Goal: Task Accomplishment & Management: Manage account settings

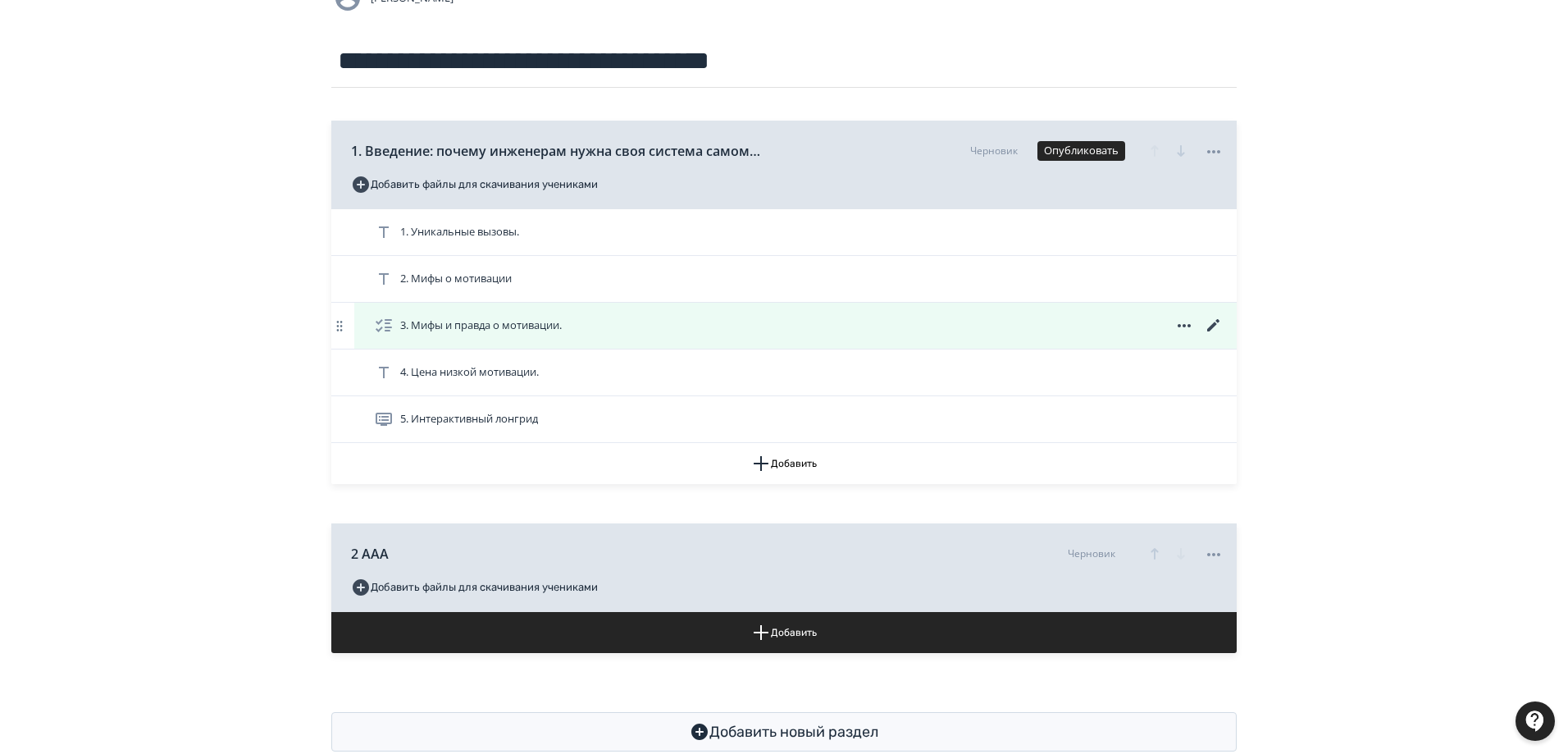
scroll to position [164, 0]
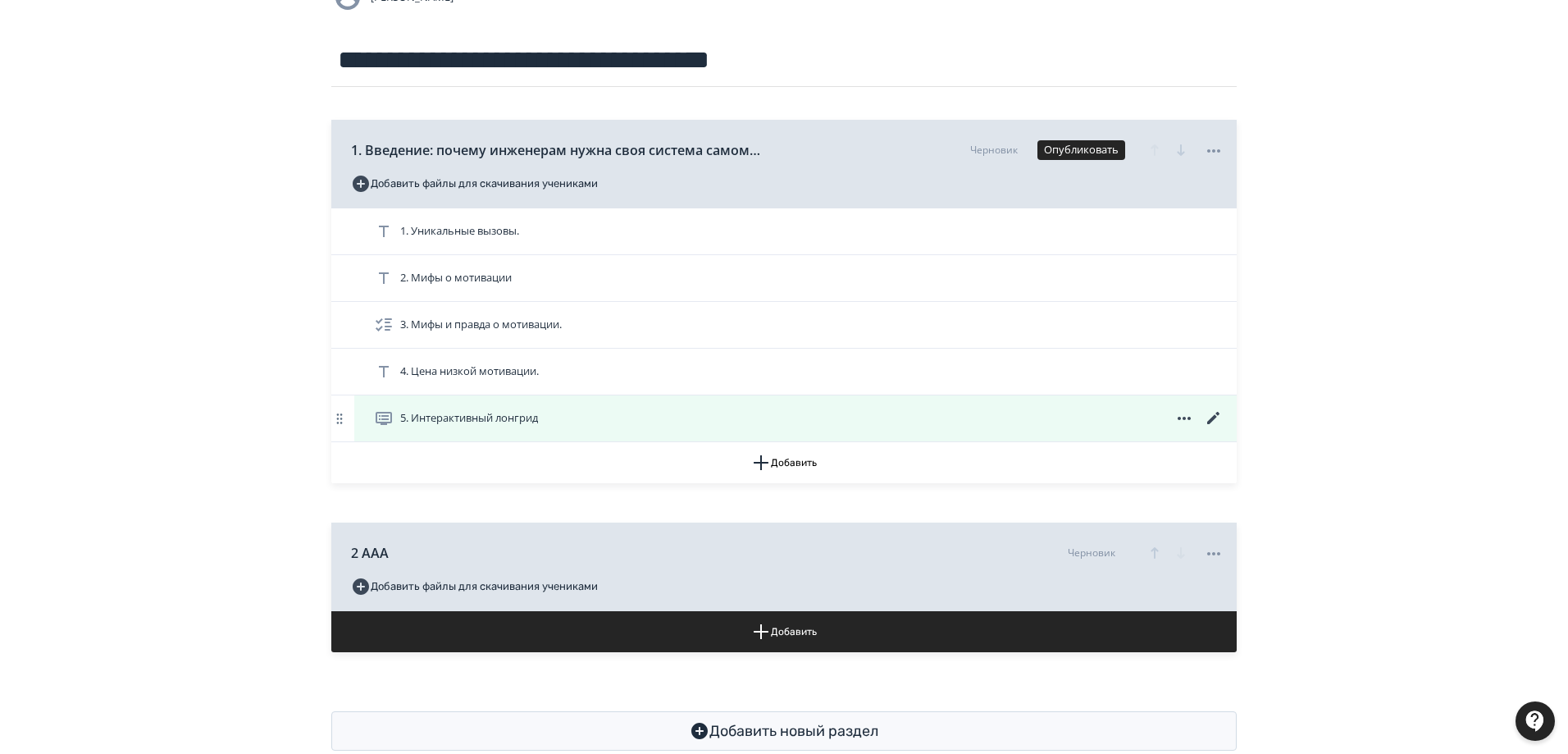
click at [1183, 418] on icon at bounding box center [1184, 418] width 20 height 20
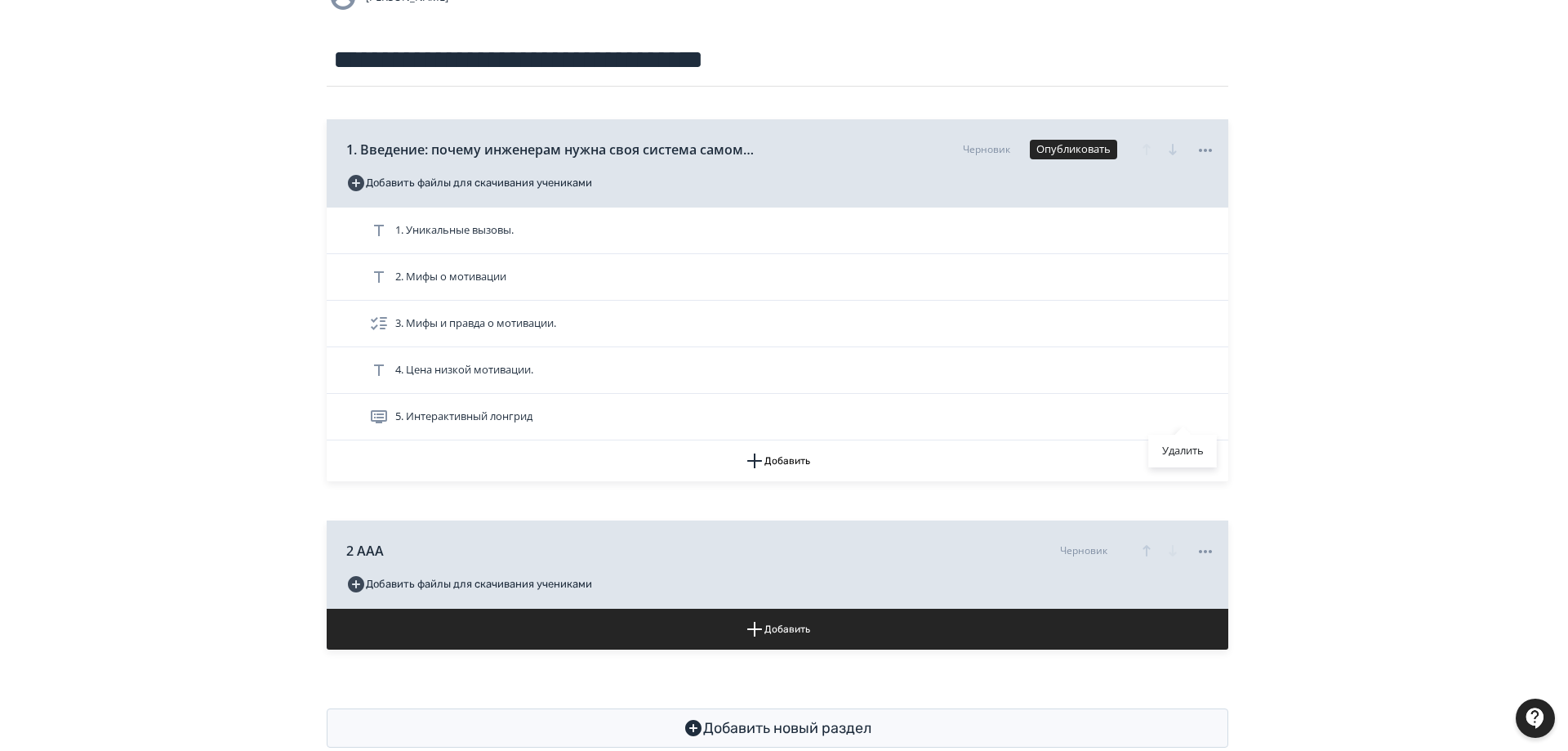
click at [1212, 423] on div "Удалить" at bounding box center [784, 375] width 1568 height 751
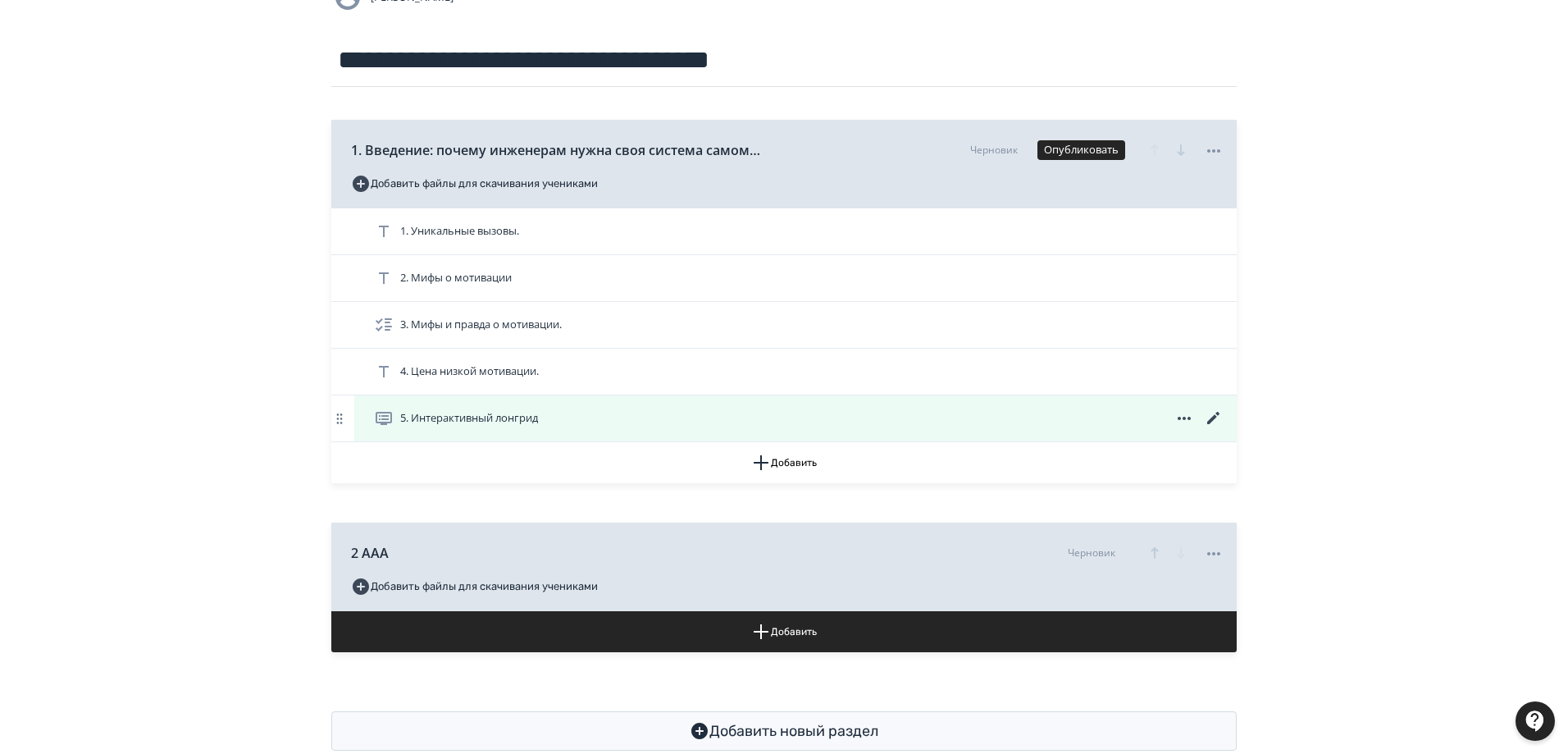
click at [1215, 418] on icon at bounding box center [1213, 417] width 12 height 12
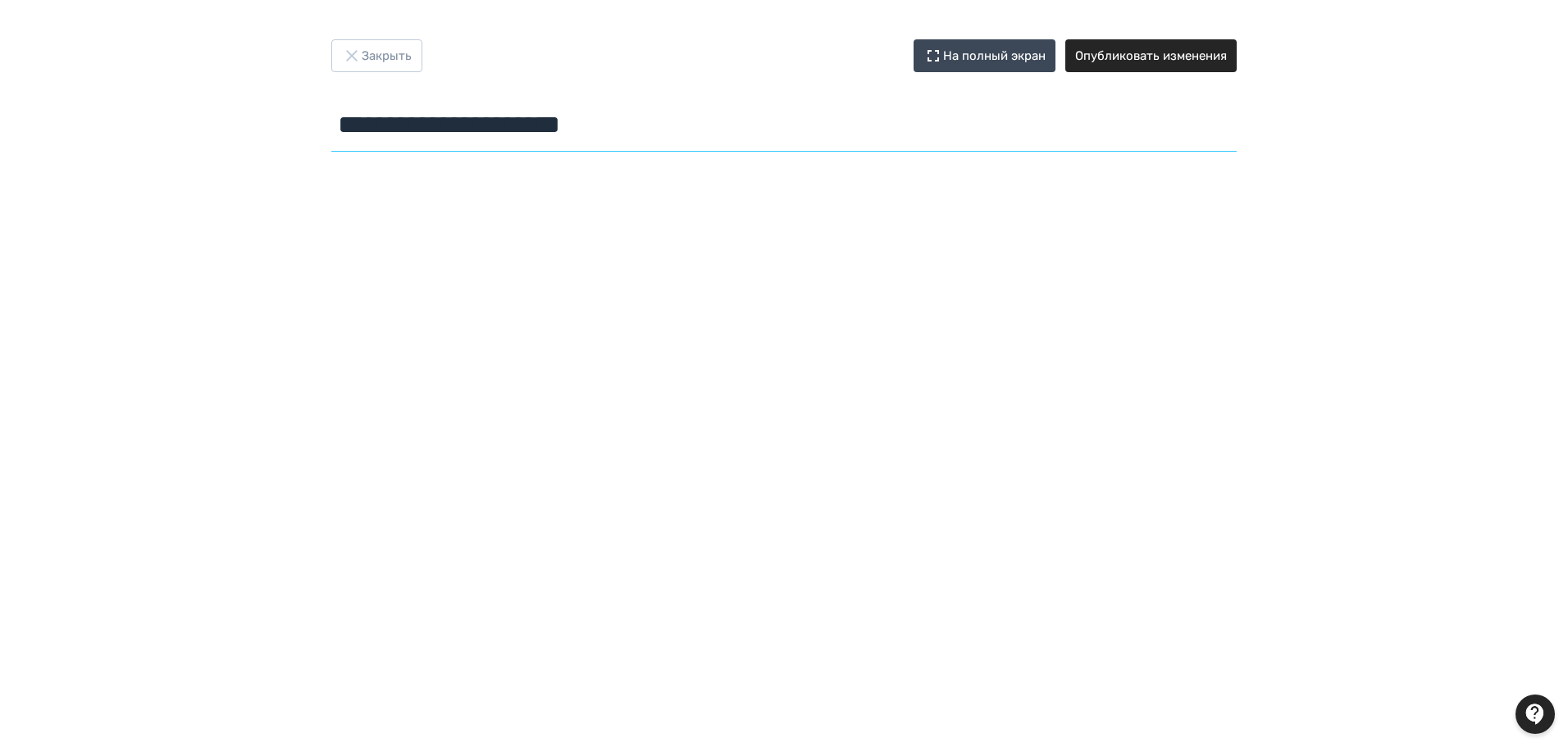
drag, startPoint x: 657, startPoint y: 128, endPoint x: 307, endPoint y: 134, distance: 350.1
click at [307, 134] on div "**********" at bounding box center [784, 98] width 984 height 119
type input "**********"
click at [1153, 62] on button "Опубликовать изменения" at bounding box center [1152, 55] width 171 height 33
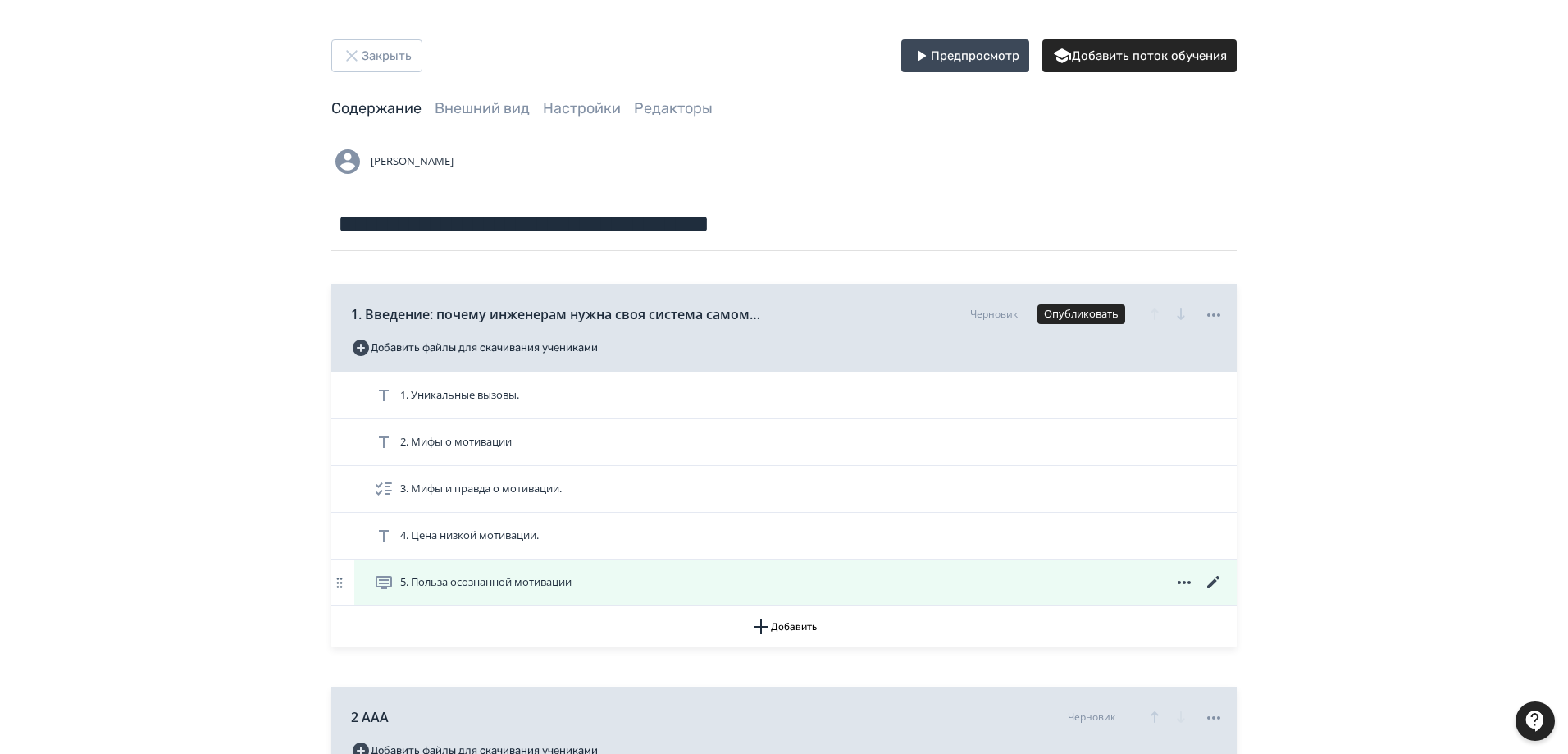
click at [518, 580] on span "5. Польза осознанной мотивации" at bounding box center [486, 582] width 171 height 16
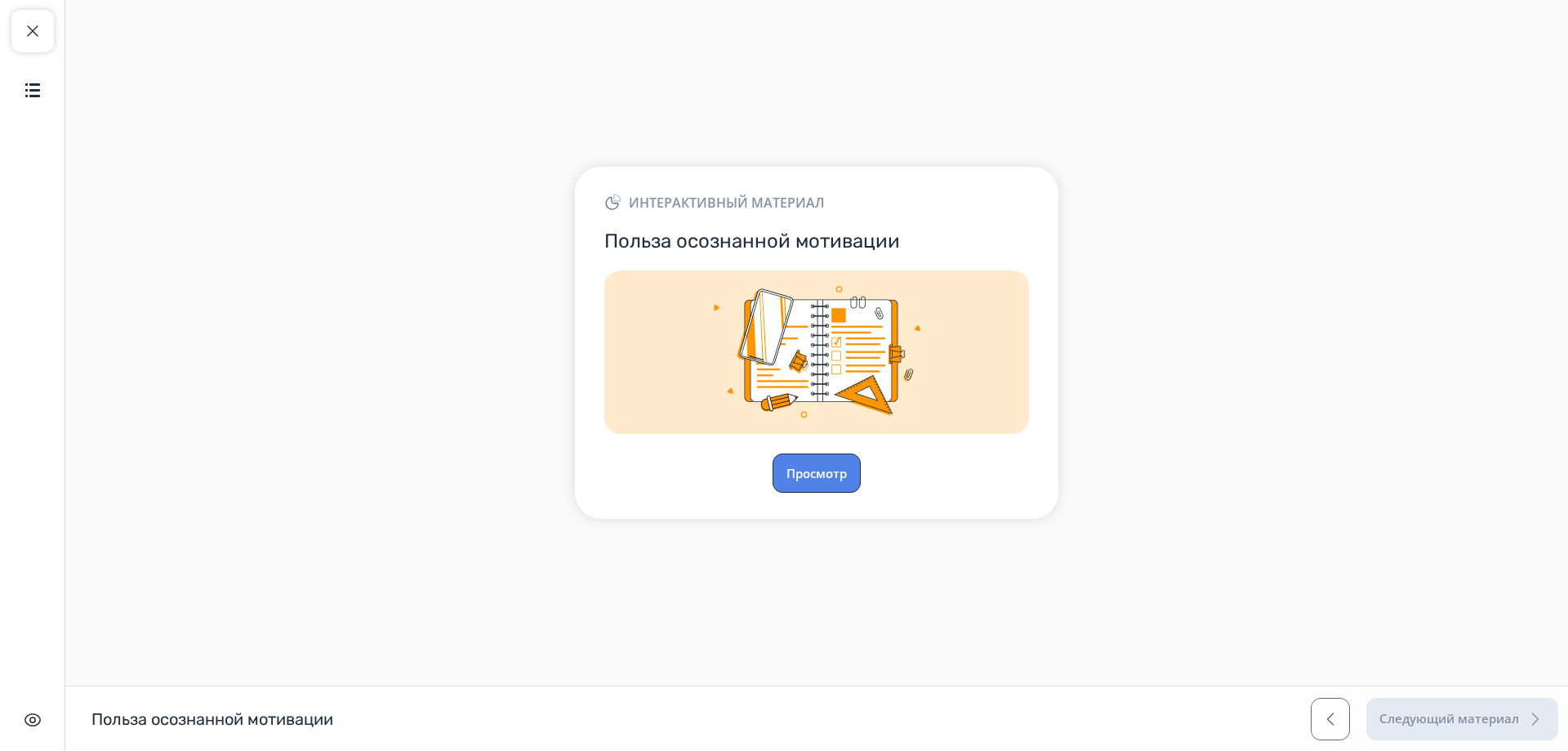
click at [825, 477] on button "Просмотр" at bounding box center [816, 473] width 88 height 39
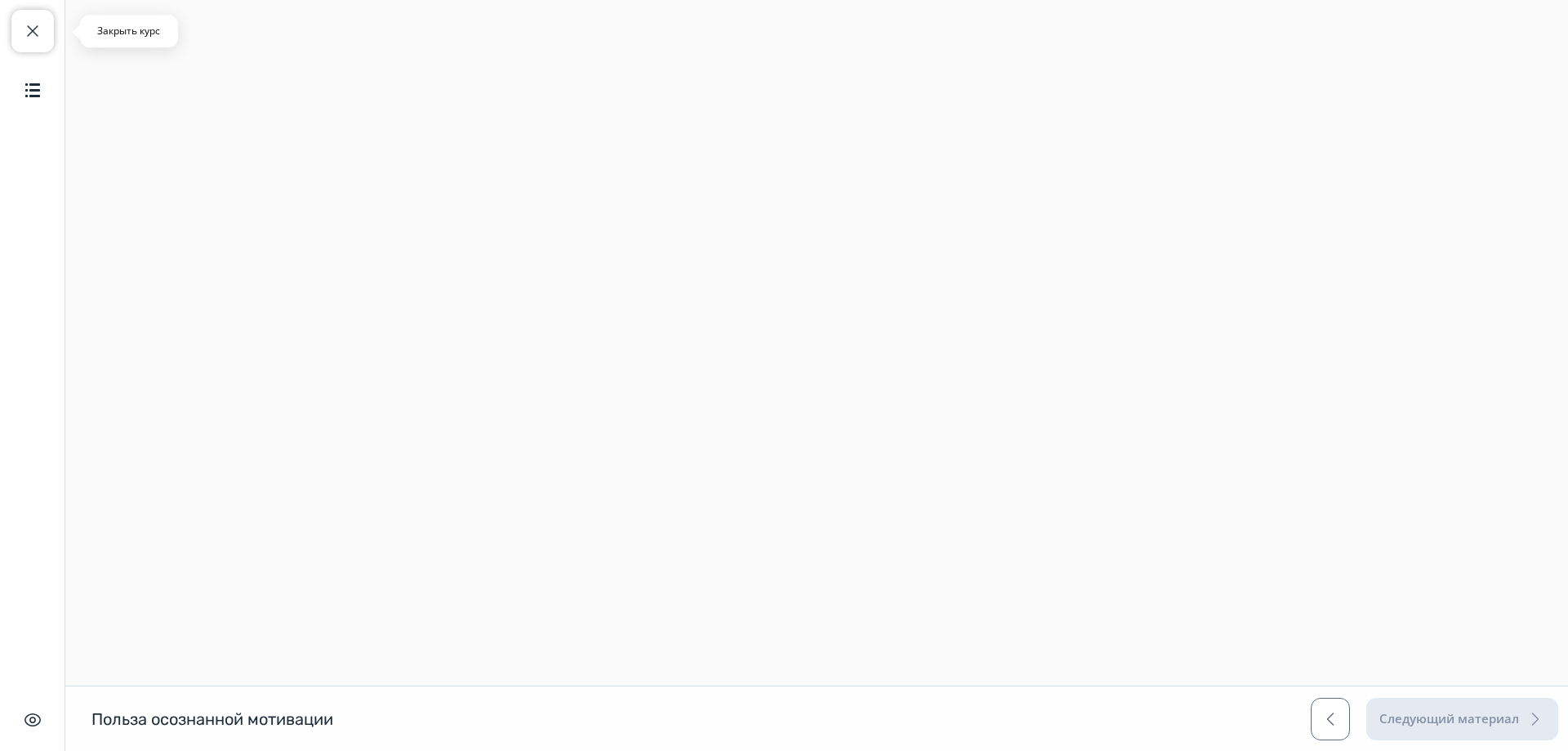
click at [37, 21] on button "Закрыть курс" at bounding box center [32, 30] width 43 height 43
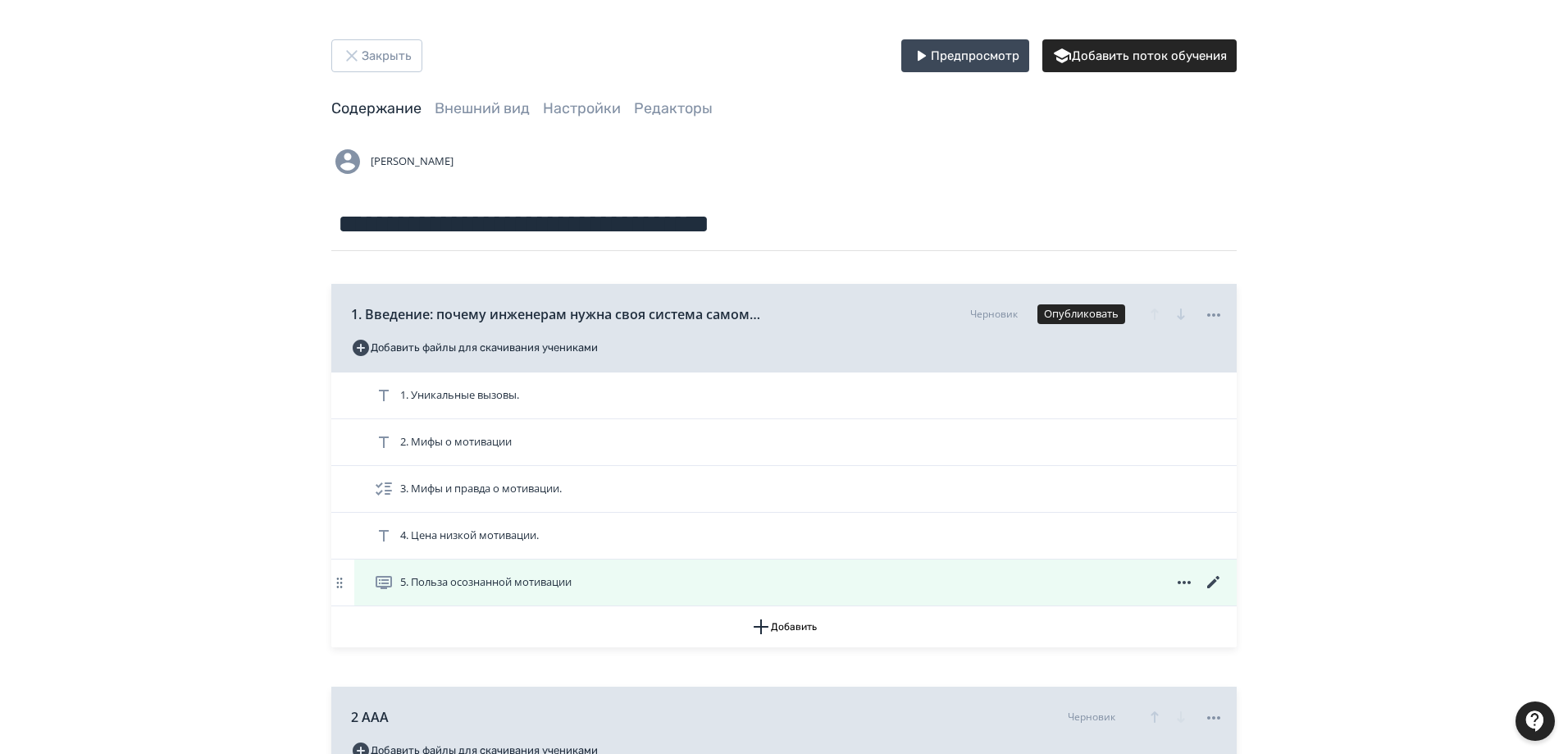
click at [1210, 583] on icon at bounding box center [1213, 582] width 20 height 20
click at [1215, 580] on icon at bounding box center [1213, 582] width 12 height 12
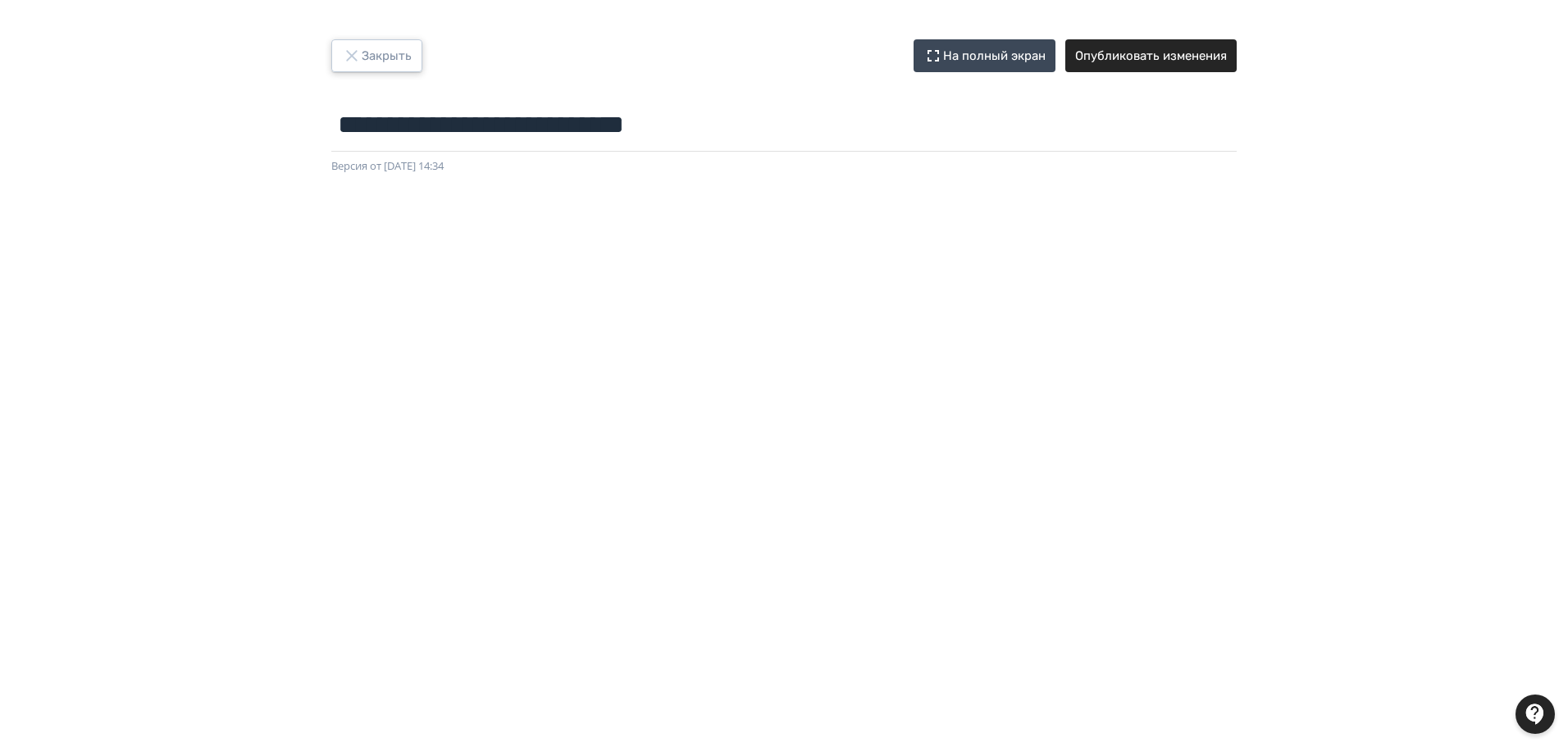
click at [356, 55] on icon "button" at bounding box center [352, 55] width 20 height 20
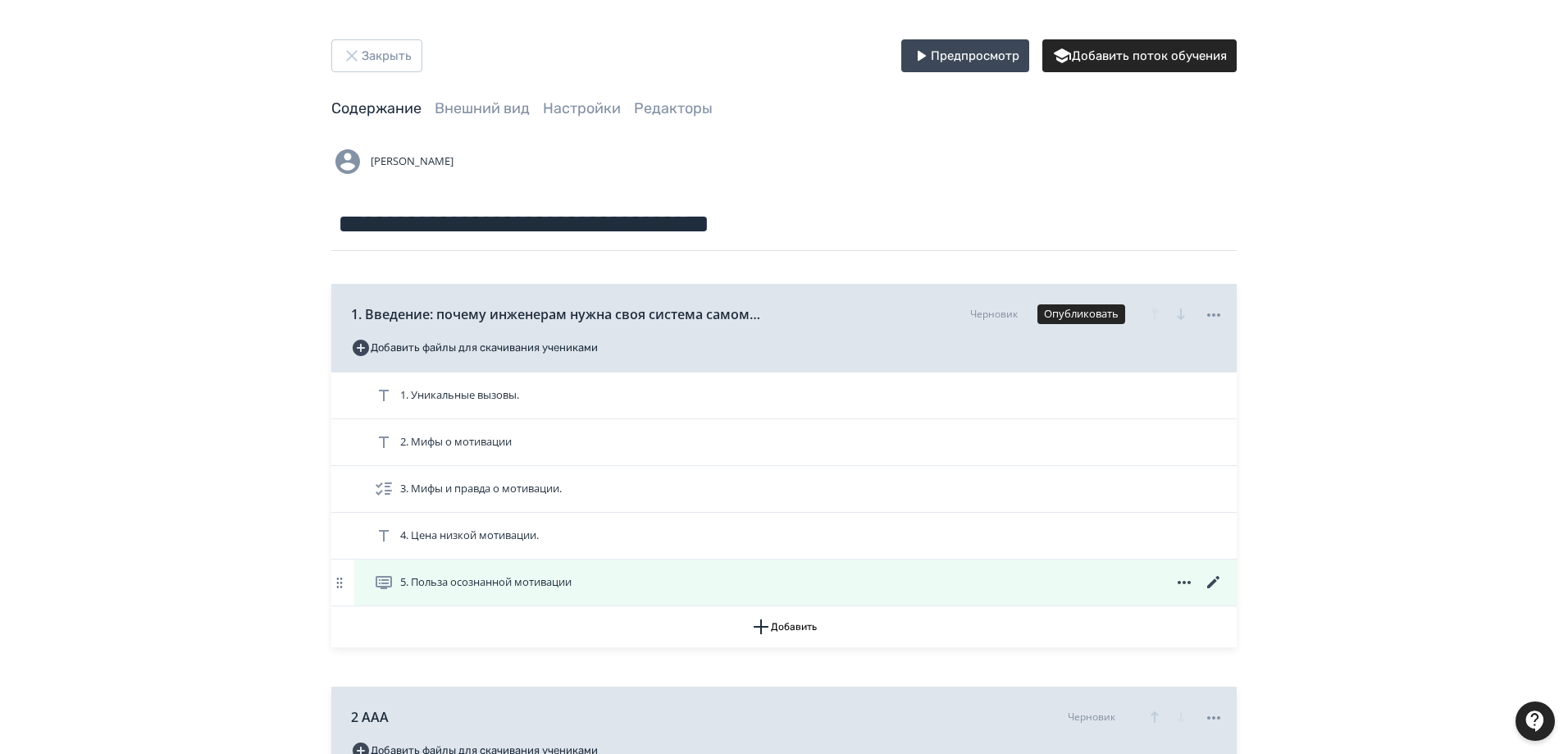
click at [1212, 582] on icon at bounding box center [1213, 582] width 12 height 12
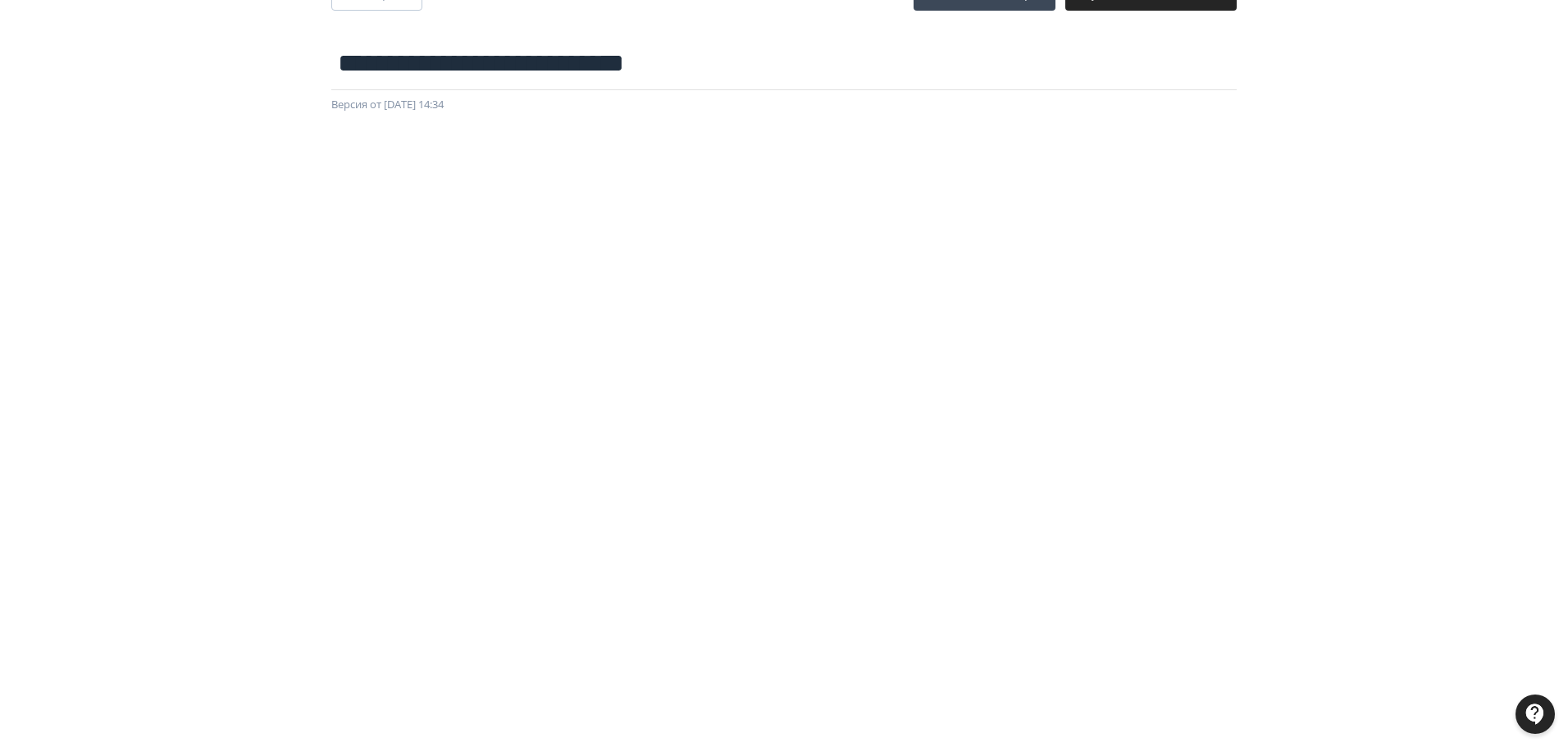
scroll to position [164, 0]
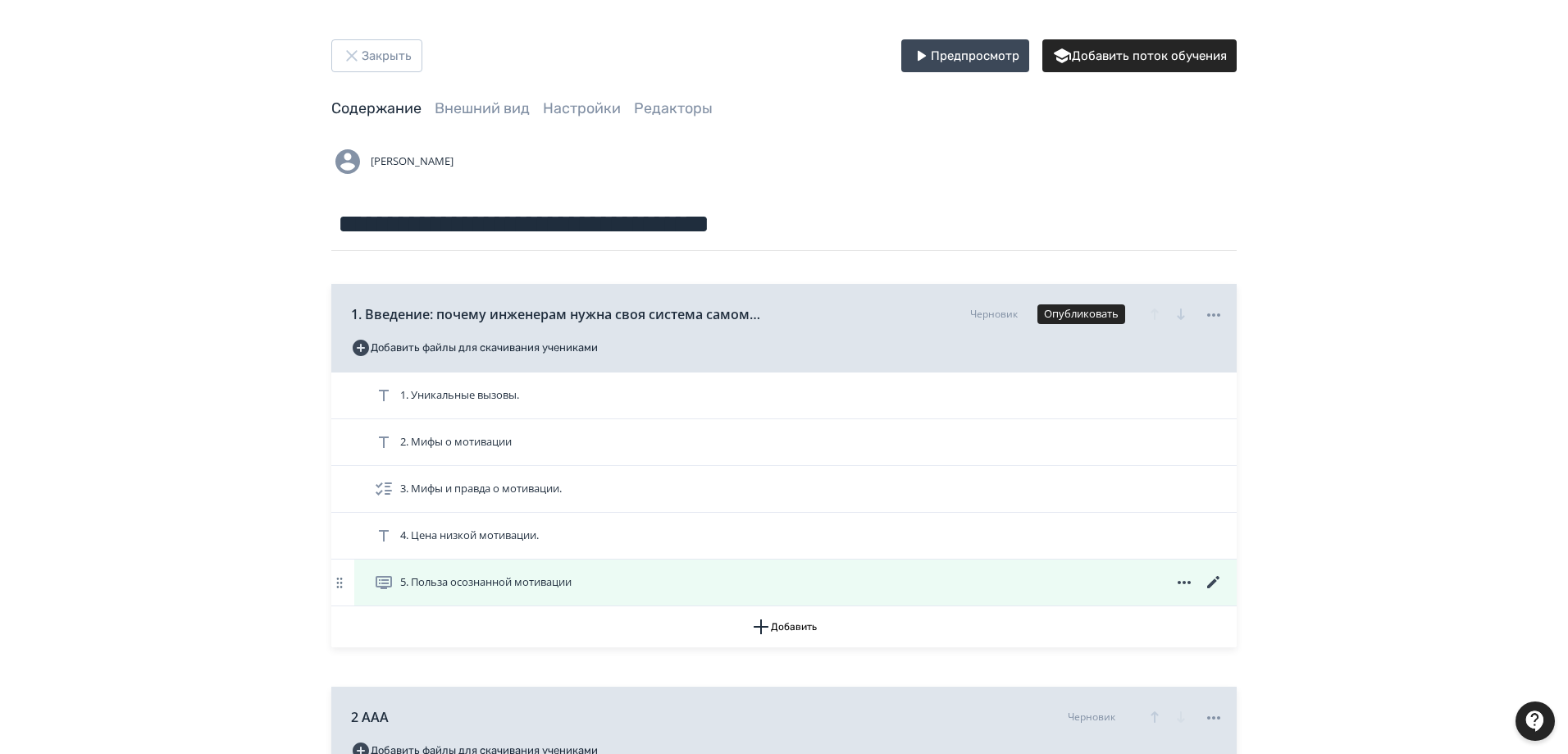
click at [1182, 579] on icon at bounding box center [1184, 582] width 20 height 20
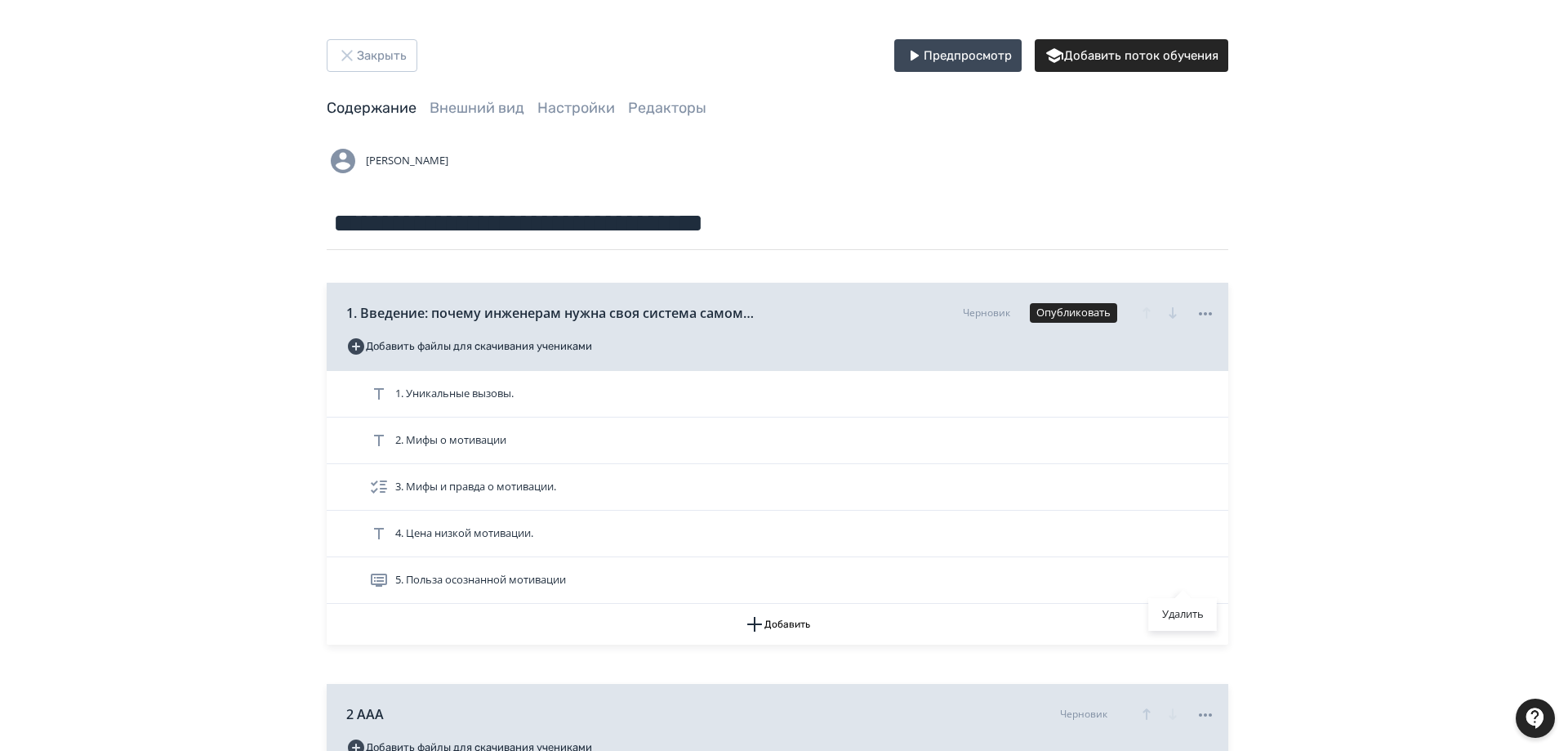
click at [1210, 578] on div "Удалить" at bounding box center [784, 375] width 1568 height 751
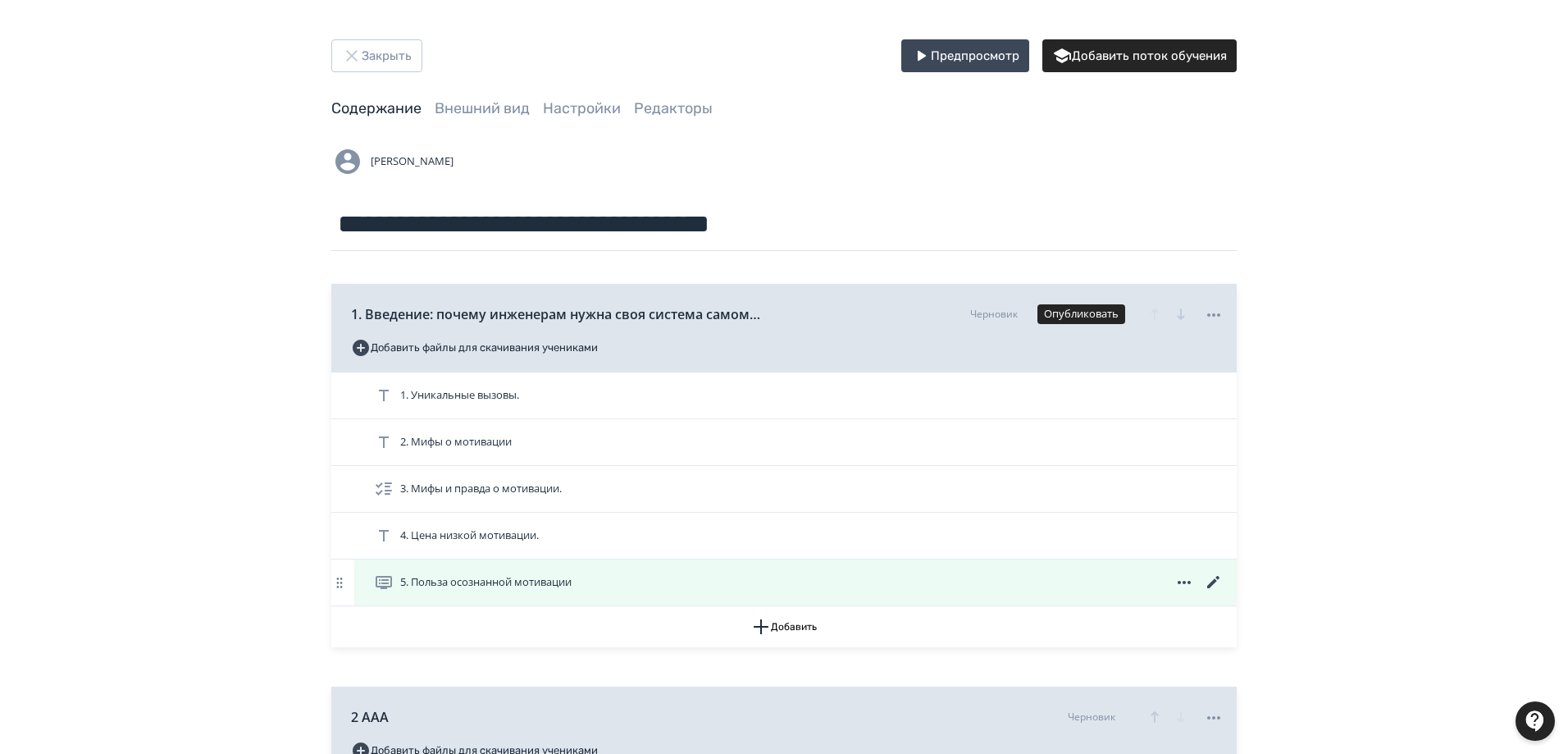
click at [1216, 581] on icon at bounding box center [1213, 582] width 12 height 12
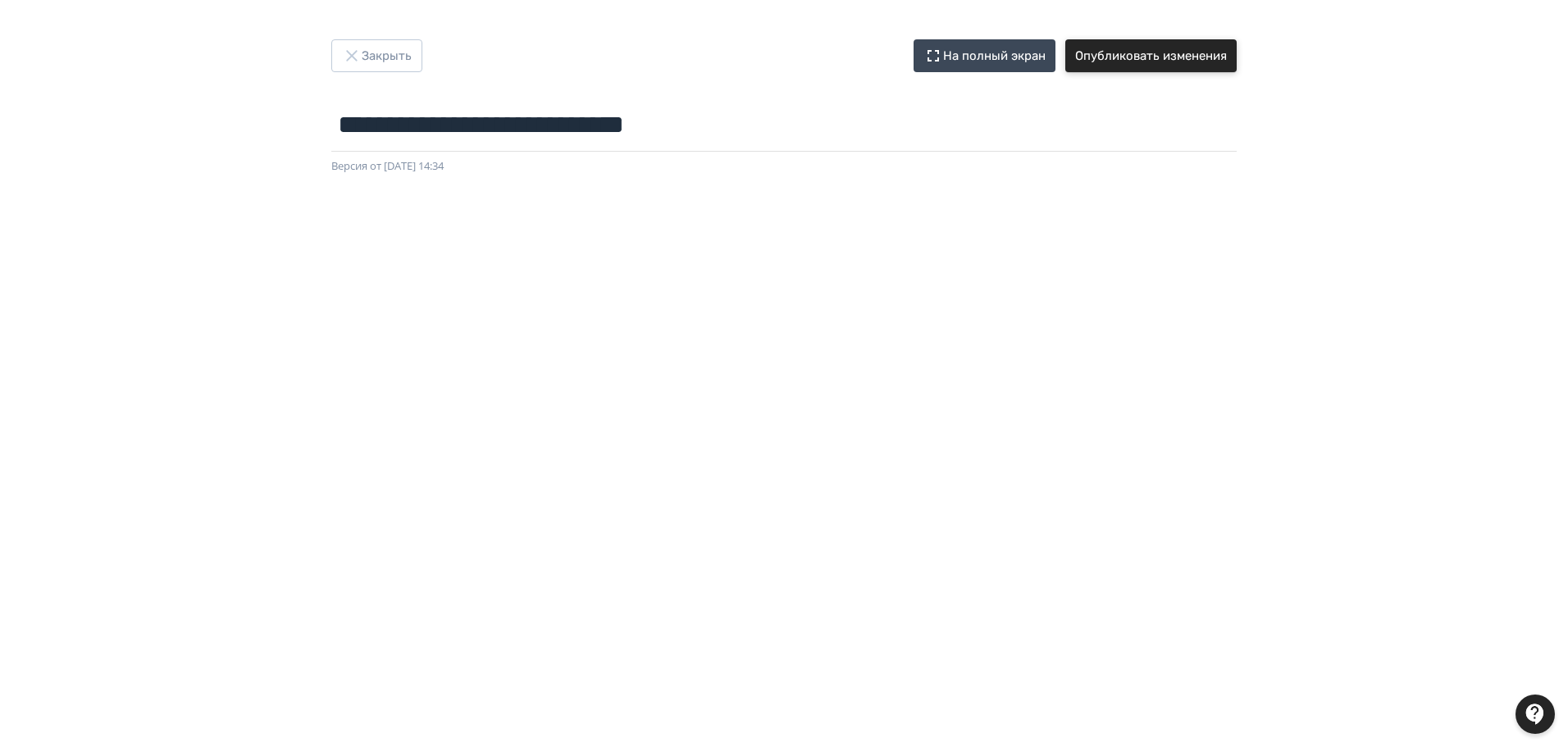
click at [1187, 62] on button "Опубликовать изменения" at bounding box center [1152, 55] width 171 height 33
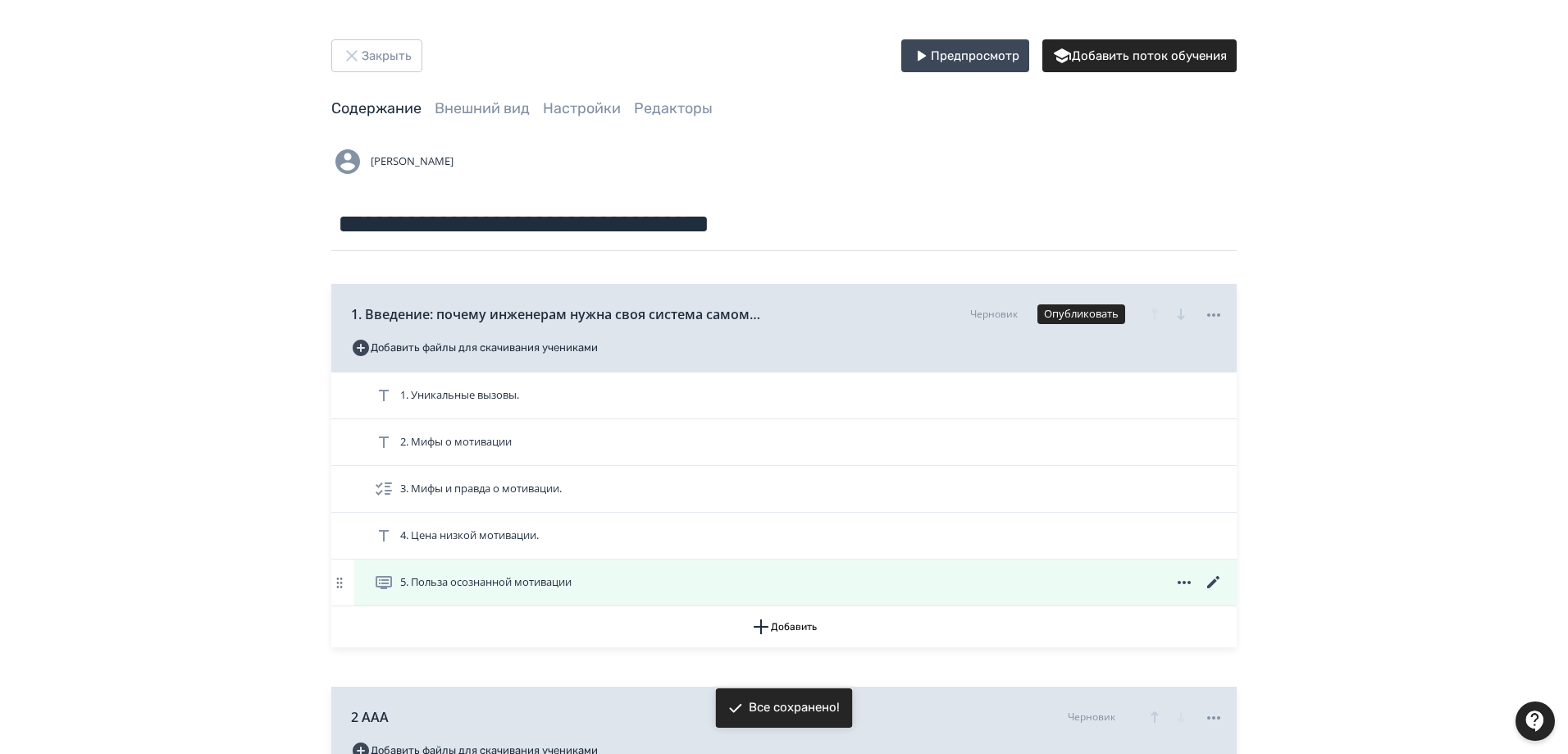
click at [1212, 582] on icon at bounding box center [1213, 582] width 12 height 12
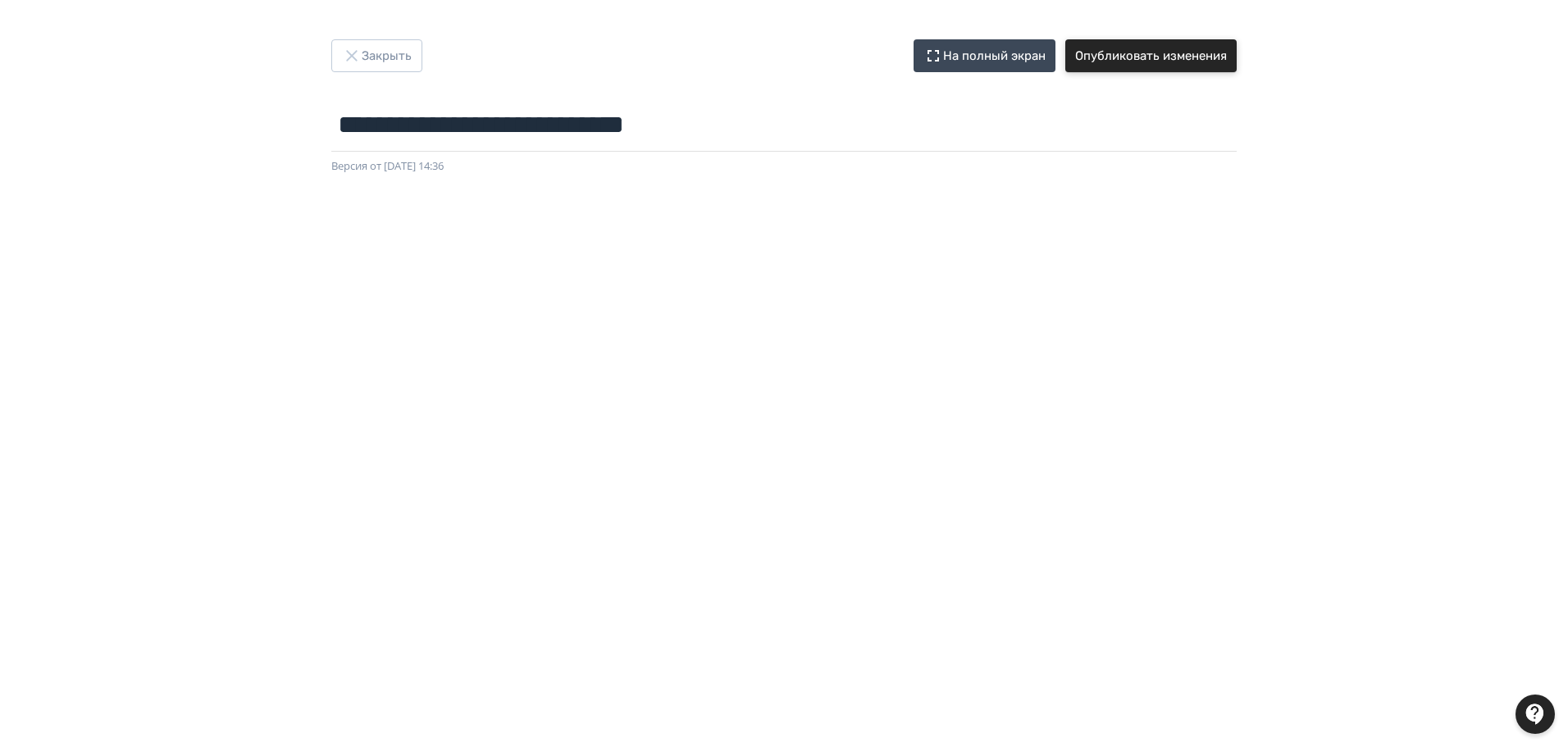
drag, startPoint x: 1187, startPoint y: 59, endPoint x: 1406, endPoint y: 124, distance: 228.4
click at [1188, 59] on button "Опубликовать изменения" at bounding box center [1152, 55] width 171 height 33
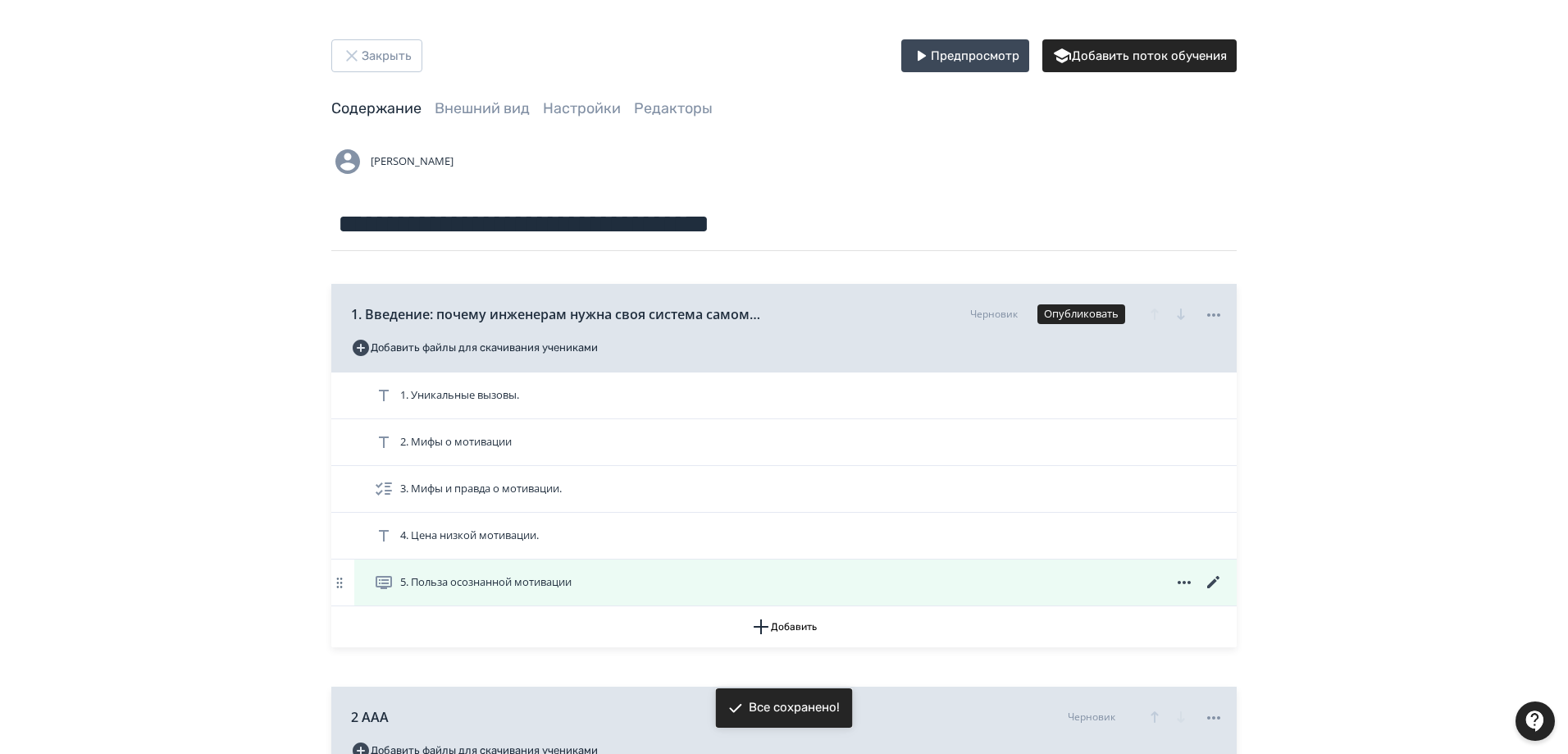
click at [498, 580] on span "5. Польза осознанной мотивации" at bounding box center [486, 582] width 171 height 16
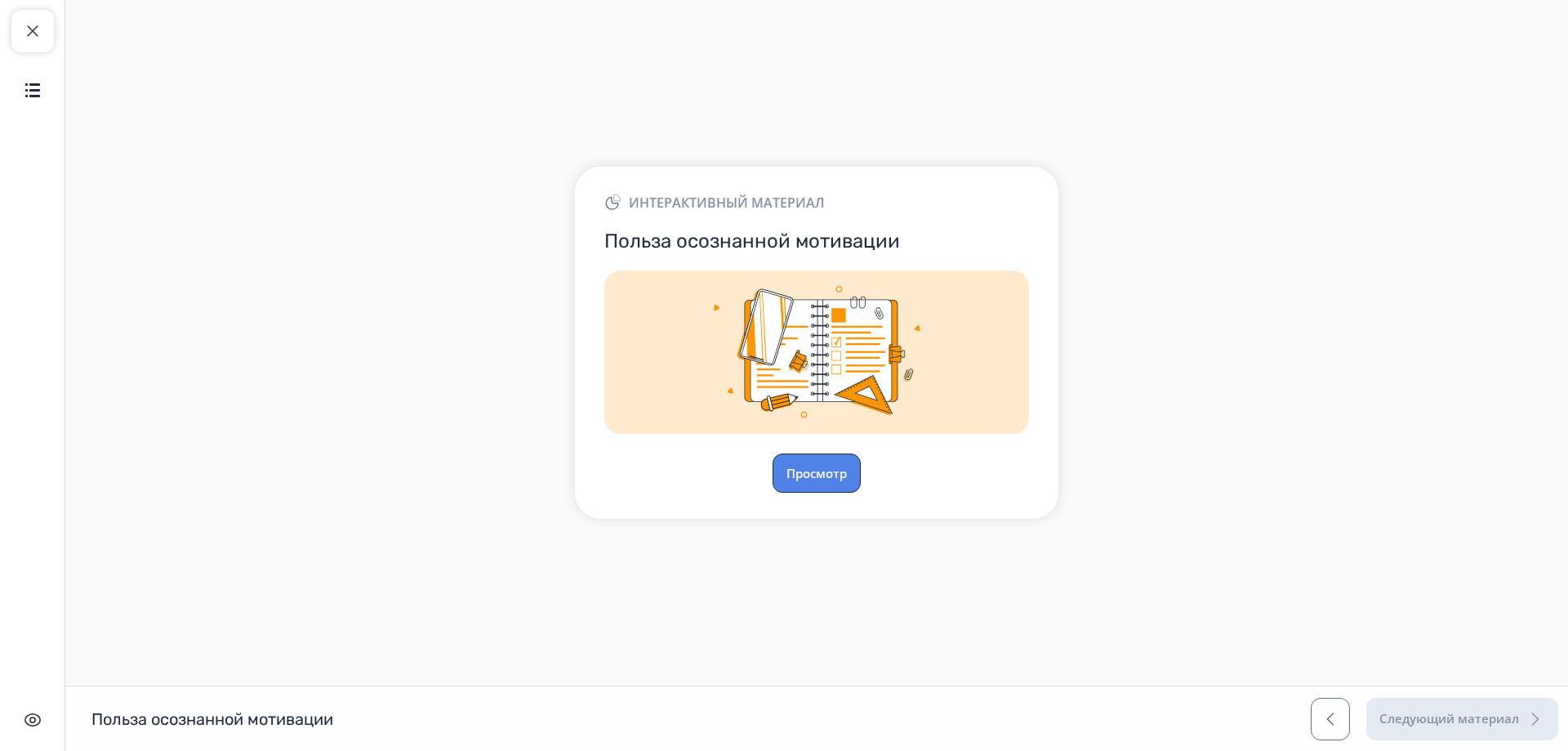
click at [817, 473] on button "Просмотр" at bounding box center [816, 473] width 88 height 39
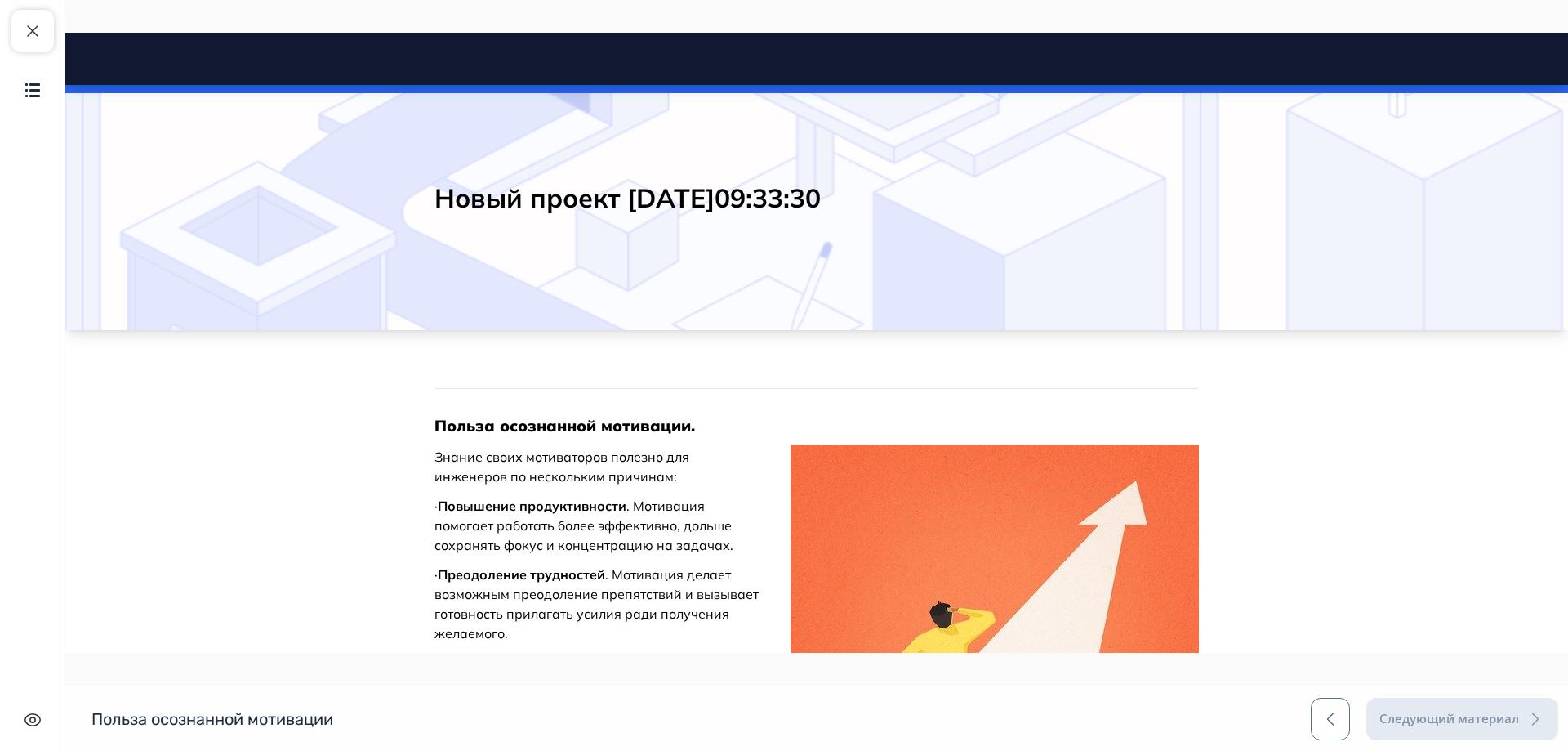
click at [459, 204] on h2 "Новый проект [DATE]09:33:30" at bounding box center [816, 198] width 764 height 33
click at [426, 201] on div "Новый проект [DATE]09:33:30" at bounding box center [816, 207] width 817 height 104
drag, startPoint x: 433, startPoint y: 197, endPoint x: 972, endPoint y: 206, distance: 539.1
click at [970, 206] on h2 "Новый проект [DATE]09:33:30" at bounding box center [816, 198] width 764 height 33
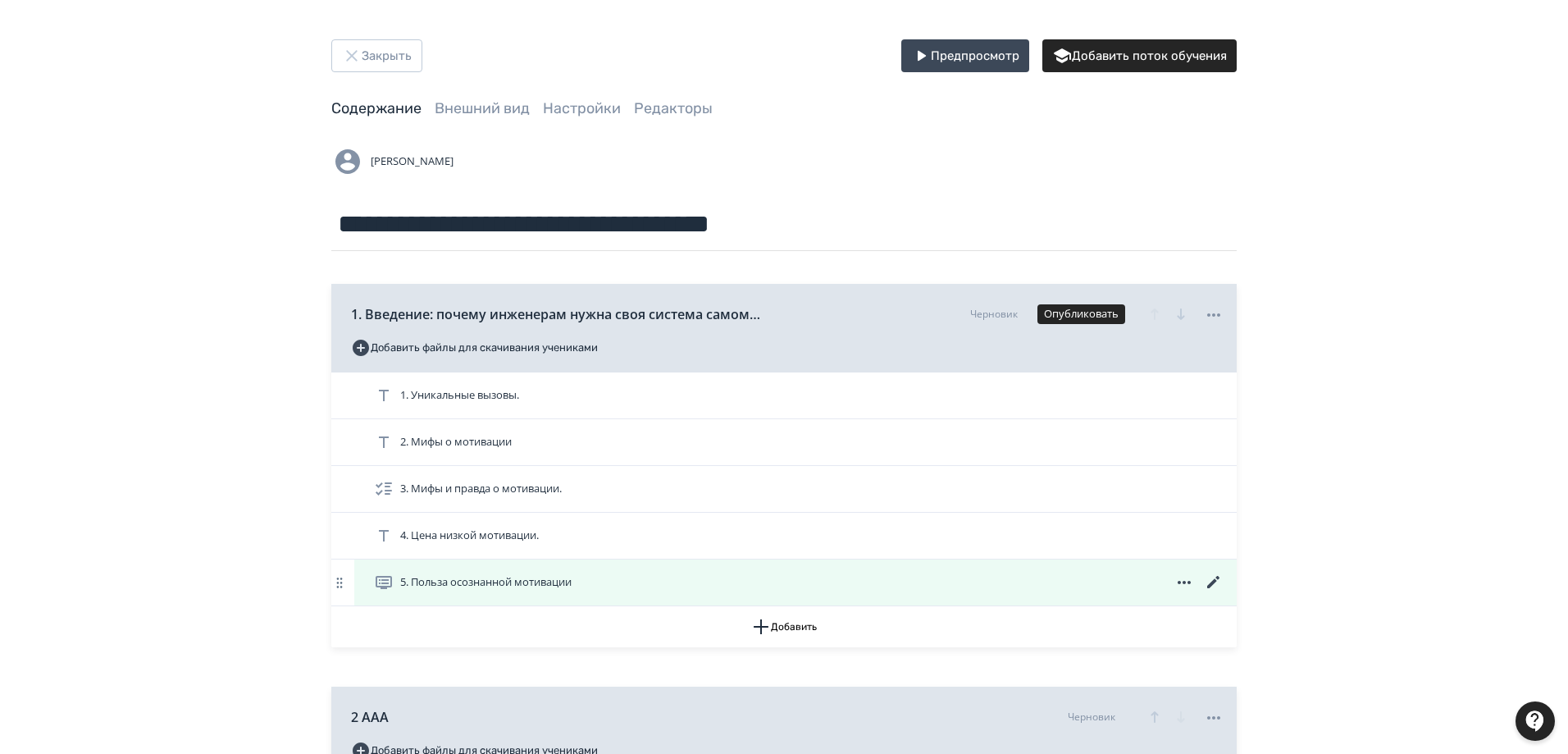
click at [1216, 584] on icon at bounding box center [1213, 582] width 20 height 20
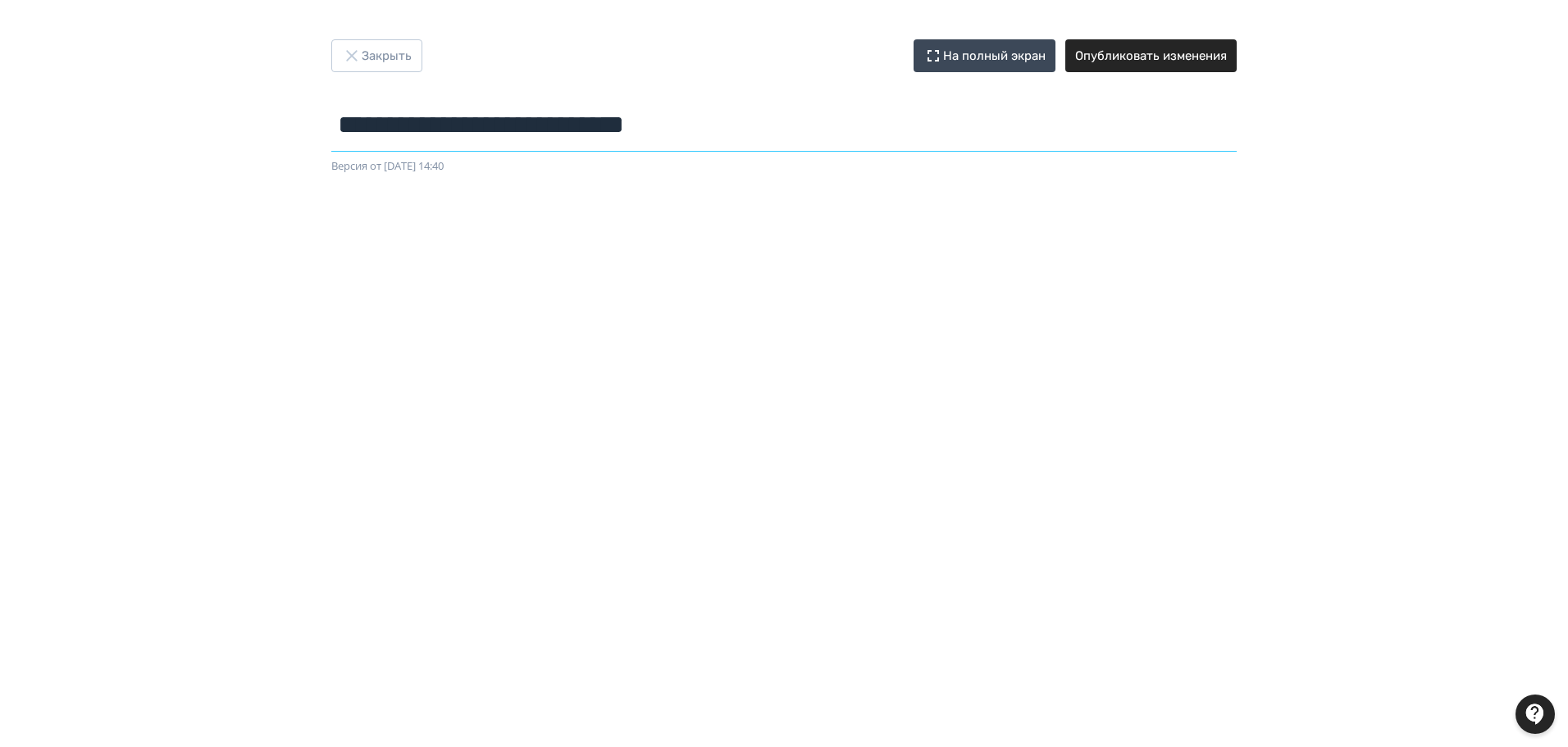
drag, startPoint x: 341, startPoint y: 127, endPoint x: 744, endPoint y: 141, distance: 403.2
click at [744, 141] on input "**********" at bounding box center [784, 125] width 905 height 53
click at [1168, 58] on button "Опубликовать изменения" at bounding box center [1152, 55] width 171 height 33
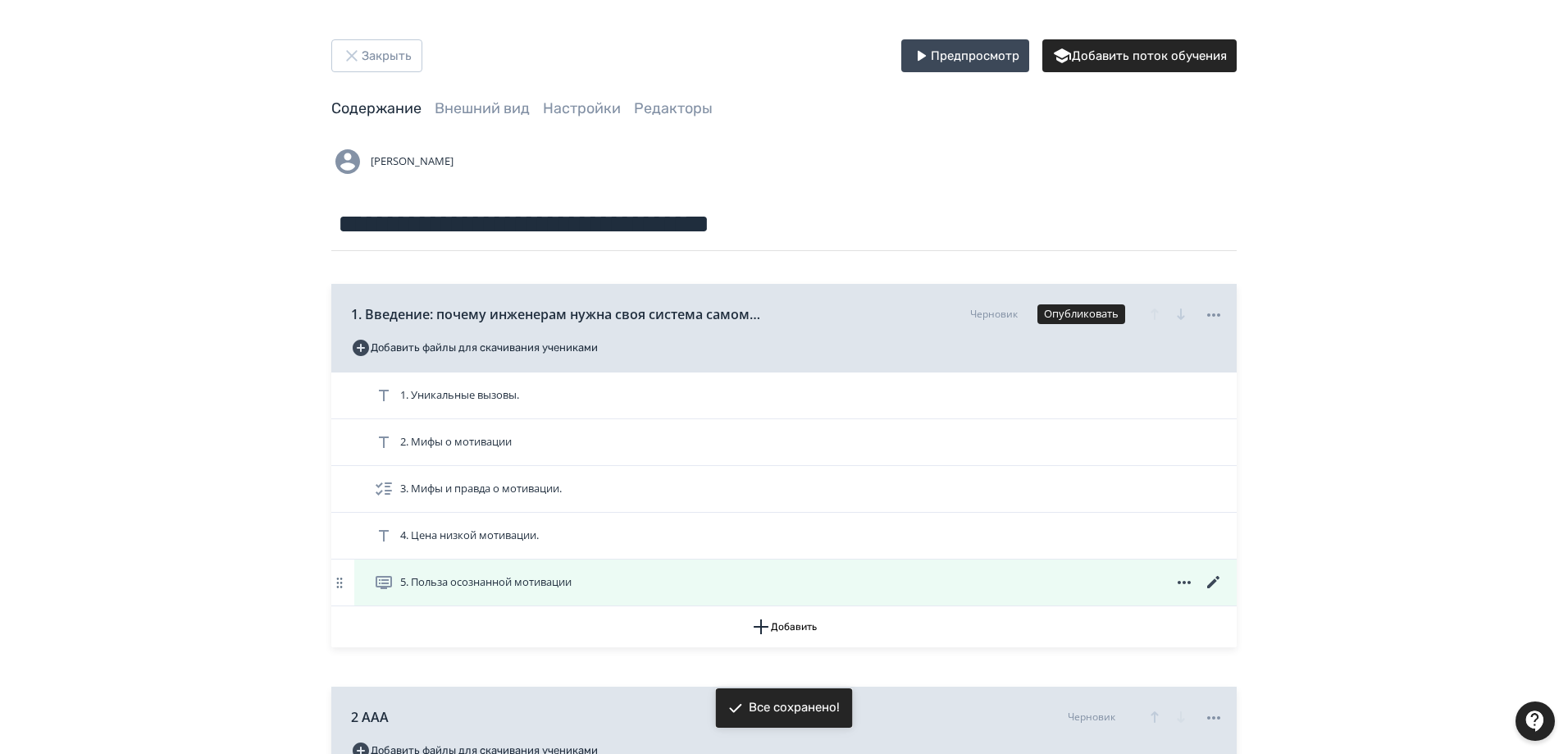
click at [552, 574] on span "5. Польза осознанной мотивации" at bounding box center [486, 582] width 171 height 16
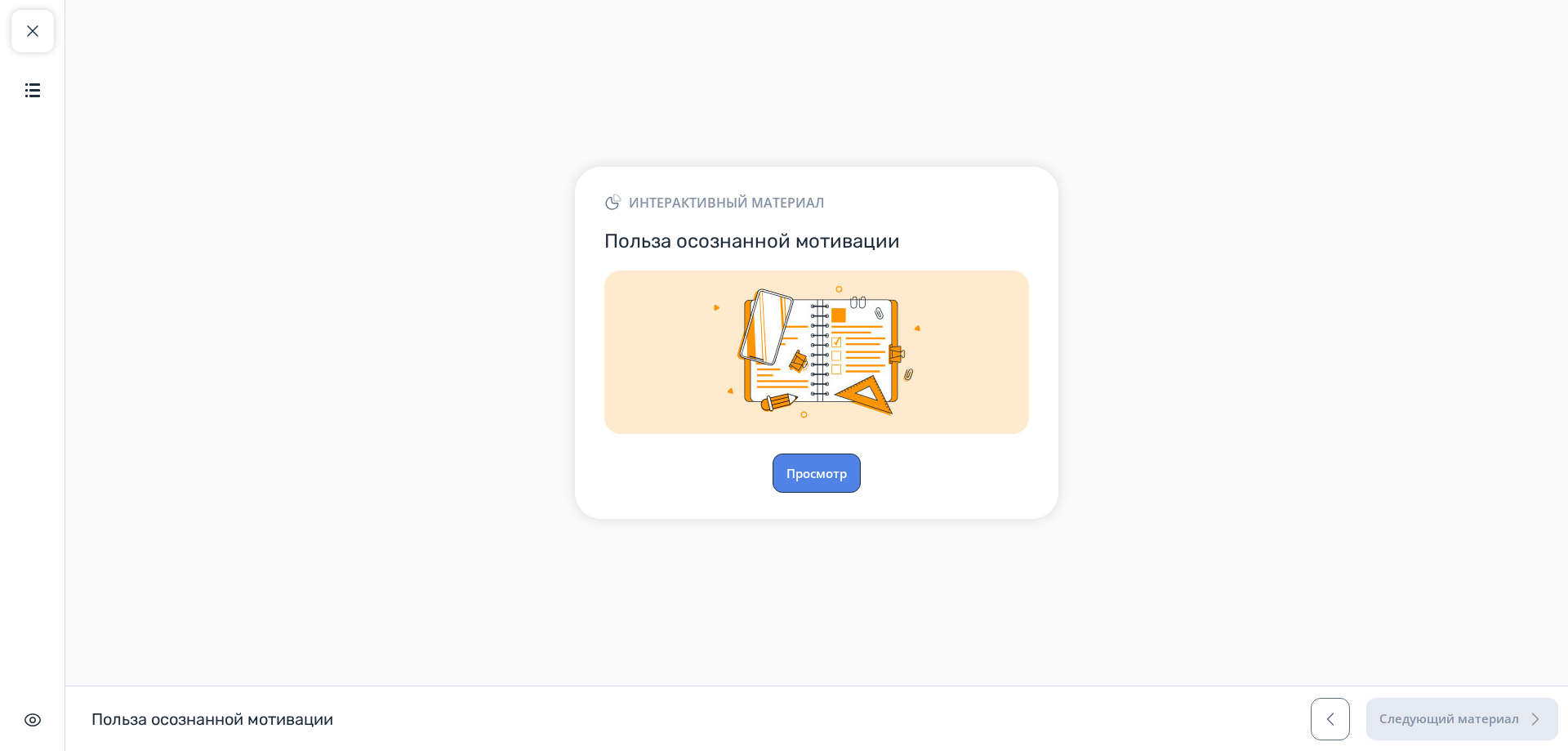
click at [827, 473] on button "Просмотр" at bounding box center [816, 473] width 88 height 39
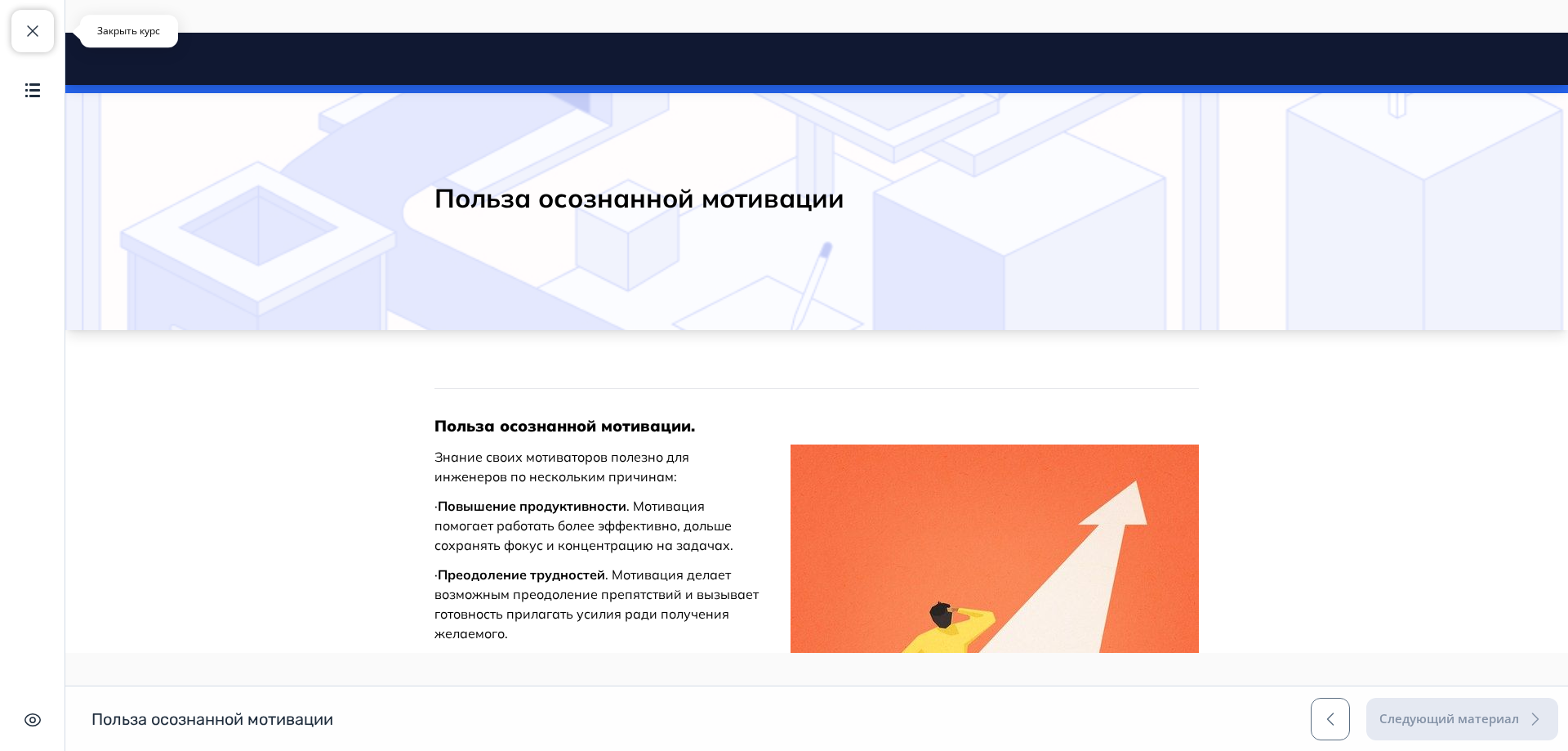
click at [42, 33] on span "button" at bounding box center [32, 30] width 20 height 20
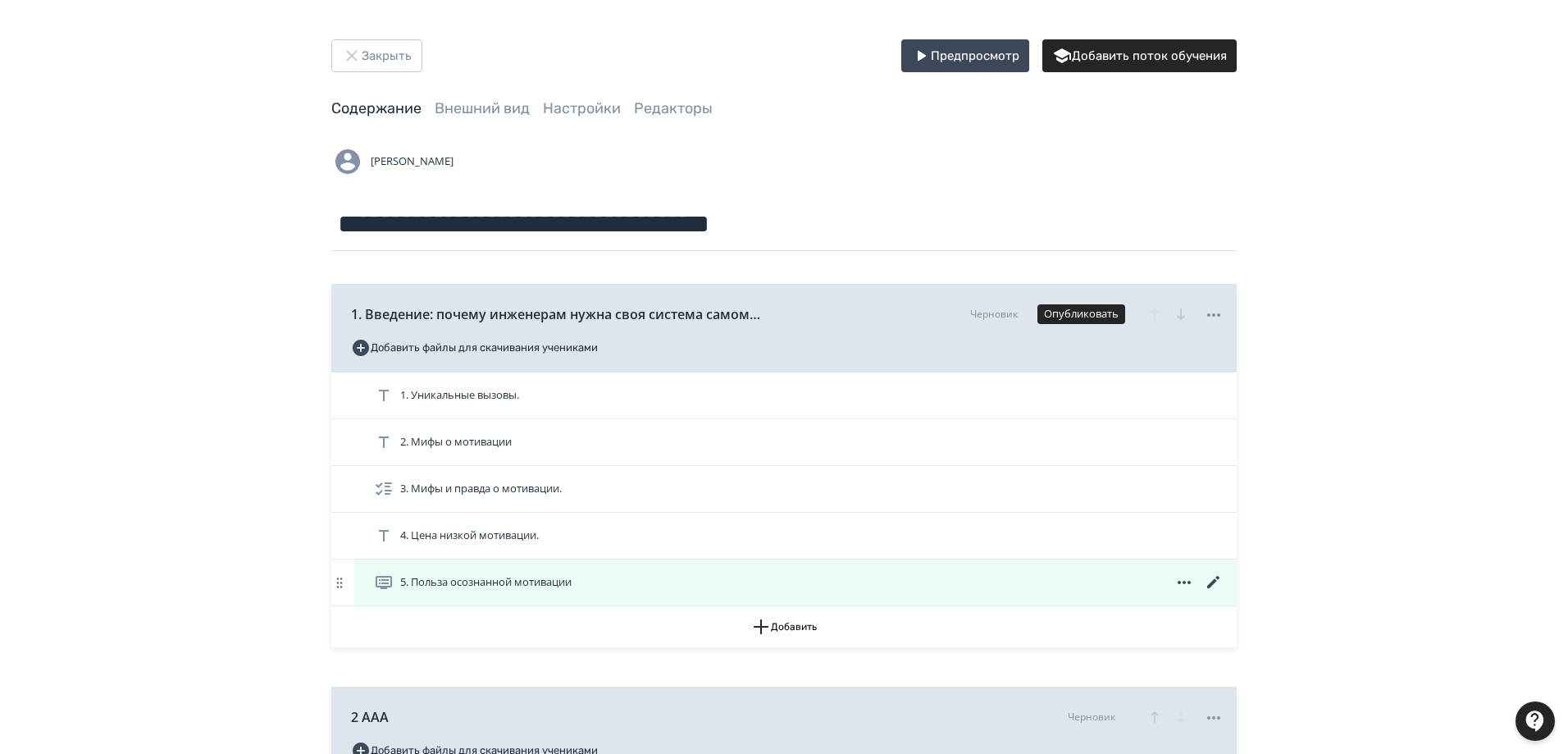
click at [1208, 583] on icon at bounding box center [1213, 582] width 20 height 20
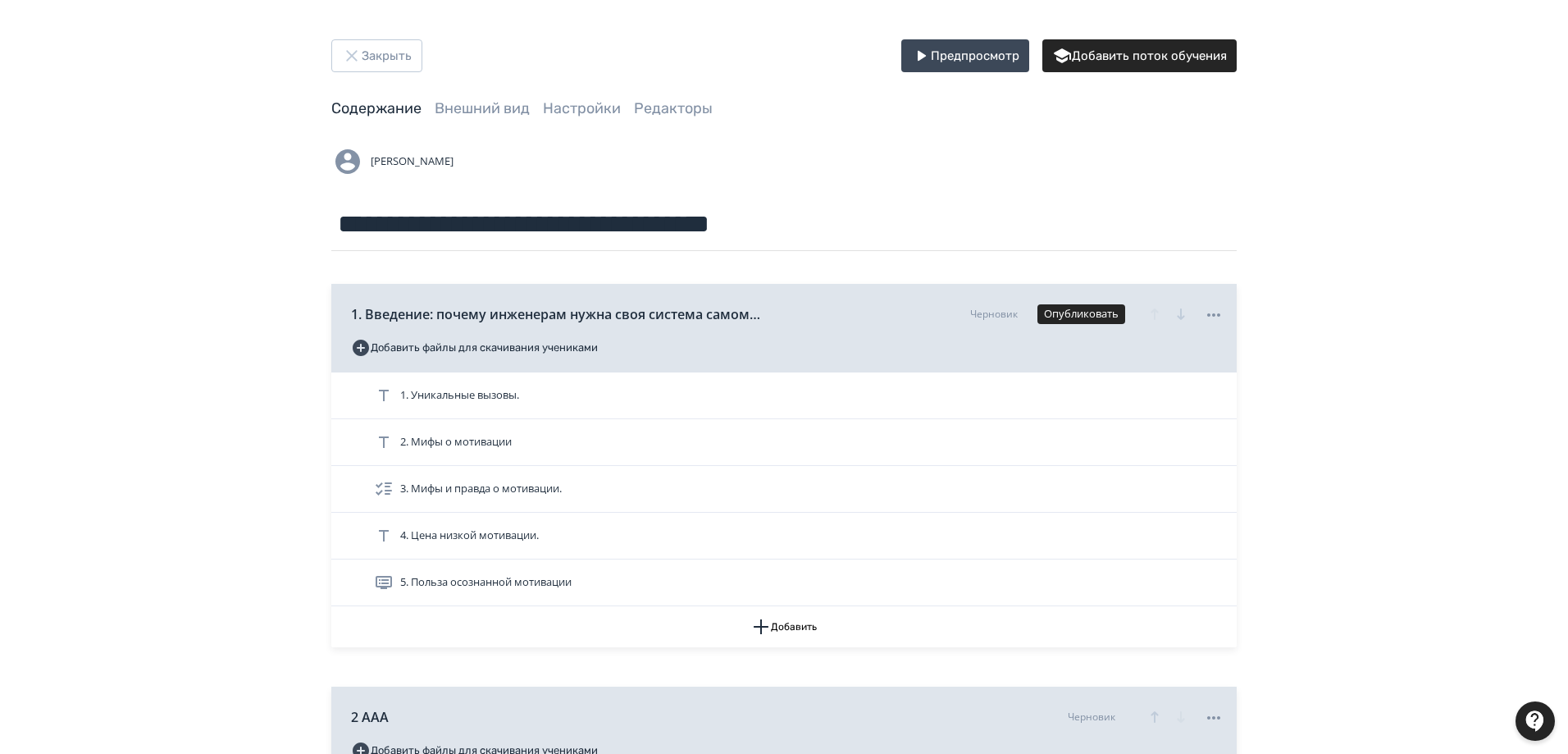
click at [1428, 405] on div "**********" at bounding box center [784, 476] width 1568 height 954
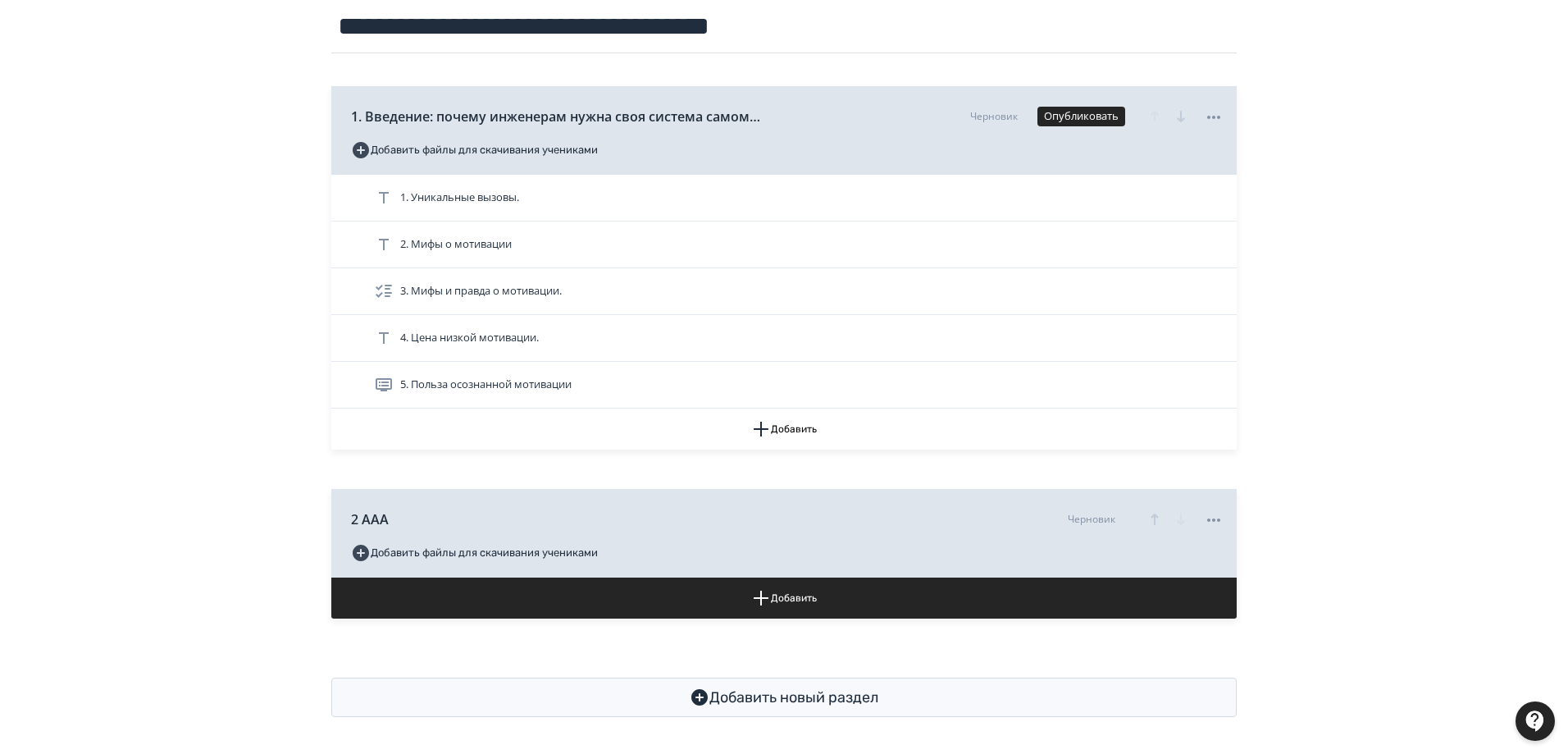
scroll to position [200, 0]
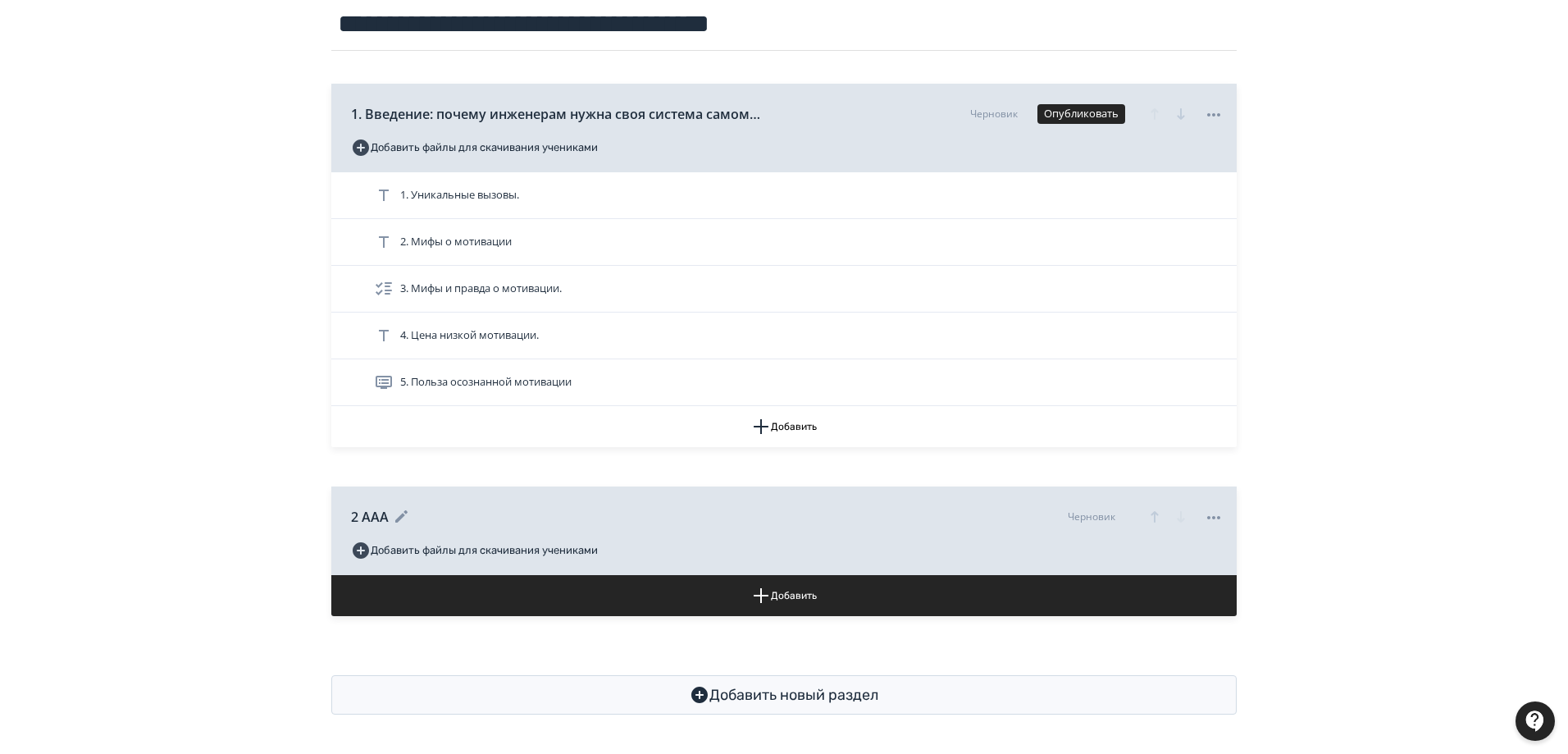
click at [1218, 513] on icon at bounding box center [1213, 517] width 20 height 20
click at [1220, 556] on div "Удалить" at bounding box center [1218, 551] width 68 height 33
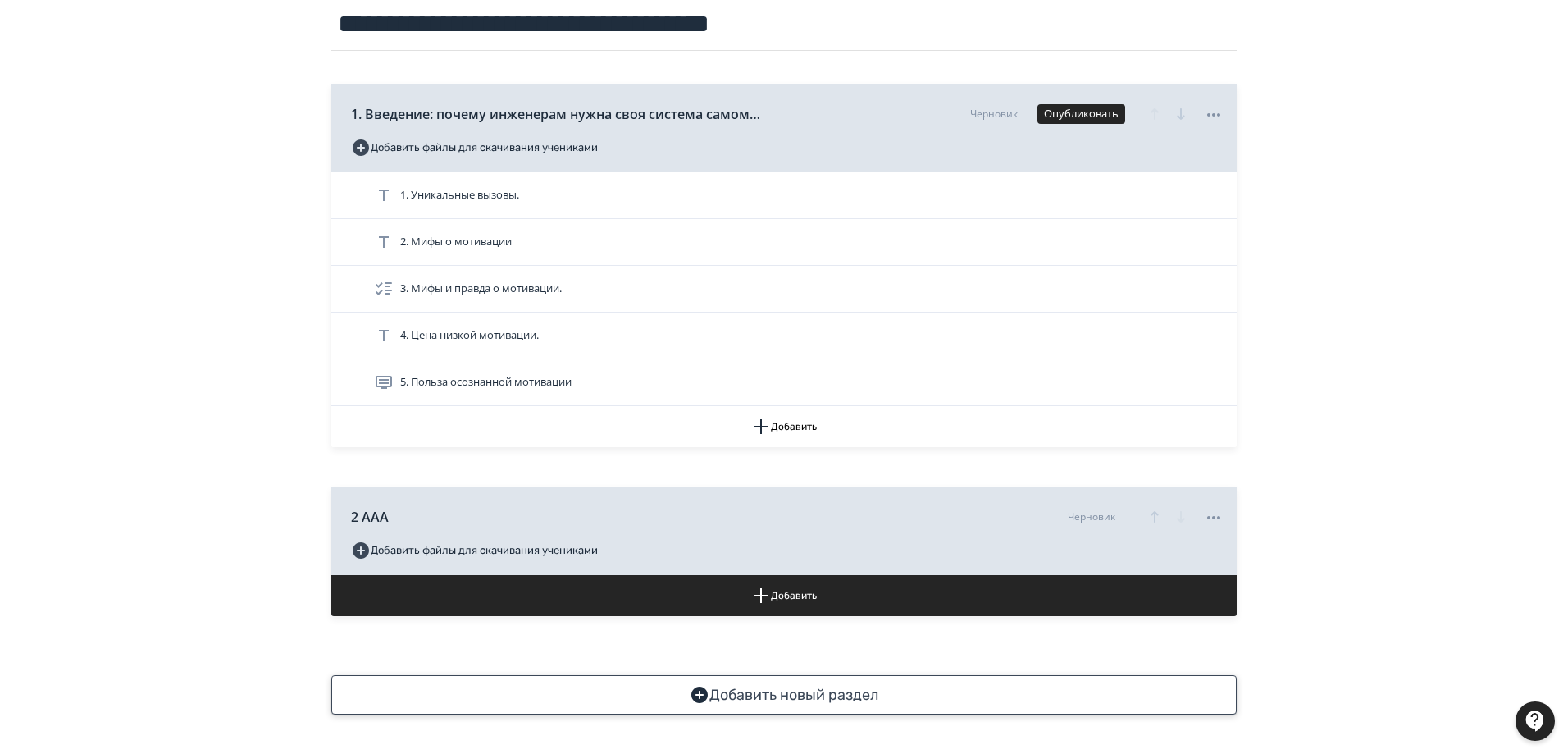
click at [780, 694] on button "Добавить новый раздел" at bounding box center [784, 694] width 905 height 39
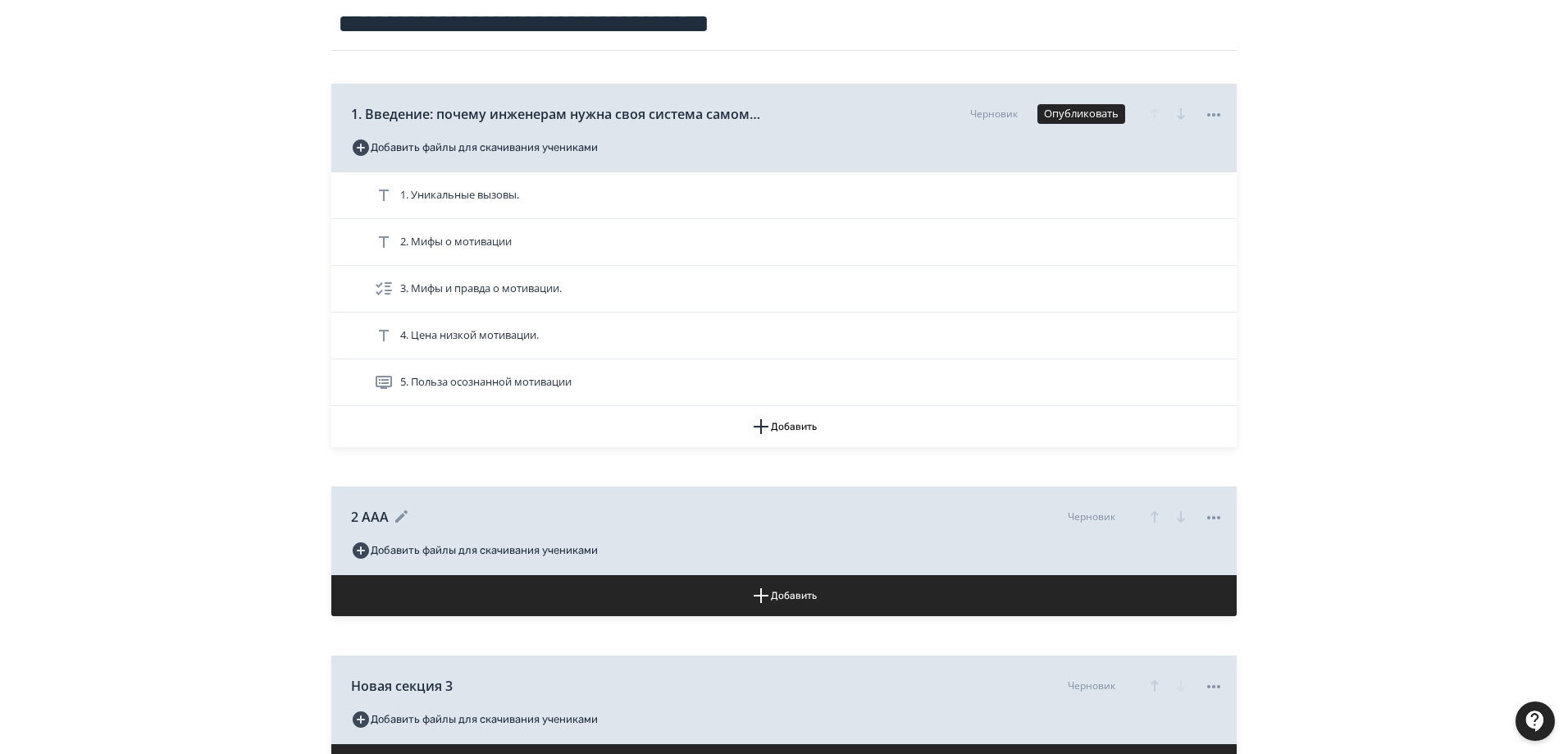
click at [424, 505] on div "2 ААА Черновик" at bounding box center [787, 516] width 873 height 41
click at [403, 517] on icon at bounding box center [401, 516] width 20 height 20
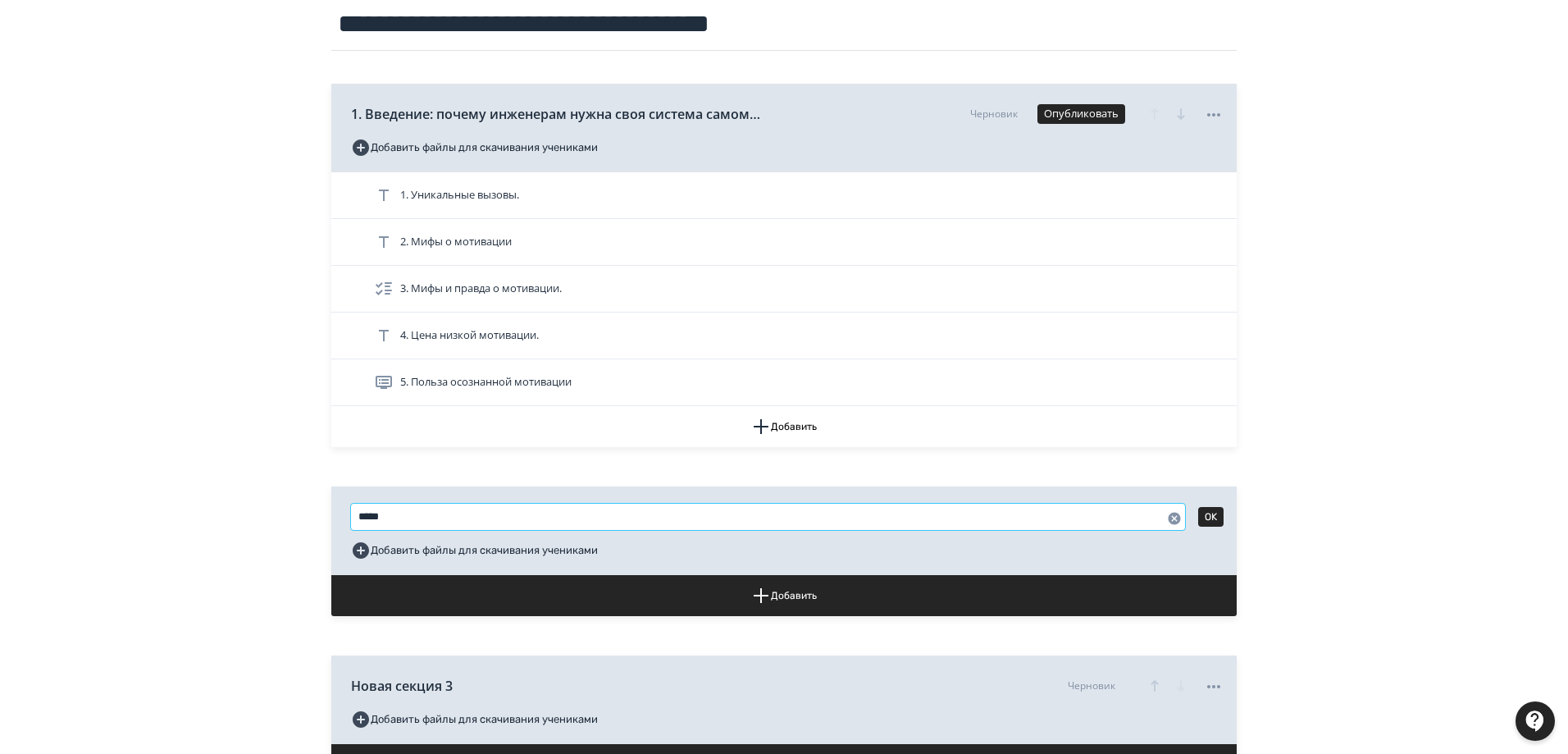
drag, startPoint x: 403, startPoint y: 517, endPoint x: 358, endPoint y: 516, distance: 45.0
click at [358, 516] on input "*****" at bounding box center [767, 517] width 834 height 27
drag, startPoint x: 520, startPoint y: 517, endPoint x: 491, endPoint y: 519, distance: 29.1
click at [491, 519] on input "**********" at bounding box center [767, 517] width 834 height 27
type input "**********"
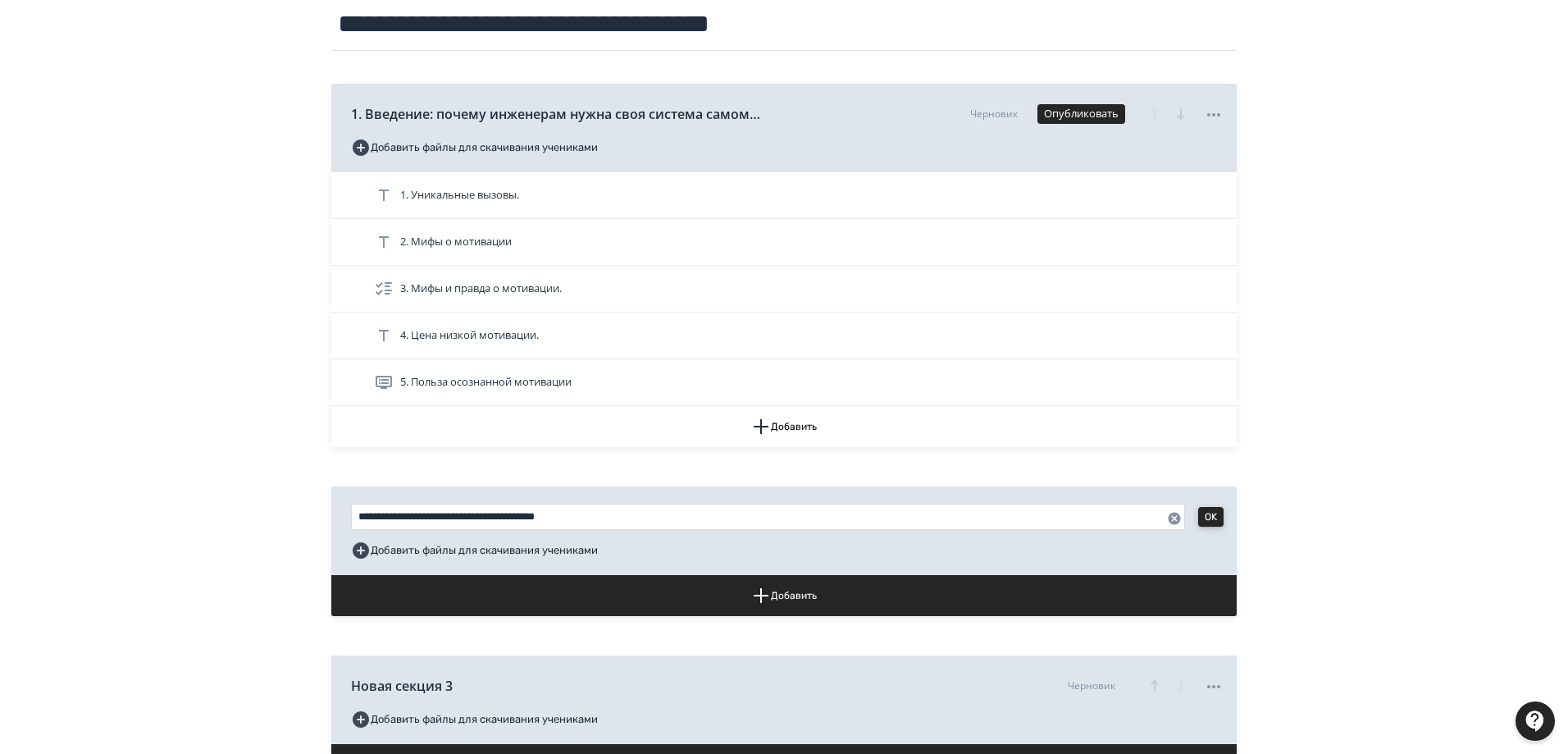
click at [1207, 519] on button "OK" at bounding box center [1210, 516] width 26 height 20
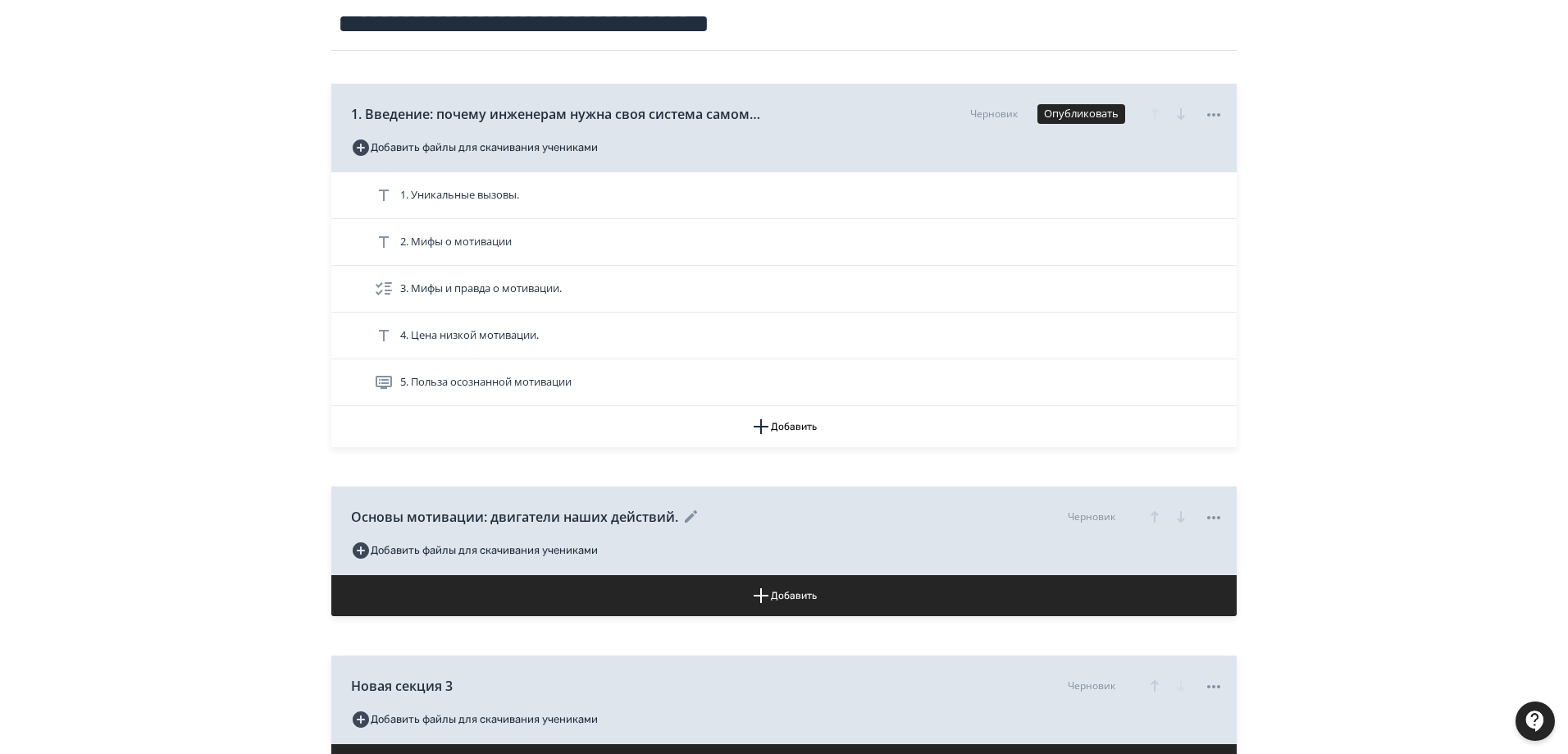
click at [1214, 512] on icon at bounding box center [1213, 517] width 20 height 20
click at [535, 551] on div "Удалить" at bounding box center [787, 377] width 1575 height 754
click at [783, 599] on button "Добавить" at bounding box center [784, 595] width 905 height 41
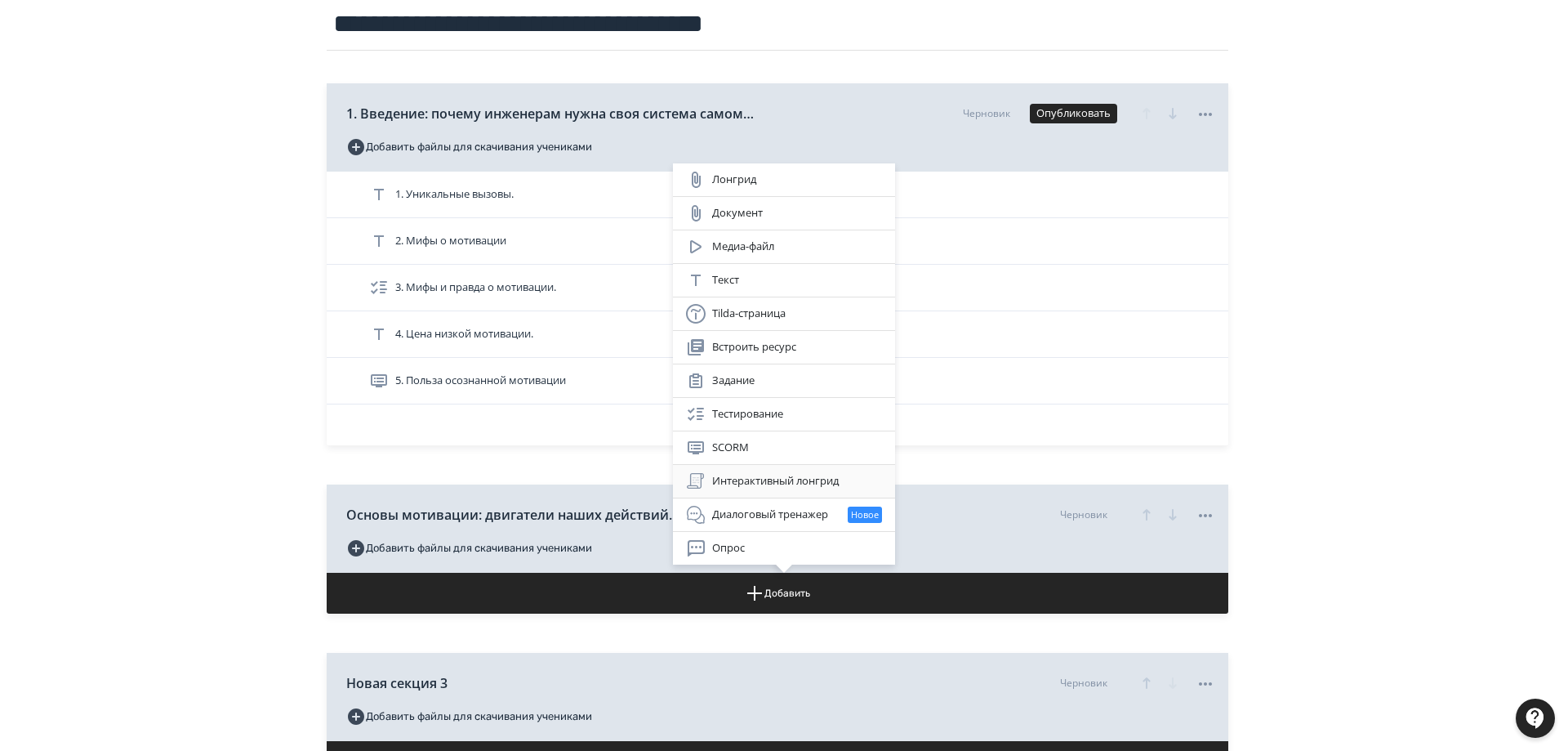
click at [815, 481] on div "Интерактивный лонгрид" at bounding box center [784, 481] width 196 height 20
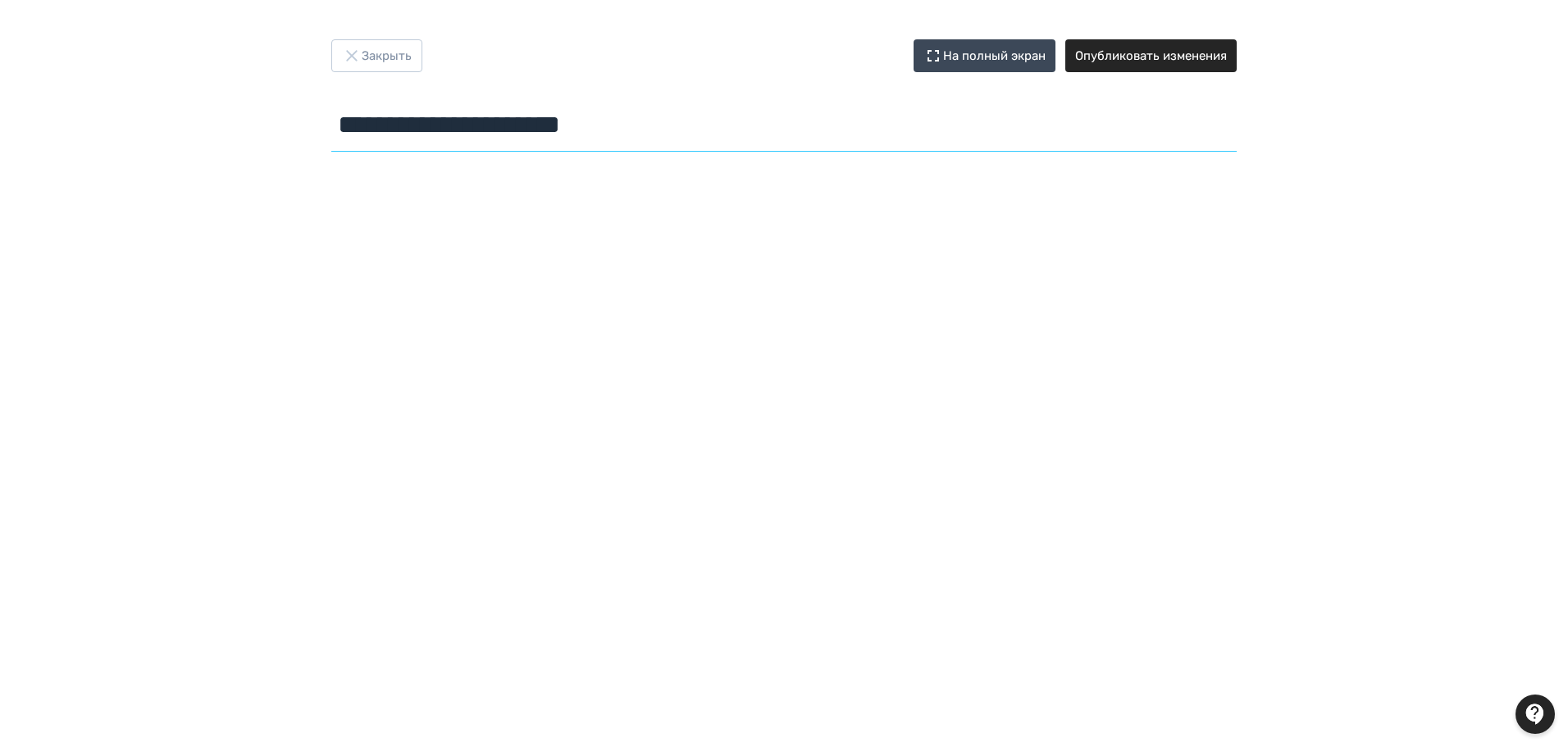
drag, startPoint x: 681, startPoint y: 123, endPoint x: 337, endPoint y: 121, distance: 344.0
click at [337, 121] on input "**********" at bounding box center [784, 125] width 905 height 53
type input "**********"
click at [1175, 65] on button "Опубликовать изменения" at bounding box center [1152, 55] width 171 height 33
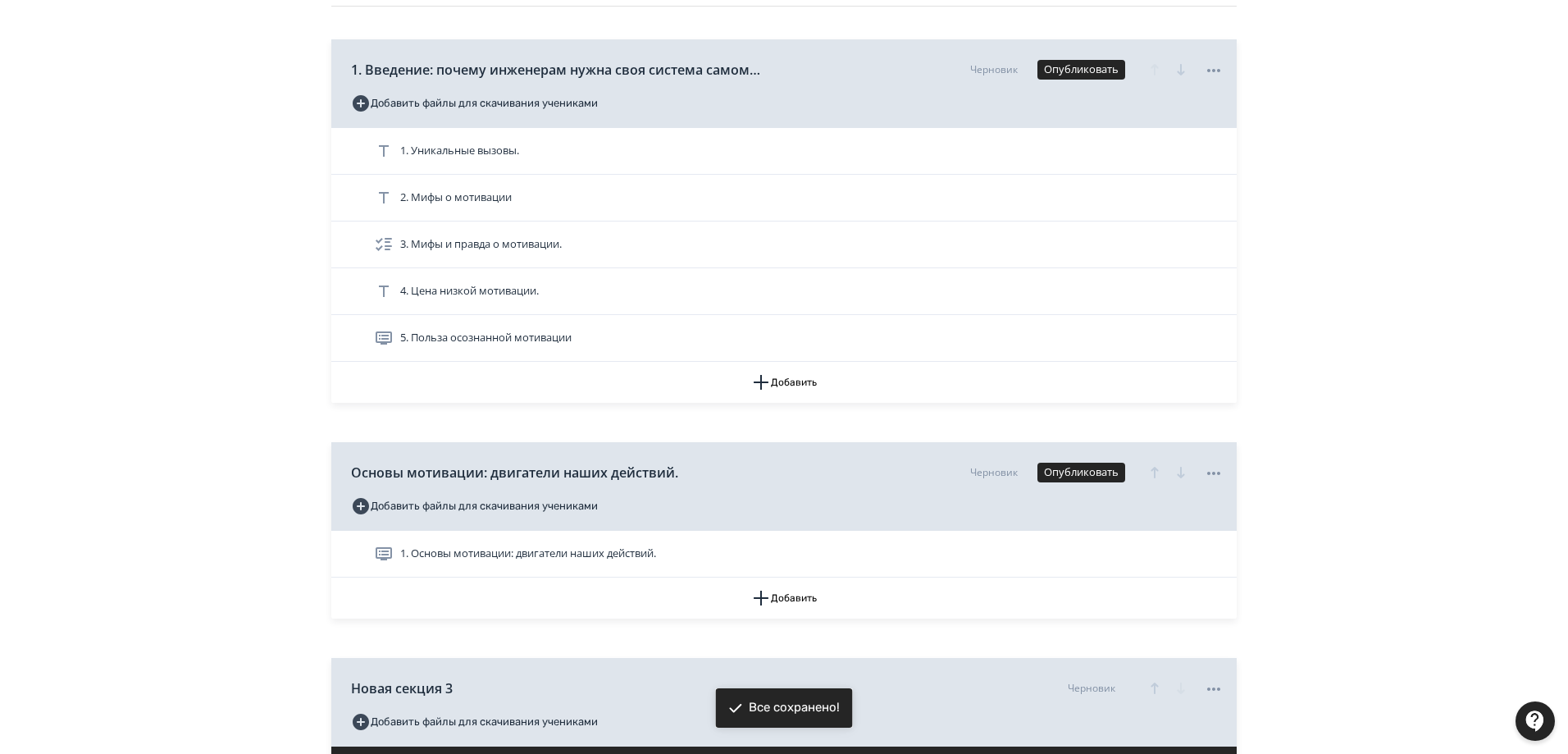
scroll to position [246, 0]
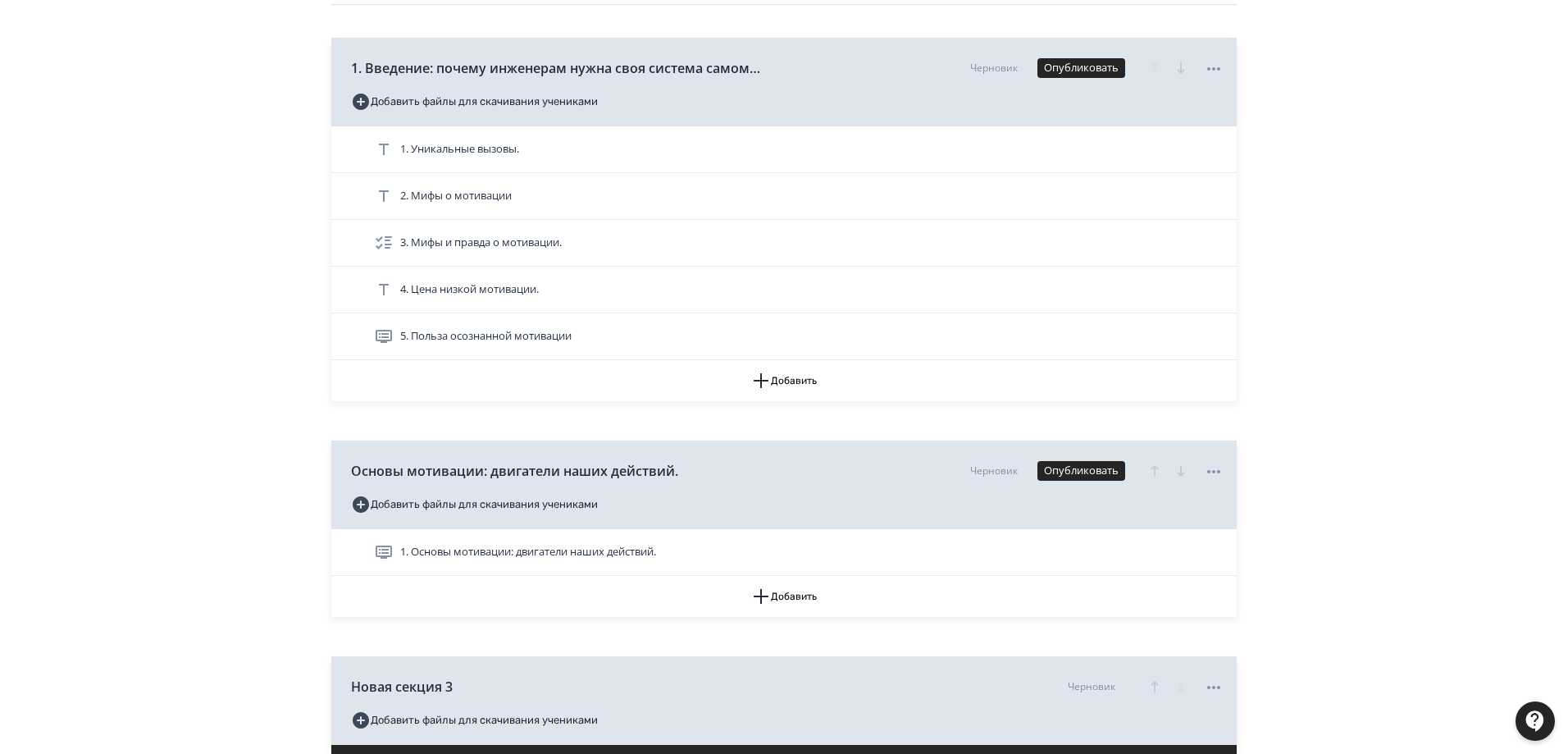
drag, startPoint x: 547, startPoint y: 552, endPoint x: 565, endPoint y: 552, distance: 18.0
click at [547, 552] on span "1. Основы мотивации: двигатели наших действий." at bounding box center [528, 551] width 256 height 16
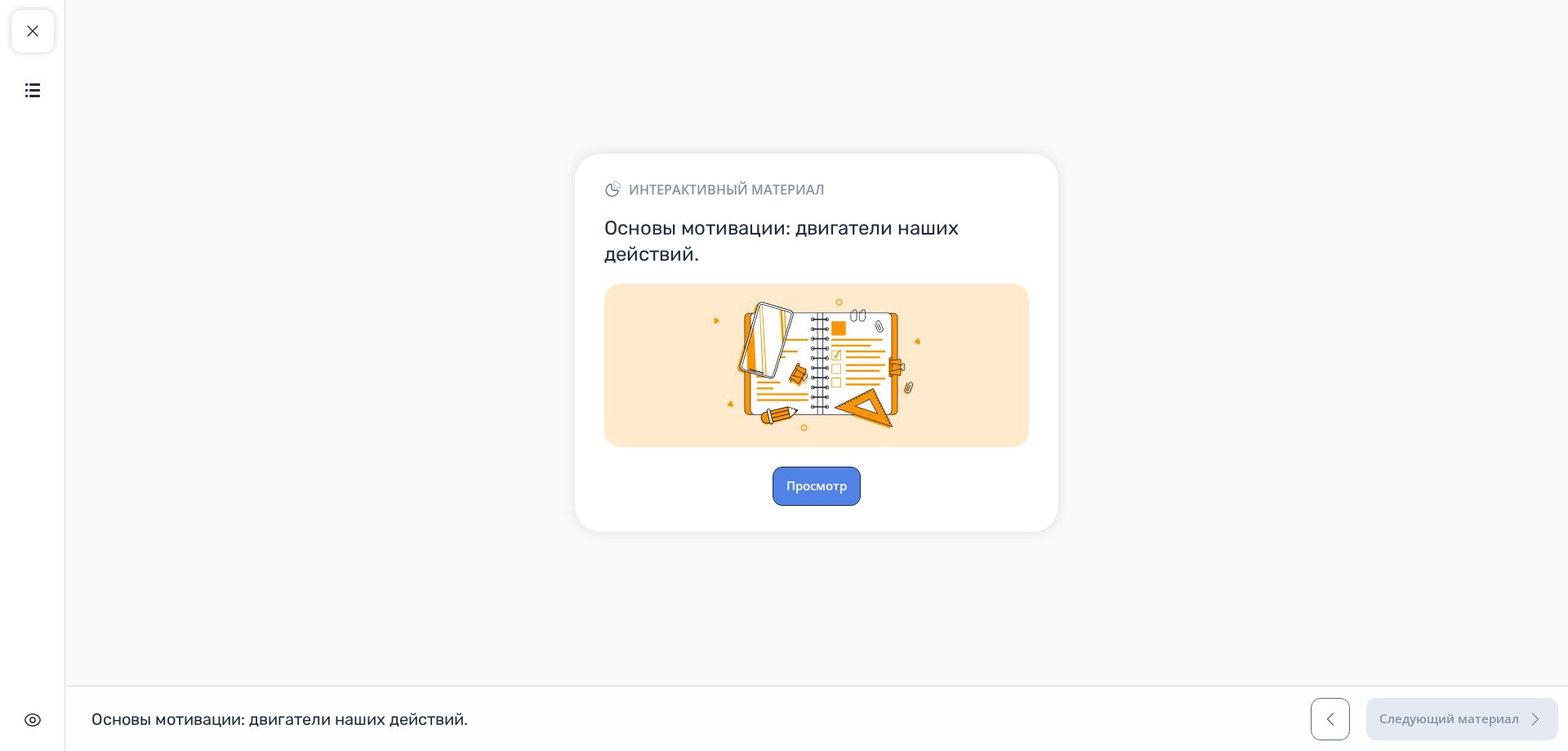
click at [825, 492] on button "Просмотр" at bounding box center [816, 486] width 88 height 39
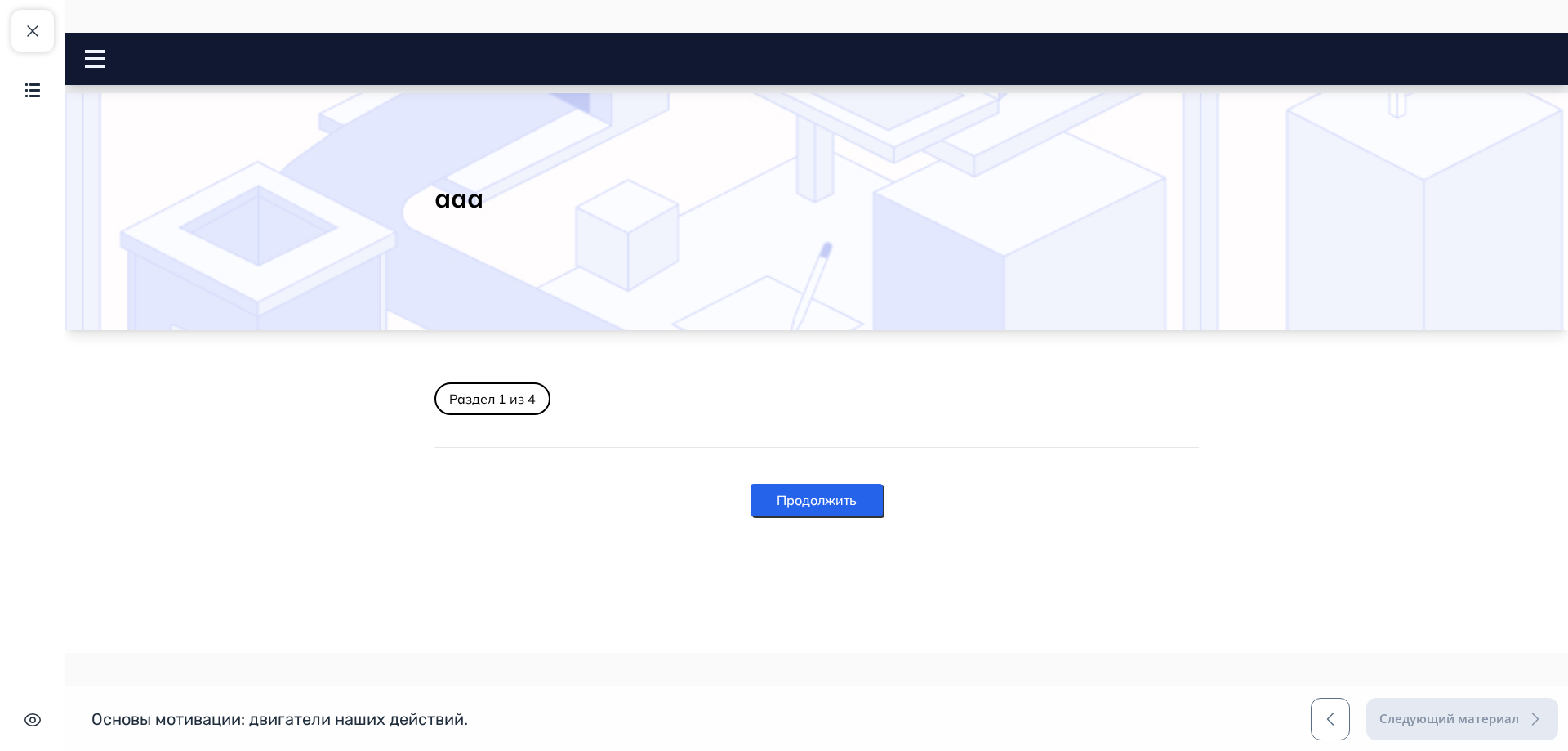
click at [850, 502] on button "Продолжить" at bounding box center [817, 500] width 133 height 33
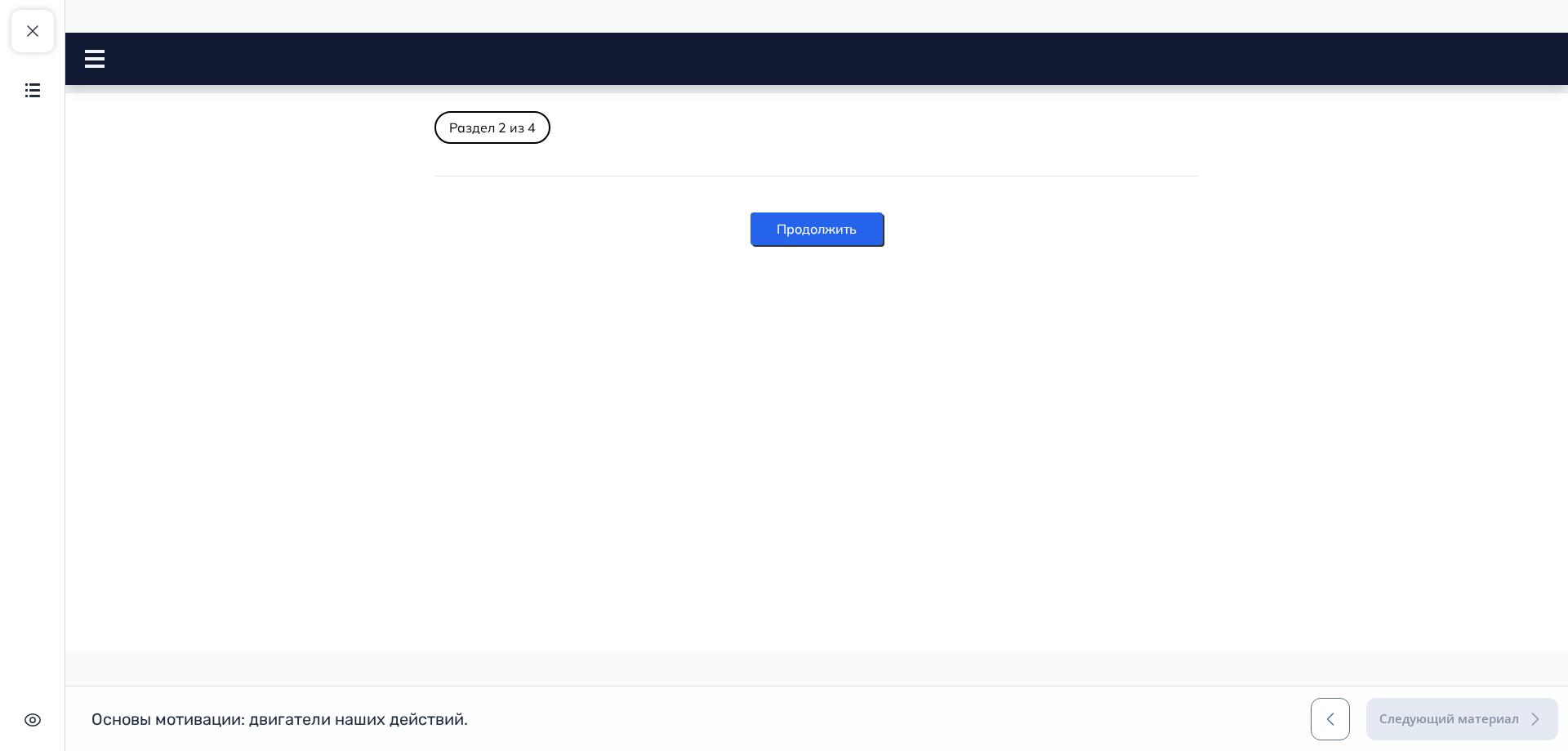
click at [870, 225] on button "Продолжить" at bounding box center [817, 228] width 133 height 33
click at [841, 267] on button "Продолжить" at bounding box center [817, 268] width 133 height 33
click at [42, 37] on span "button" at bounding box center [32, 30] width 20 height 20
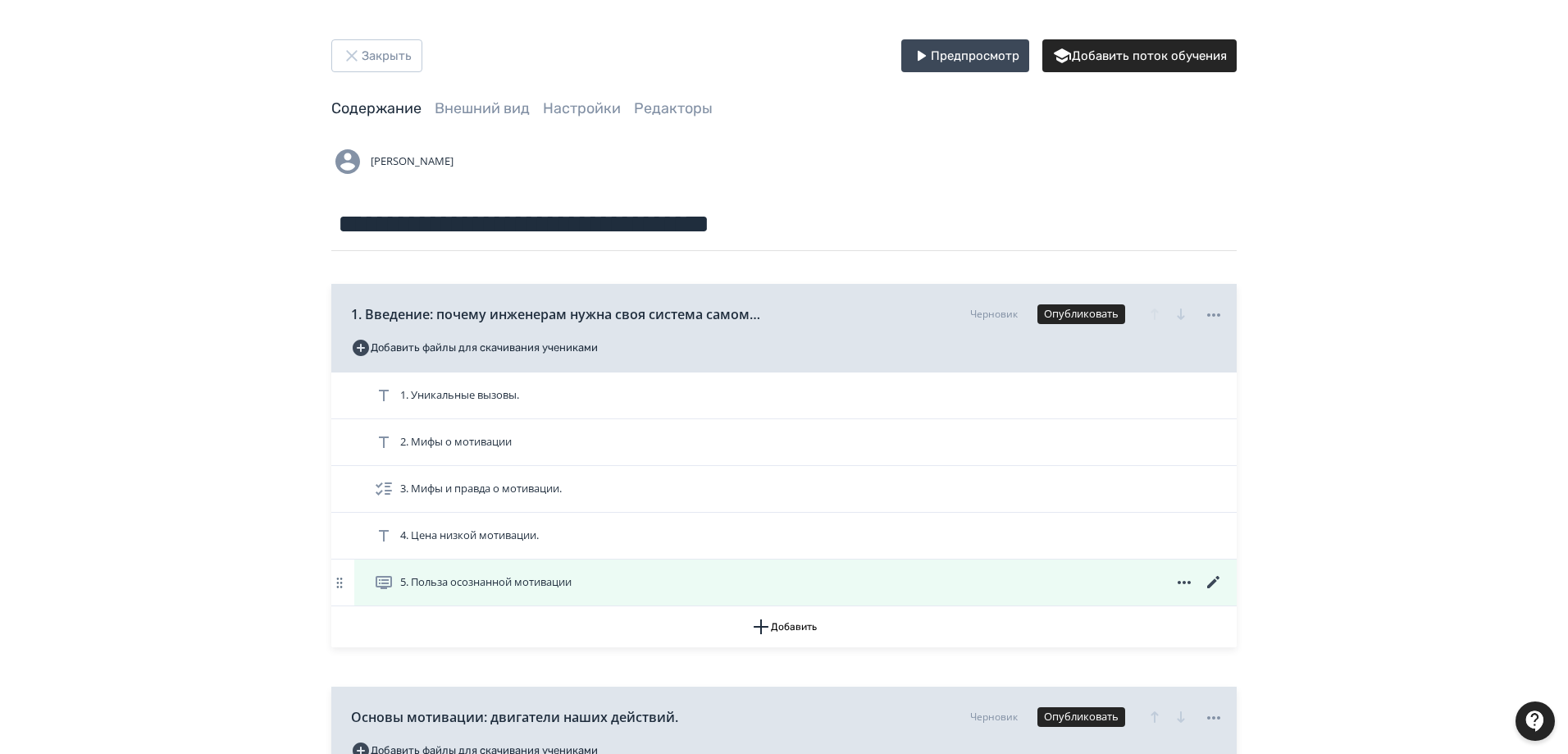
click at [1219, 583] on icon at bounding box center [1213, 582] width 20 height 20
click at [1183, 582] on icon at bounding box center [1184, 582] width 20 height 20
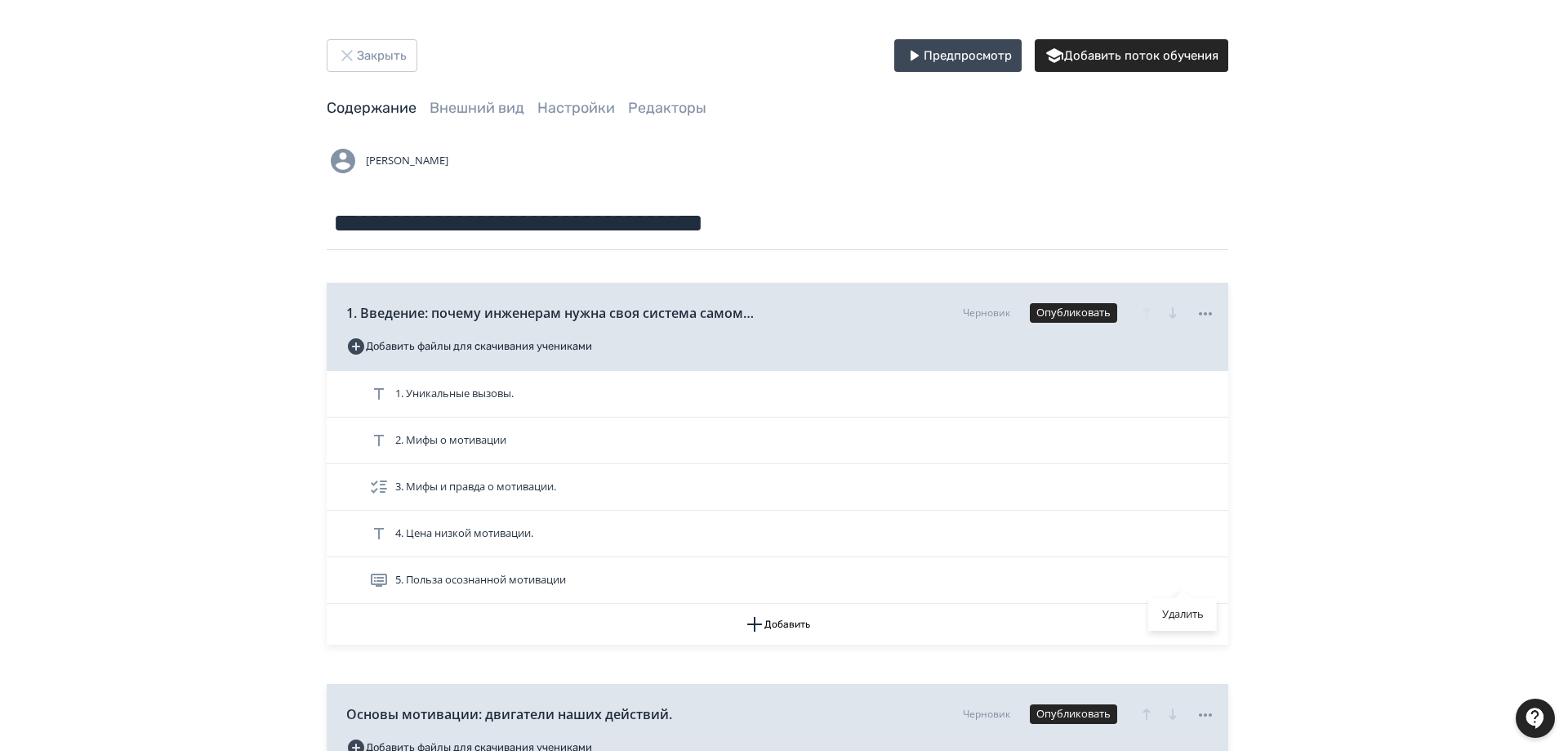
click at [803, 708] on div "Удалить" at bounding box center [784, 375] width 1568 height 751
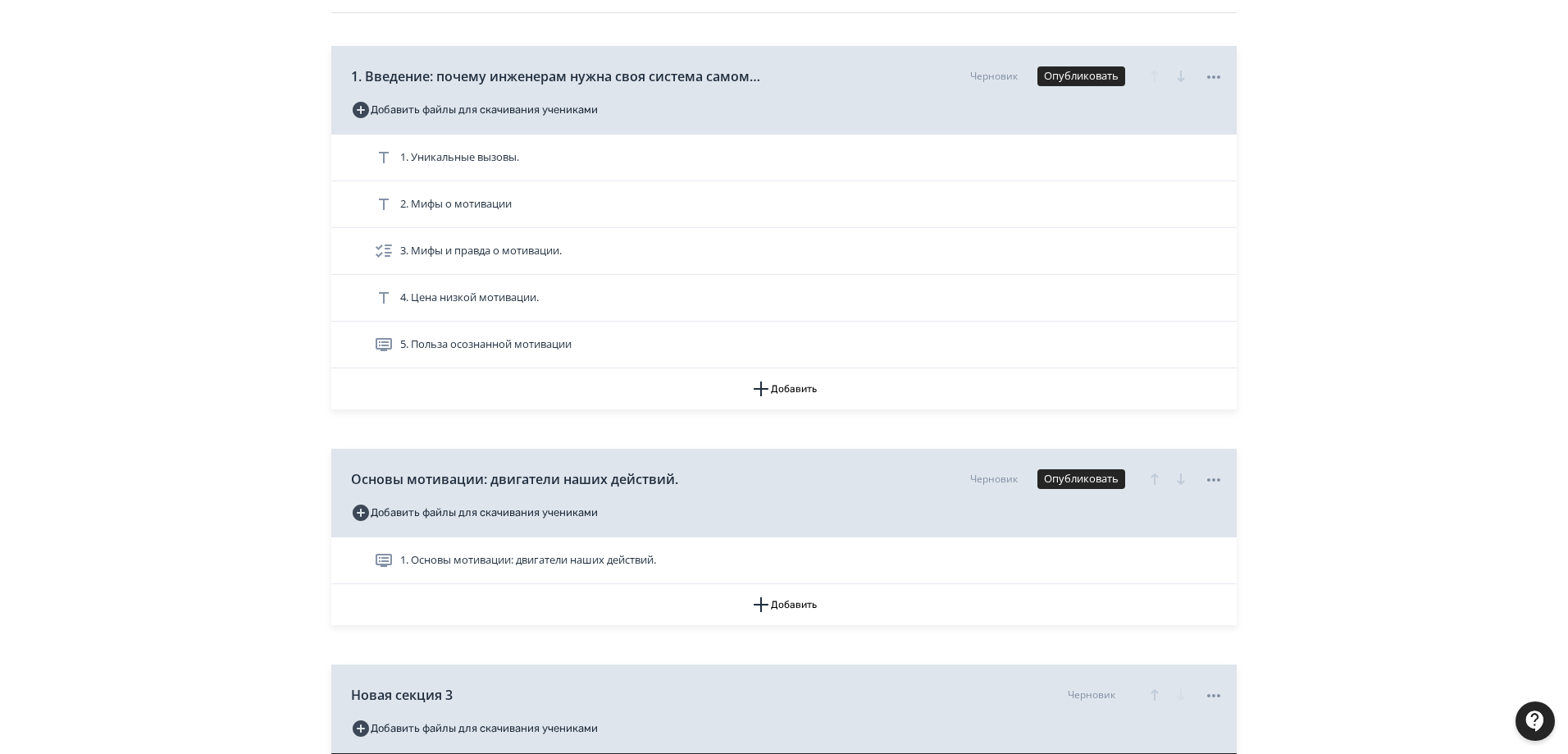
scroll to position [246, 0]
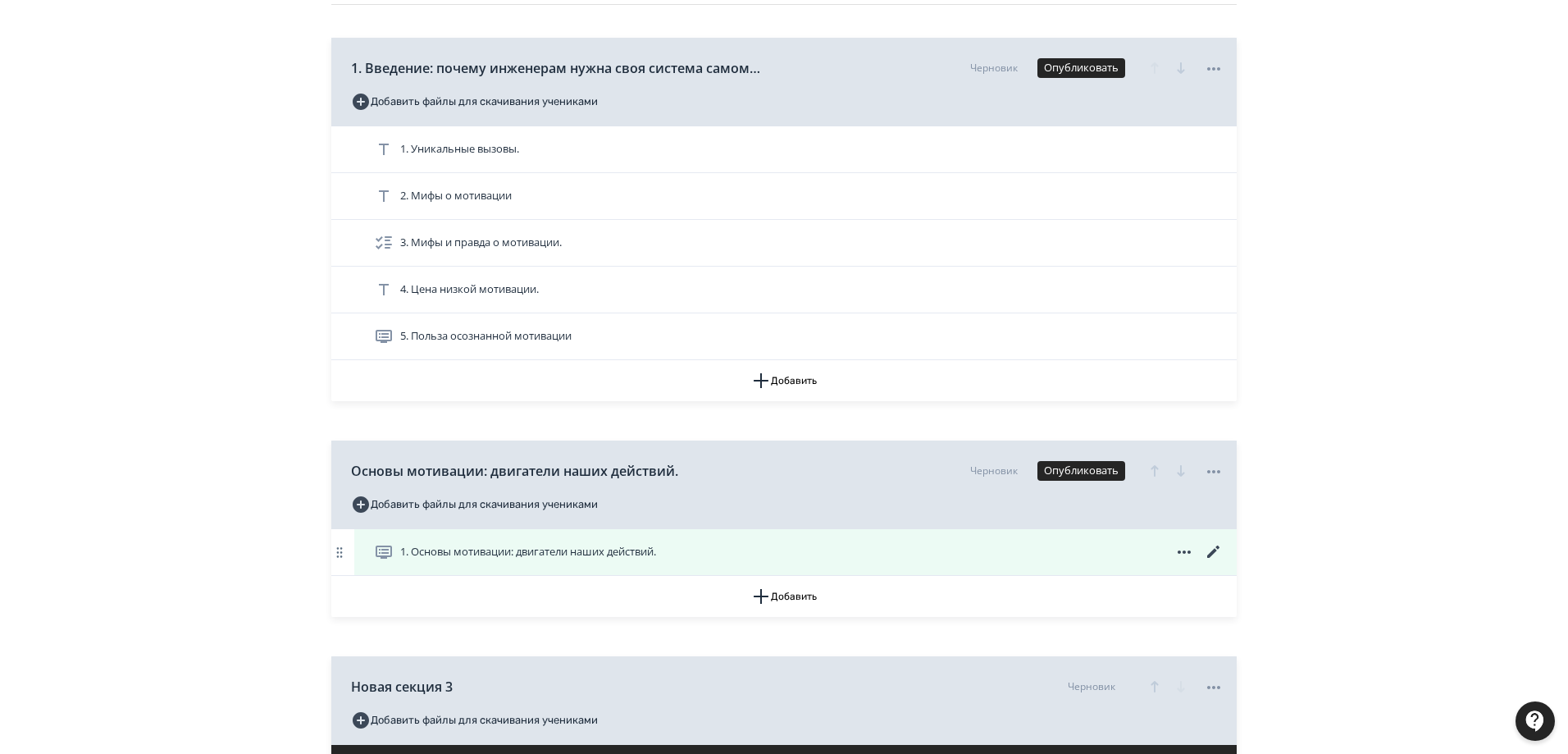
click at [554, 542] on span "1. Основы мотивации: двигатели наших действий." at bounding box center [518, 551] width 289 height 20
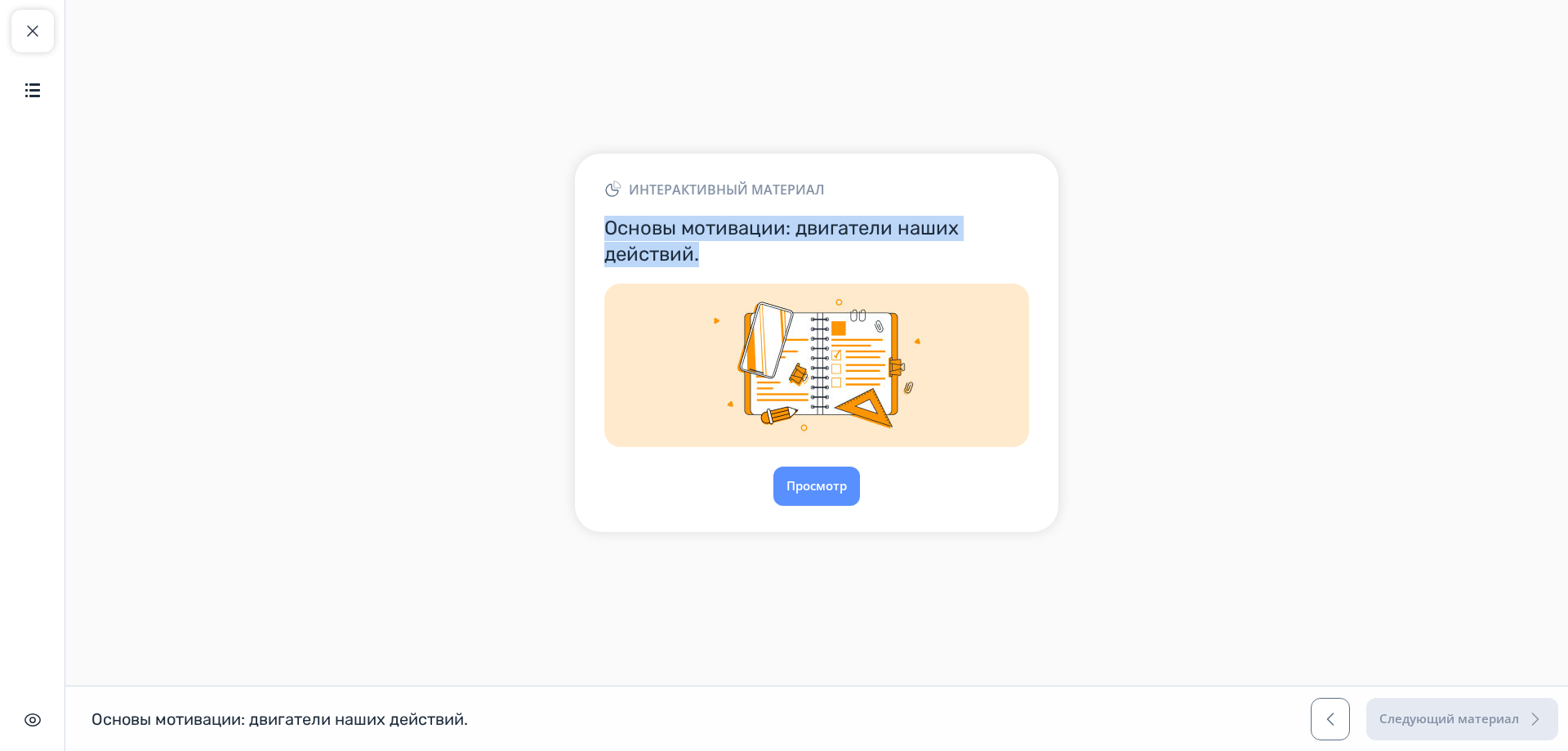
drag, startPoint x: 604, startPoint y: 220, endPoint x: 739, endPoint y: 265, distance: 142.3
click at [739, 265] on h3 "Основы мотивации: двигатели наших действий." at bounding box center [816, 241] width 425 height 50
copy h3 "Основы мотивации: двигатели наших действий."
click at [27, 18] on button "Закрыть курс" at bounding box center [32, 30] width 43 height 43
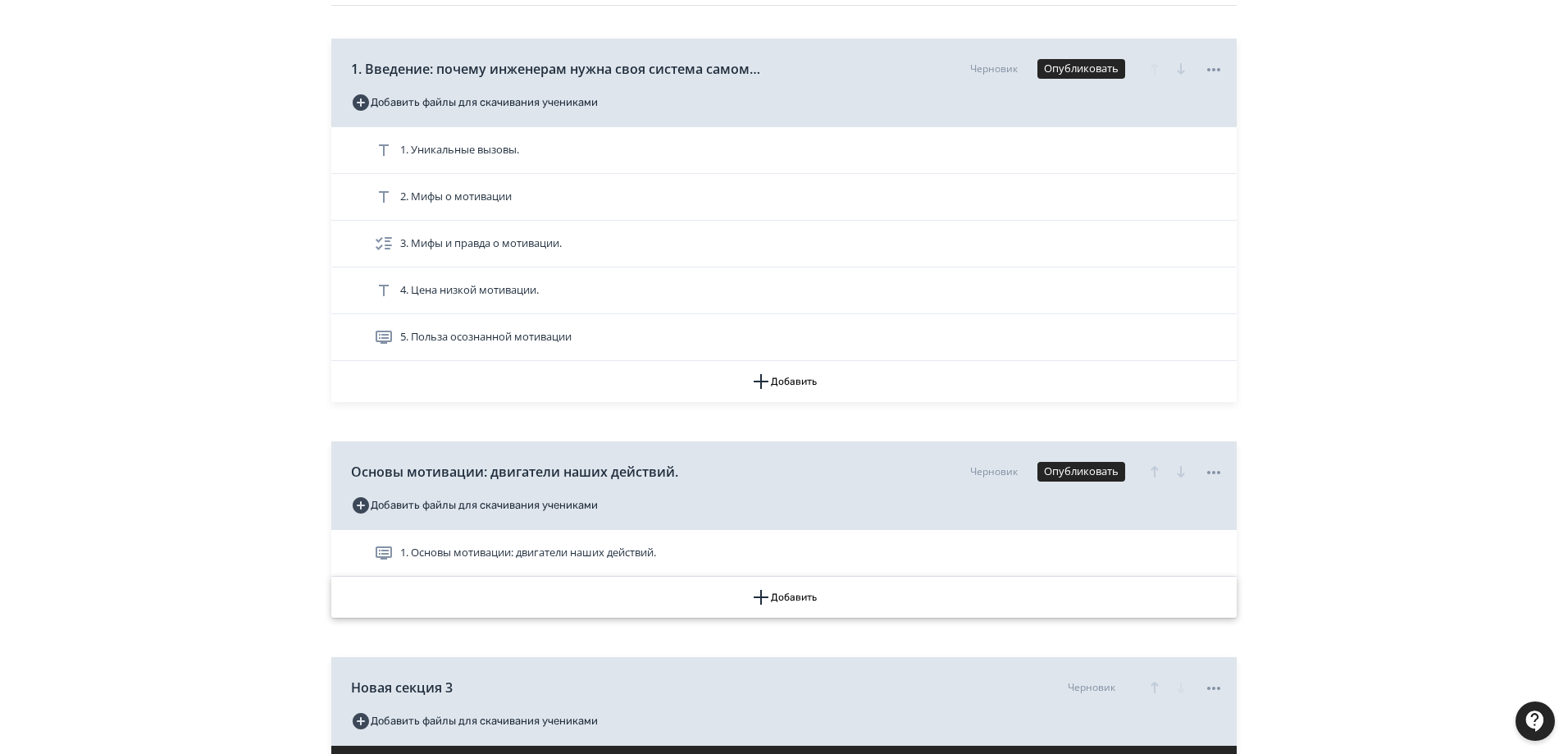
scroll to position [246, 0]
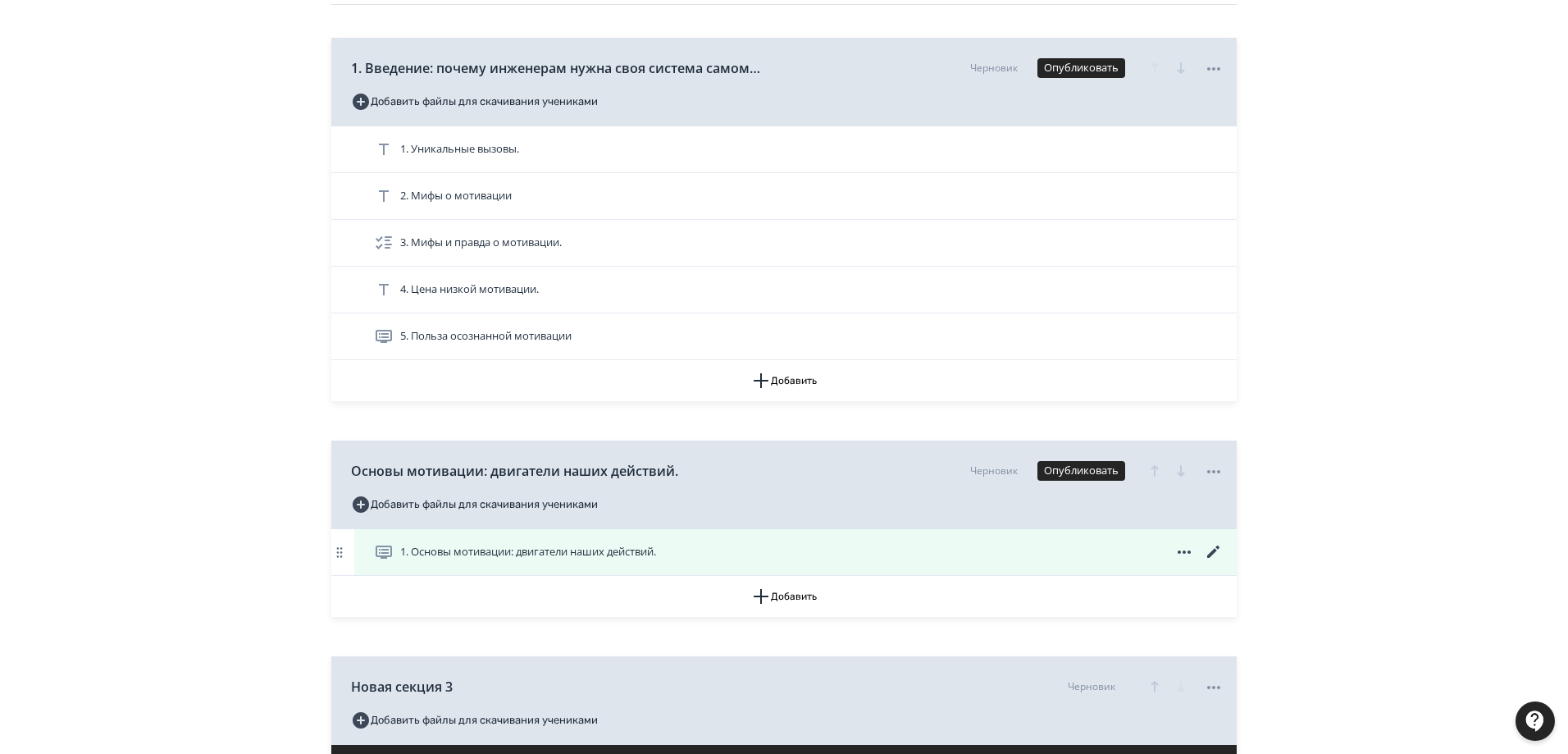
click at [1186, 546] on icon at bounding box center [1184, 551] width 20 height 20
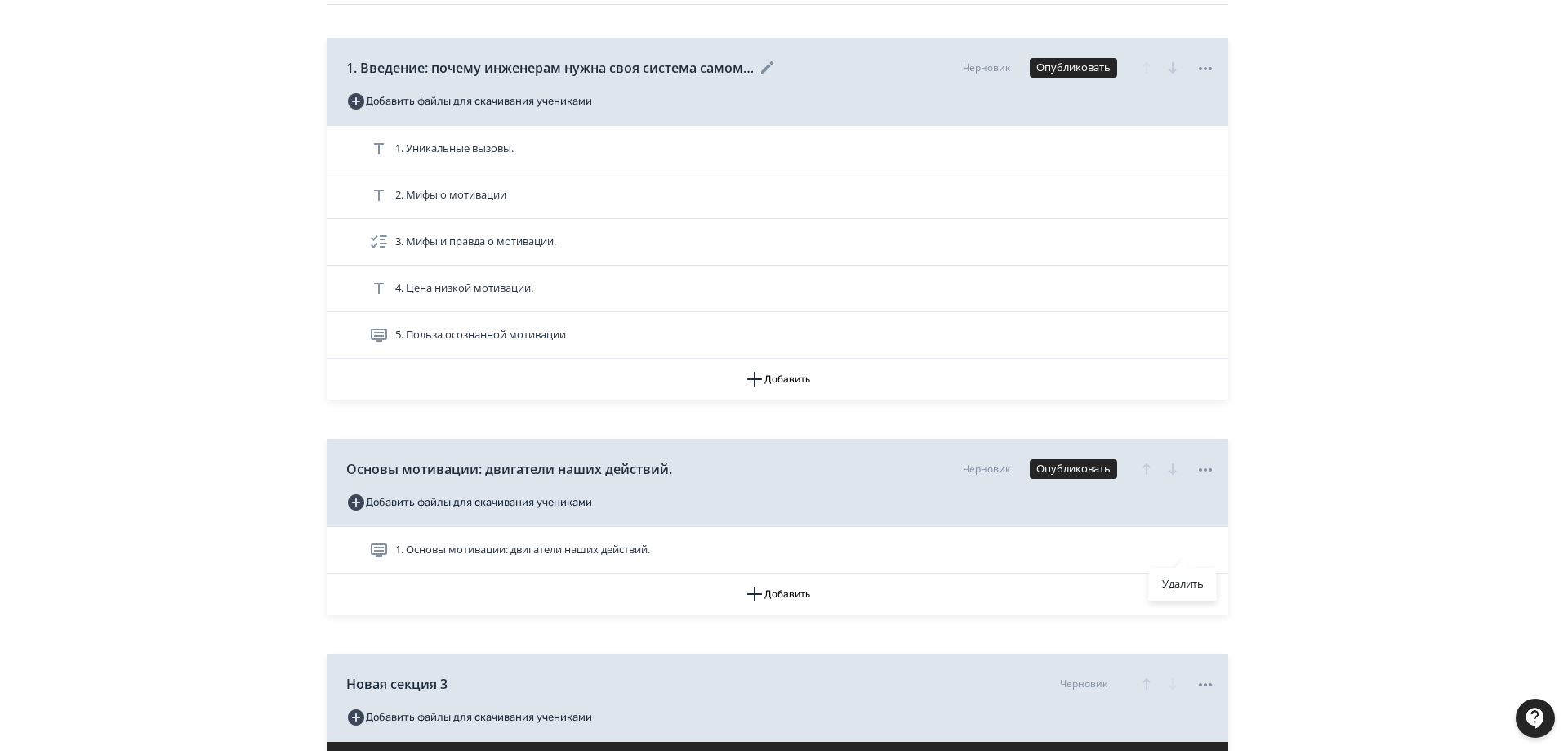
drag, startPoint x: 1185, startPoint y: 581, endPoint x: 936, endPoint y: 60, distance: 577.4
click at [1185, 581] on div "Удалить" at bounding box center [1184, 584] width 68 height 33
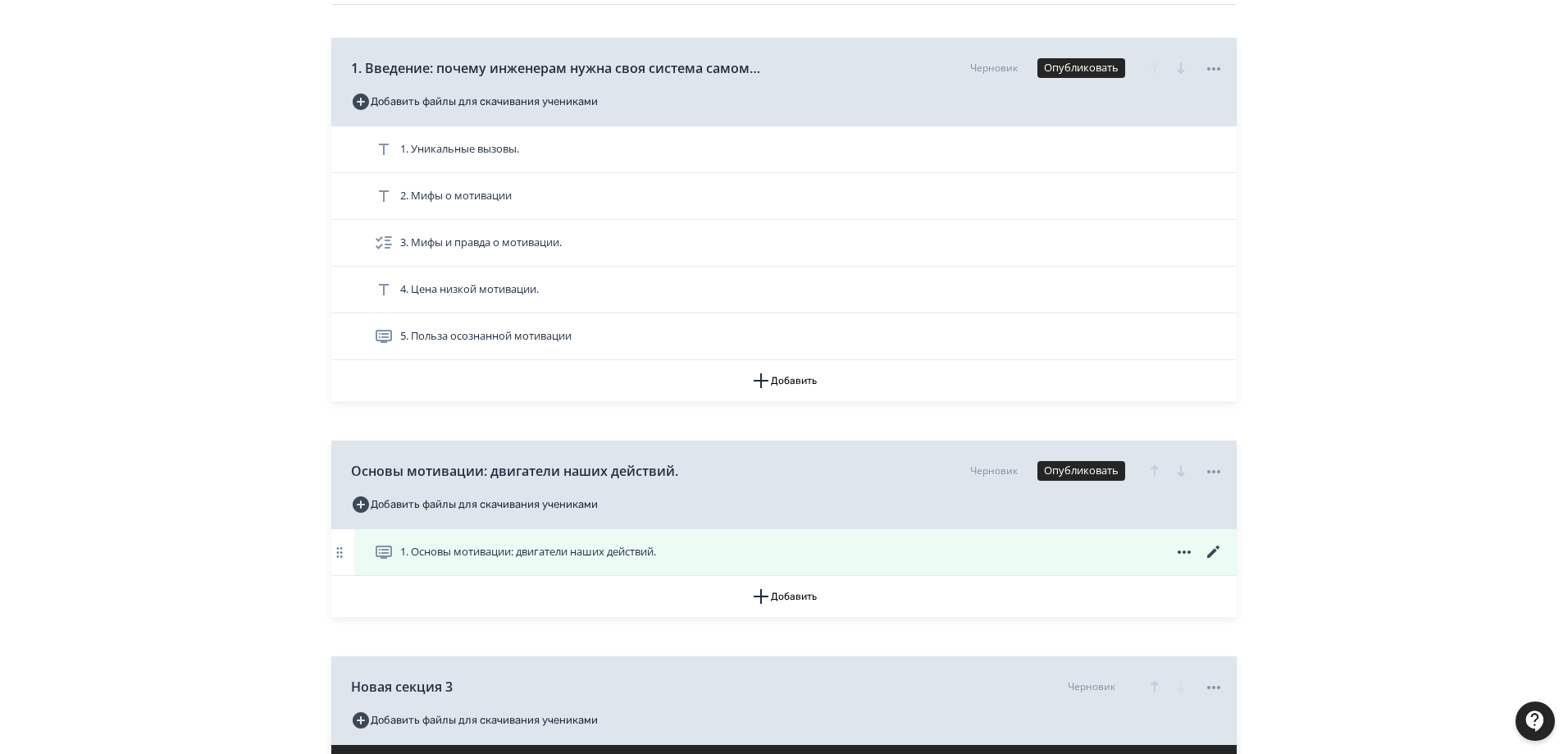
click at [1178, 551] on icon at bounding box center [1184, 551] width 20 height 20
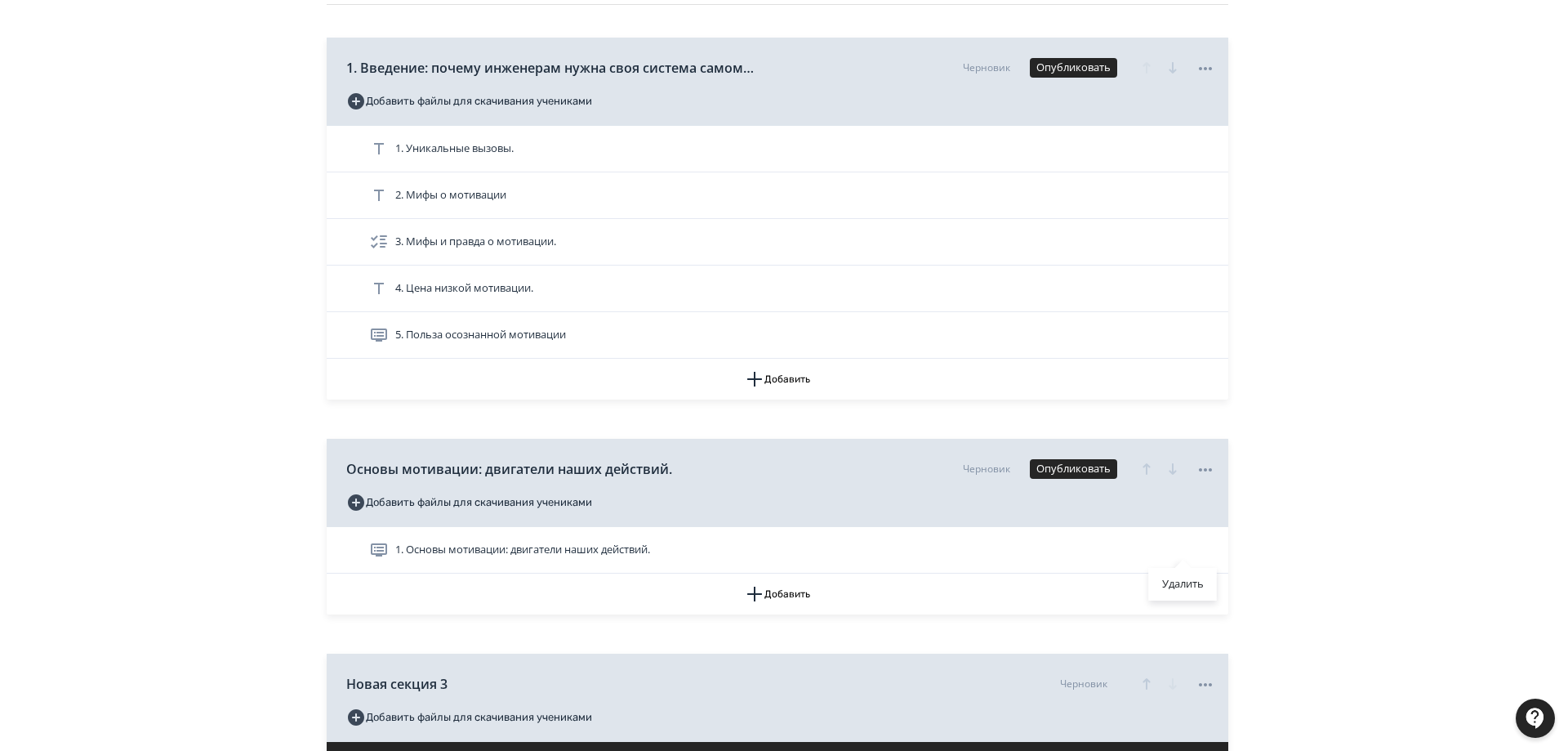
click at [526, 550] on div "Удалить" at bounding box center [784, 375] width 1568 height 751
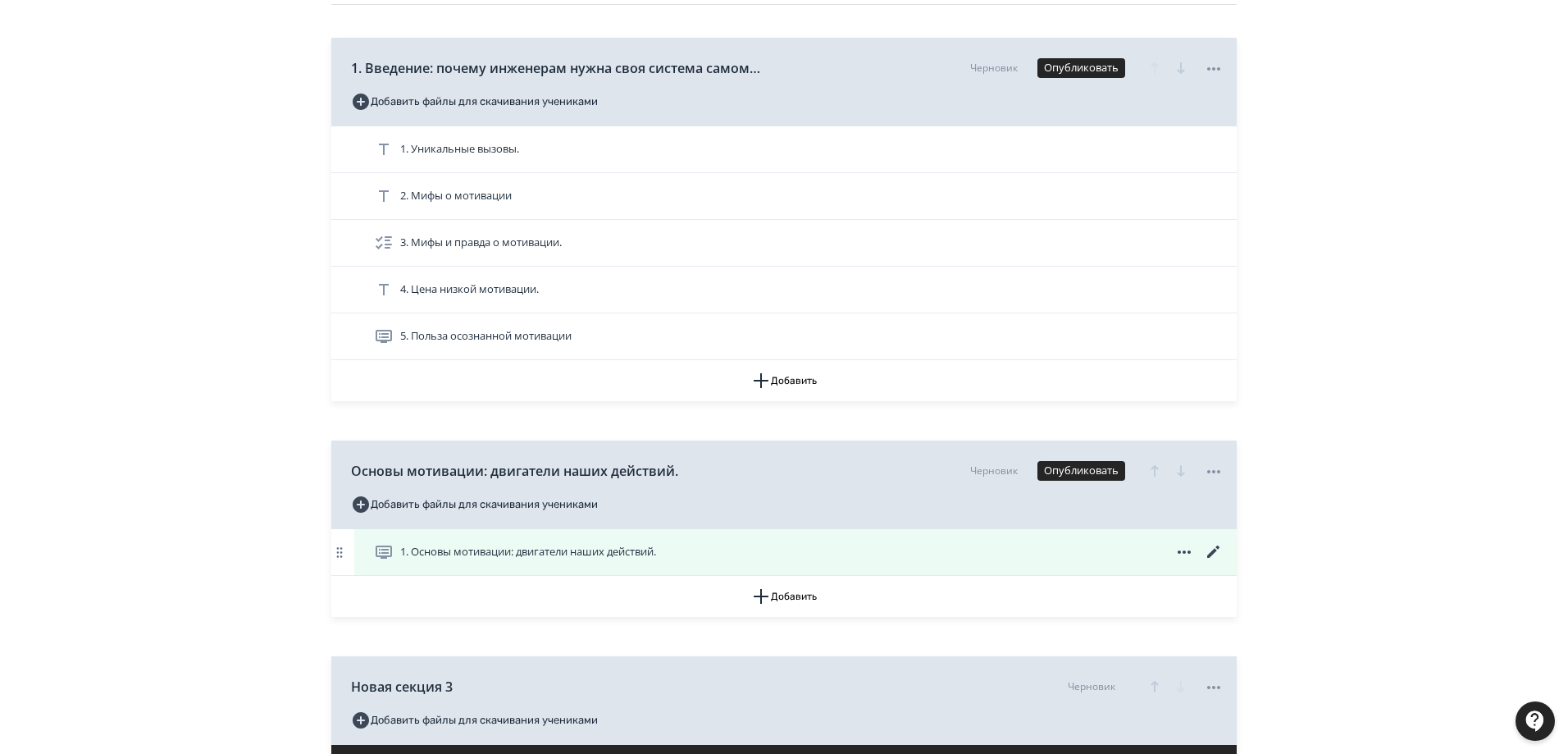
click at [531, 552] on span "1. Основы мотивации: двигатели наших действий." at bounding box center [528, 551] width 256 height 16
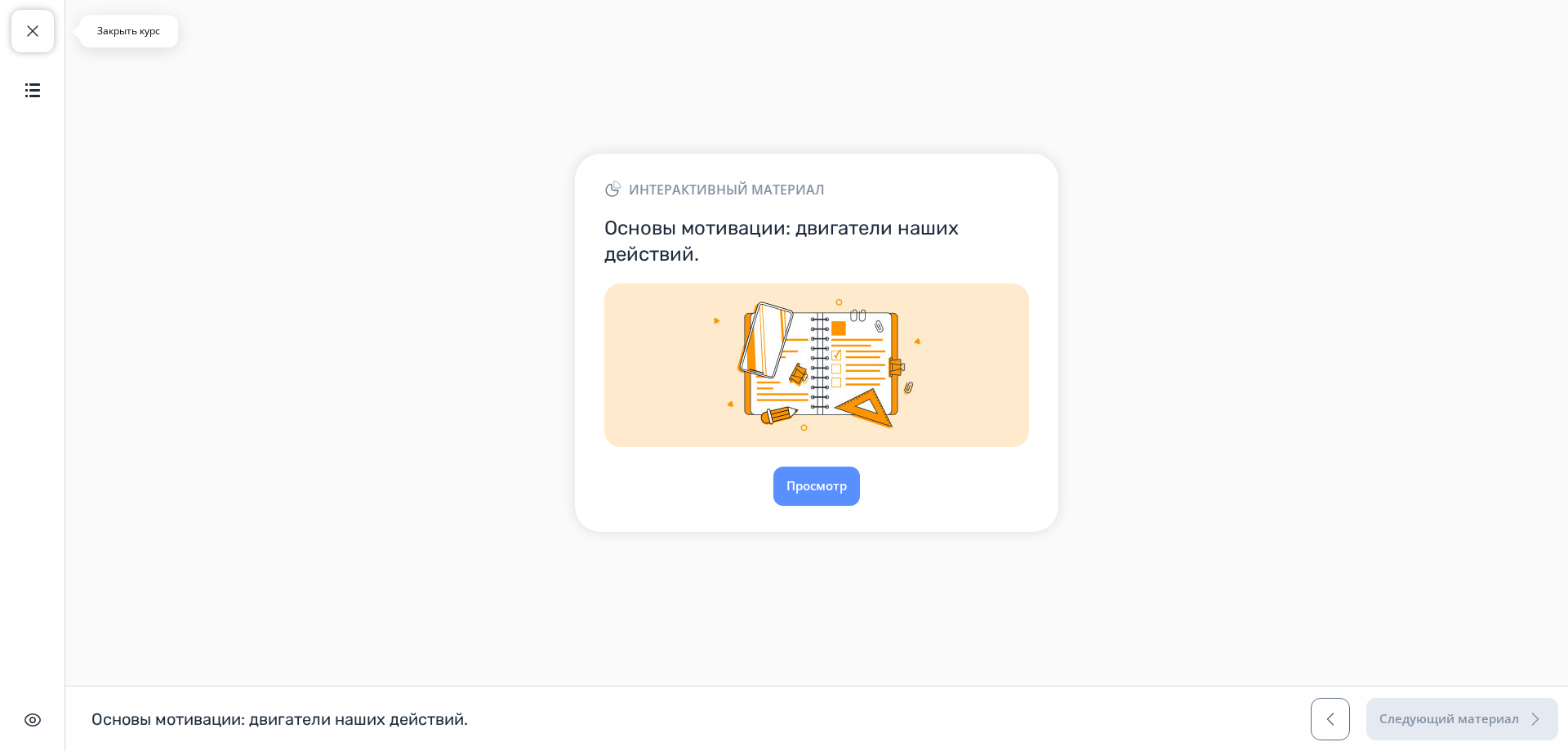
click at [32, 16] on button "Закрыть курс" at bounding box center [32, 30] width 43 height 43
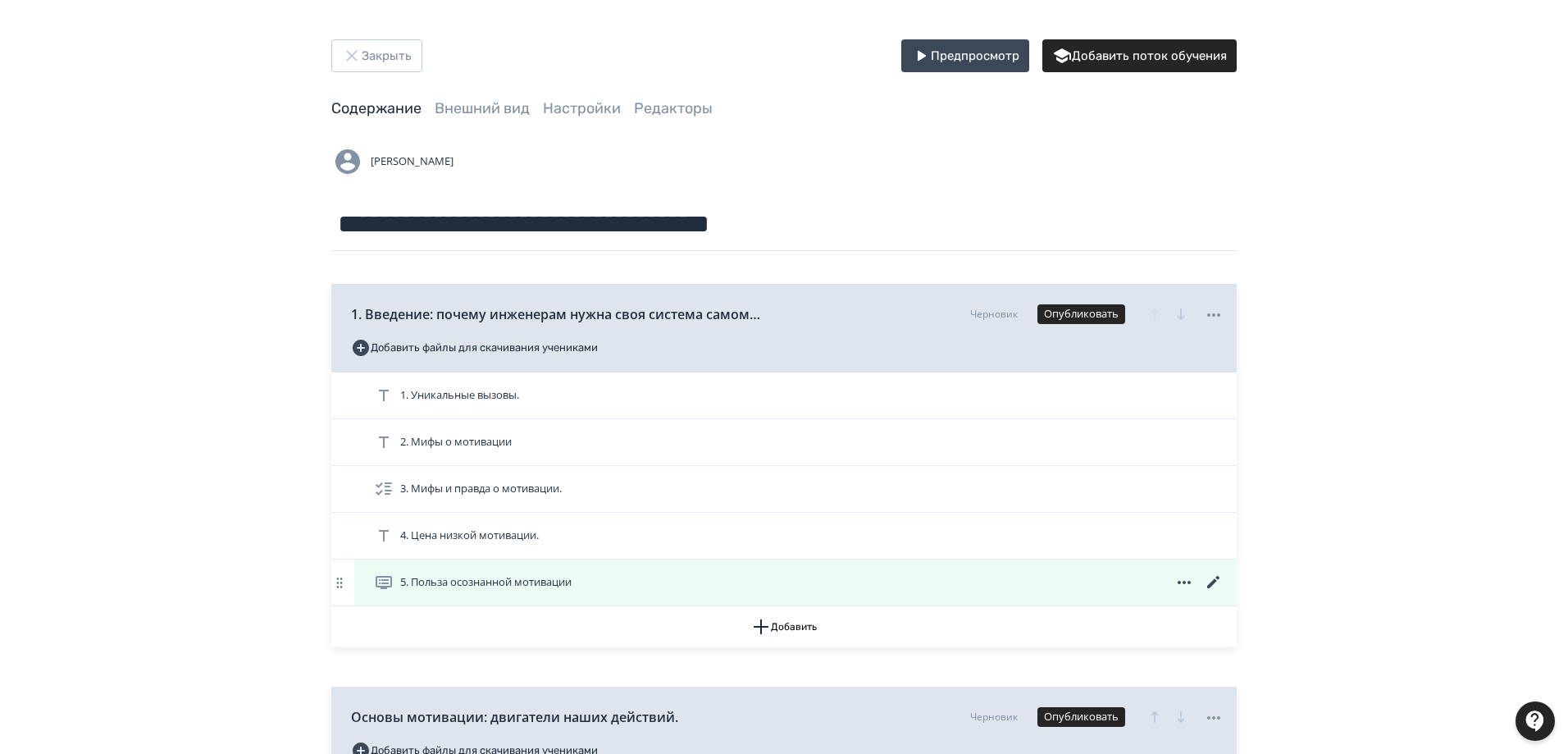
click at [1212, 580] on icon at bounding box center [1213, 582] width 20 height 20
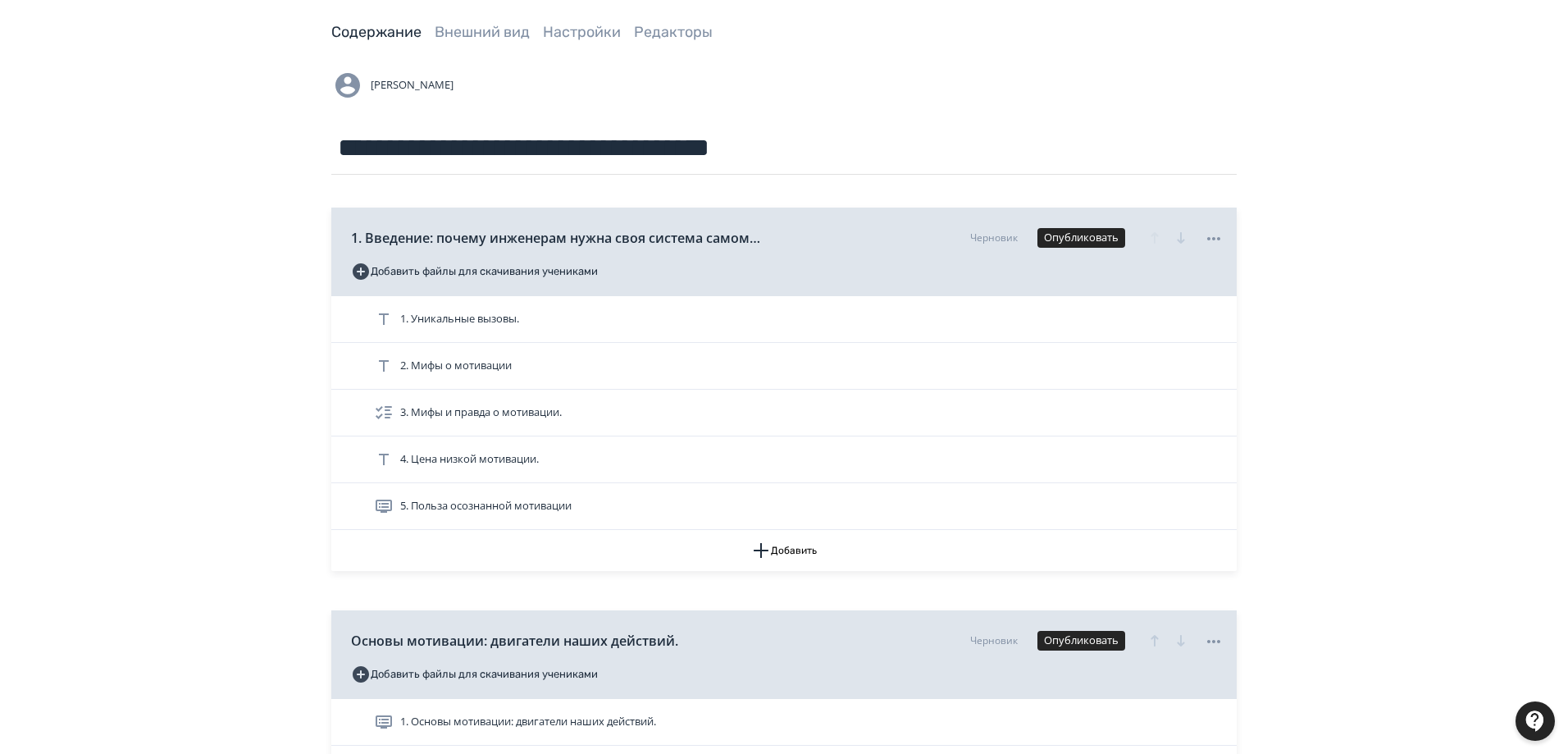
scroll to position [164, 0]
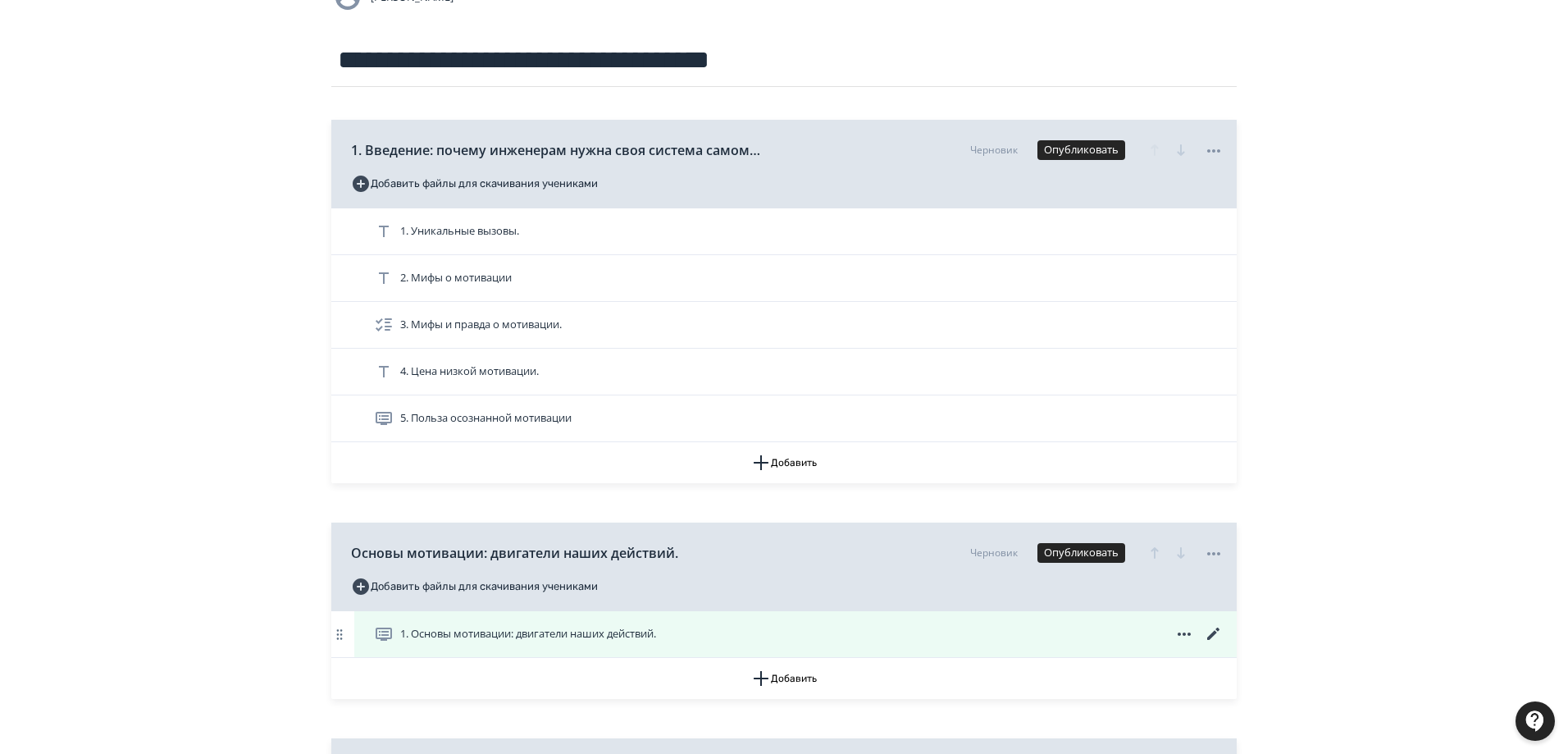
click at [1213, 631] on icon at bounding box center [1213, 633] width 20 height 20
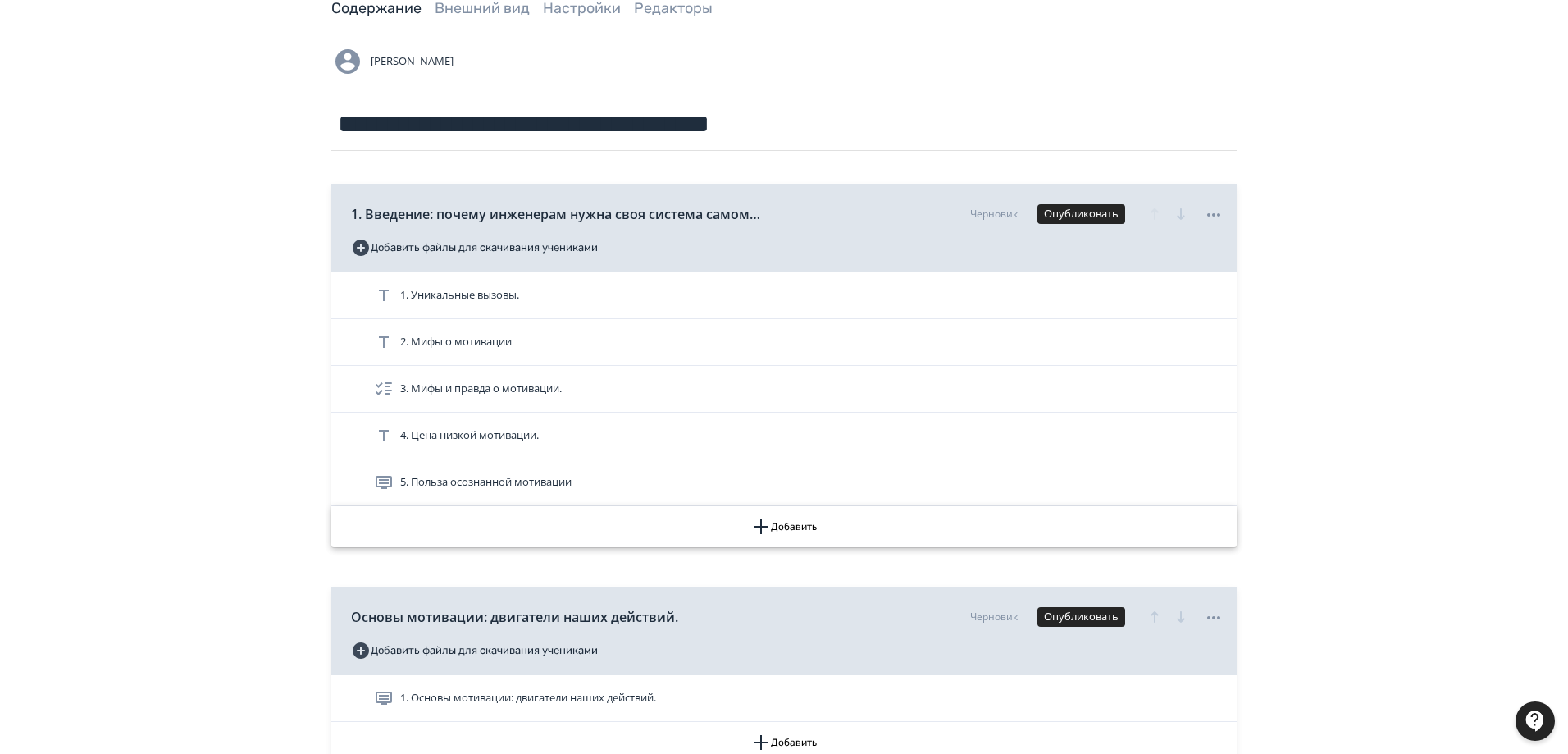
scroll to position [246, 0]
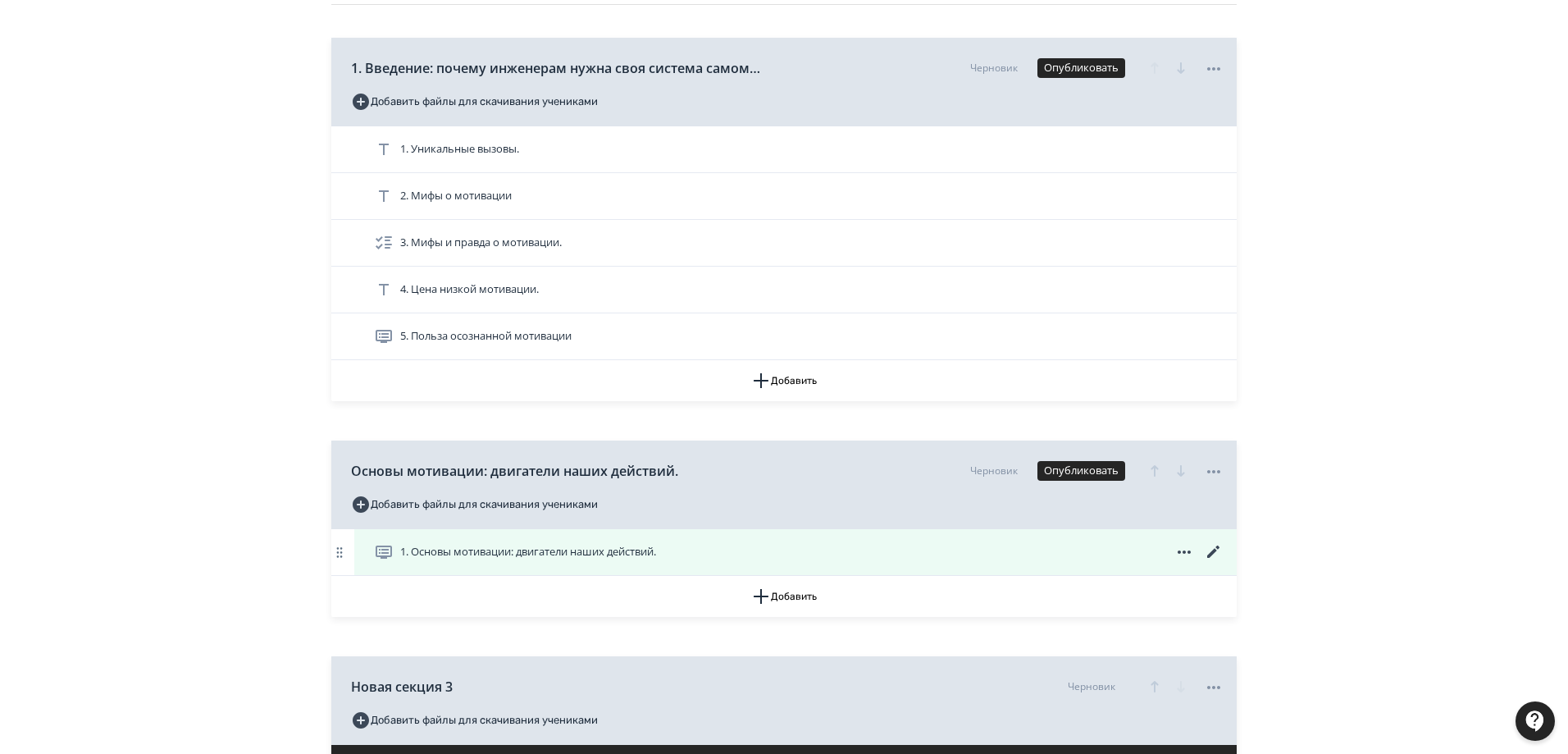
click at [1182, 550] on icon at bounding box center [1184, 551] width 20 height 20
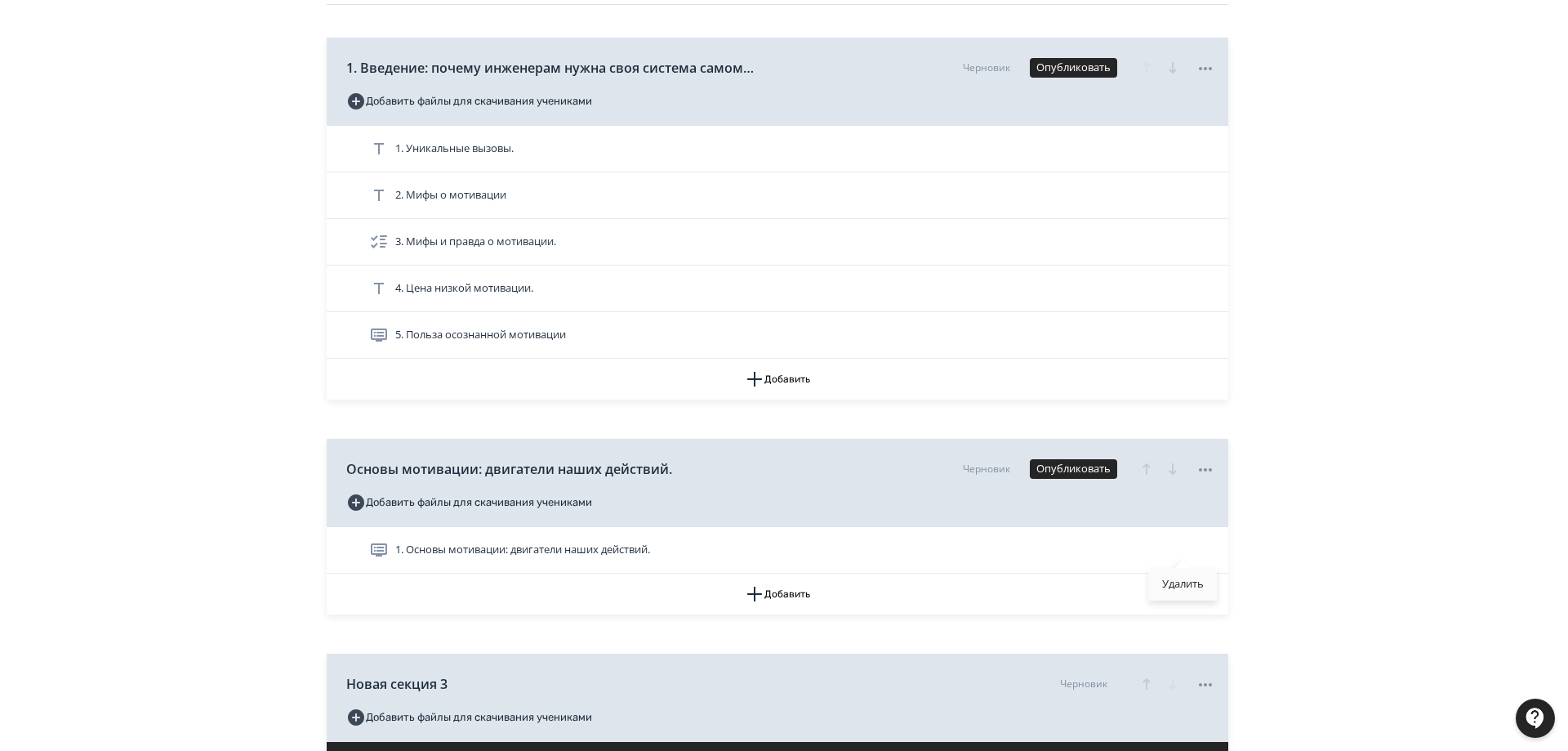
click at [1171, 588] on div "Удалить" at bounding box center [1184, 584] width 68 height 33
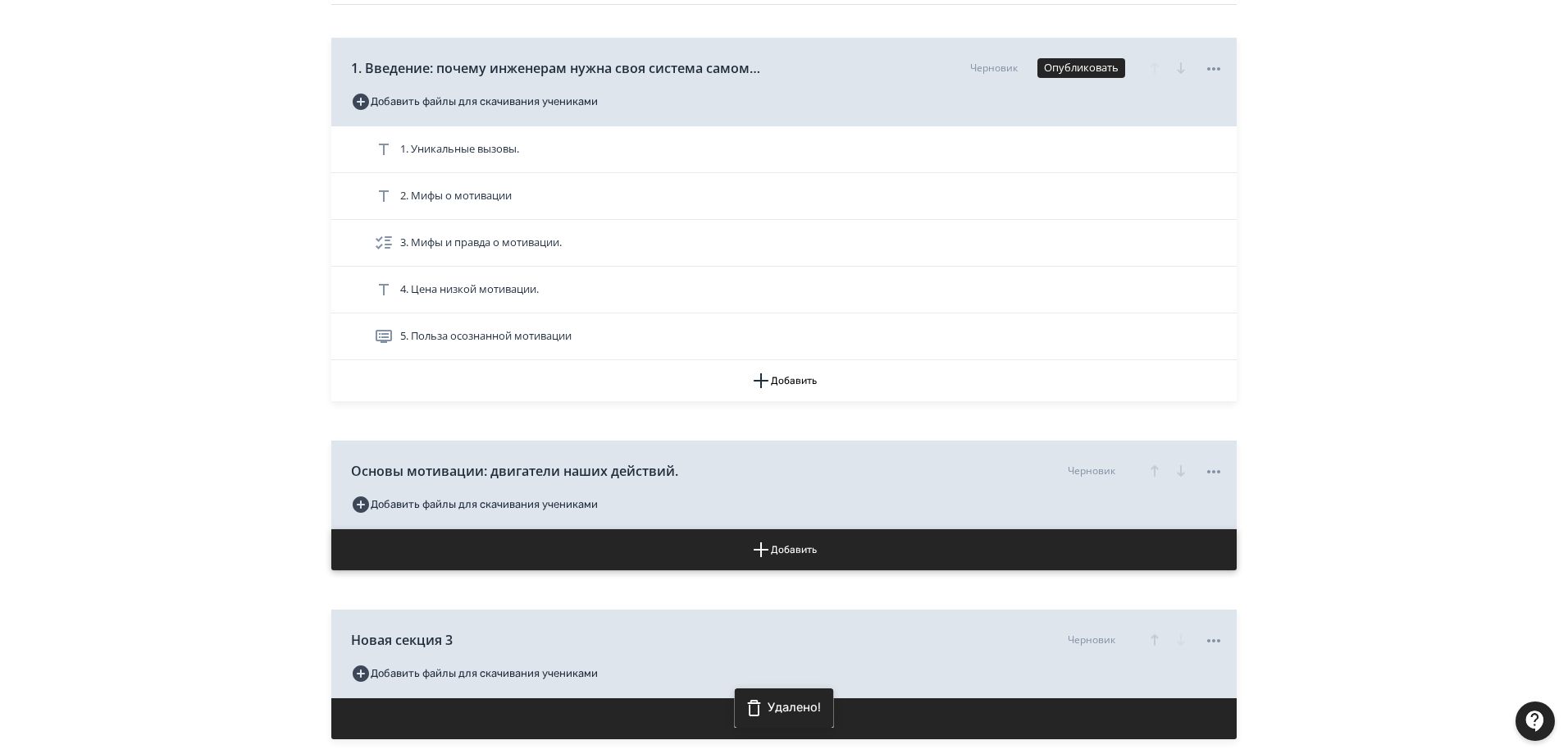
click at [787, 547] on button "Добавить" at bounding box center [784, 549] width 905 height 41
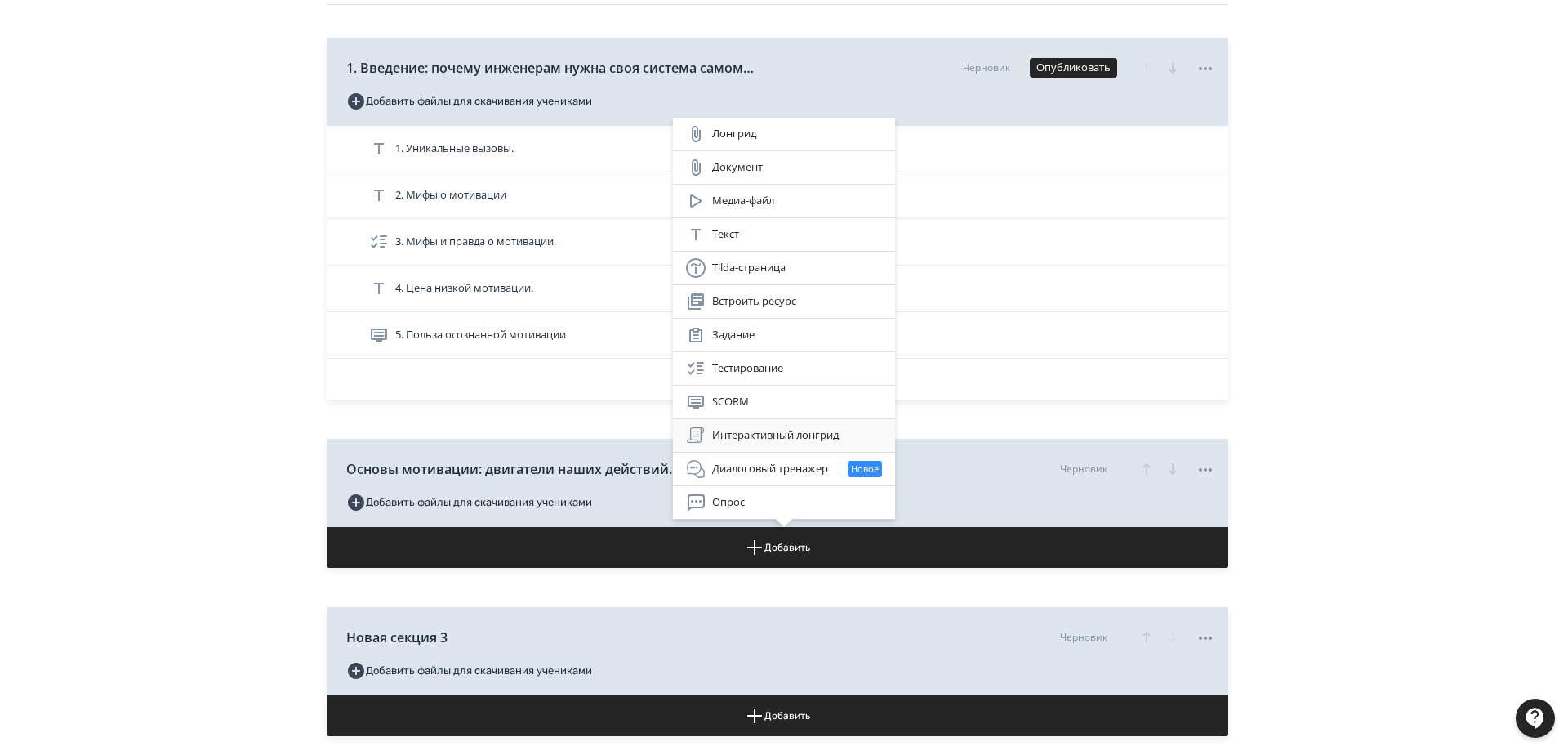
click at [779, 433] on div "Интерактивный лонгрид" at bounding box center [784, 435] width 196 height 20
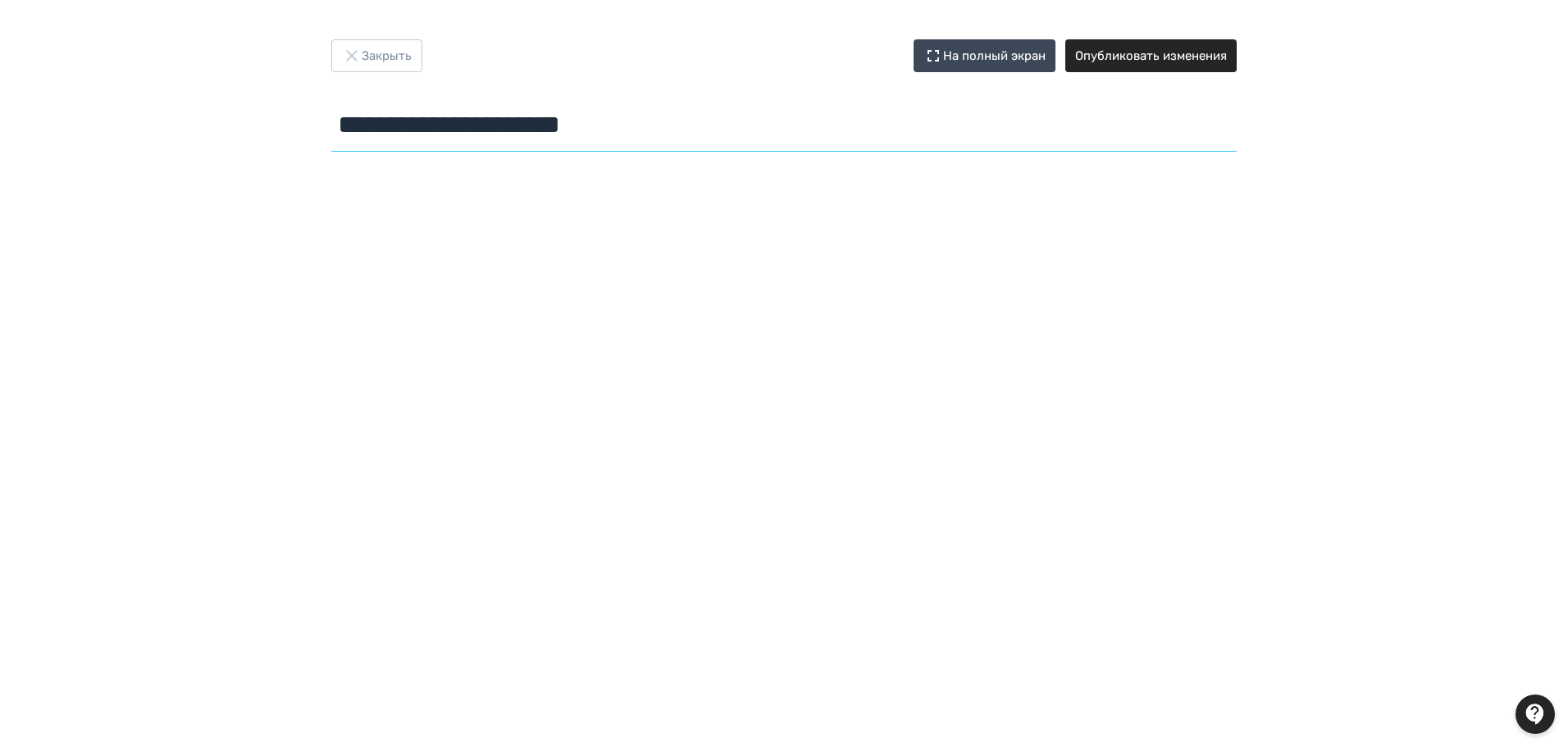
drag, startPoint x: 594, startPoint y: 132, endPoint x: 208, endPoint y: 152, distance: 386.5
click at [208, 152] on div "**********" at bounding box center [784, 373] width 1568 height 668
paste input "**********"
type input "**********"
click at [1144, 51] on button "Опубликовать изменения" at bounding box center [1152, 55] width 171 height 33
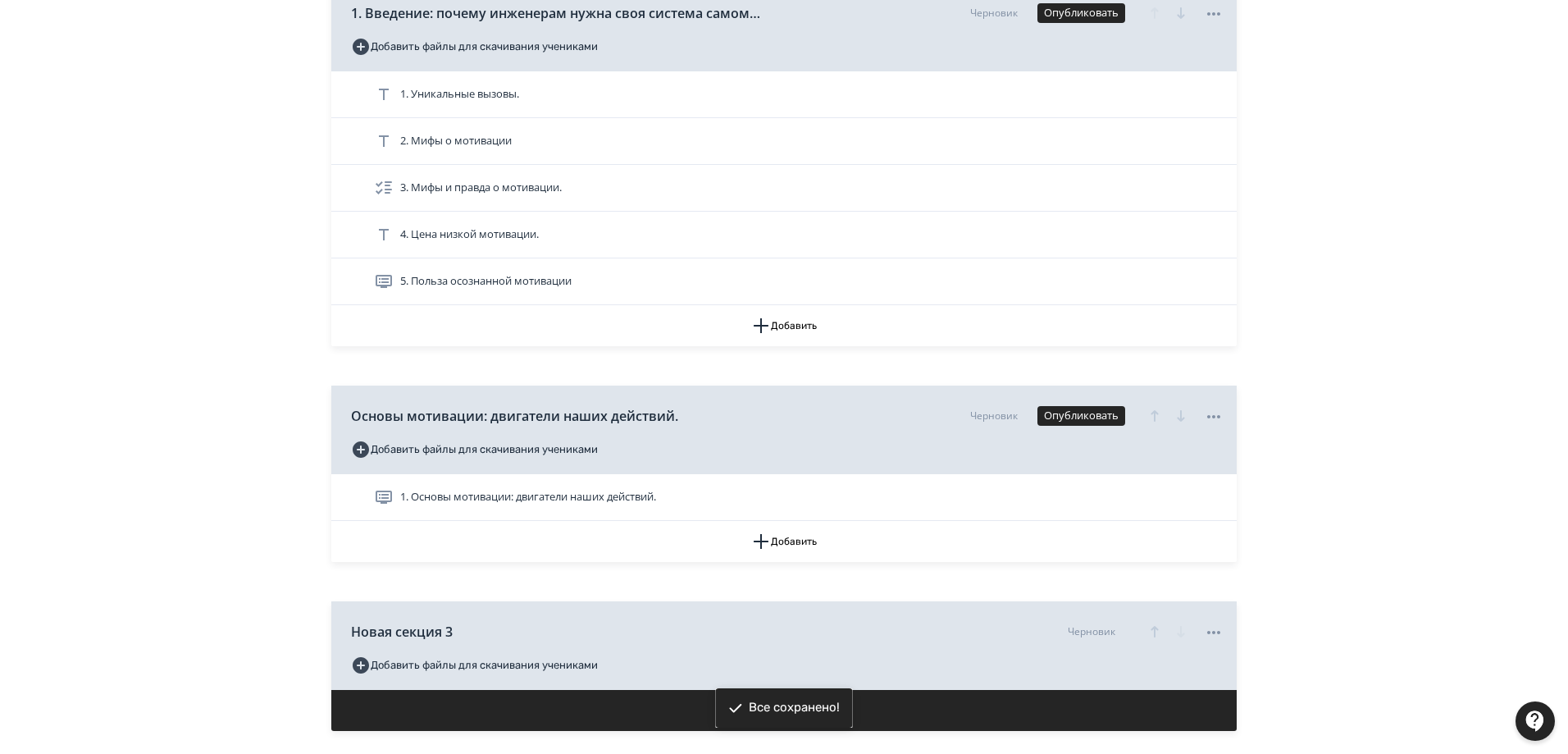
scroll to position [328, 0]
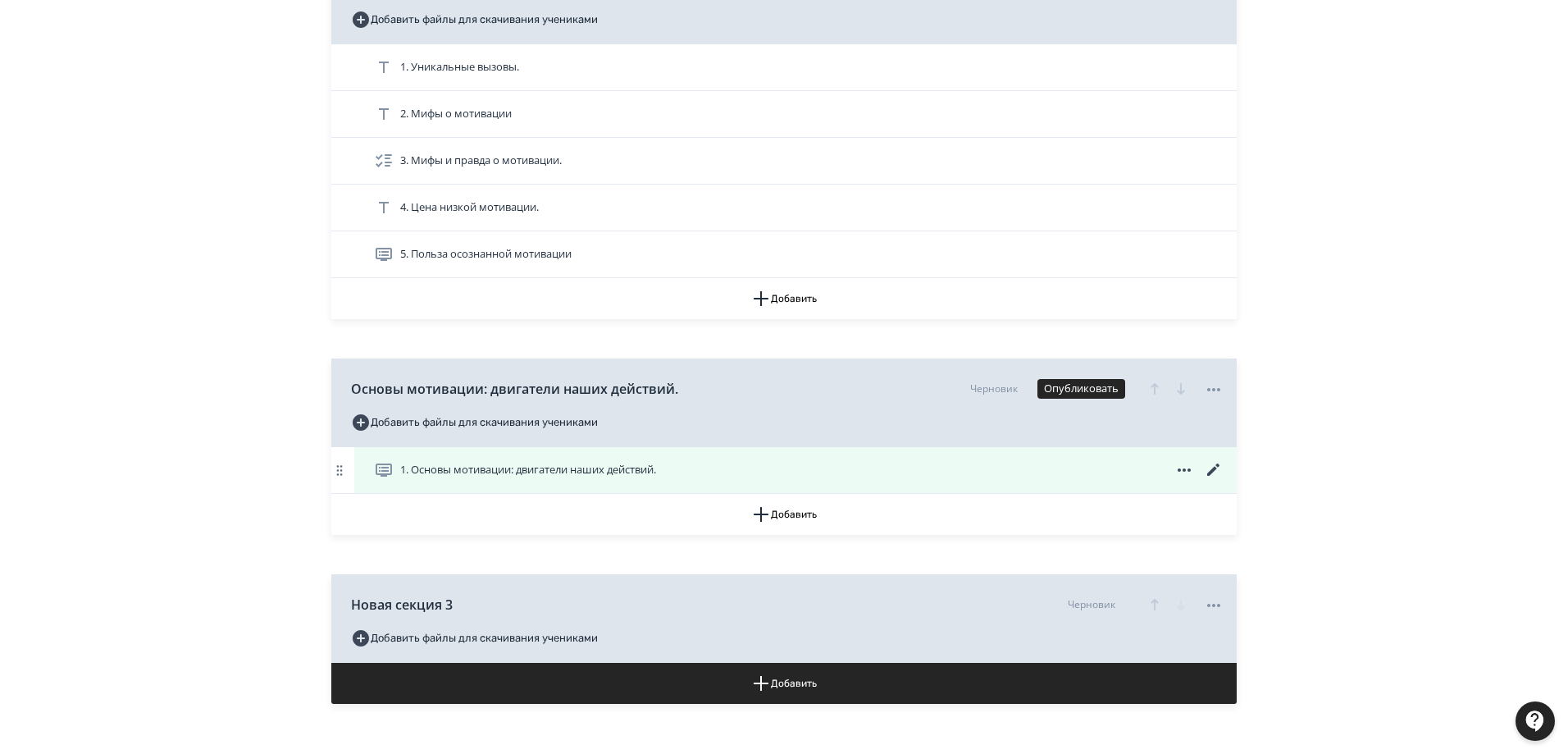
click at [1210, 468] on icon at bounding box center [1213, 470] width 20 height 20
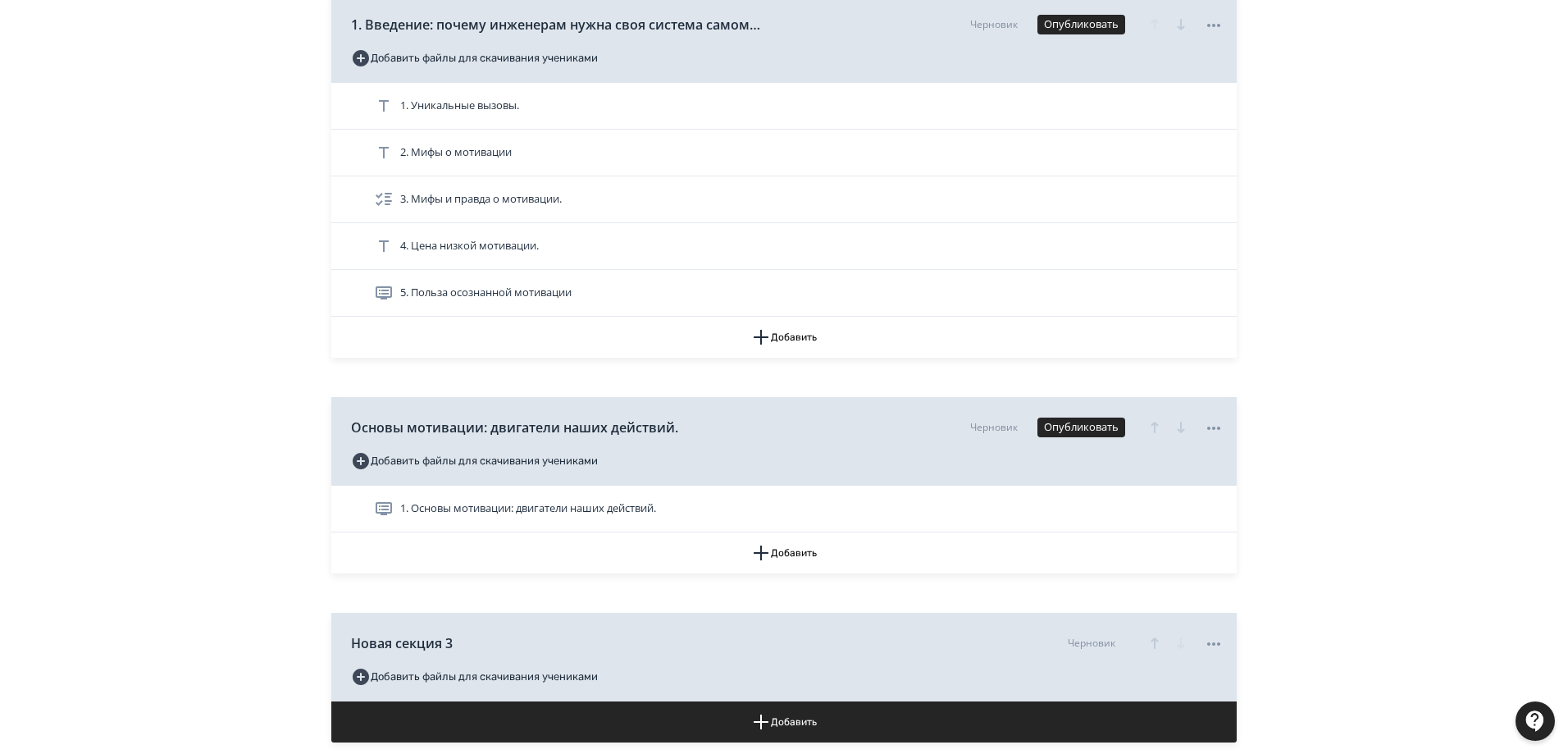
scroll to position [328, 0]
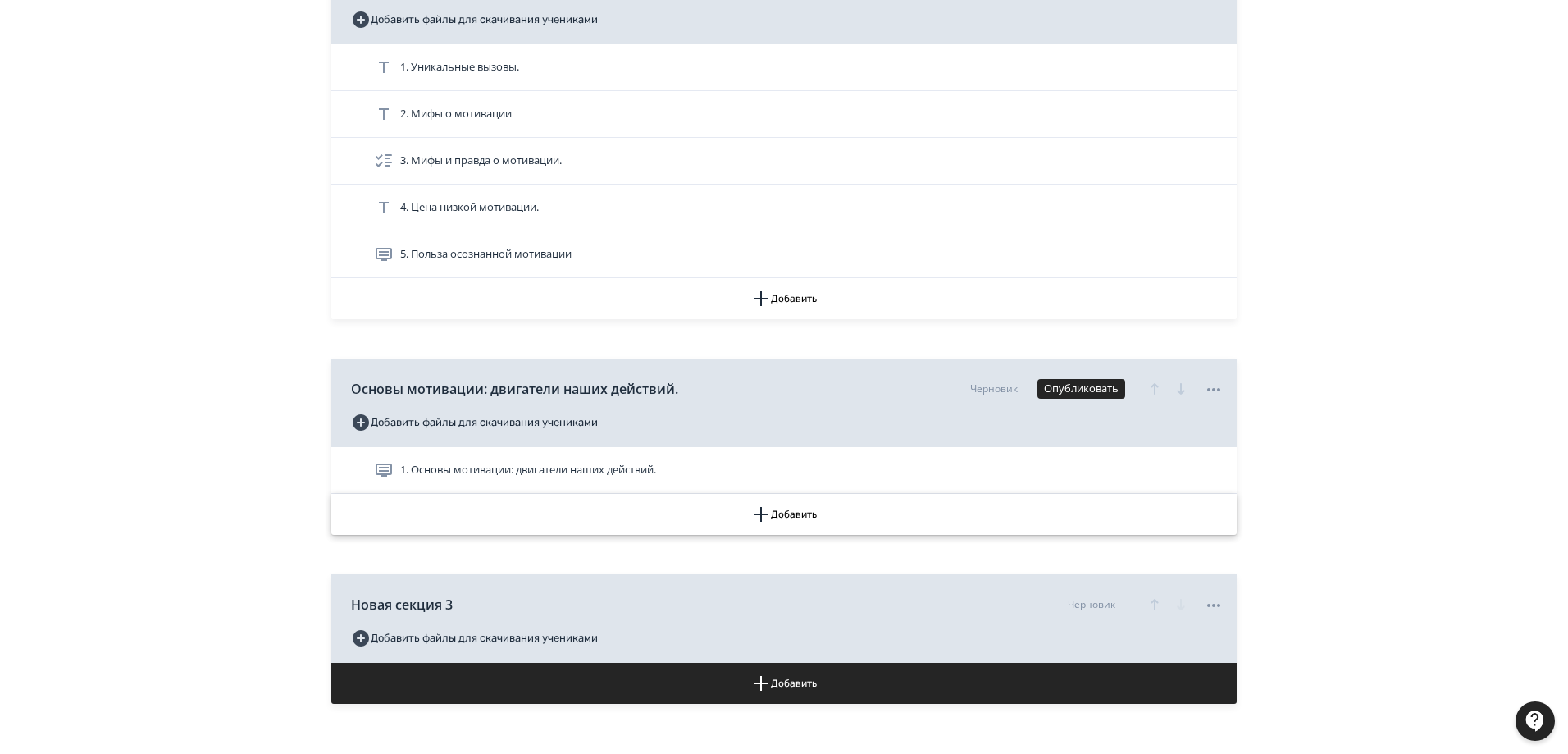
click at [795, 511] on button "Добавить" at bounding box center [784, 513] width 905 height 41
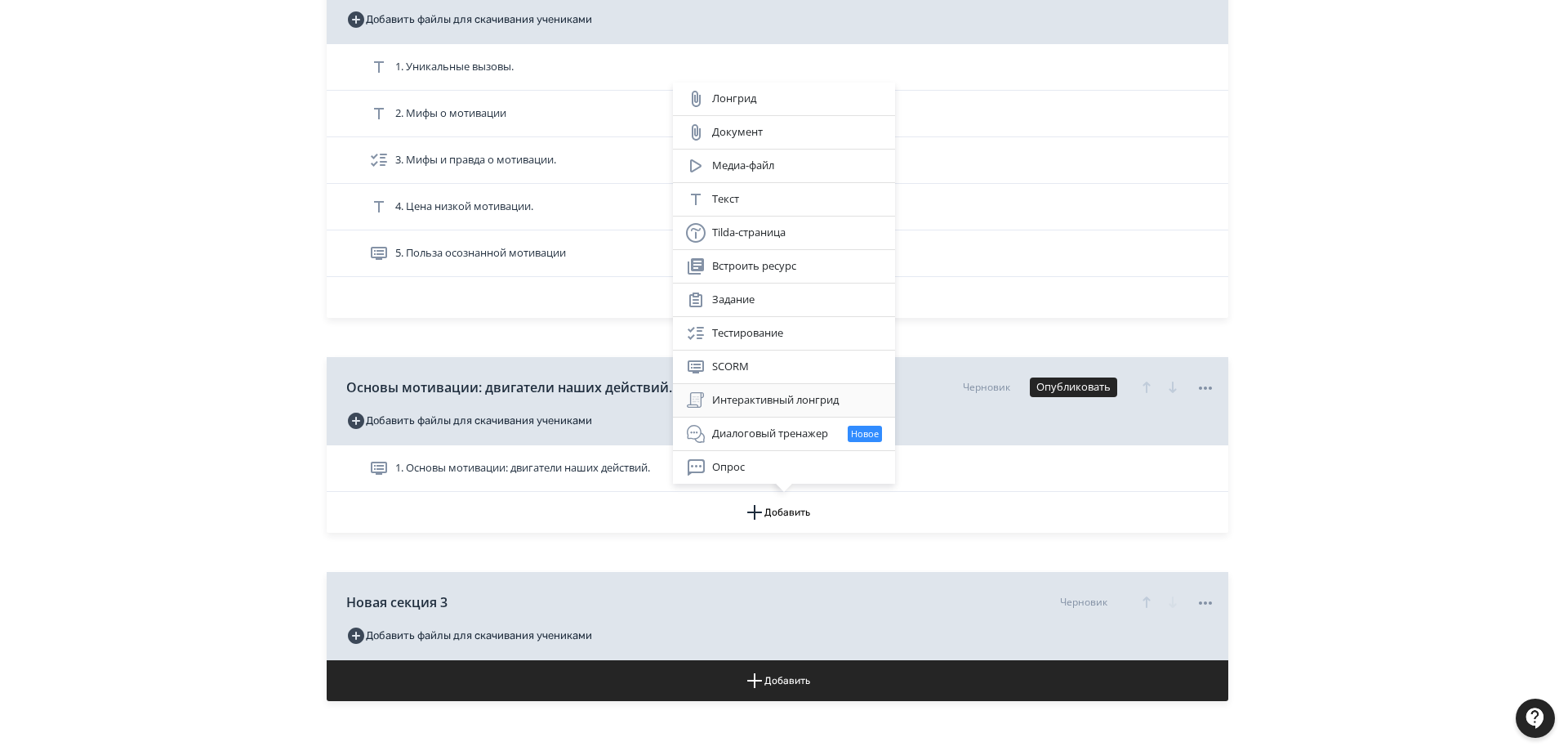
click at [788, 402] on div "Интерактивный лонгрид" at bounding box center [784, 400] width 196 height 20
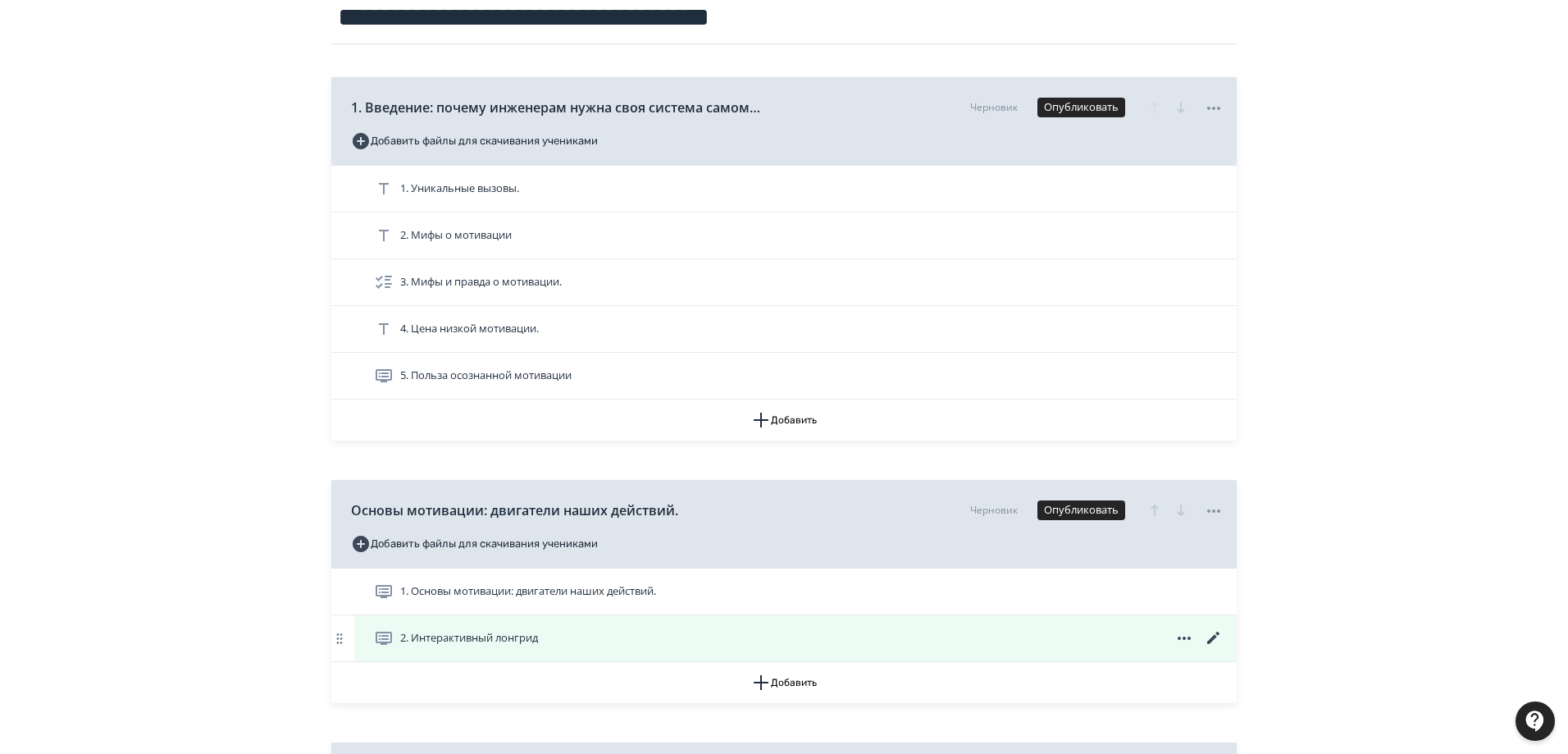
scroll to position [328, 0]
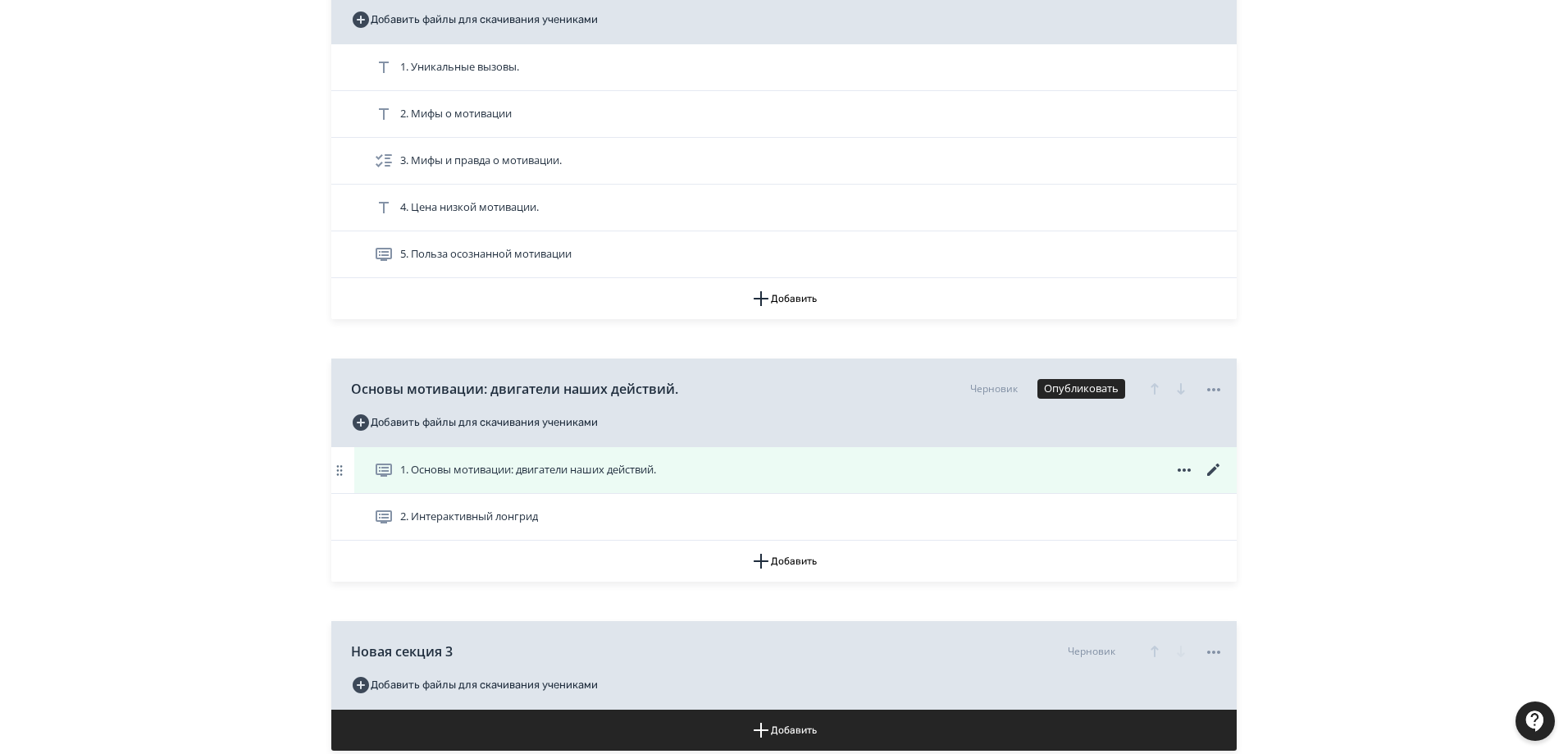
click at [1214, 470] on icon at bounding box center [1213, 469] width 12 height 12
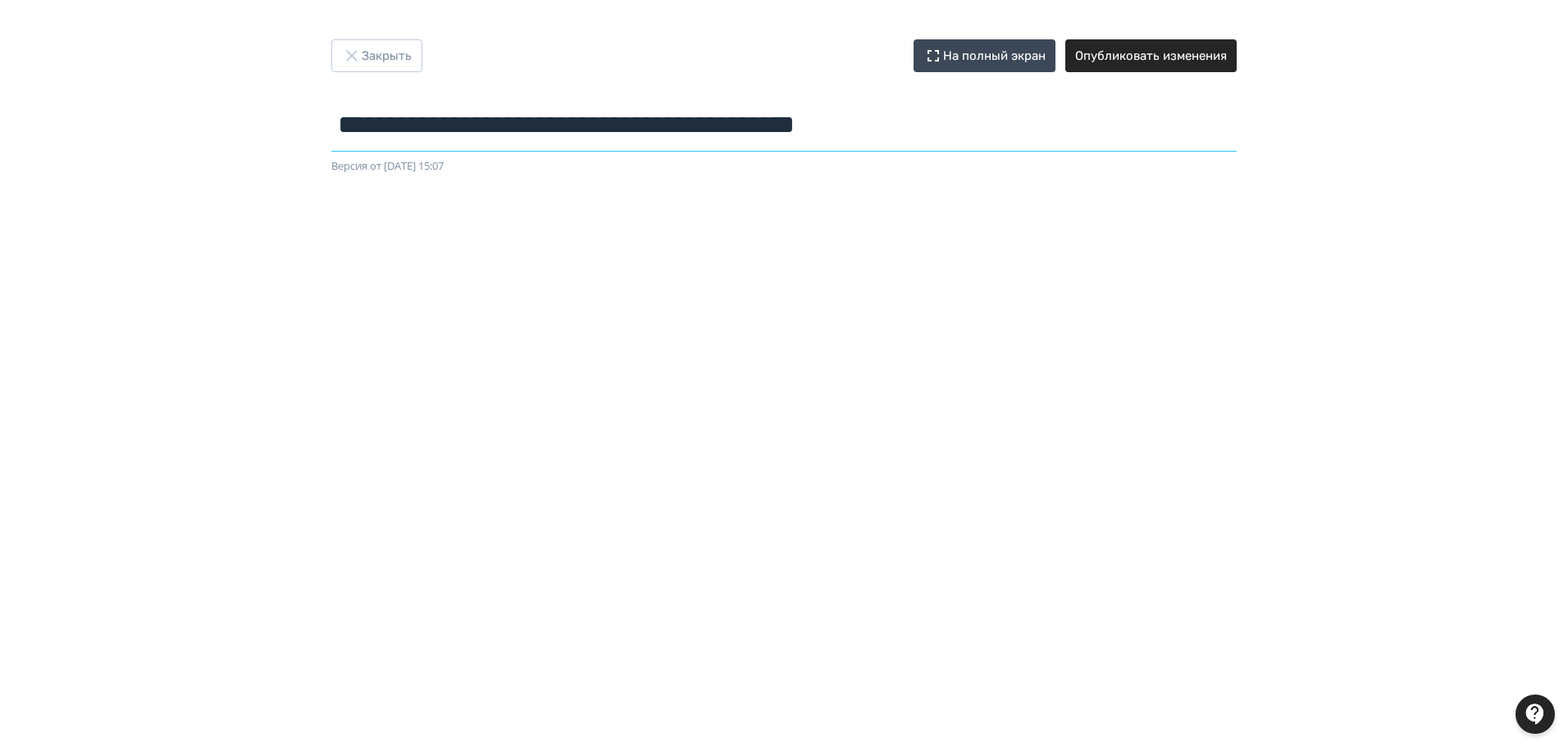
drag, startPoint x: 344, startPoint y: 122, endPoint x: 1022, endPoint y: 164, distance: 679.3
click at [1022, 164] on form "**********" at bounding box center [784, 137] width 905 height 76
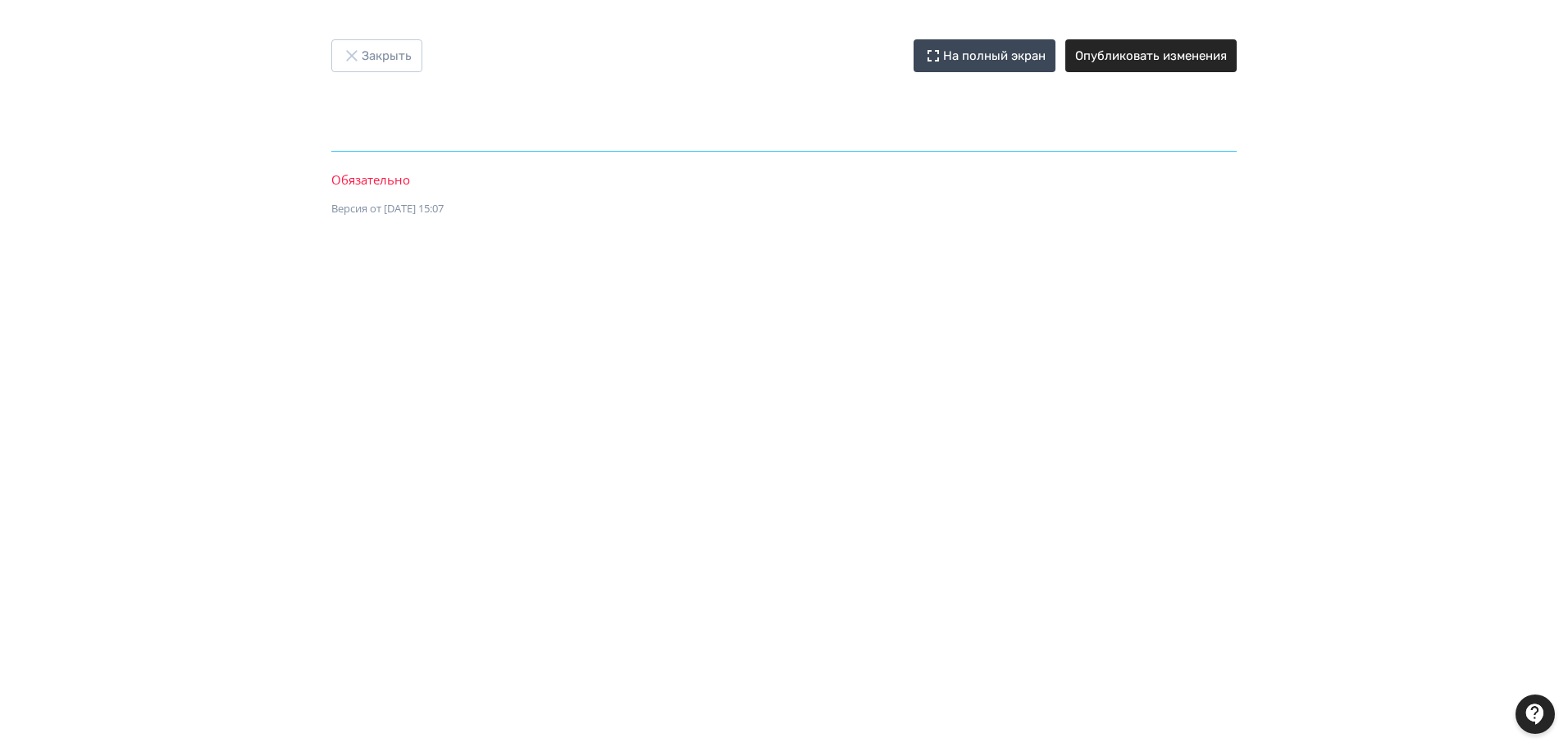
click at [388, 124] on input "text" at bounding box center [784, 125] width 905 height 53
paste input "**********"
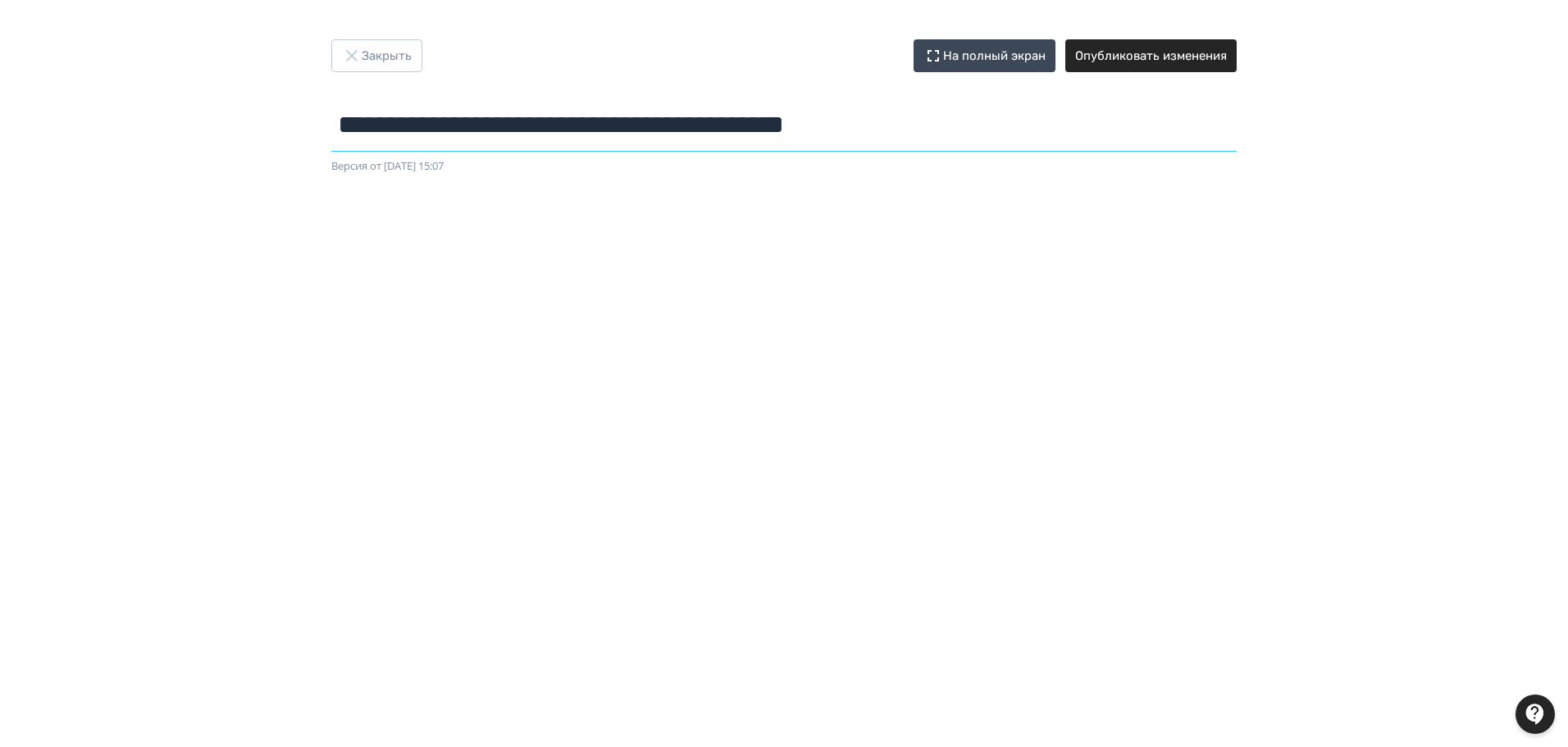
type input "**********"
click at [1204, 53] on button "Опубликовать изменения" at bounding box center [1152, 55] width 171 height 33
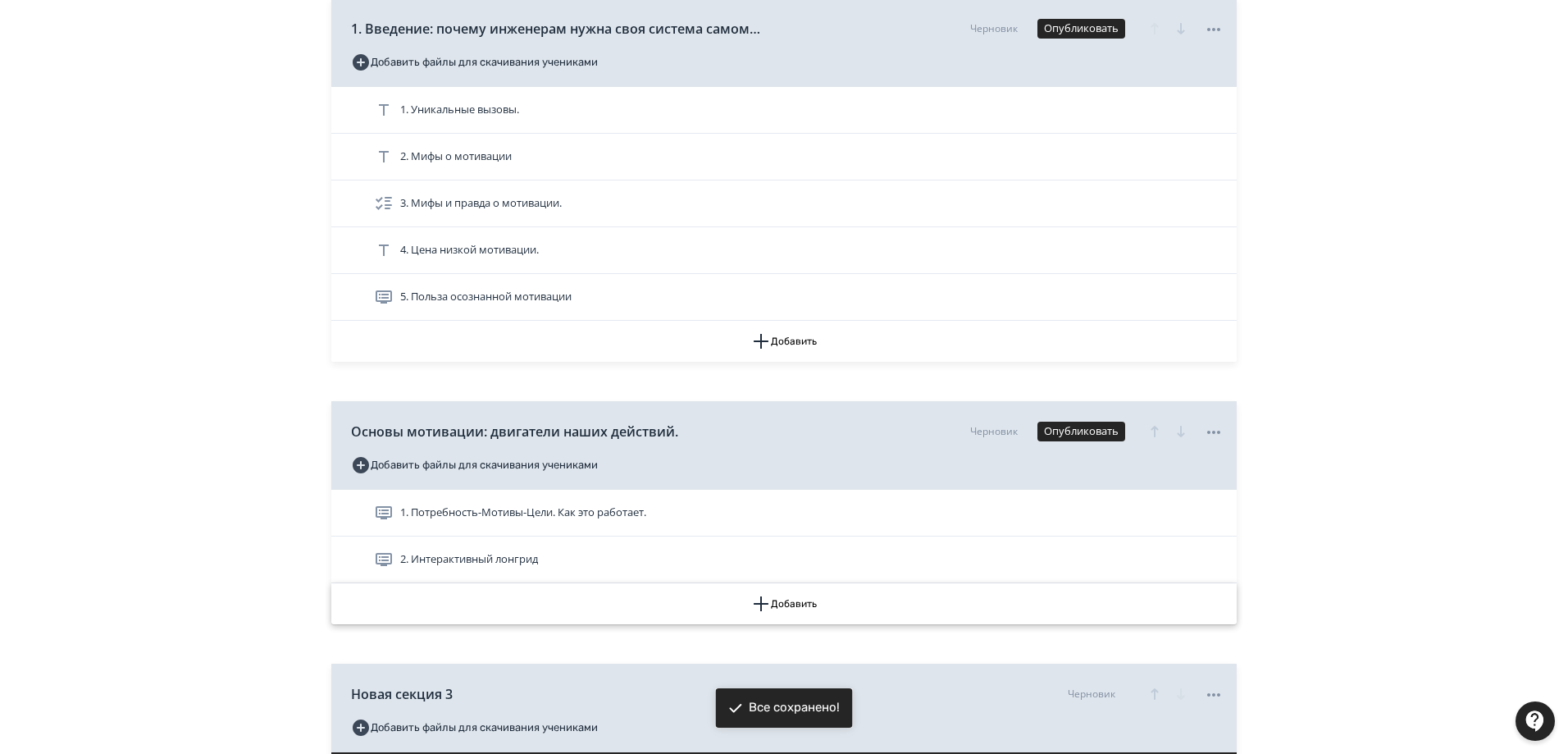
scroll to position [410, 0]
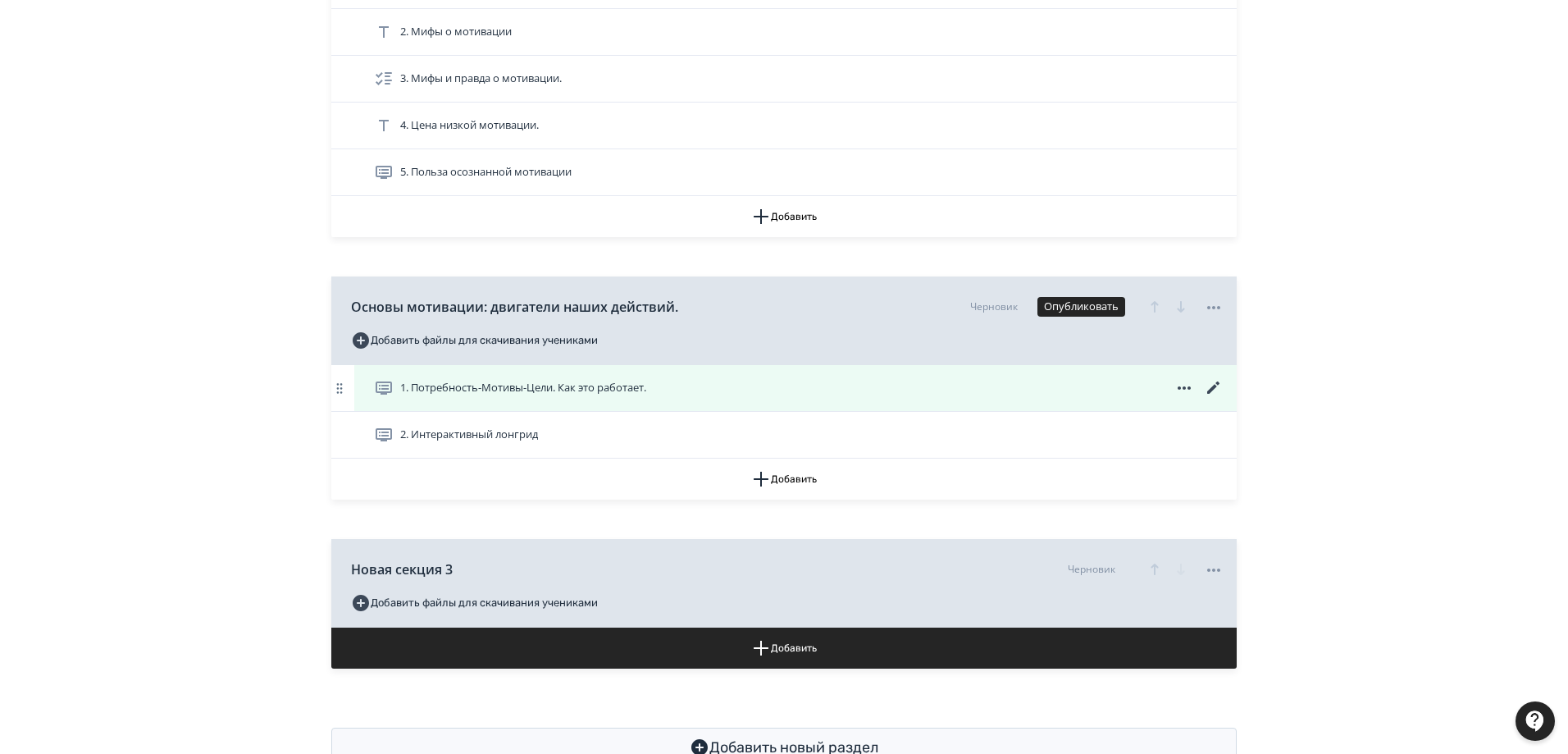
click at [502, 388] on span "1. Потребность-Мотивы-Цели. Как это работает." at bounding box center [523, 387] width 246 height 16
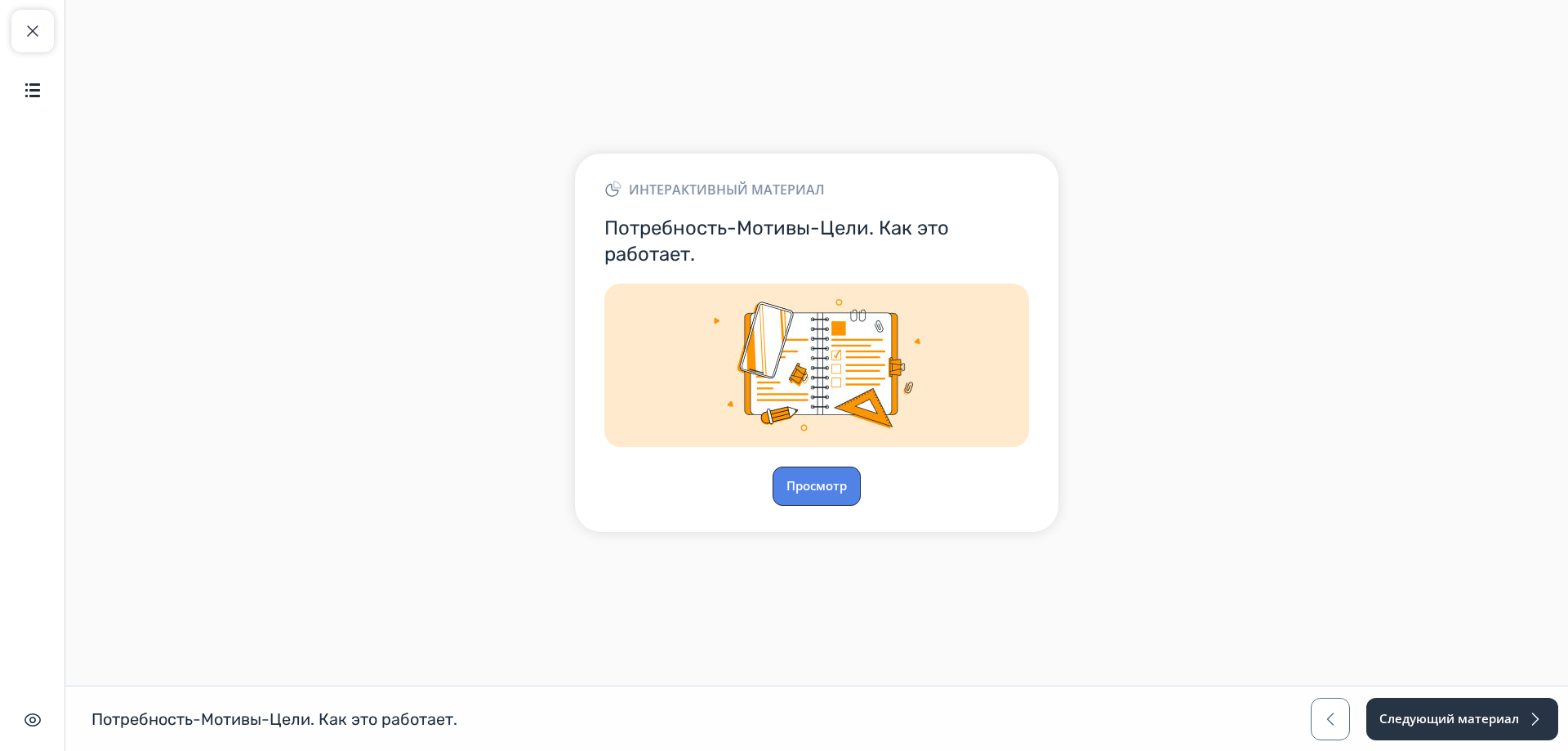
click at [834, 488] on button "Просмотр" at bounding box center [816, 486] width 88 height 39
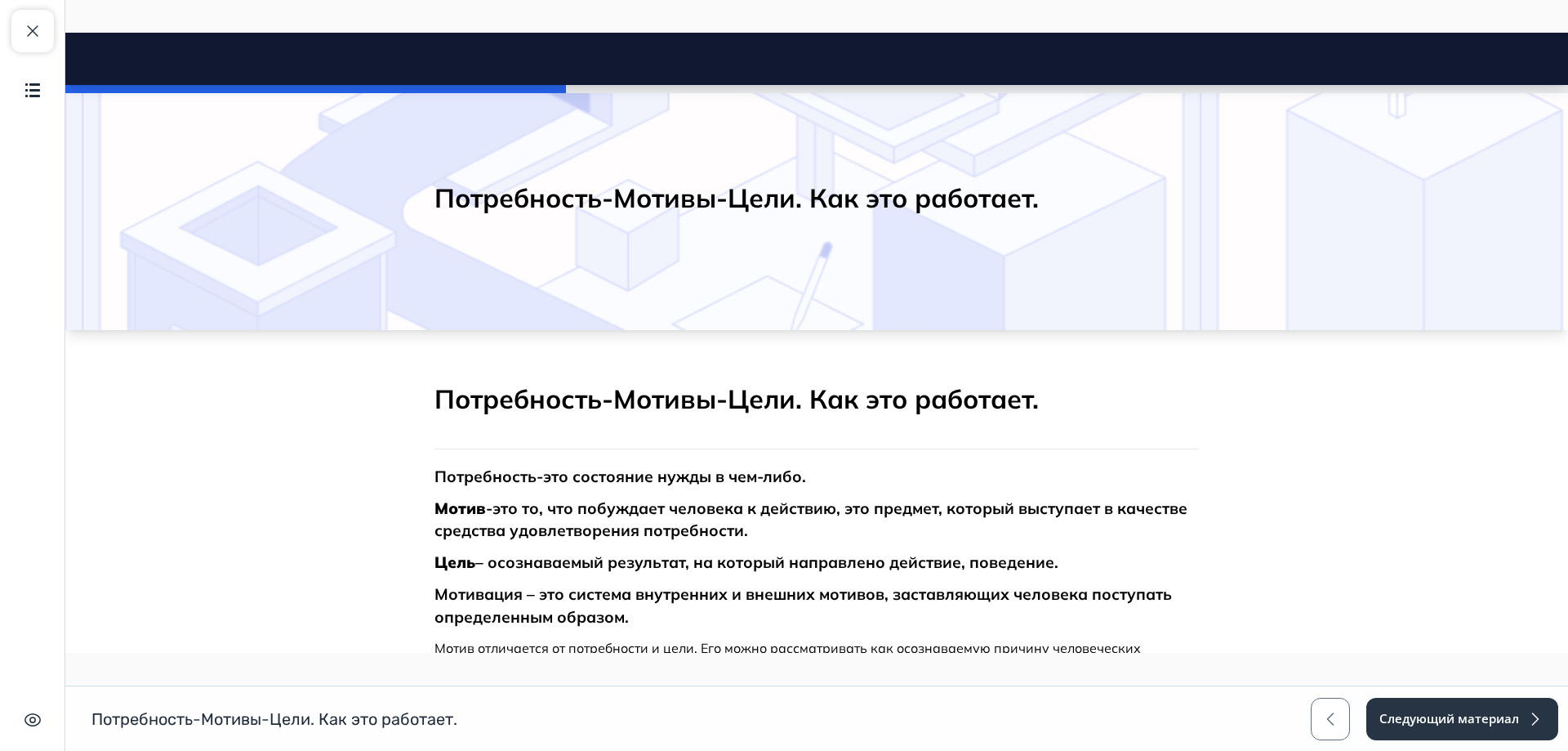
click at [1040, 414] on h2 "Потребность-Мотивы-Цели. Как это работает." at bounding box center [816, 400] width 764 height 34
click at [35, 21] on span "button" at bounding box center [32, 30] width 20 height 20
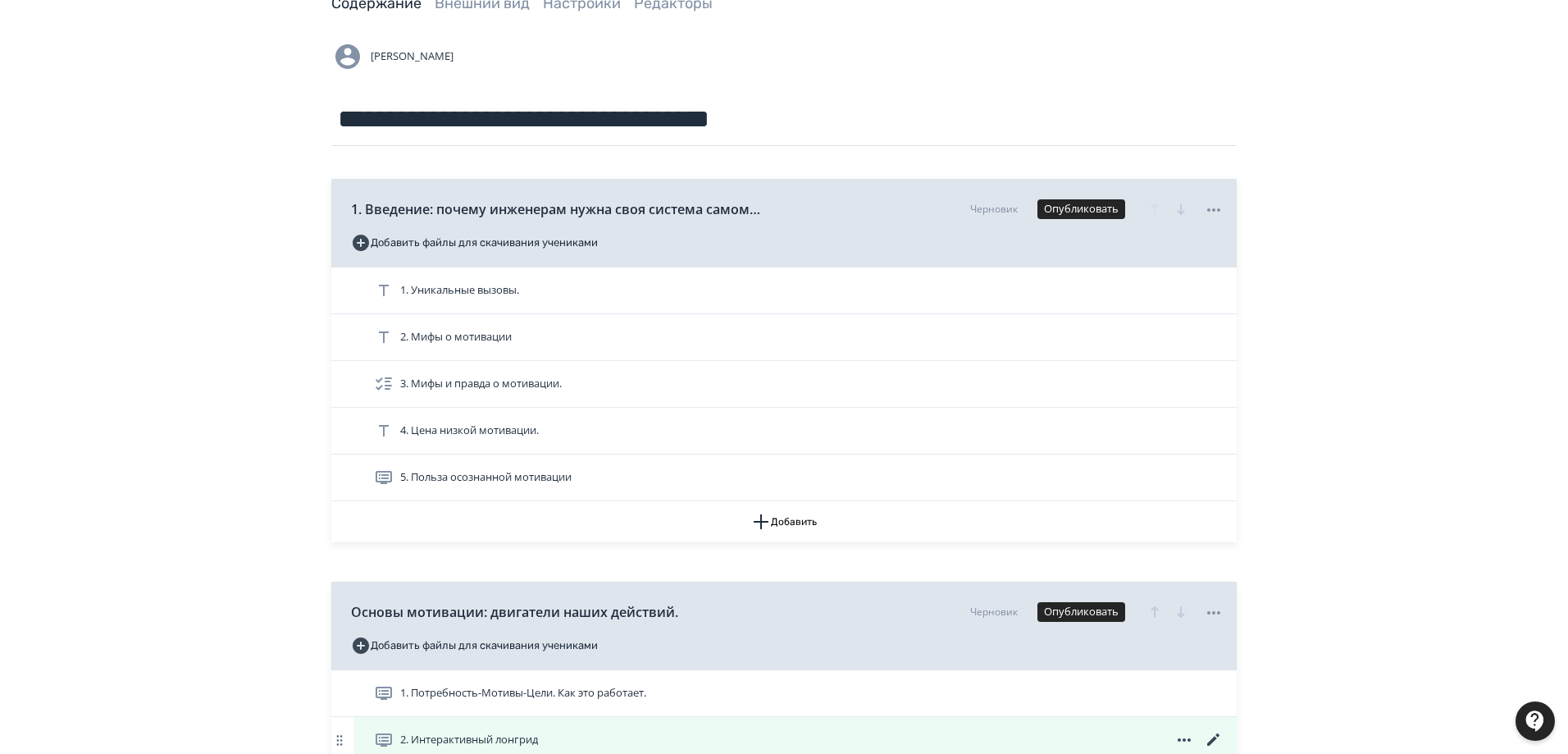
scroll to position [246, 0]
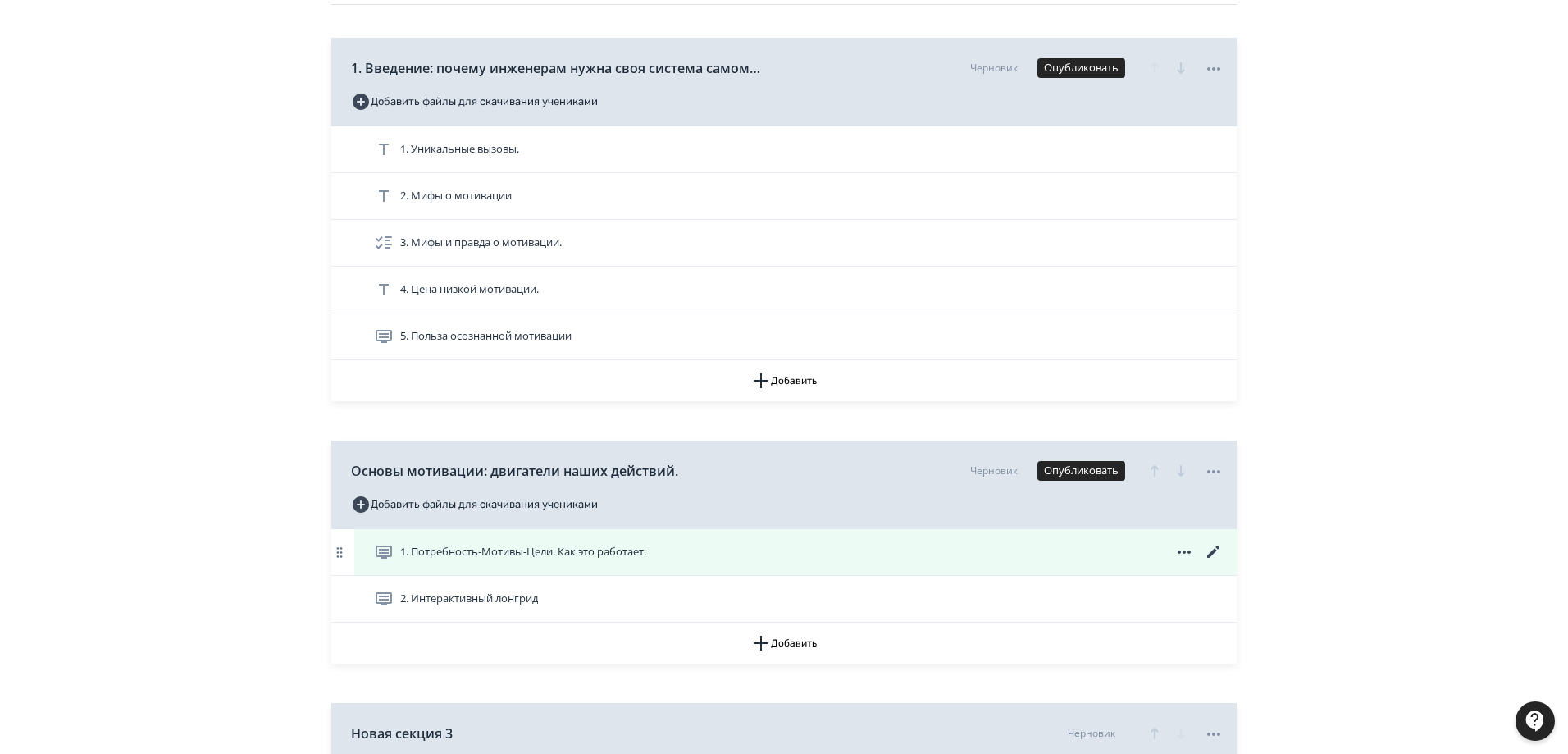
click at [1211, 552] on icon at bounding box center [1213, 551] width 12 height 12
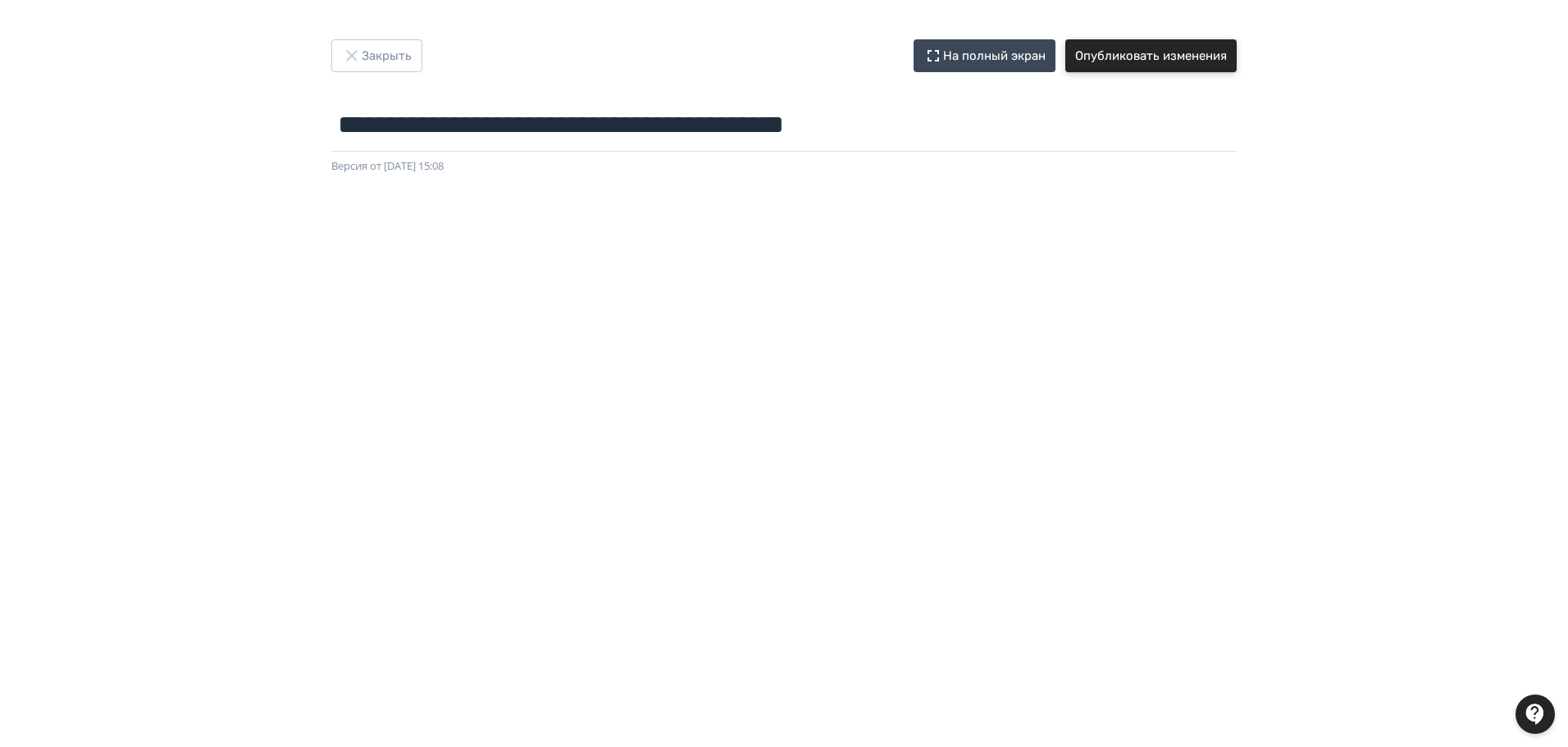
click at [1156, 62] on button "Опубликовать изменения" at bounding box center [1152, 55] width 171 height 33
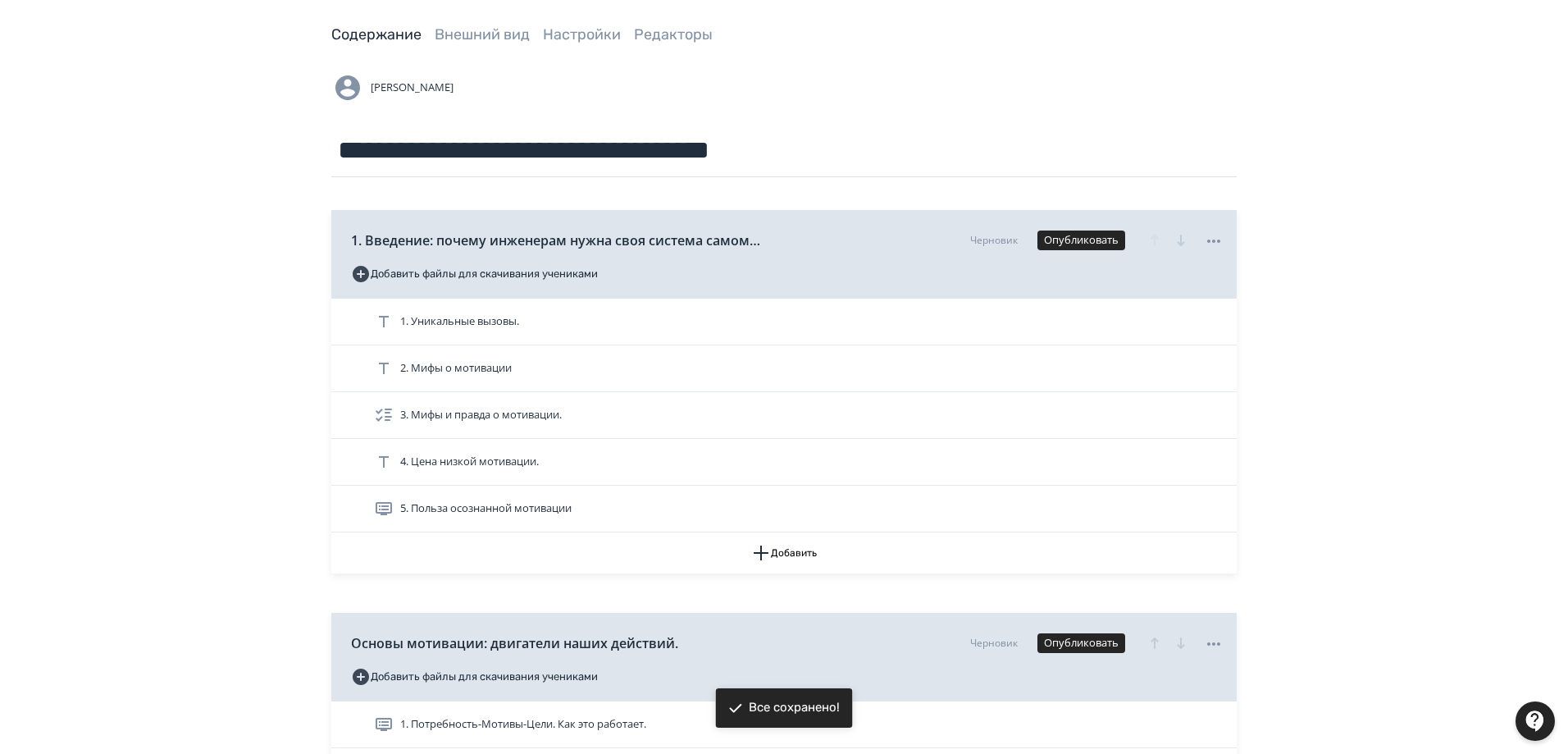
scroll to position [328, 0]
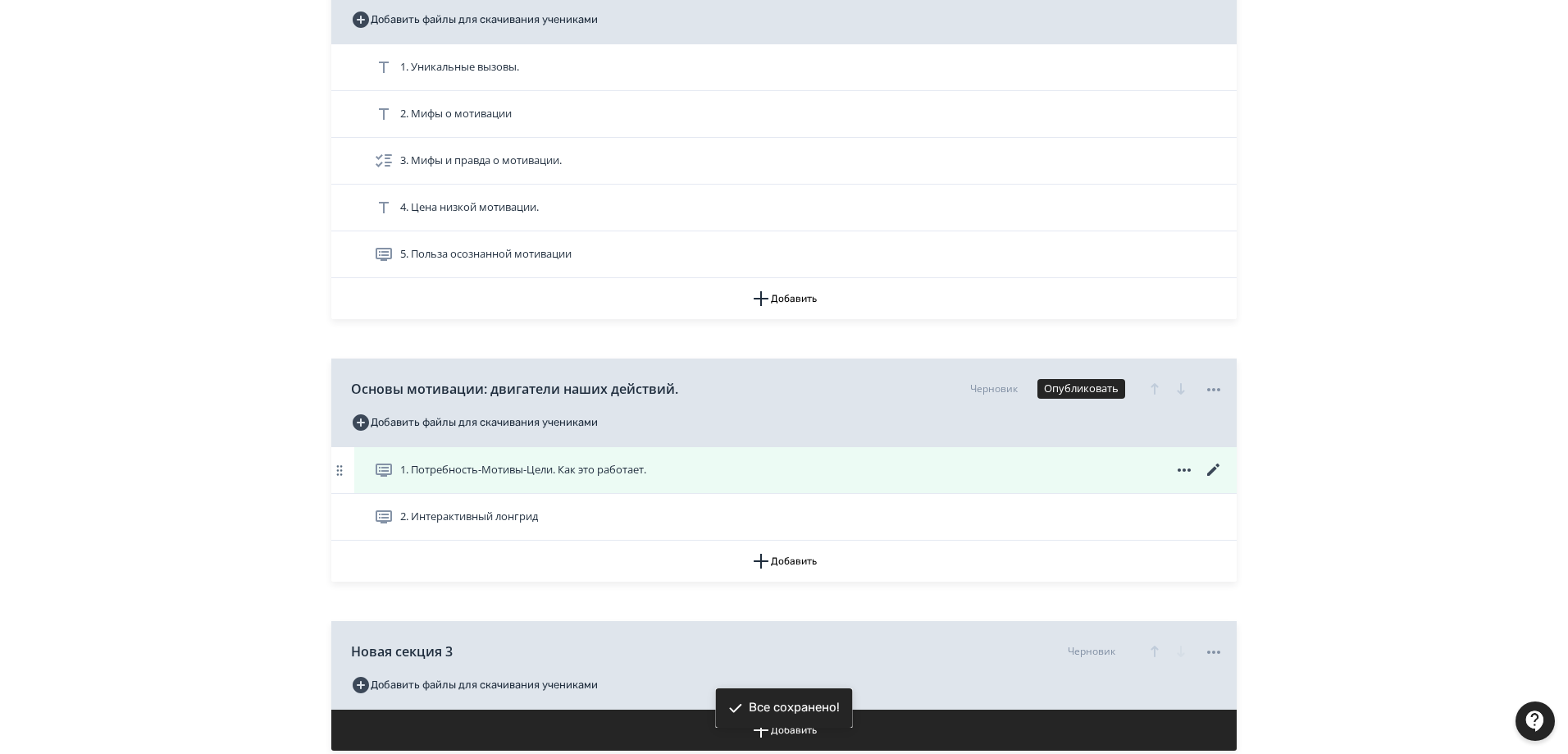
click at [540, 472] on span "1. Потребность-Мотивы-Цели. Как это работает." at bounding box center [523, 470] width 246 height 16
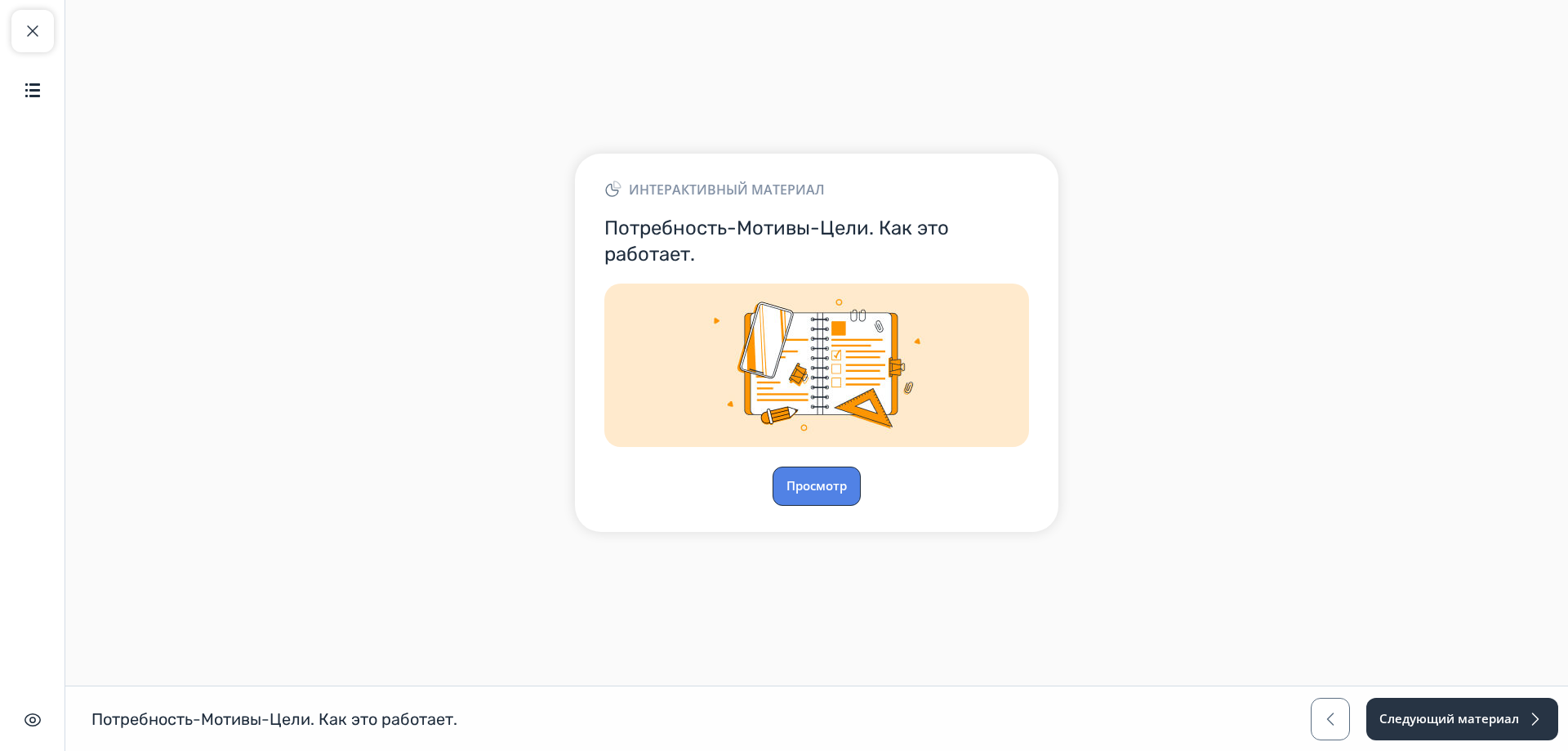
click at [824, 485] on button "Просмотр" at bounding box center [816, 486] width 88 height 39
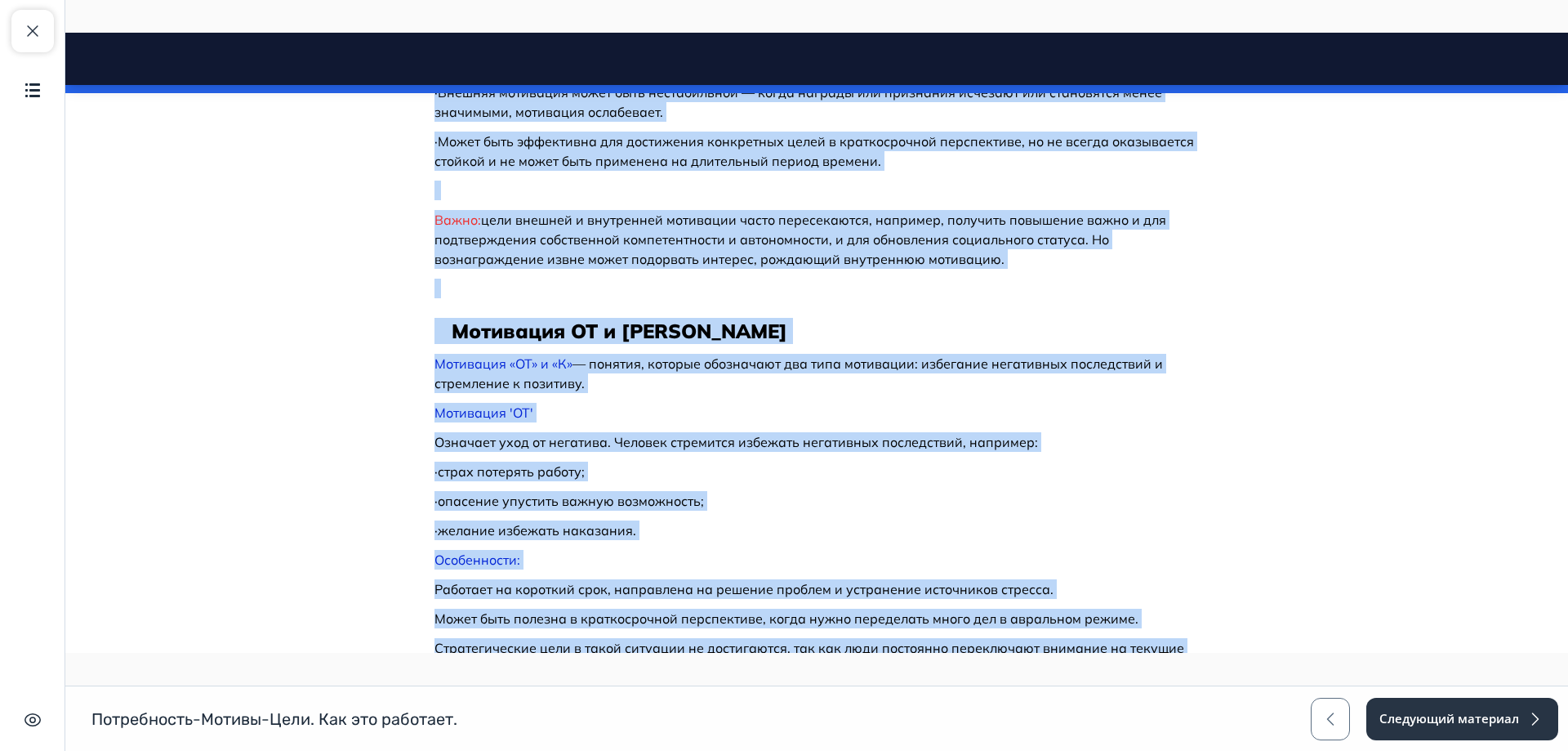
scroll to position [1627, 0]
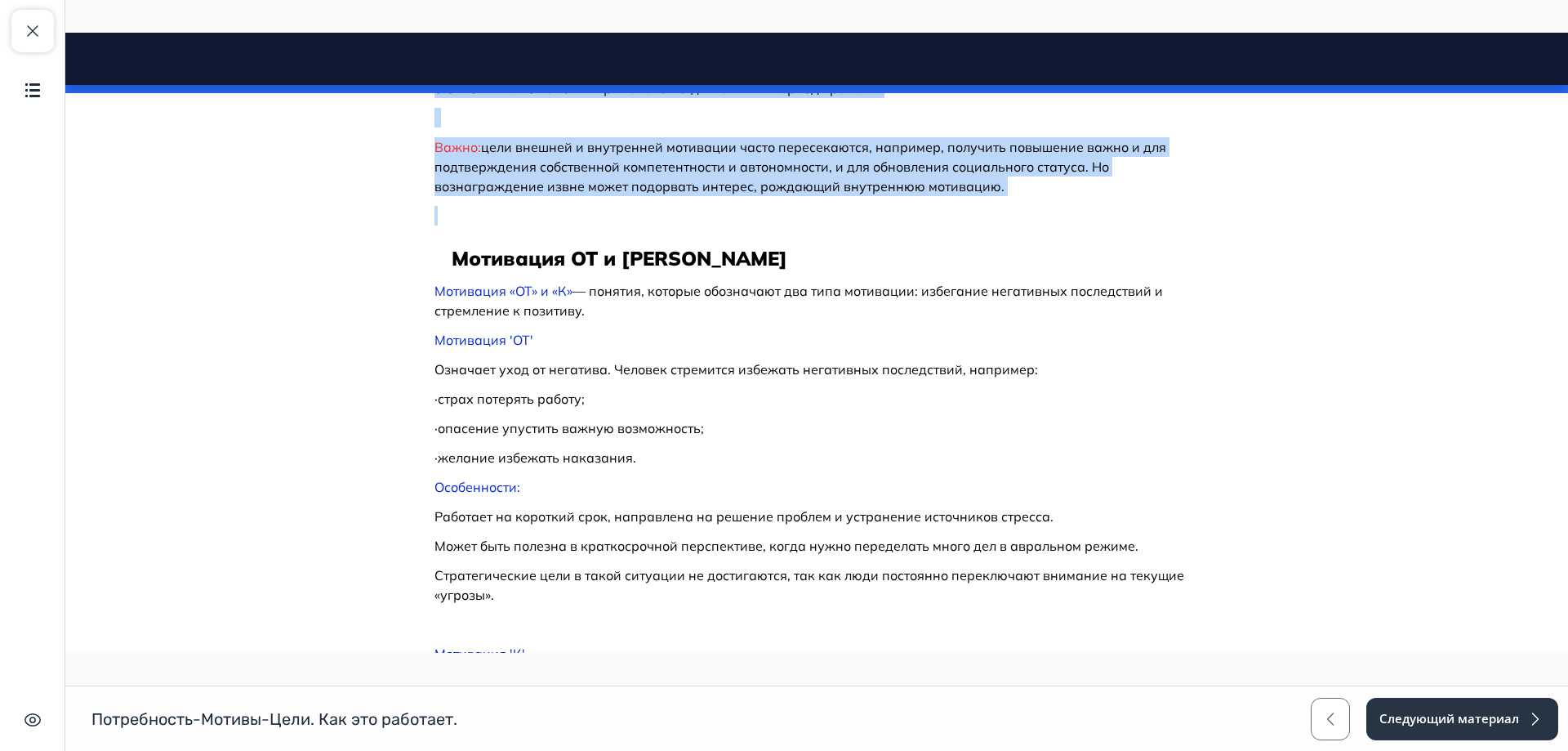
drag, startPoint x: 428, startPoint y: 325, endPoint x: 1002, endPoint y: 203, distance: 586.8
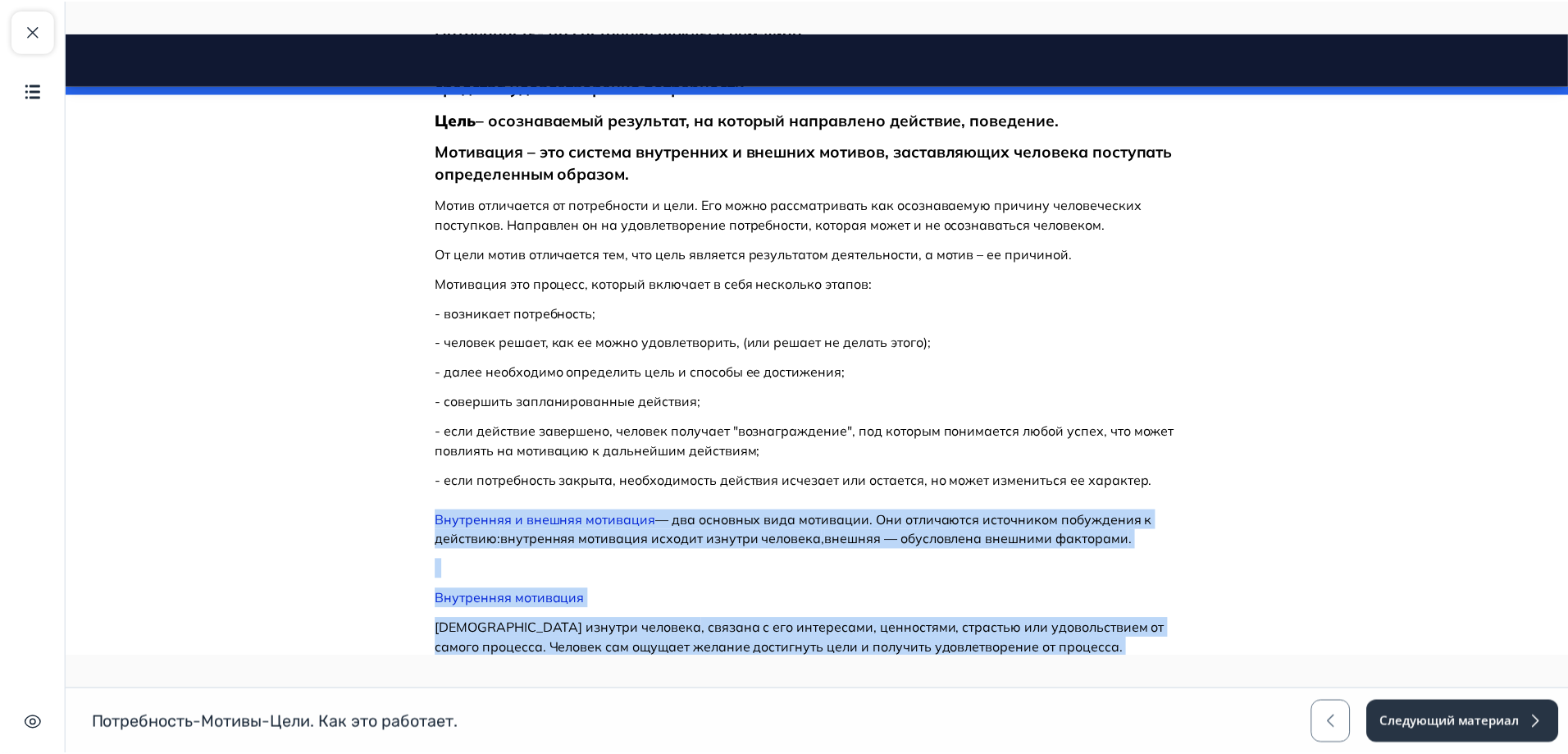
scroll to position [0, 0]
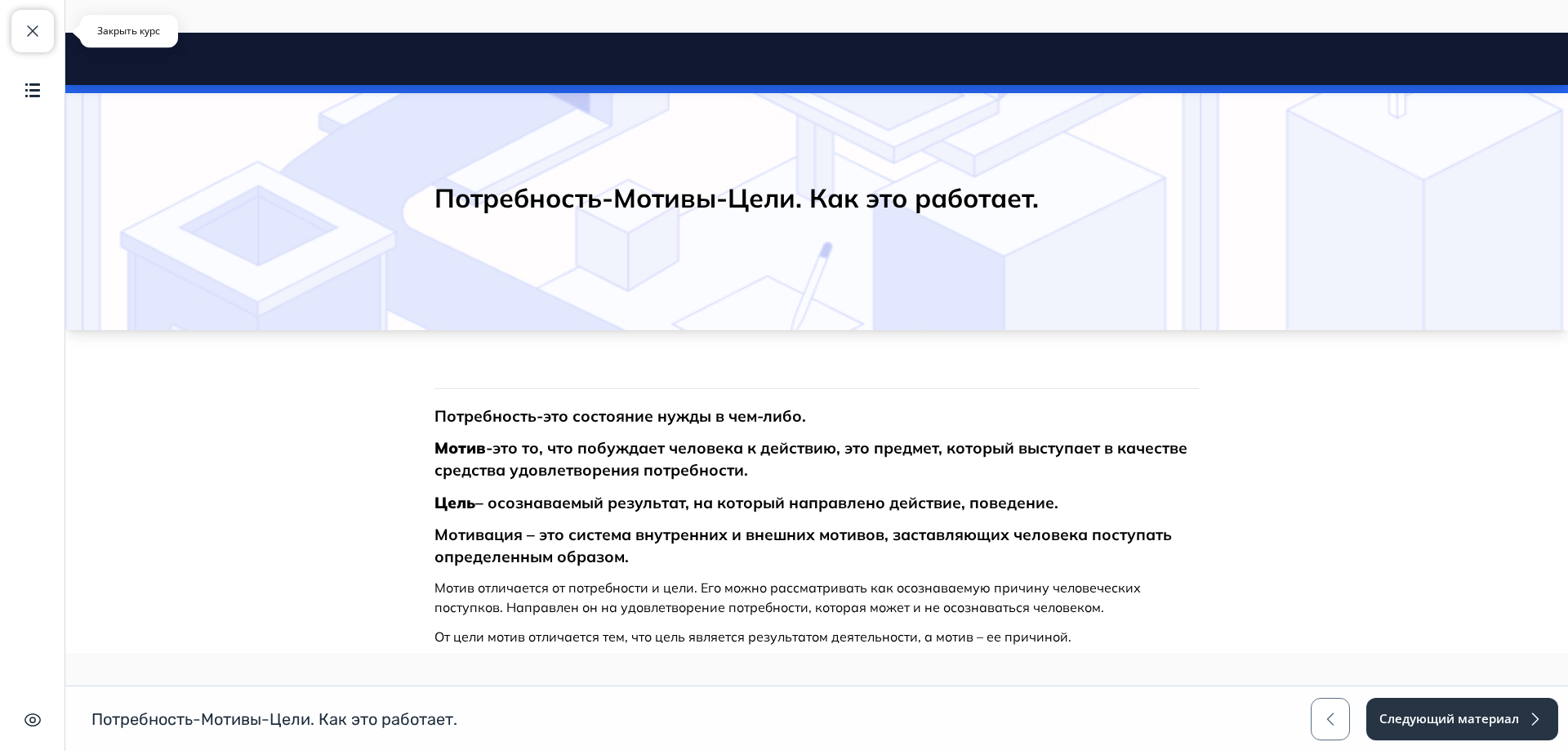
click at [27, 27] on span "button" at bounding box center [32, 30] width 20 height 20
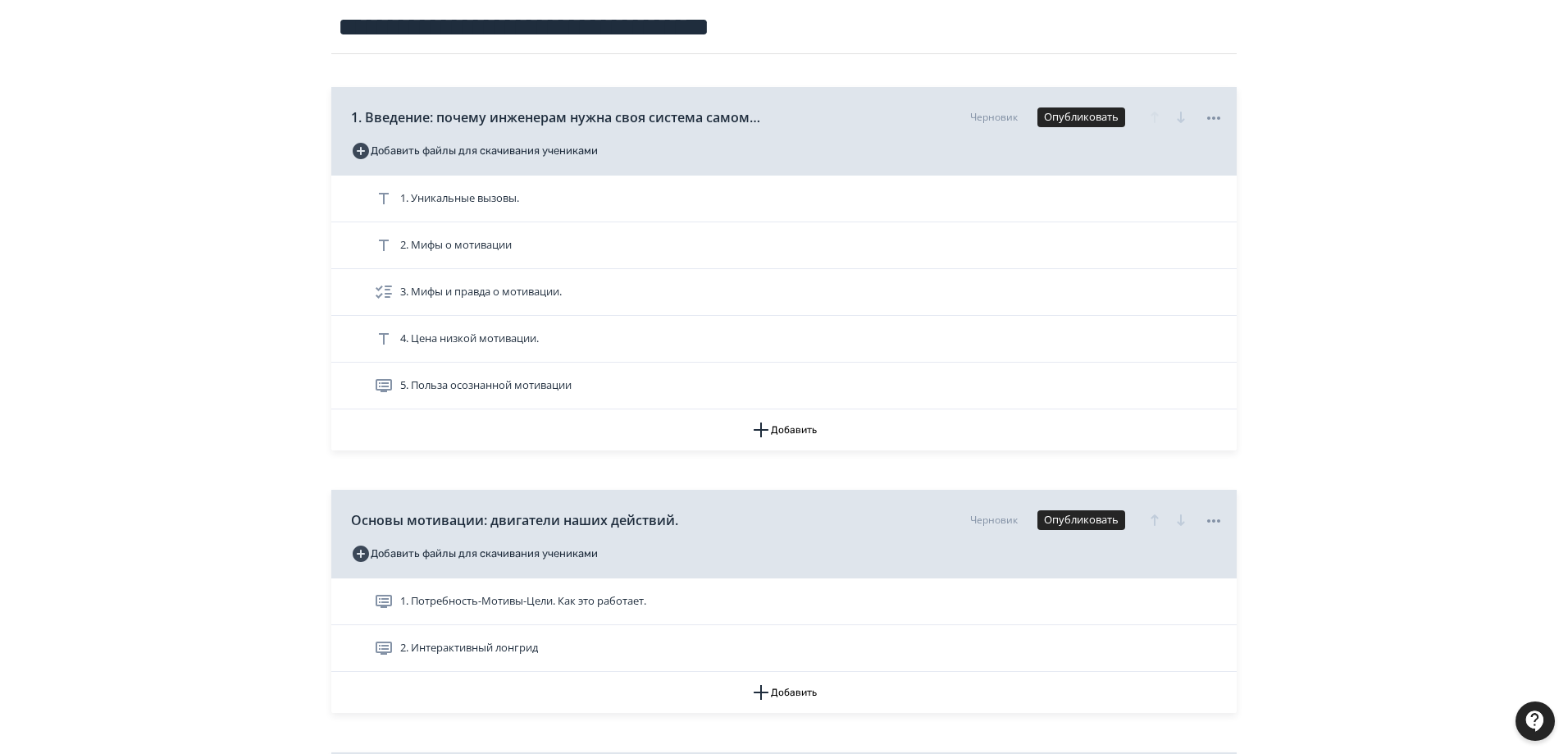
scroll to position [328, 0]
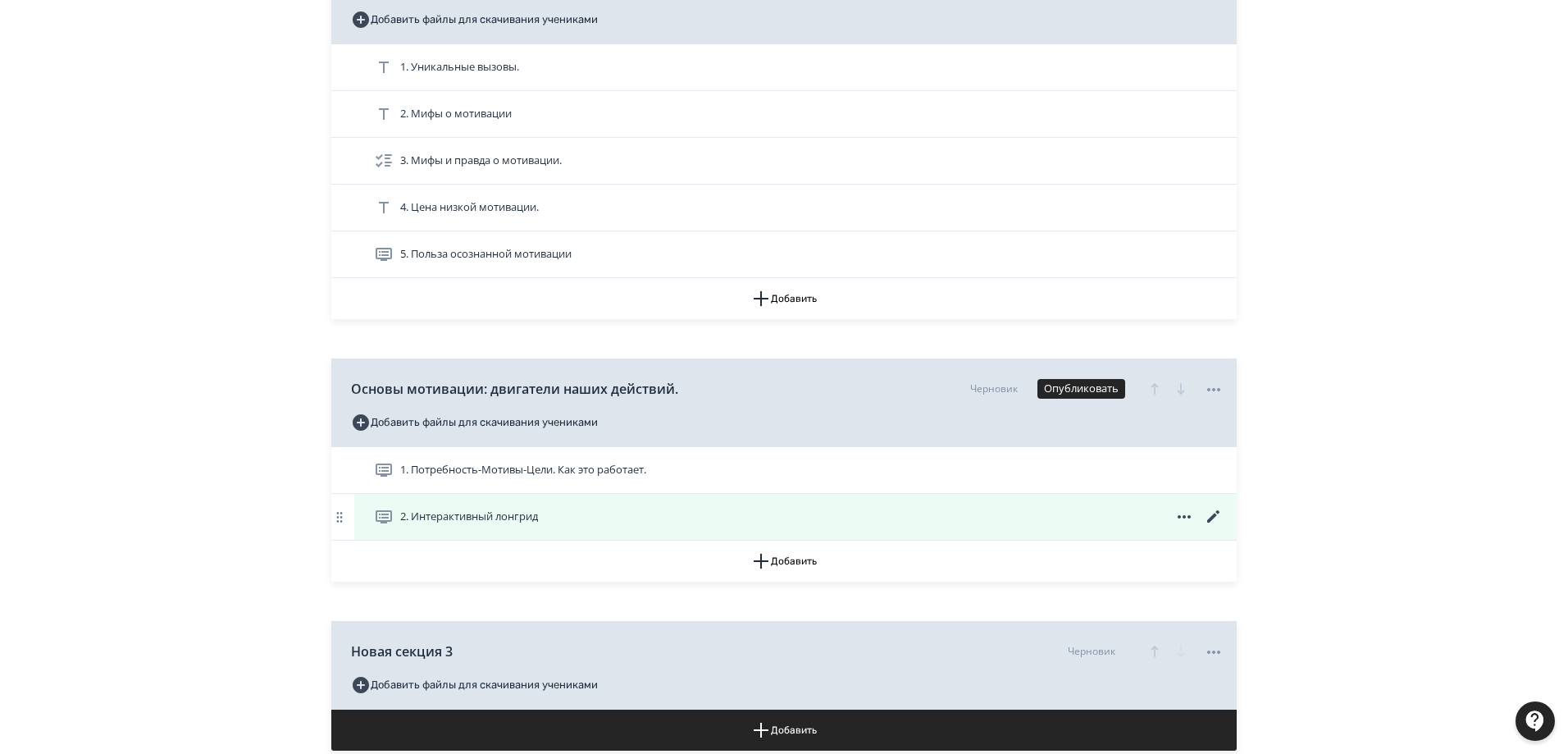
click at [1218, 515] on icon at bounding box center [1213, 516] width 20 height 20
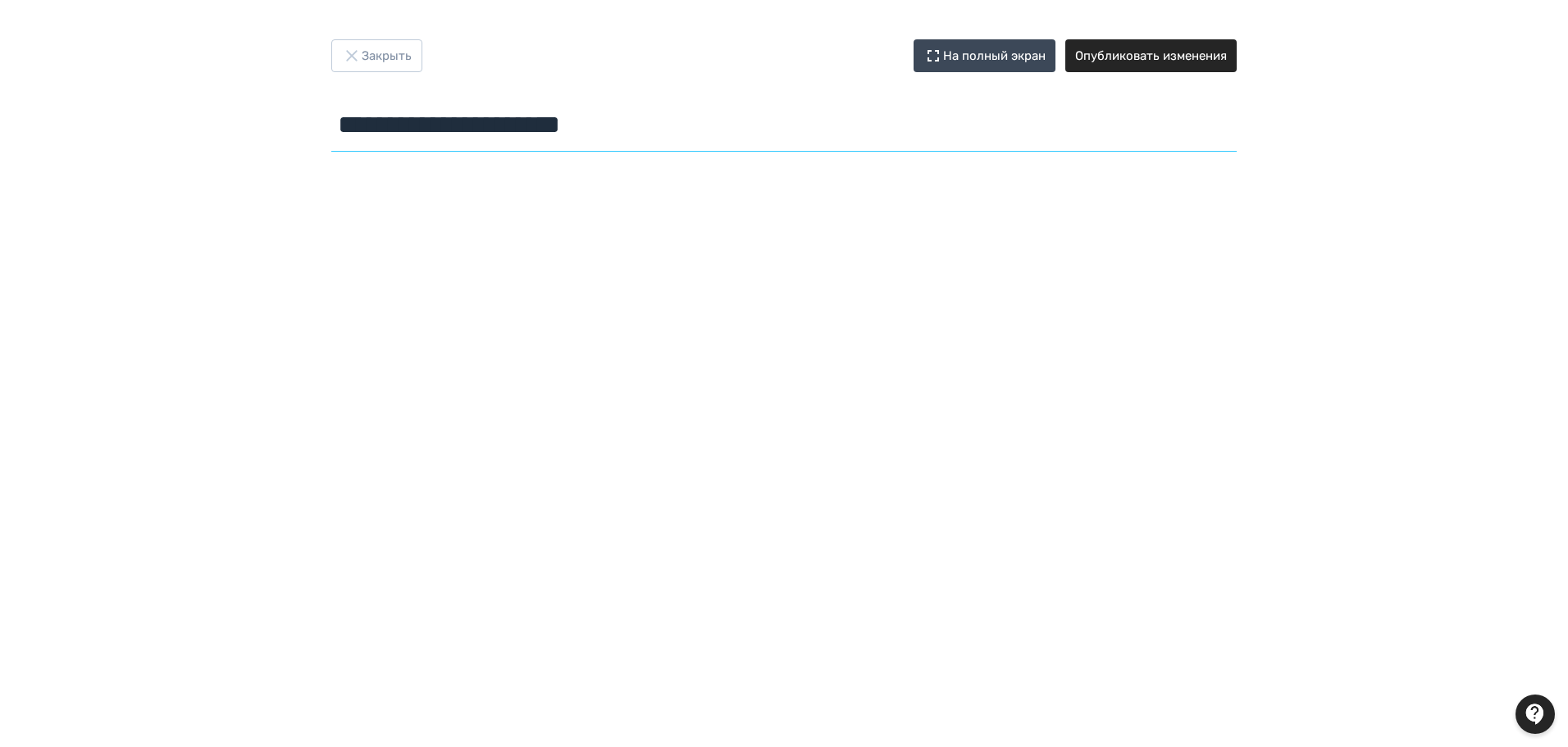
drag, startPoint x: 653, startPoint y: 124, endPoint x: 311, endPoint y: 111, distance: 342.2
click at [311, 111] on div "**********" at bounding box center [784, 98] width 984 height 119
type input "**********"
click at [343, 124] on input "**********" at bounding box center [784, 125] width 905 height 53
drag, startPoint x: 351, startPoint y: 124, endPoint x: 802, endPoint y: 152, distance: 451.9
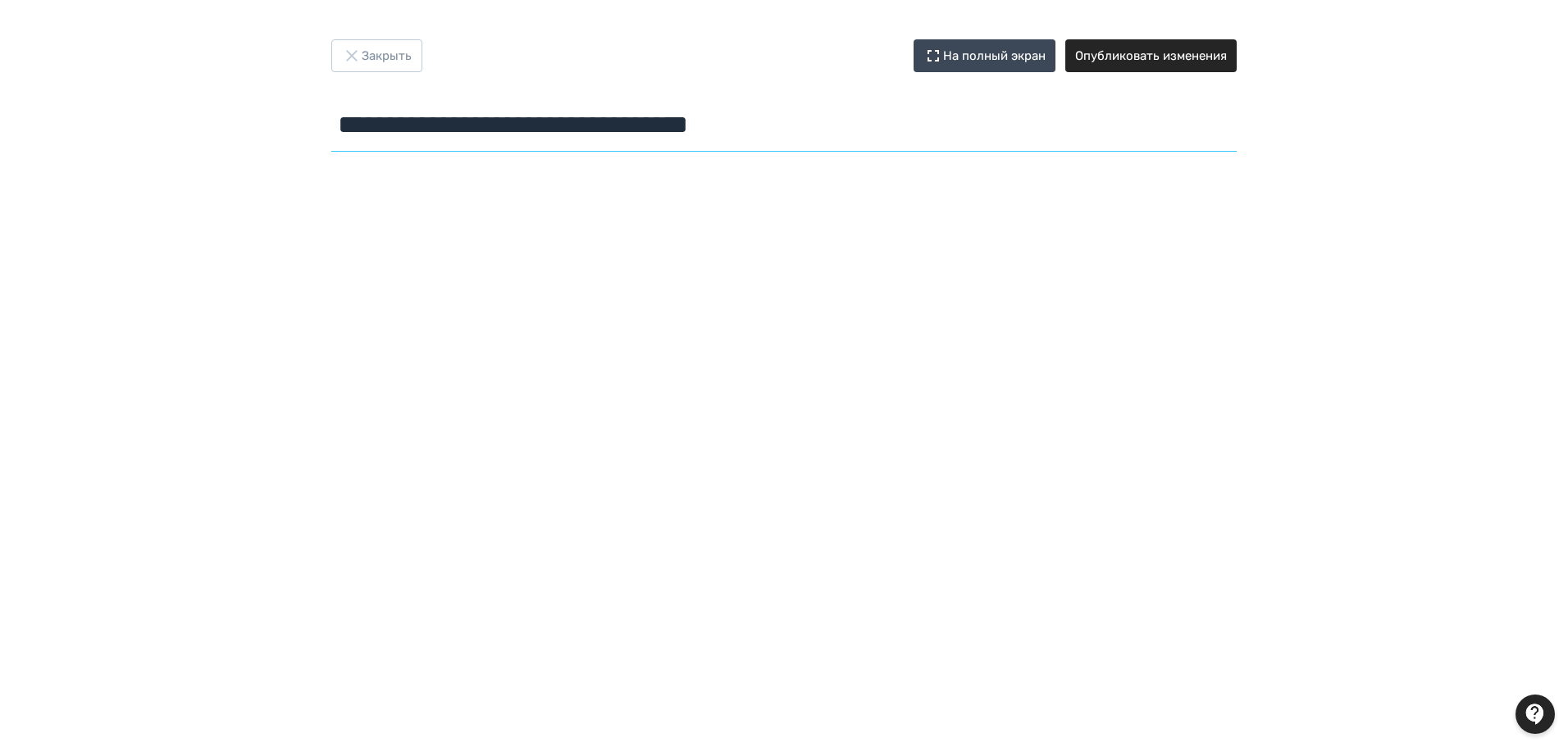
click at [802, 152] on div "**********" at bounding box center [784, 98] width 984 height 119
click at [835, 119] on input "**********" at bounding box center [784, 125] width 905 height 53
drag, startPoint x: 757, startPoint y: 121, endPoint x: 345, endPoint y: 112, distance: 412.1
click at [345, 112] on input "**********" at bounding box center [784, 125] width 905 height 53
click at [1196, 57] on button "Опубликовать изменения" at bounding box center [1152, 55] width 171 height 33
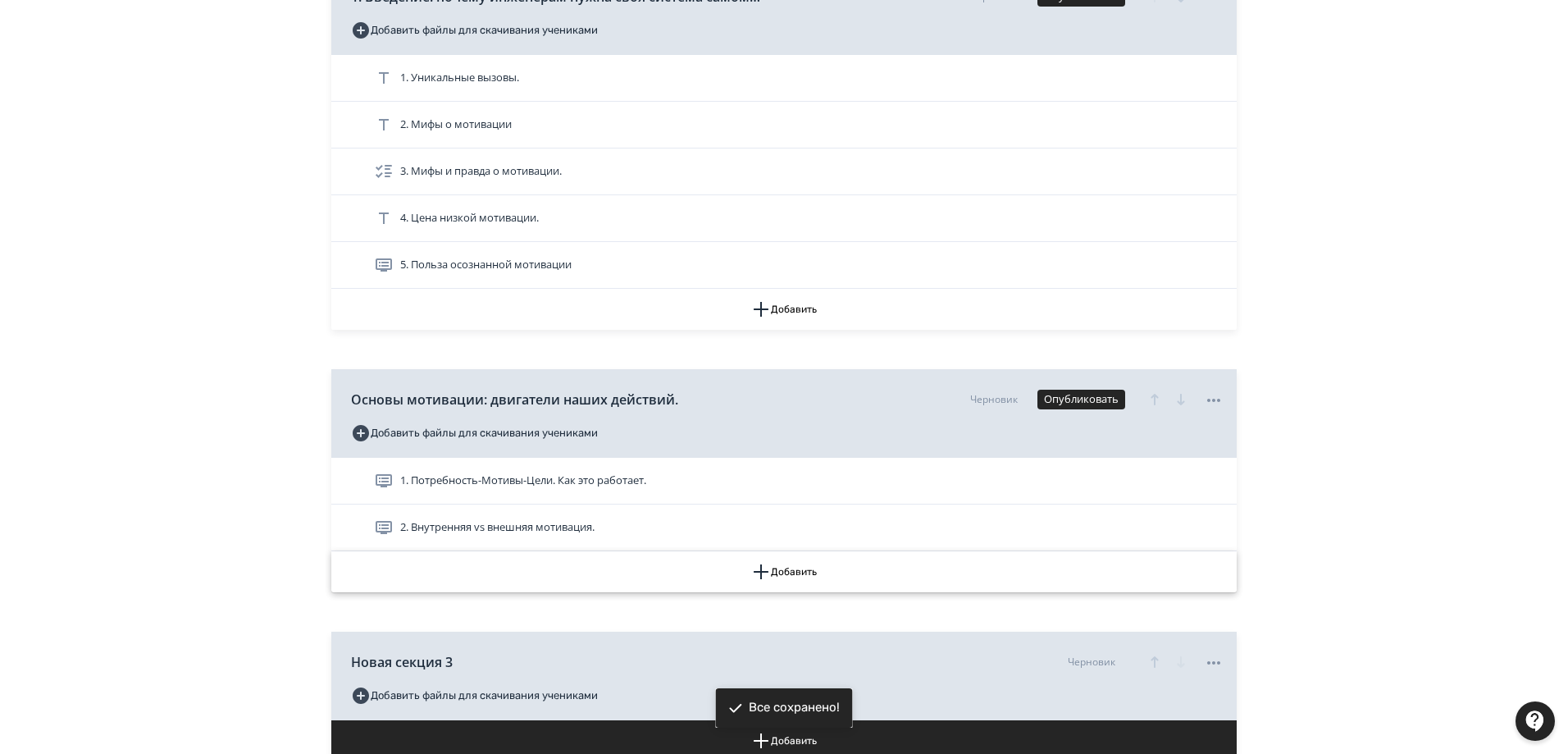
scroll to position [328, 0]
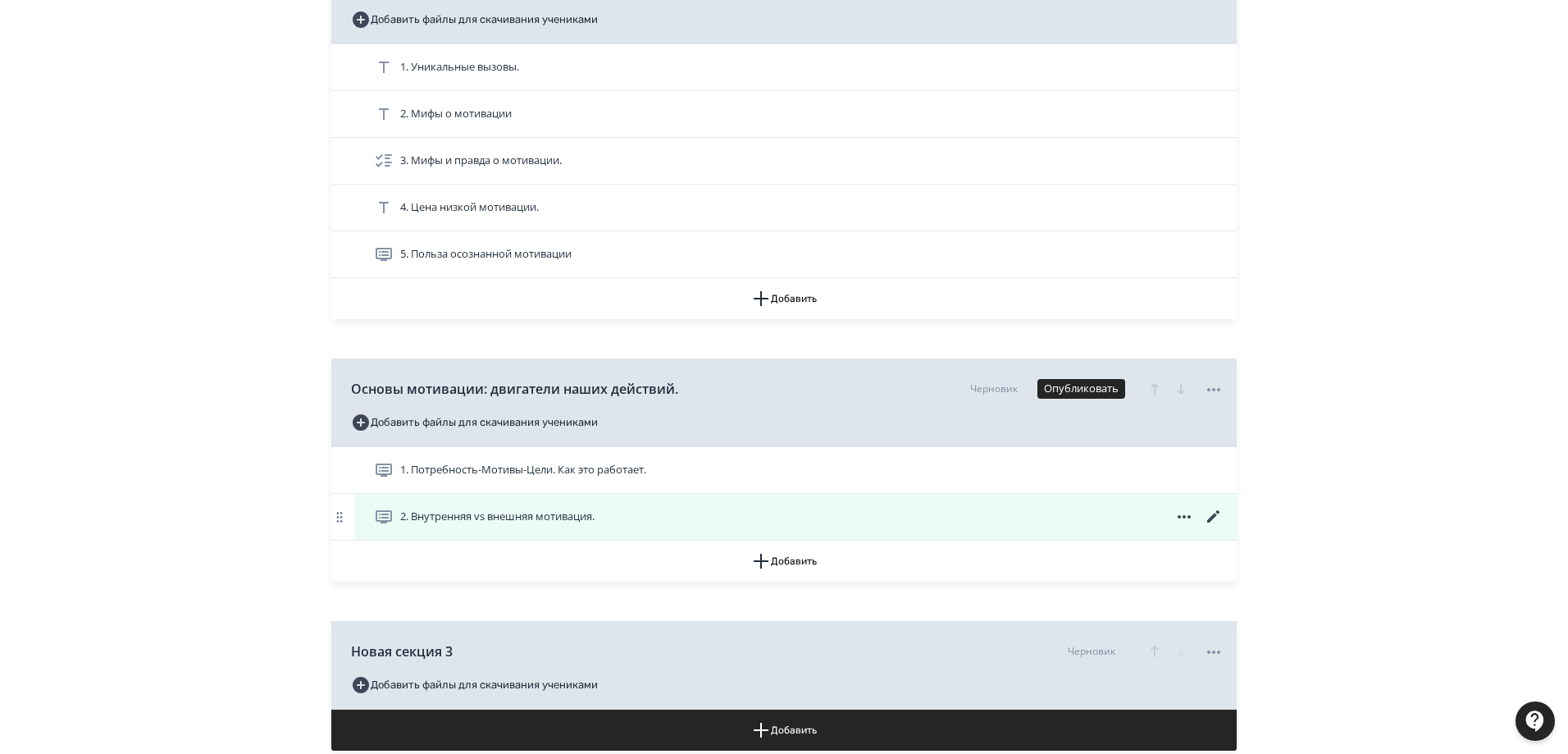
click at [537, 515] on span "2. Внутренняя vs внешняя мотивация." at bounding box center [497, 516] width 194 height 16
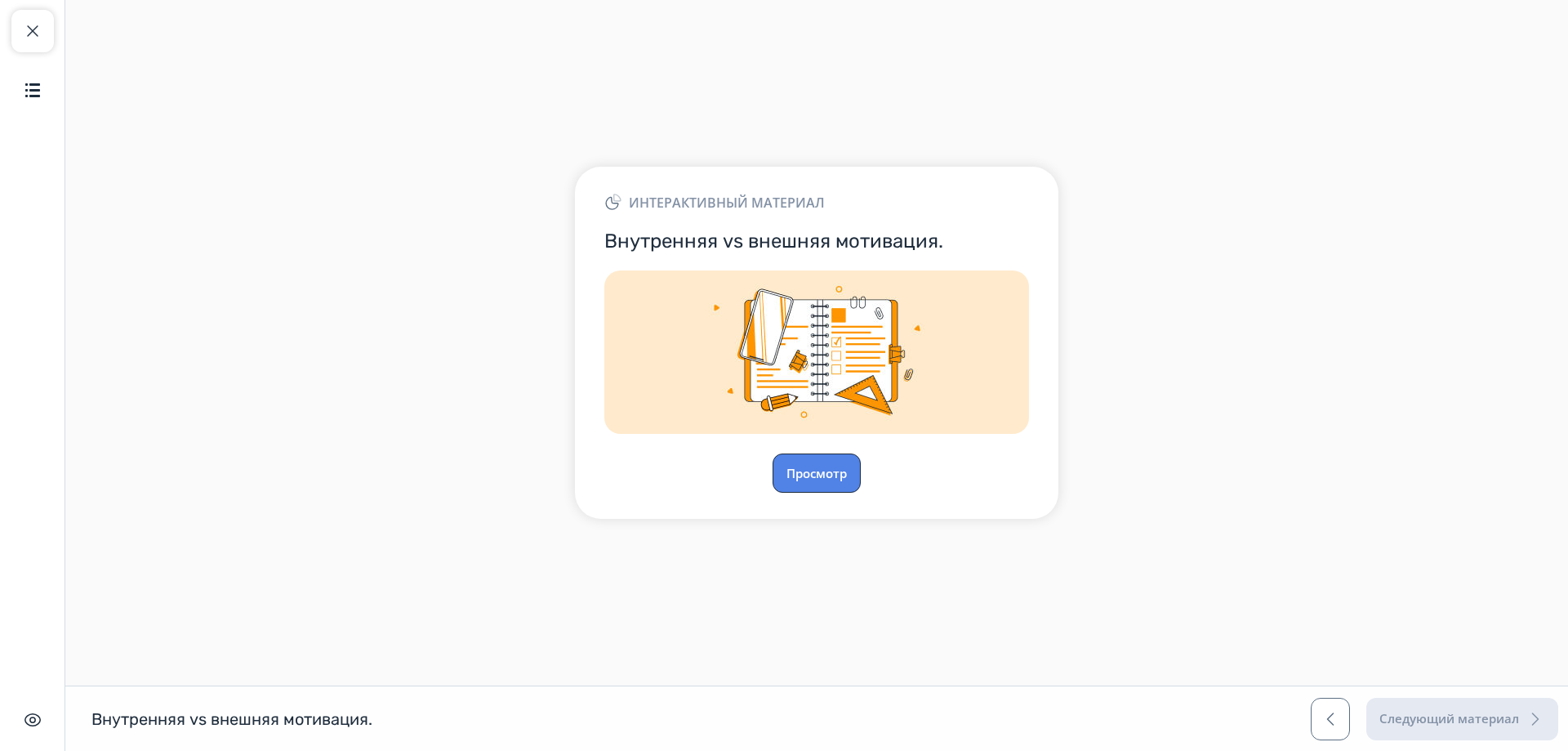
click at [834, 479] on button "Просмотр" at bounding box center [816, 473] width 88 height 39
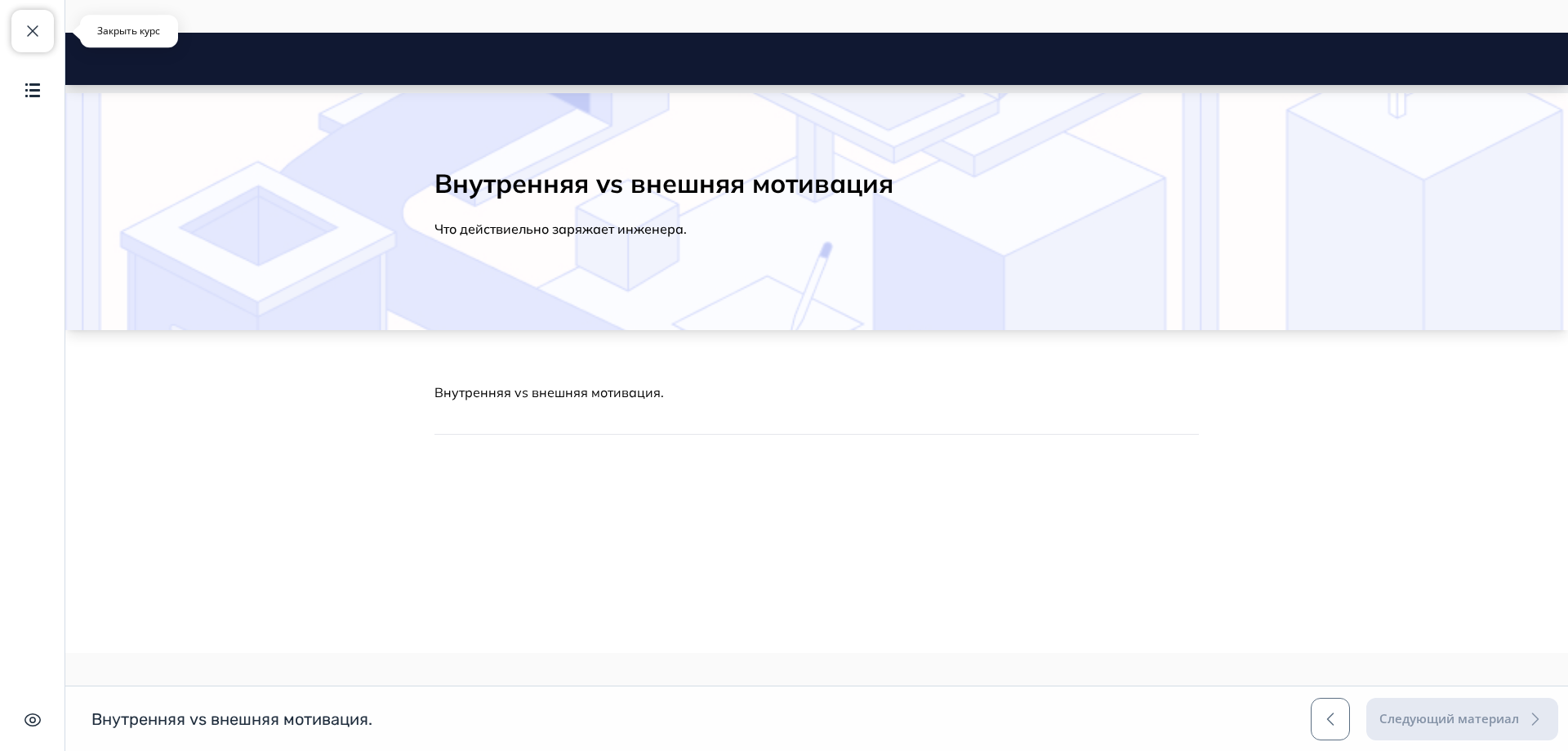
click at [31, 35] on span "button" at bounding box center [32, 30] width 20 height 20
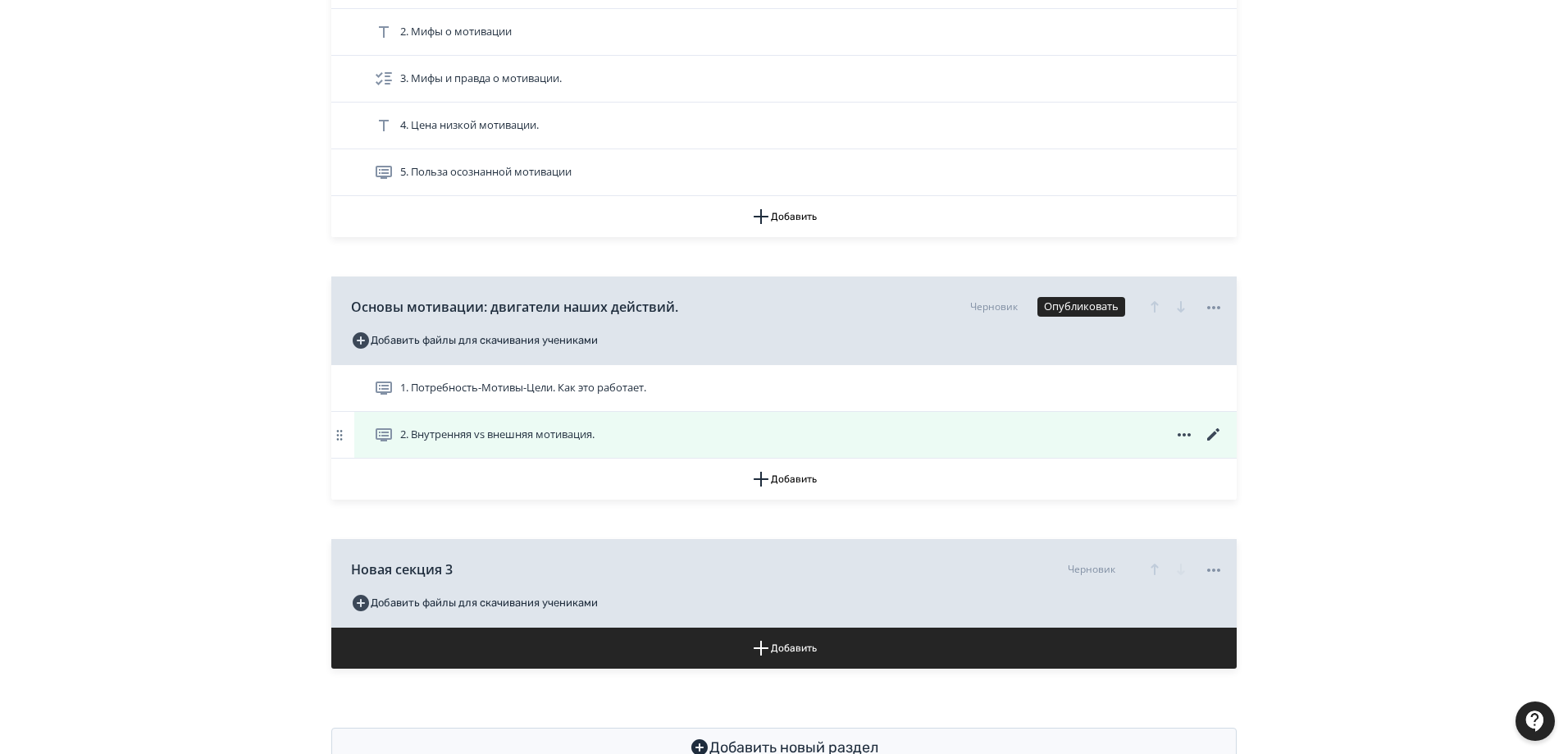
click at [1210, 436] on icon at bounding box center [1213, 434] width 12 height 12
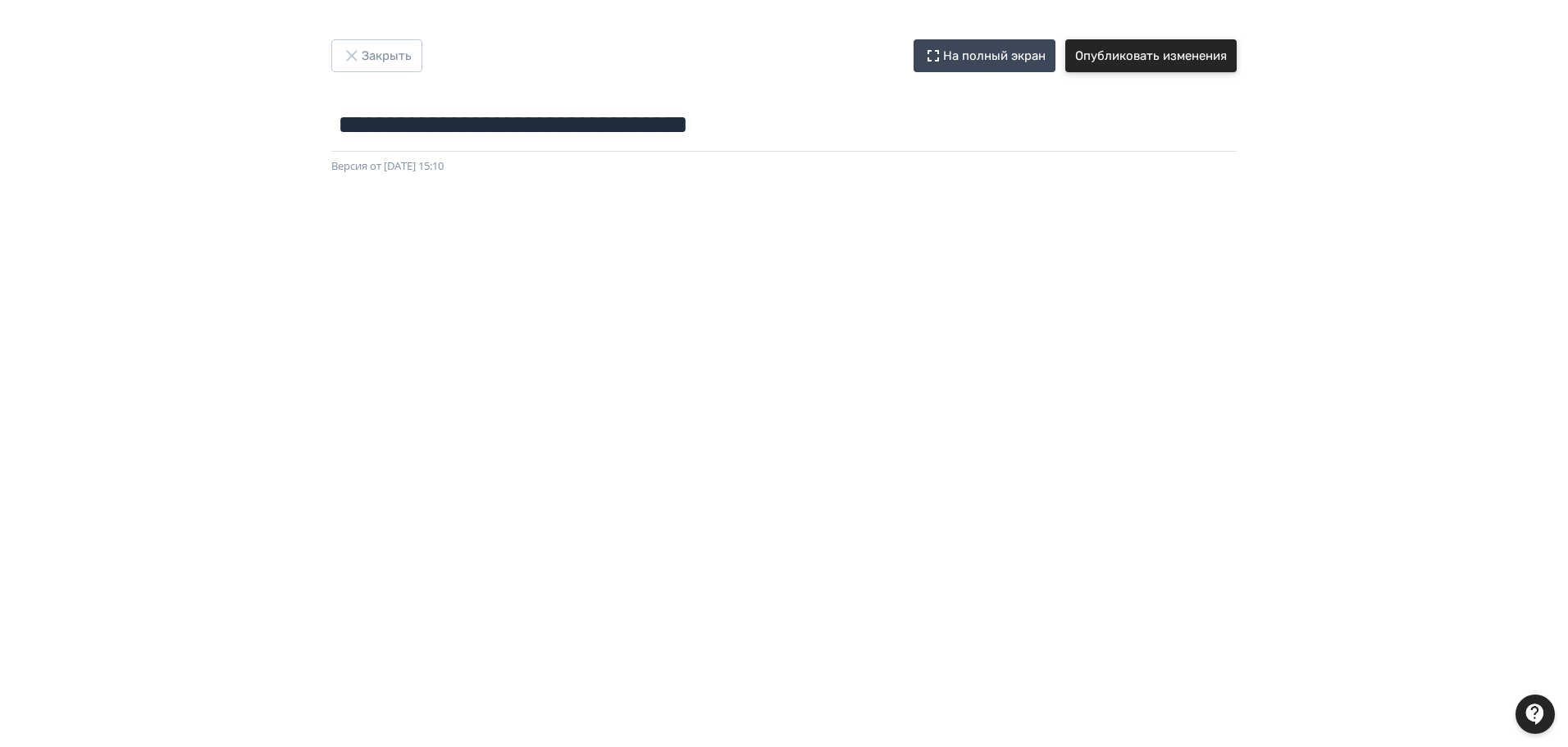
click at [1126, 57] on button "Опубликовать изменения" at bounding box center [1152, 55] width 171 height 33
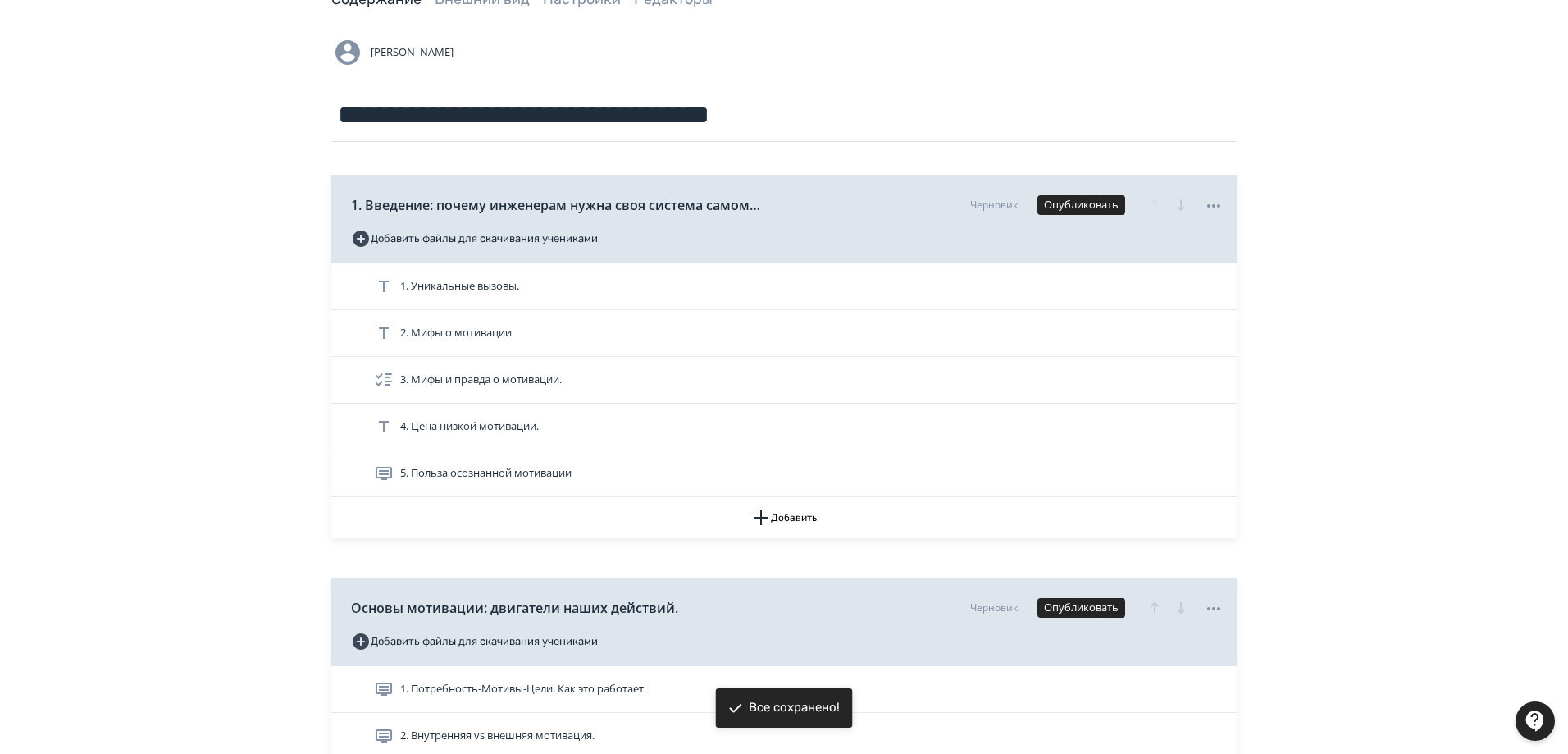
scroll to position [410, 0]
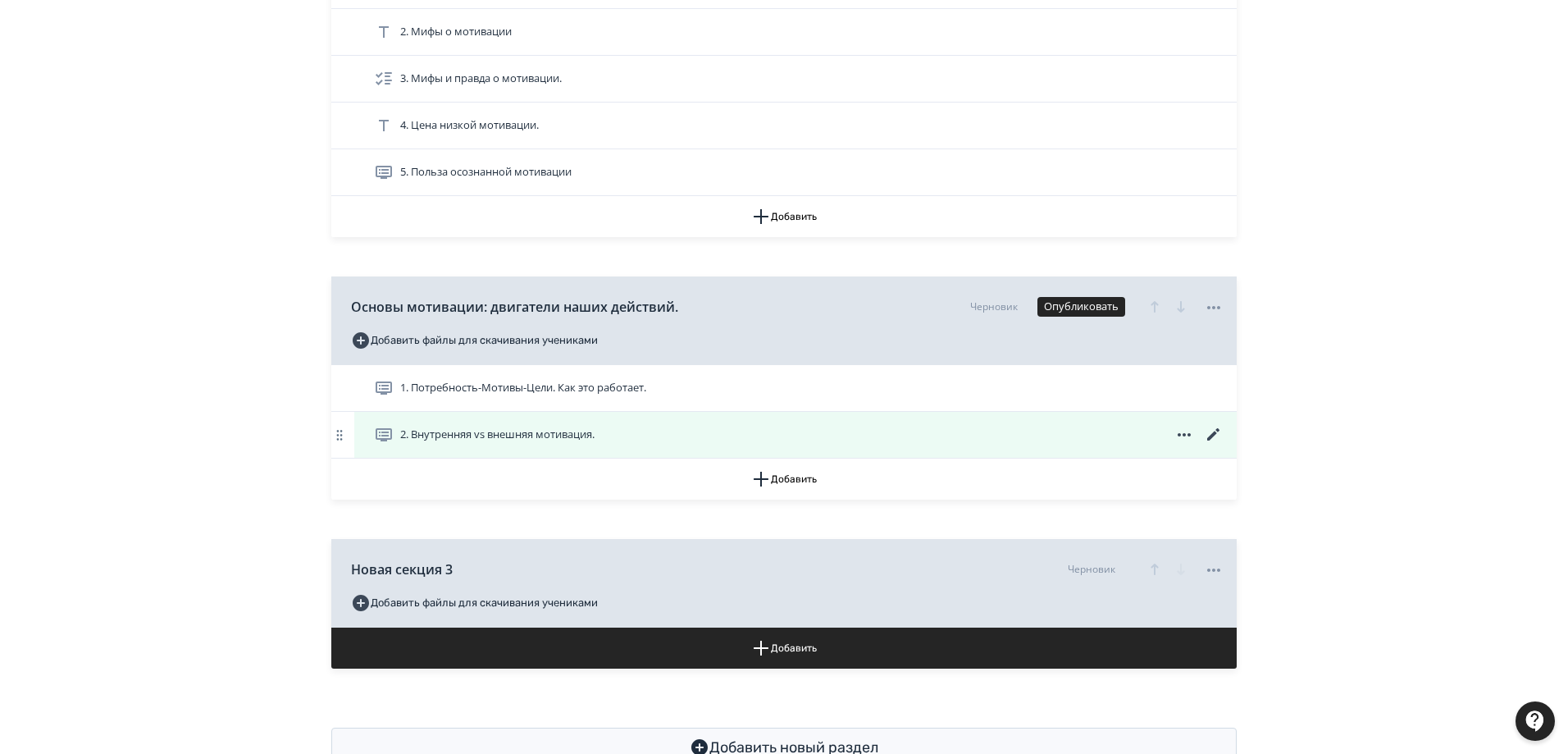
click at [548, 436] on span "2. Внутренняя vs внешняя мотивация." at bounding box center [497, 435] width 194 height 16
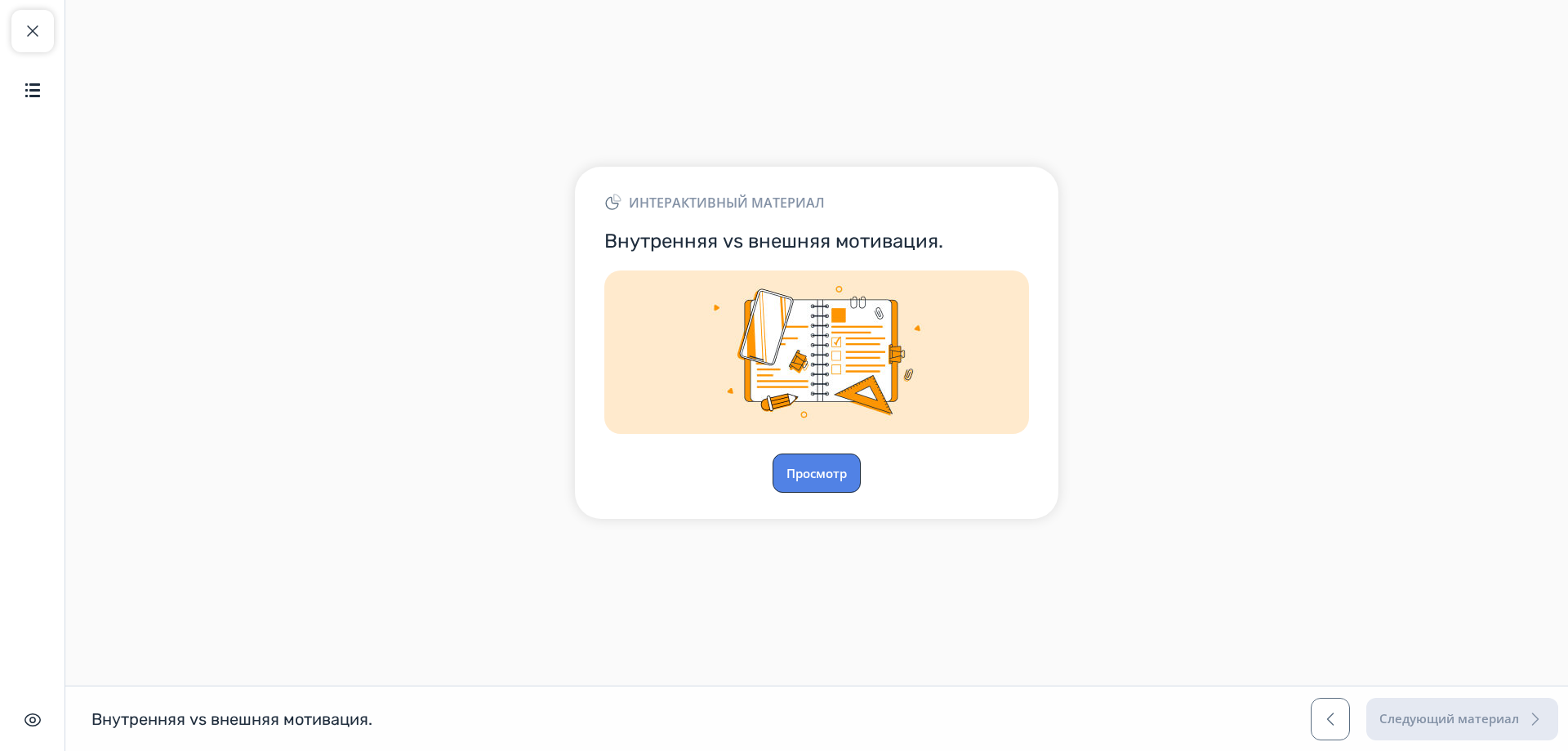
click at [809, 474] on button "Просмотр" at bounding box center [816, 473] width 88 height 39
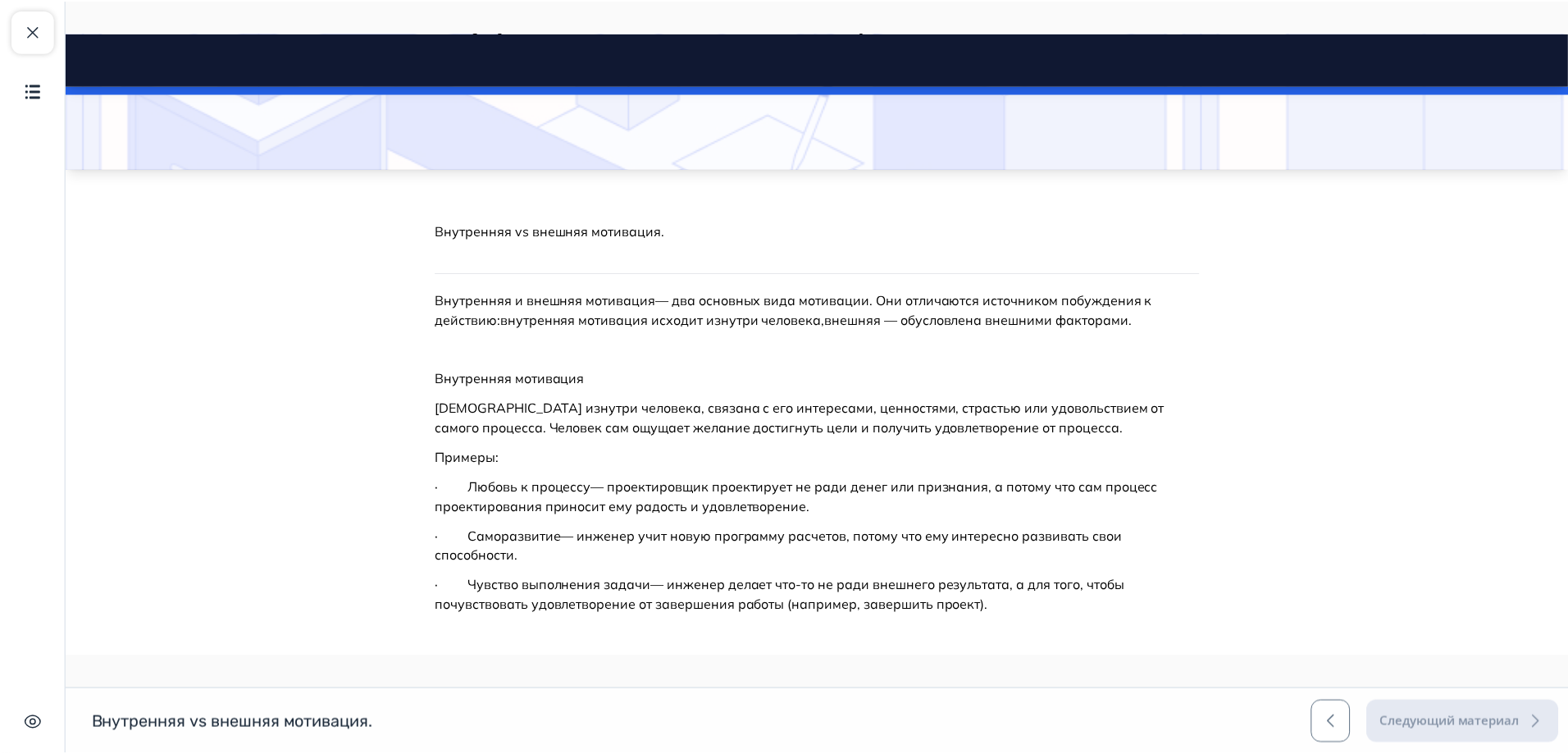
scroll to position [164, 0]
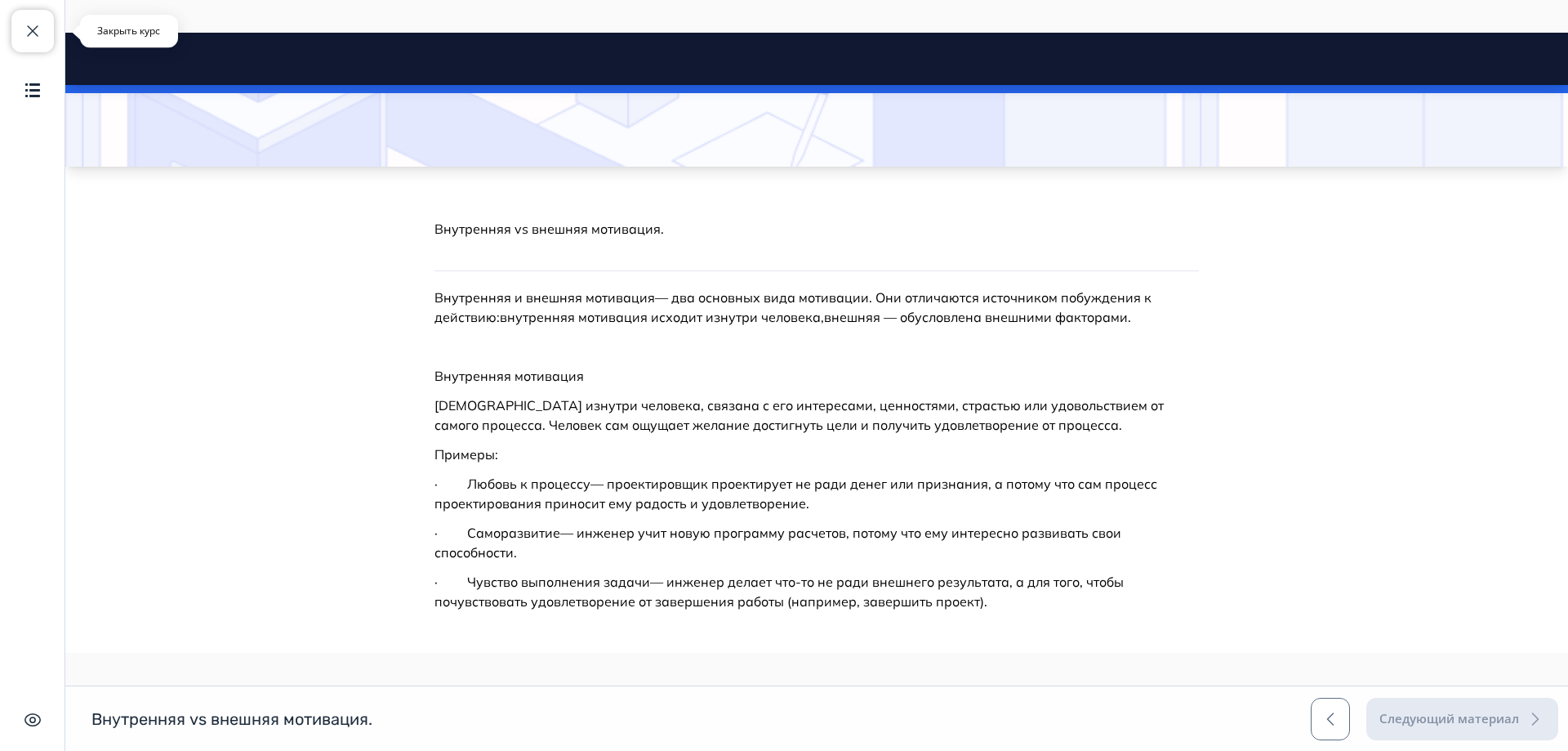
click at [31, 17] on button "Закрыть курс" at bounding box center [32, 30] width 43 height 43
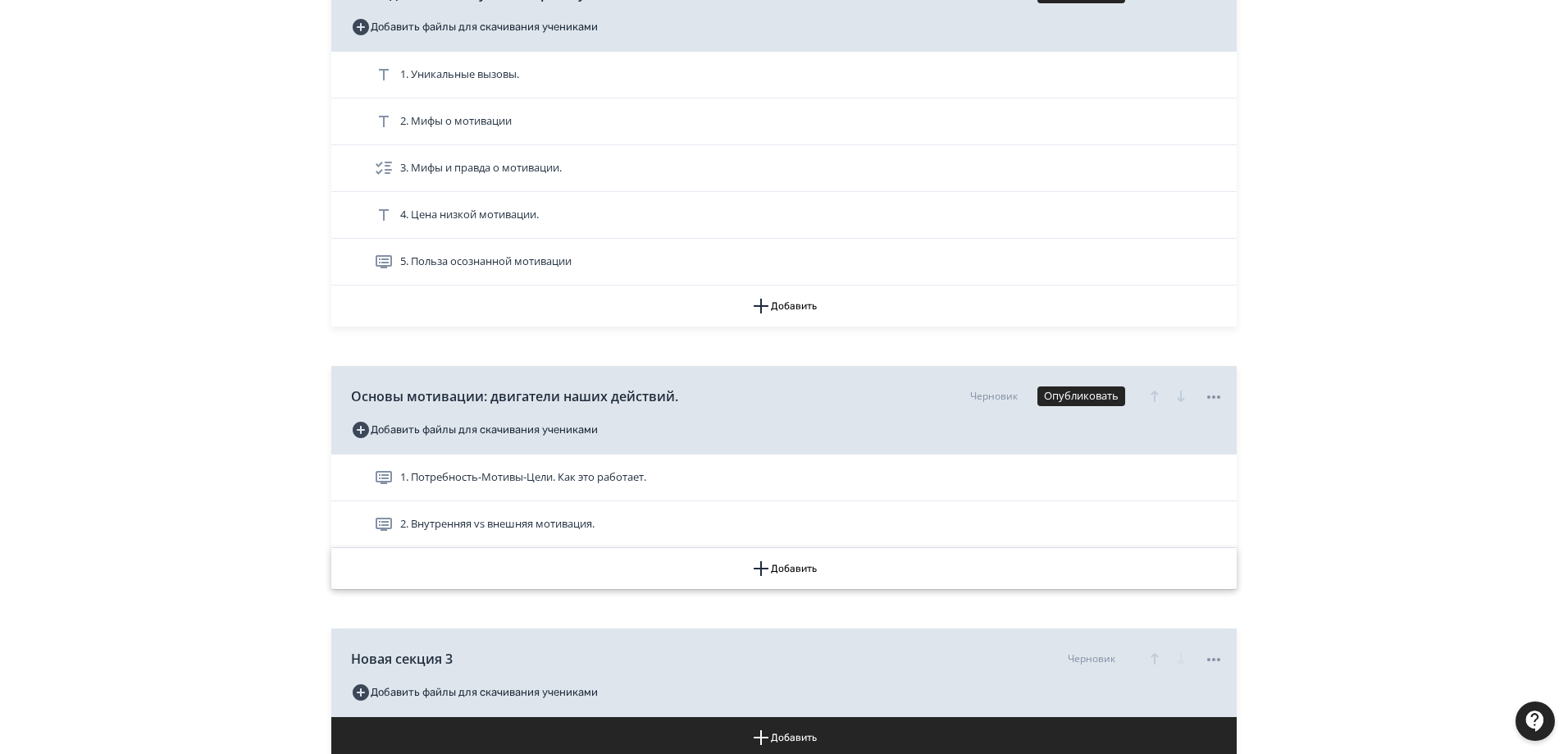
scroll to position [328, 0]
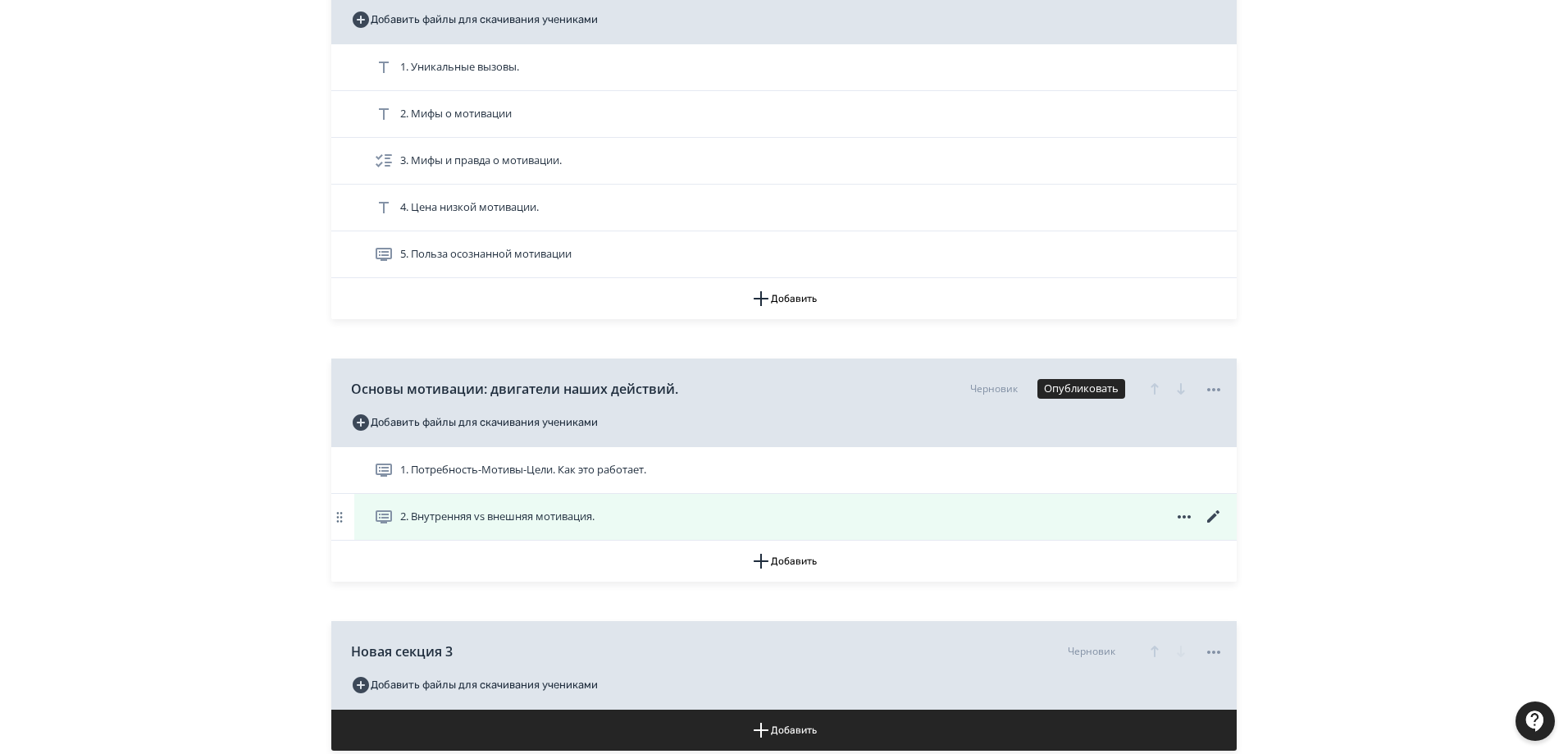
click at [1215, 516] on icon at bounding box center [1213, 516] width 12 height 12
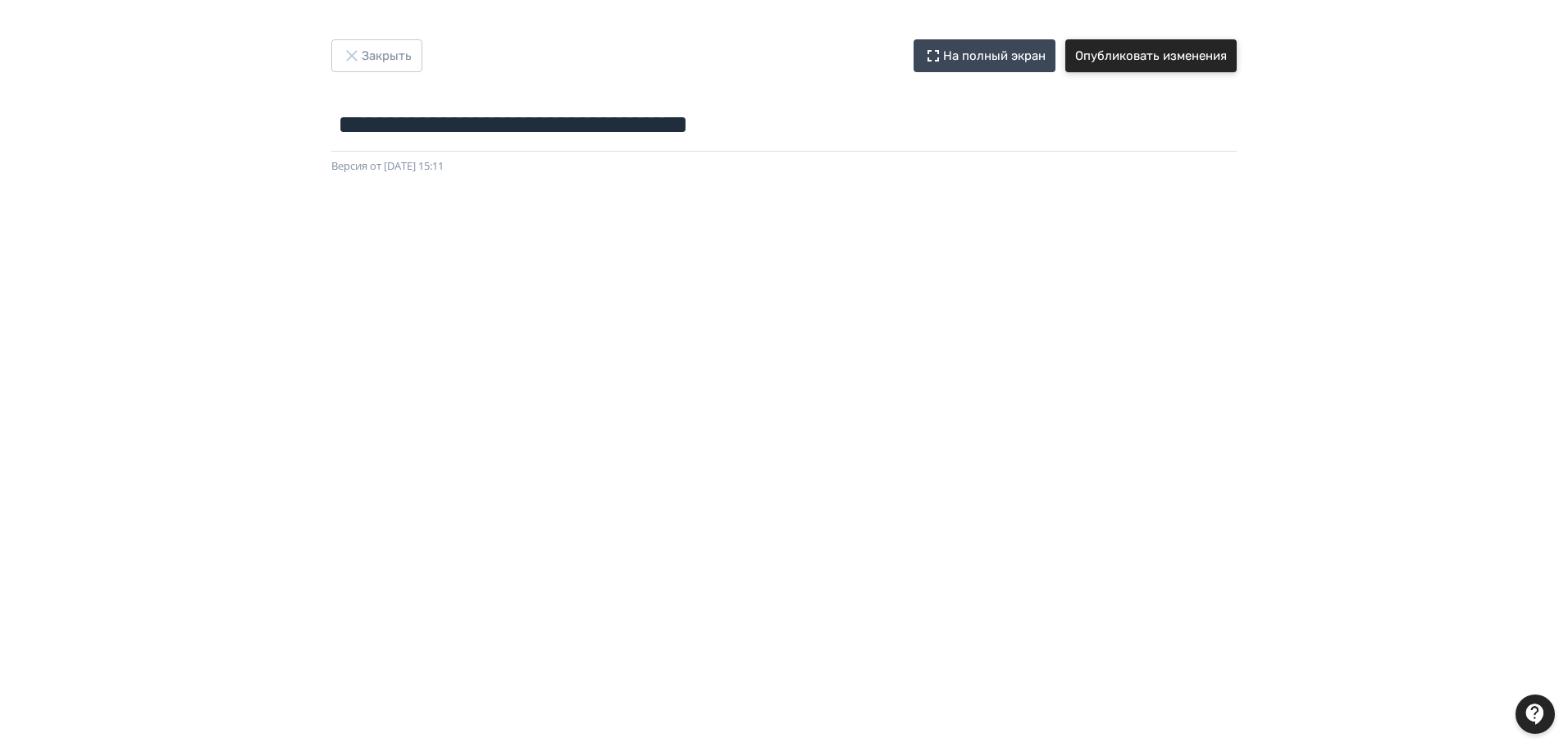
click at [1194, 53] on button "Опубликовать изменения" at bounding box center [1152, 55] width 171 height 33
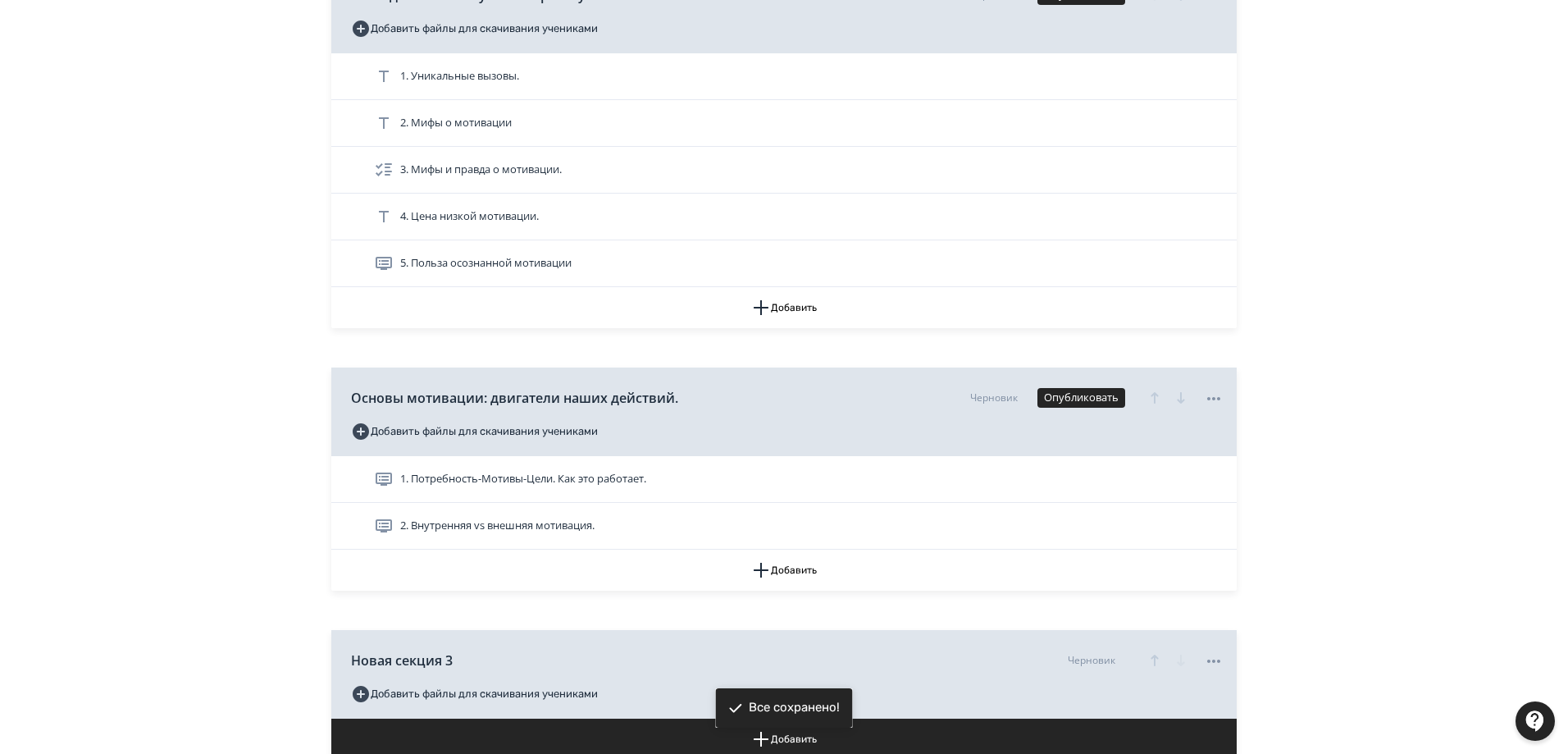
scroll to position [328, 0]
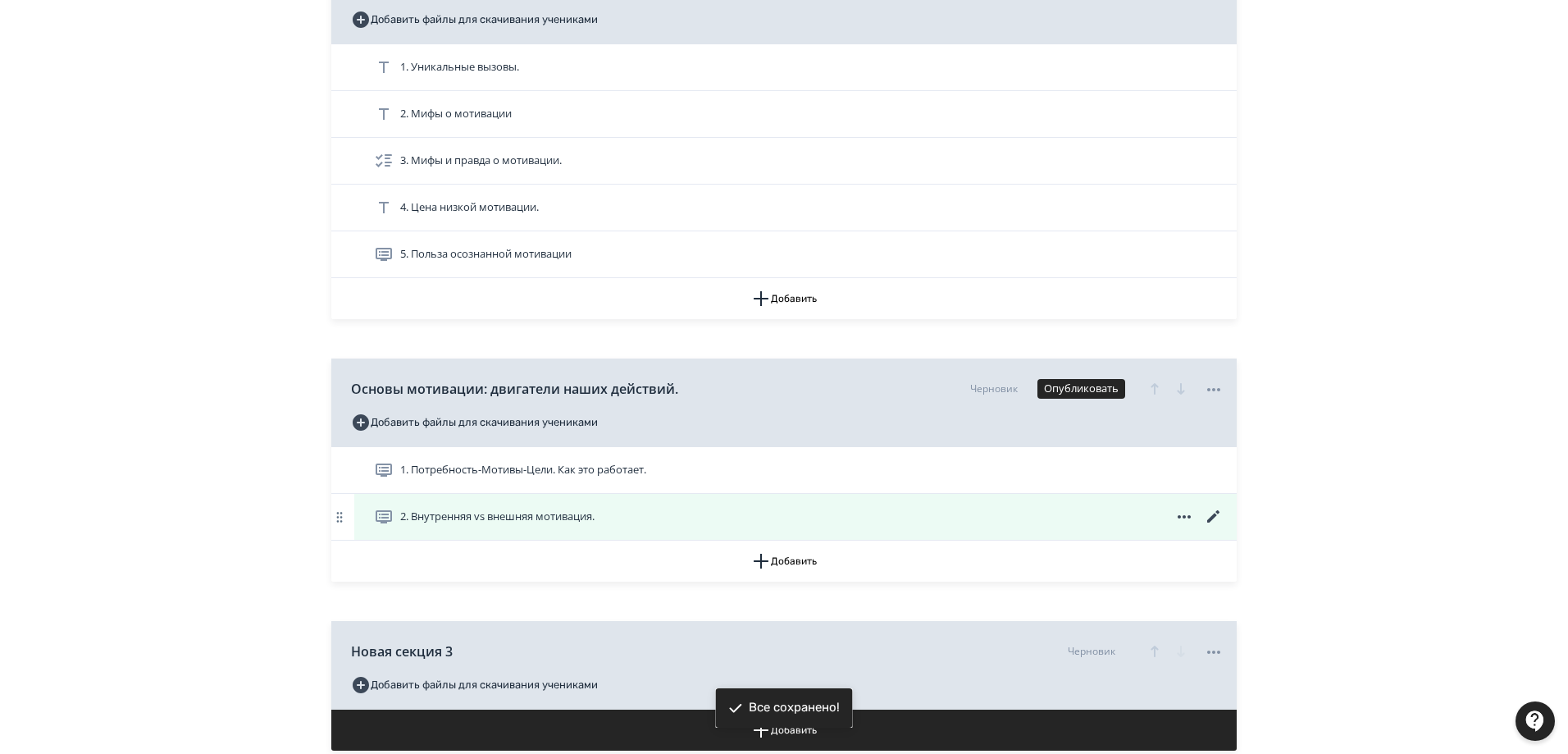
click at [577, 514] on span "2. Внутренняя vs внешняя мотивация." at bounding box center [497, 516] width 194 height 16
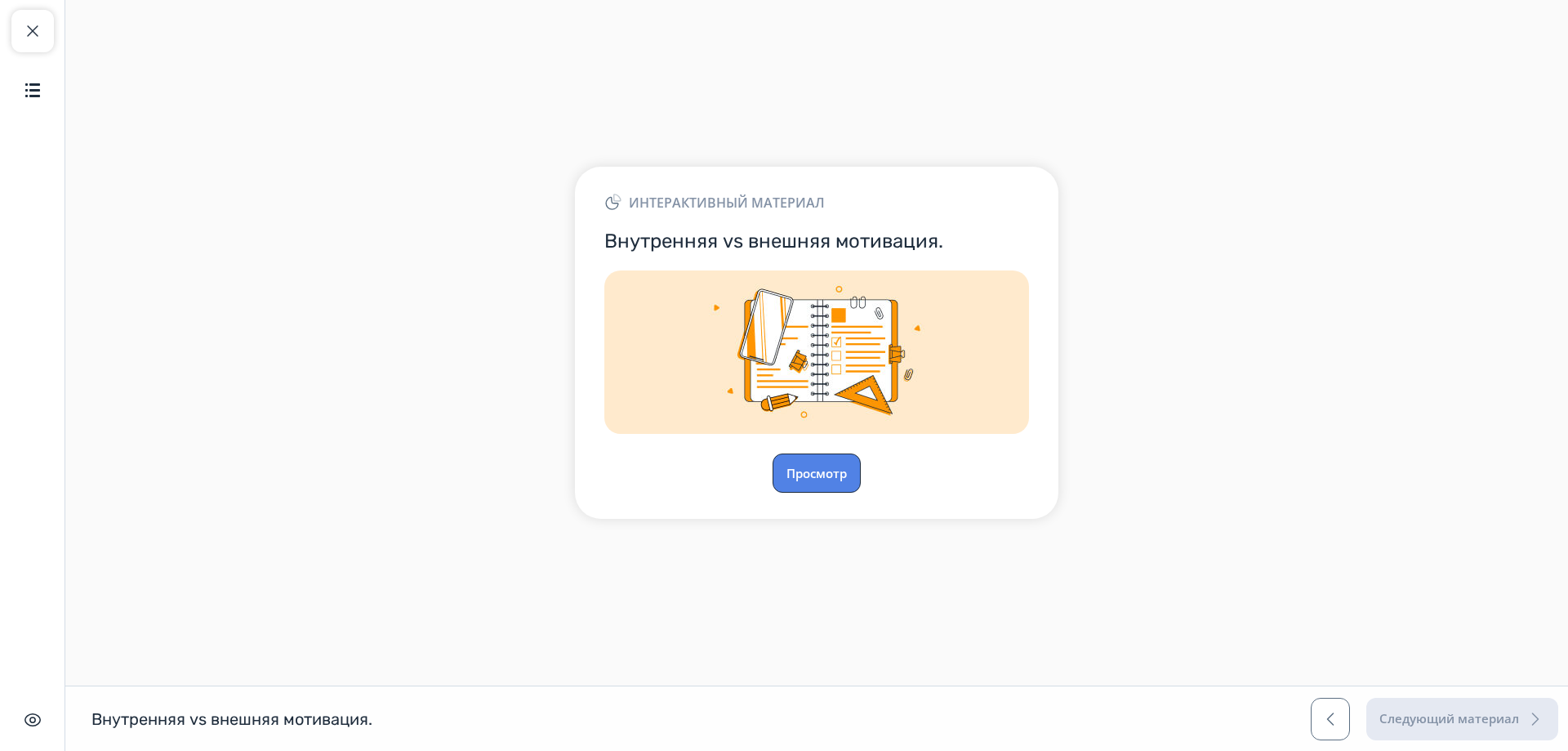
click at [821, 478] on button "Просмотр" at bounding box center [816, 473] width 88 height 39
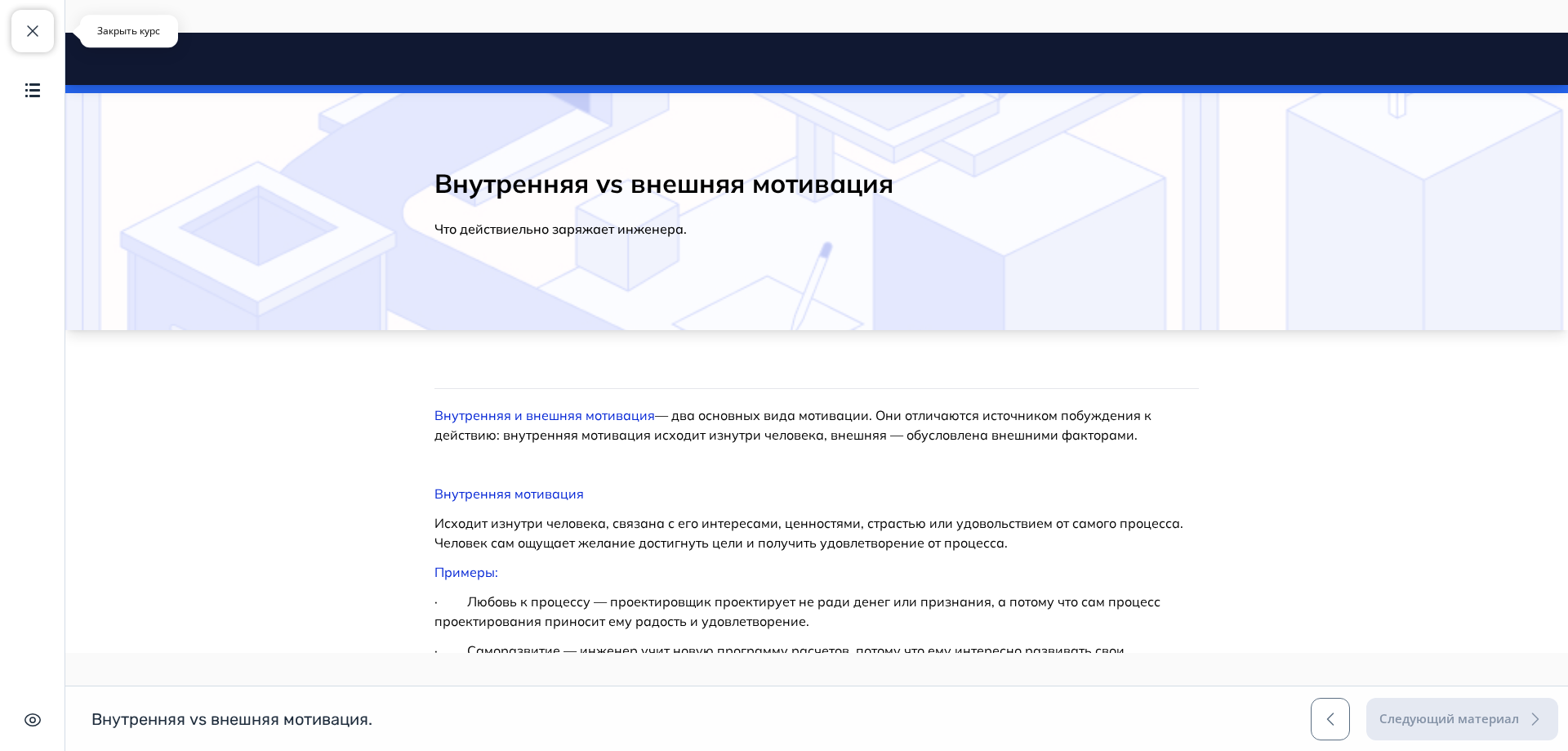
click at [36, 28] on span "button" at bounding box center [32, 30] width 20 height 20
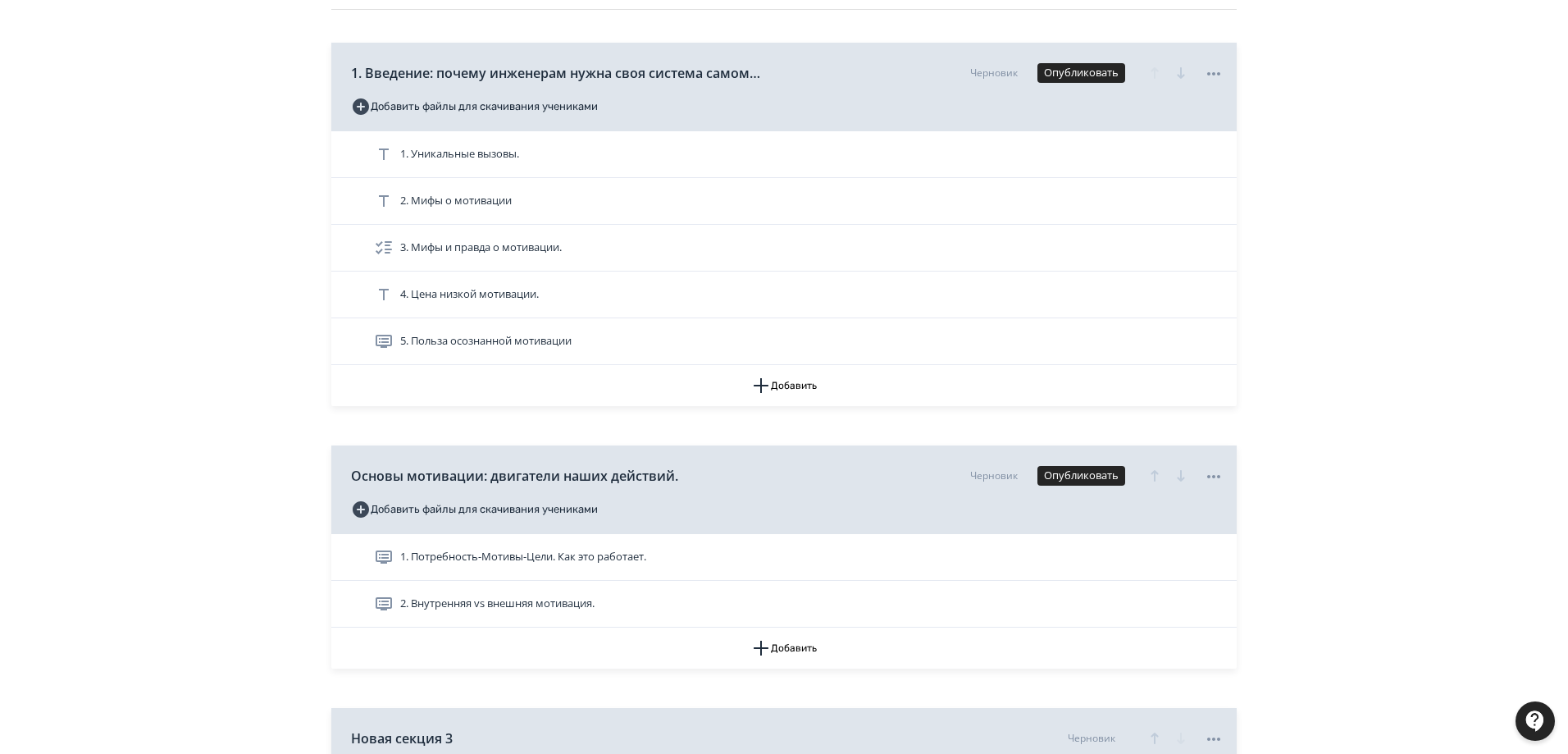
scroll to position [246, 0]
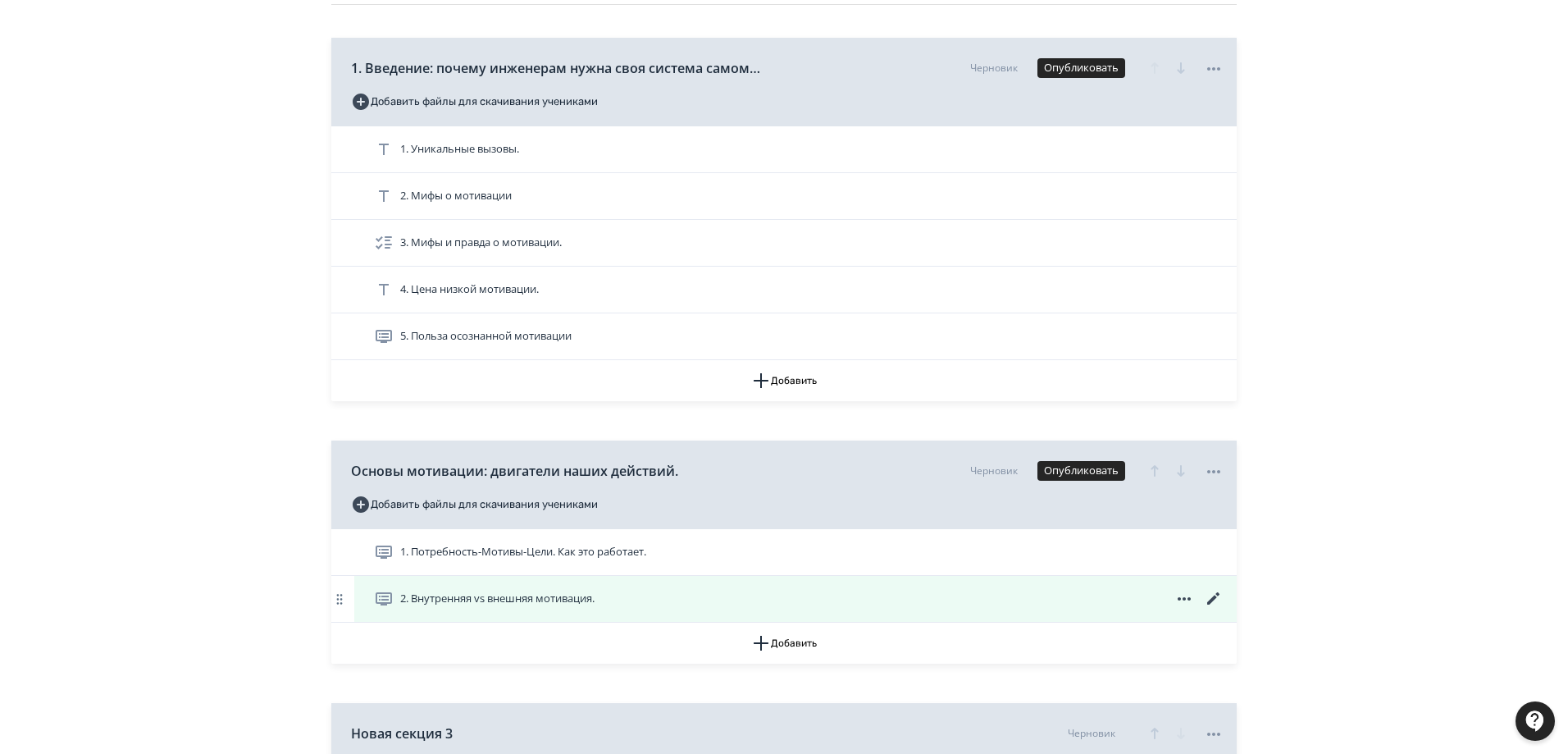
click at [567, 602] on span "2. Внутренняя vs внешняя мотивация." at bounding box center [497, 598] width 194 height 16
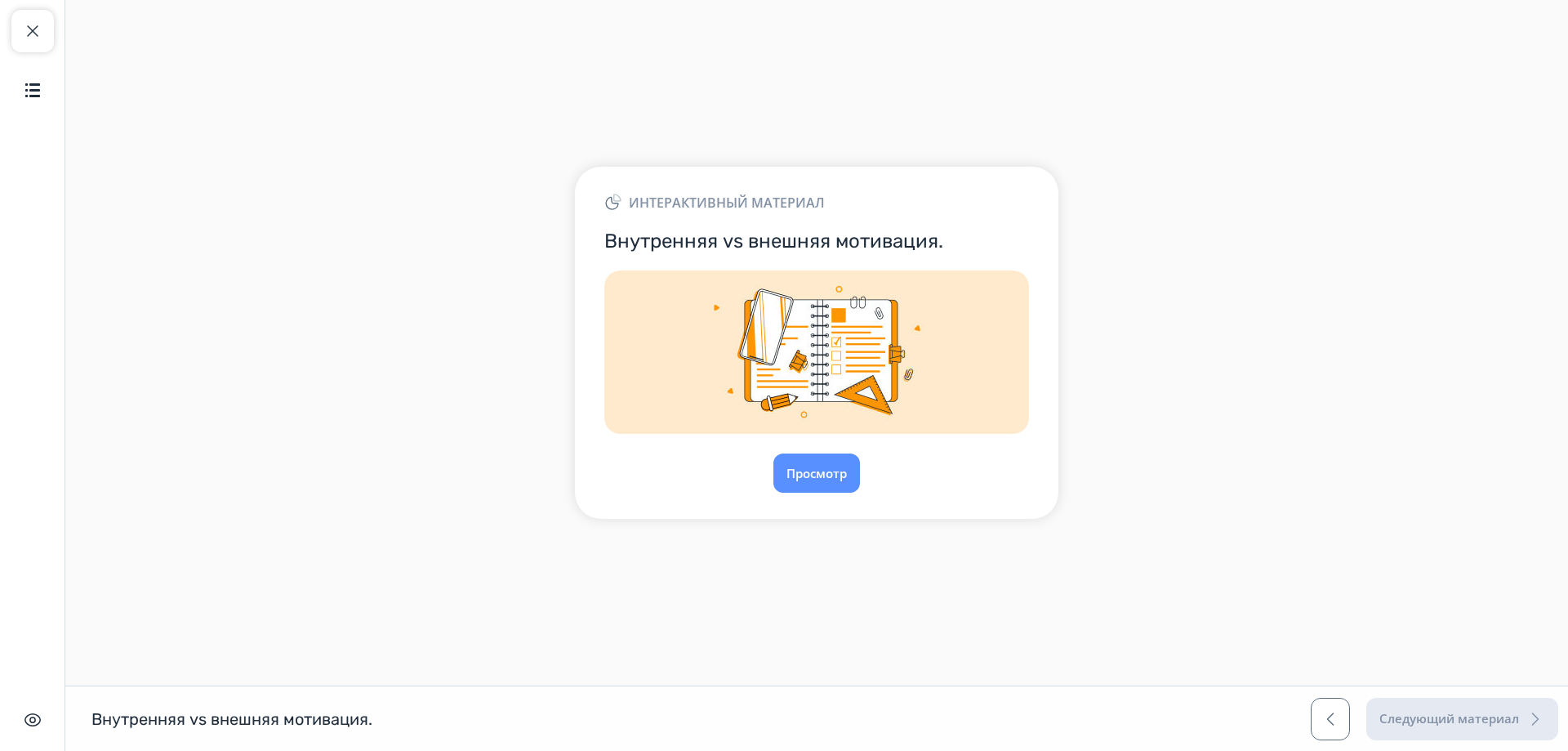
drag, startPoint x: 816, startPoint y: 353, endPoint x: 1235, endPoint y: 335, distance: 419.4
click at [1235, 335] on div "Интерактивный материал Внутренняя vs внешняя мотивация. Просмотр" at bounding box center [816, 342] width 1503 height 418
drag, startPoint x: 1023, startPoint y: 324, endPoint x: 996, endPoint y: 321, distance: 27.2
click at [1003, 321] on img at bounding box center [816, 352] width 425 height 164
click at [964, 321] on img at bounding box center [816, 352] width 425 height 164
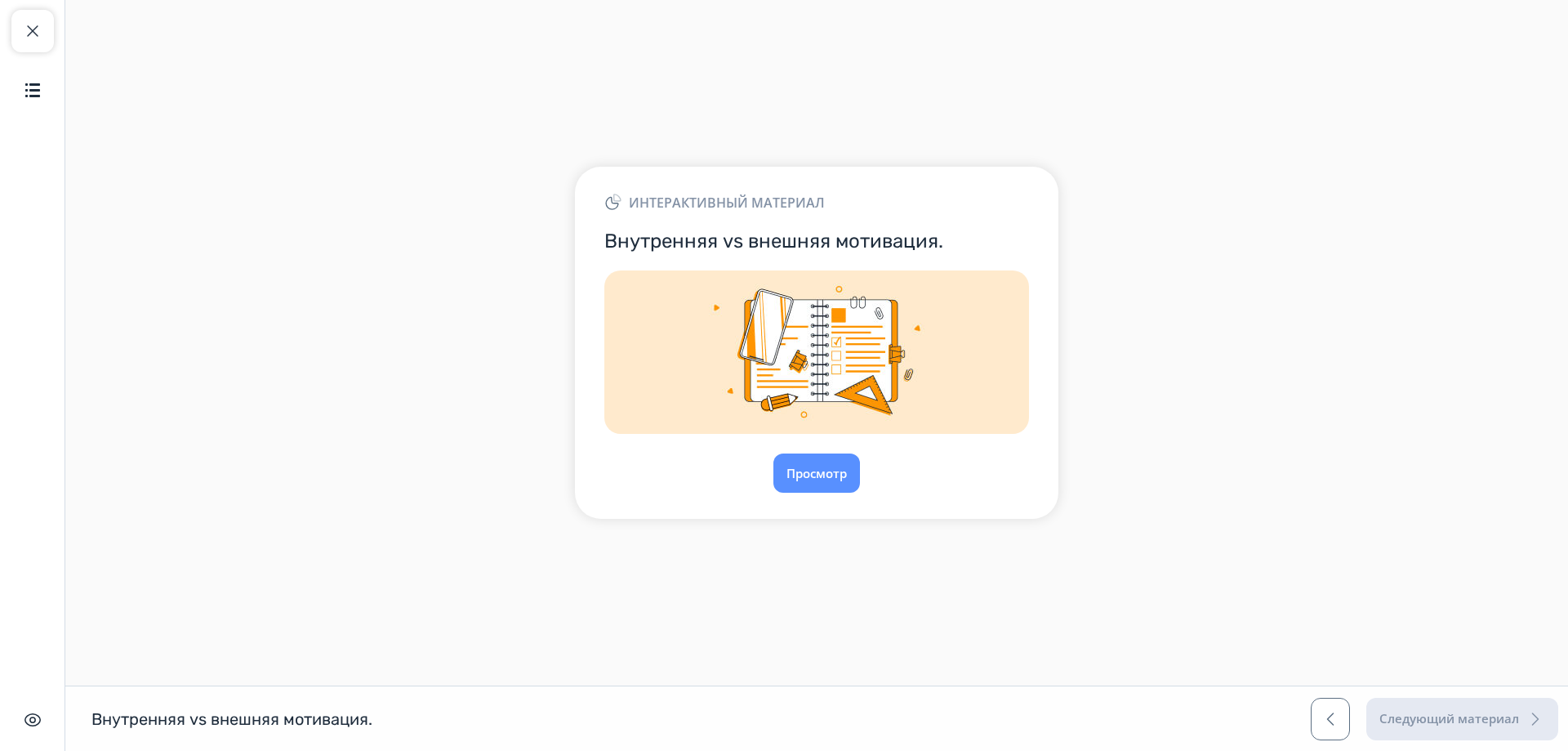
click at [964, 321] on img at bounding box center [816, 352] width 425 height 164
drag, startPoint x: 841, startPoint y: 345, endPoint x: 960, endPoint y: 313, distance: 123.2
click at [960, 313] on img at bounding box center [816, 352] width 425 height 164
click at [967, 331] on img at bounding box center [816, 352] width 425 height 164
click at [829, 474] on button "Просмотр" at bounding box center [816, 473] width 88 height 39
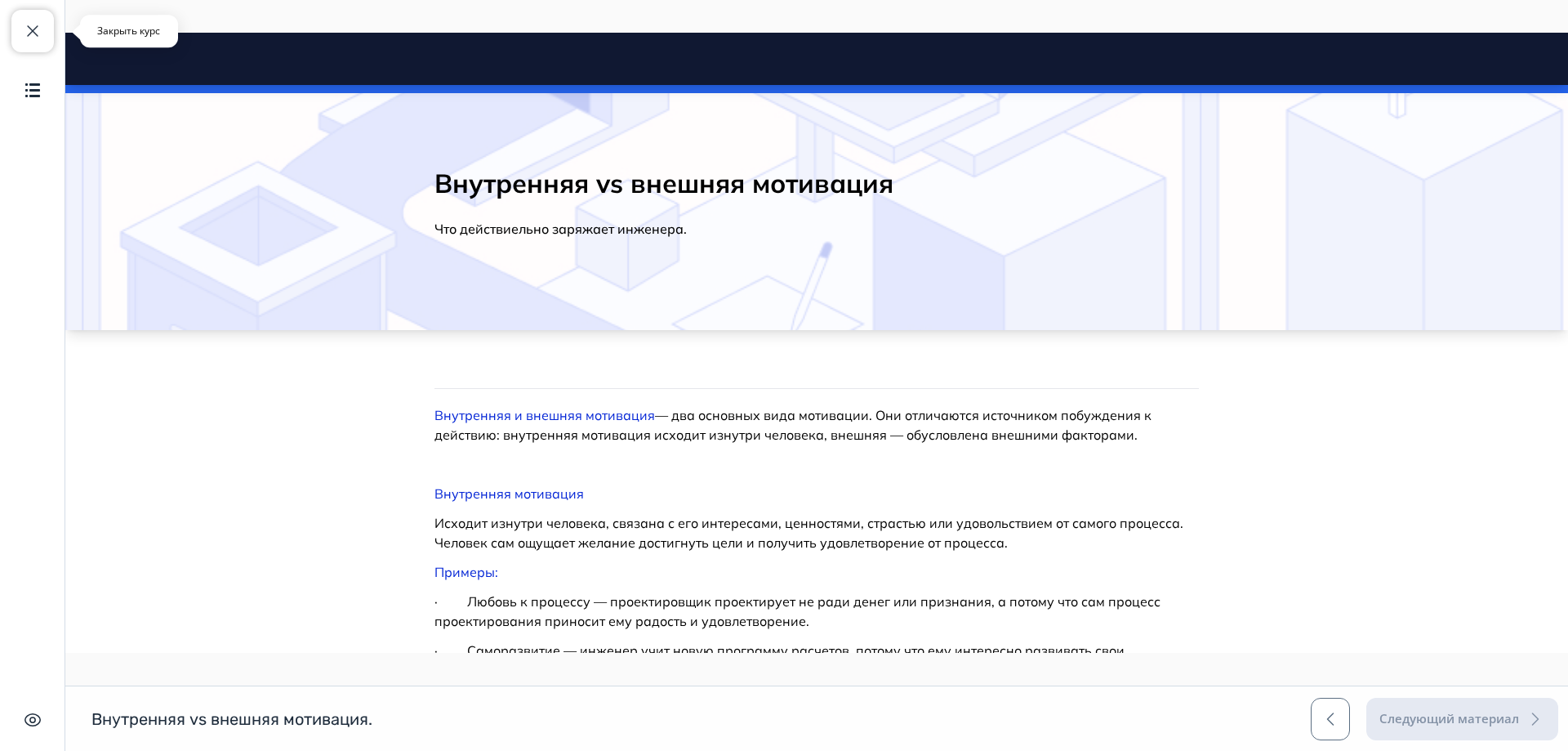
click at [38, 33] on span "button" at bounding box center [32, 30] width 20 height 20
click at [33, 28] on span "button" at bounding box center [32, 30] width 20 height 20
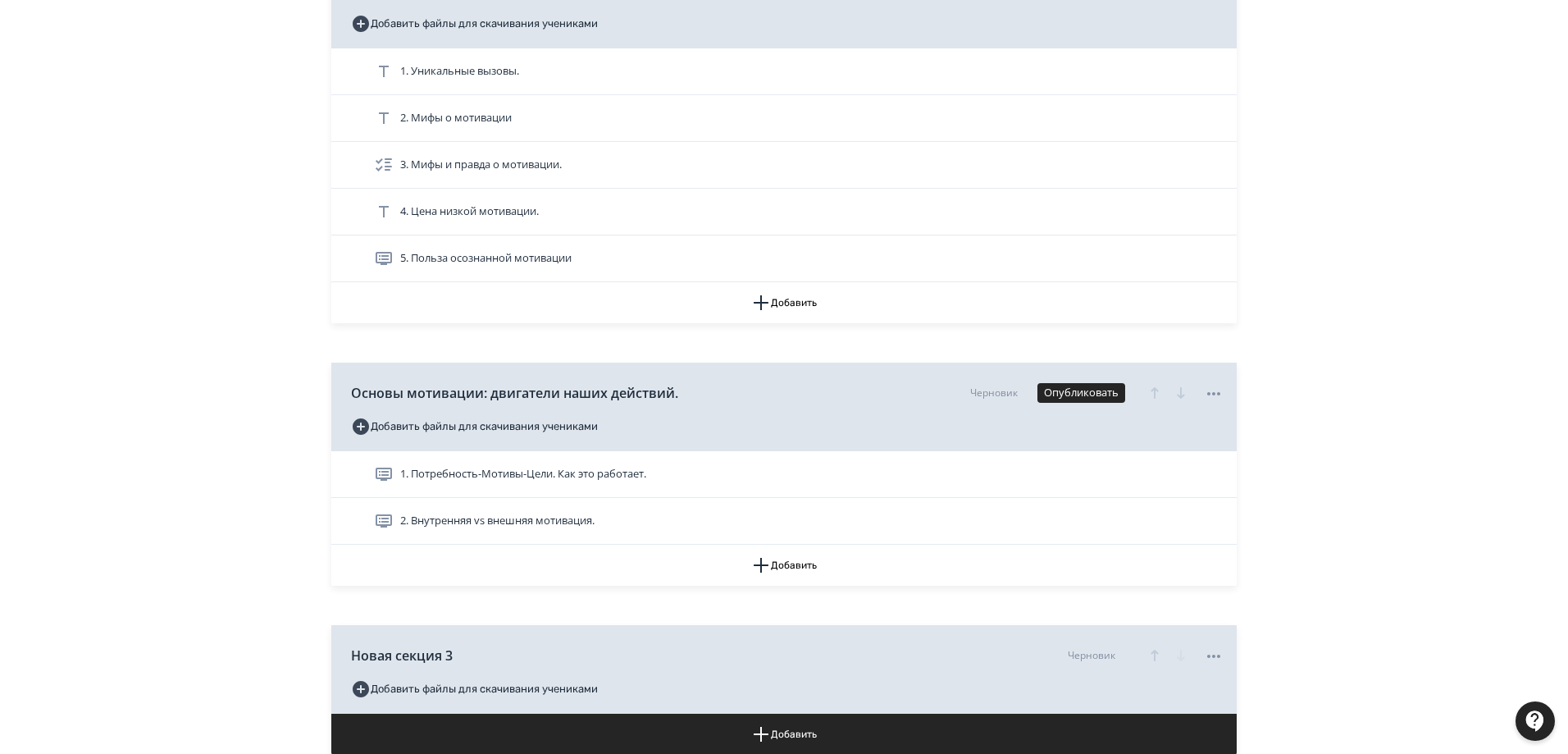
scroll to position [328, 0]
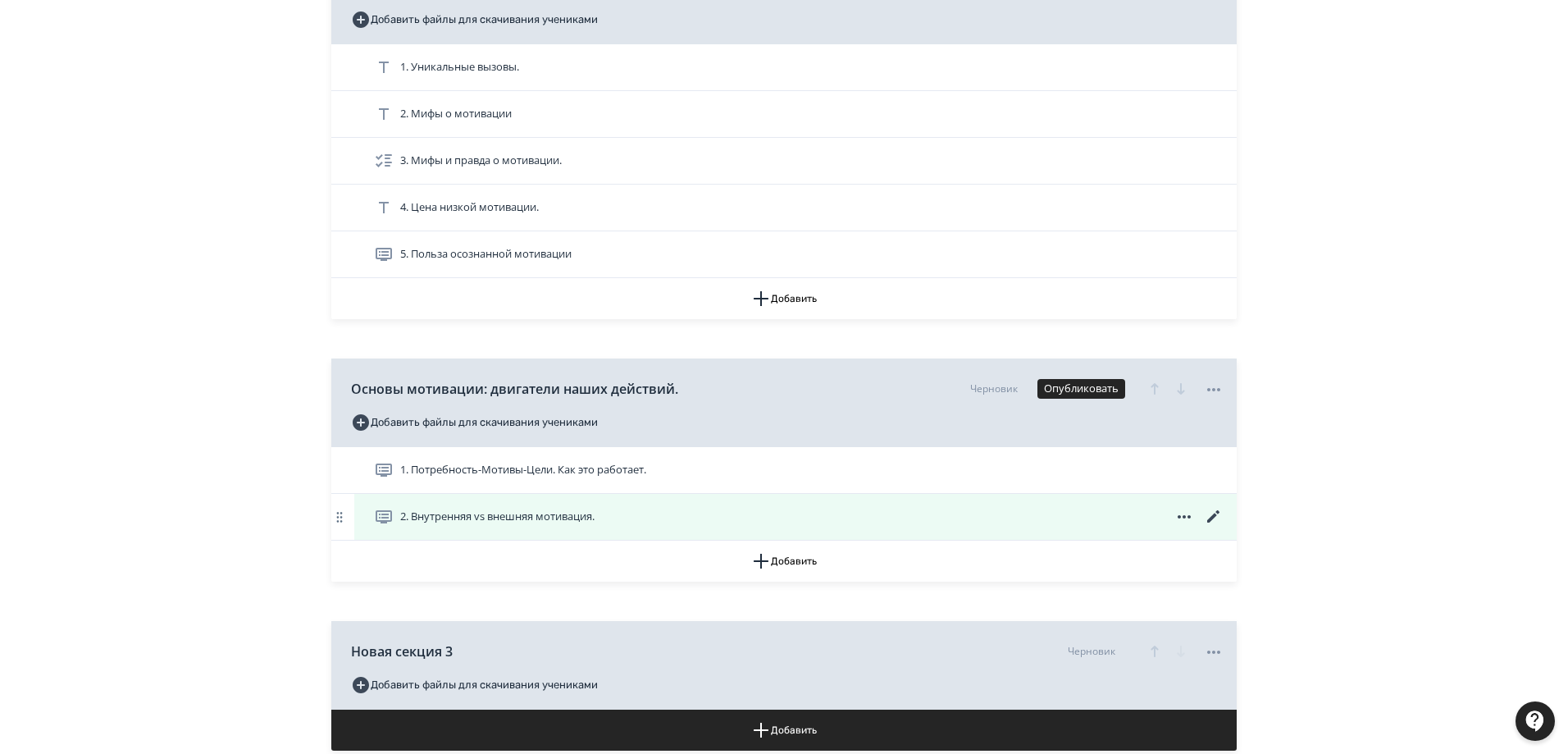
click at [1214, 516] on icon at bounding box center [1213, 516] width 12 height 12
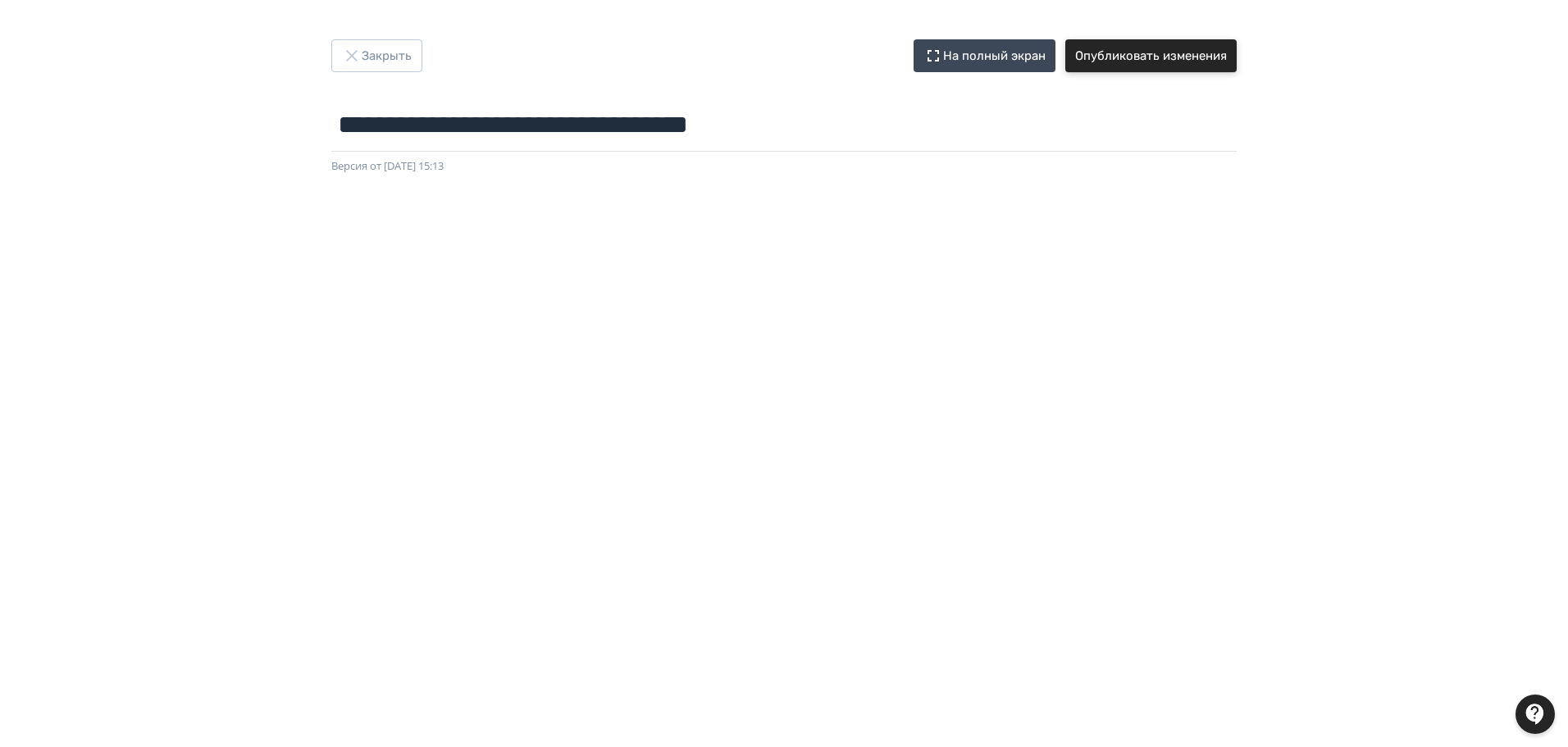
click at [1142, 49] on button "Опубликовать изменения" at bounding box center [1152, 55] width 171 height 33
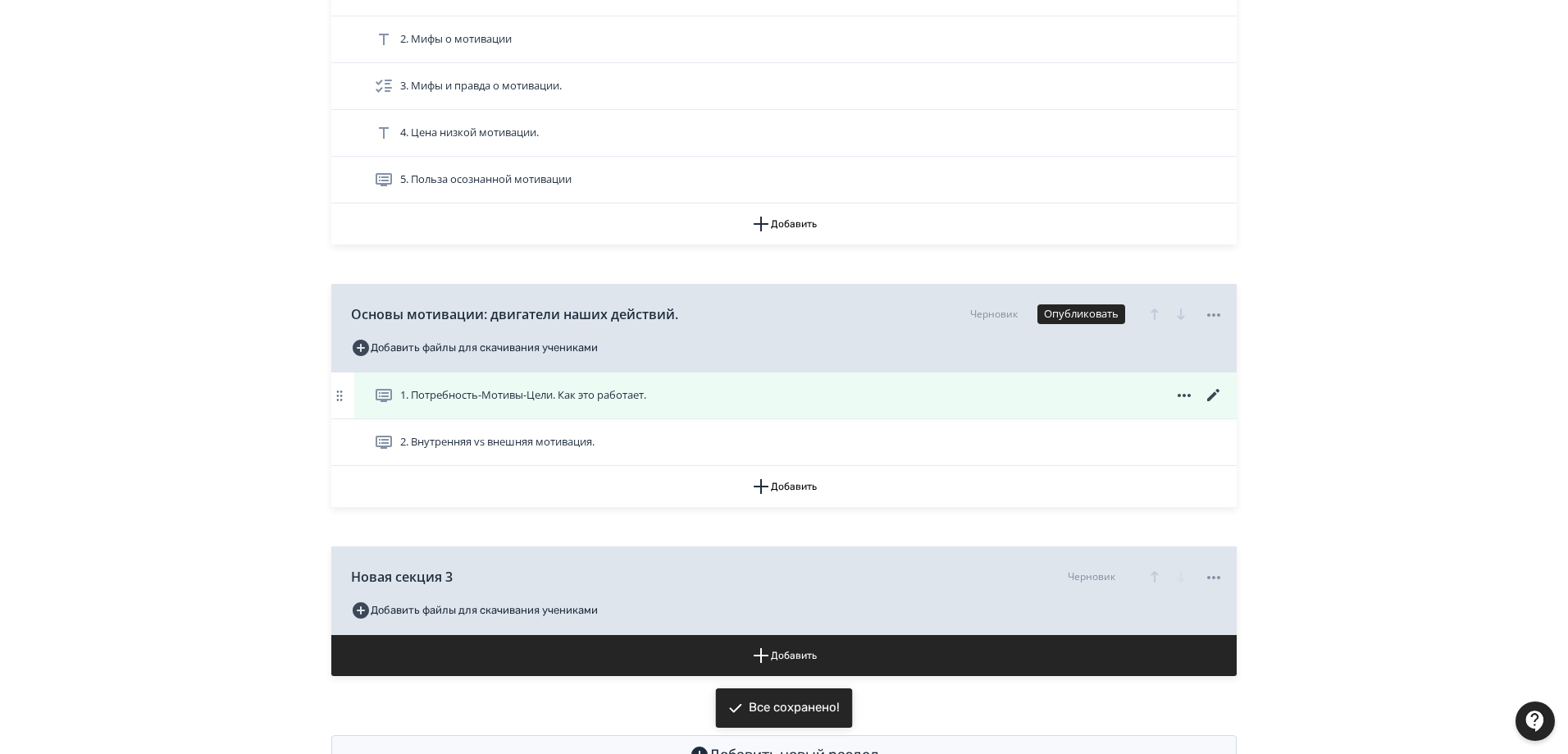
scroll to position [410, 0]
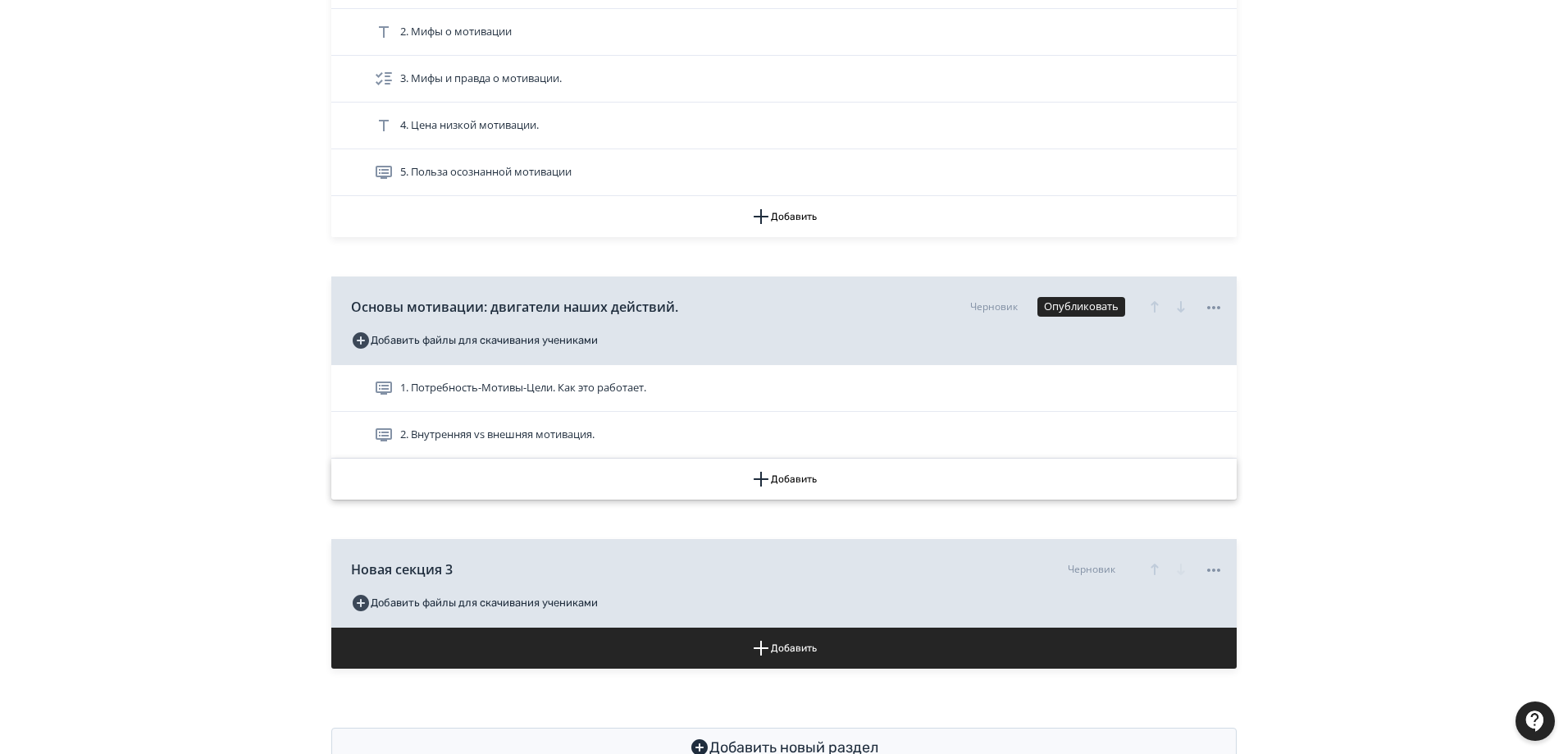
click at [789, 474] on button "Добавить" at bounding box center [784, 478] width 905 height 41
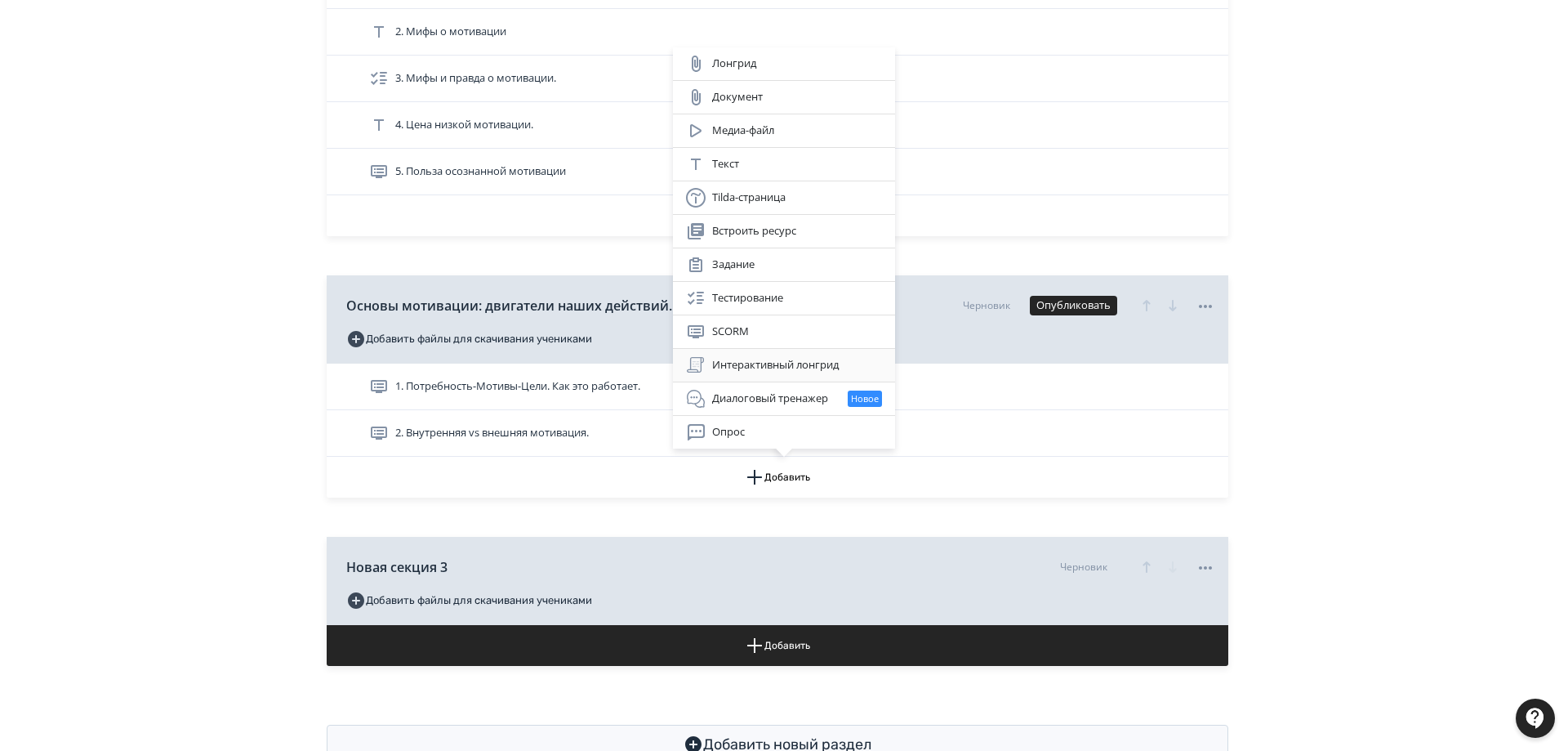
click at [787, 361] on div "Интерактивный лонгрид" at bounding box center [784, 365] width 196 height 20
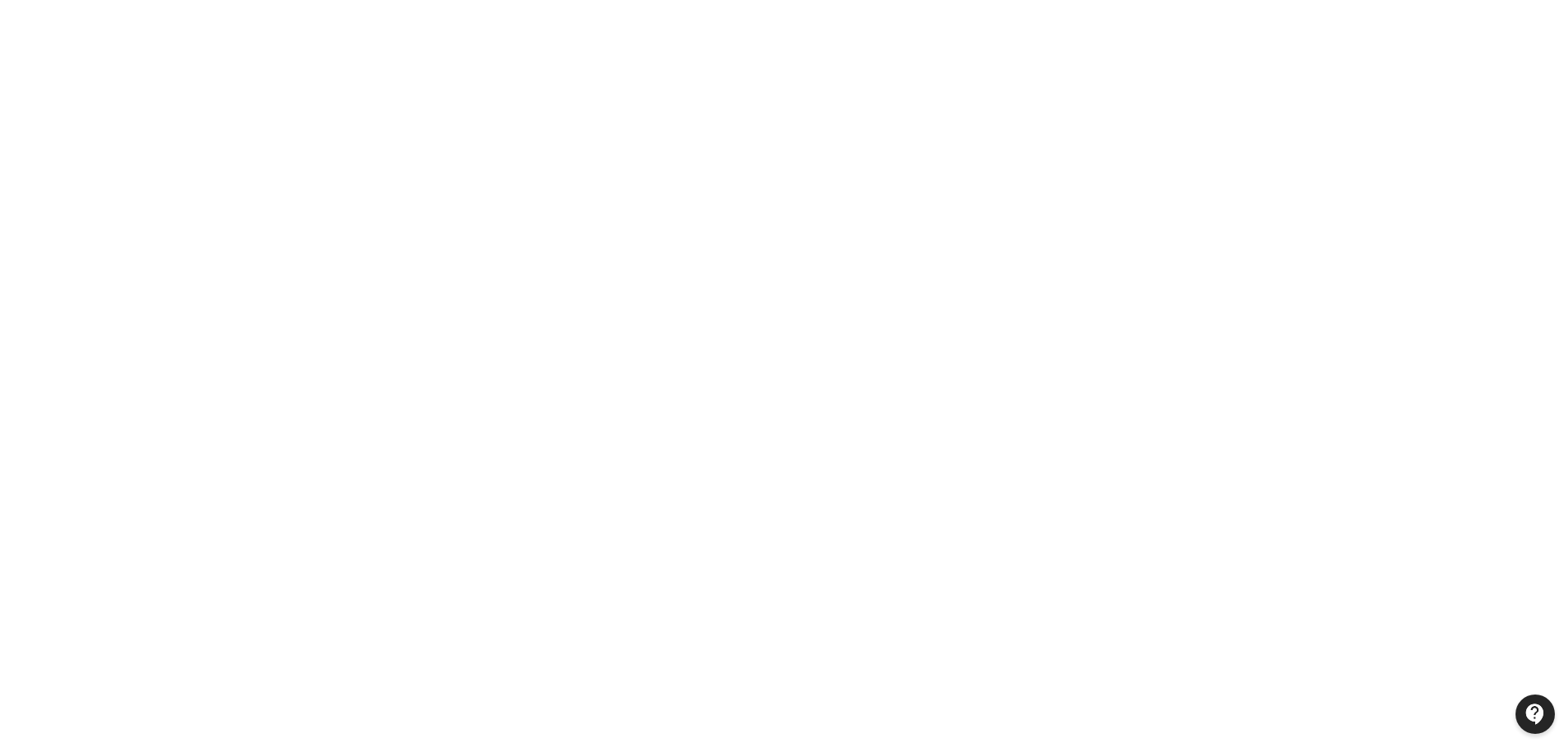
scroll to position [182, 0]
